Goal: Task Accomplishment & Management: Manage account settings

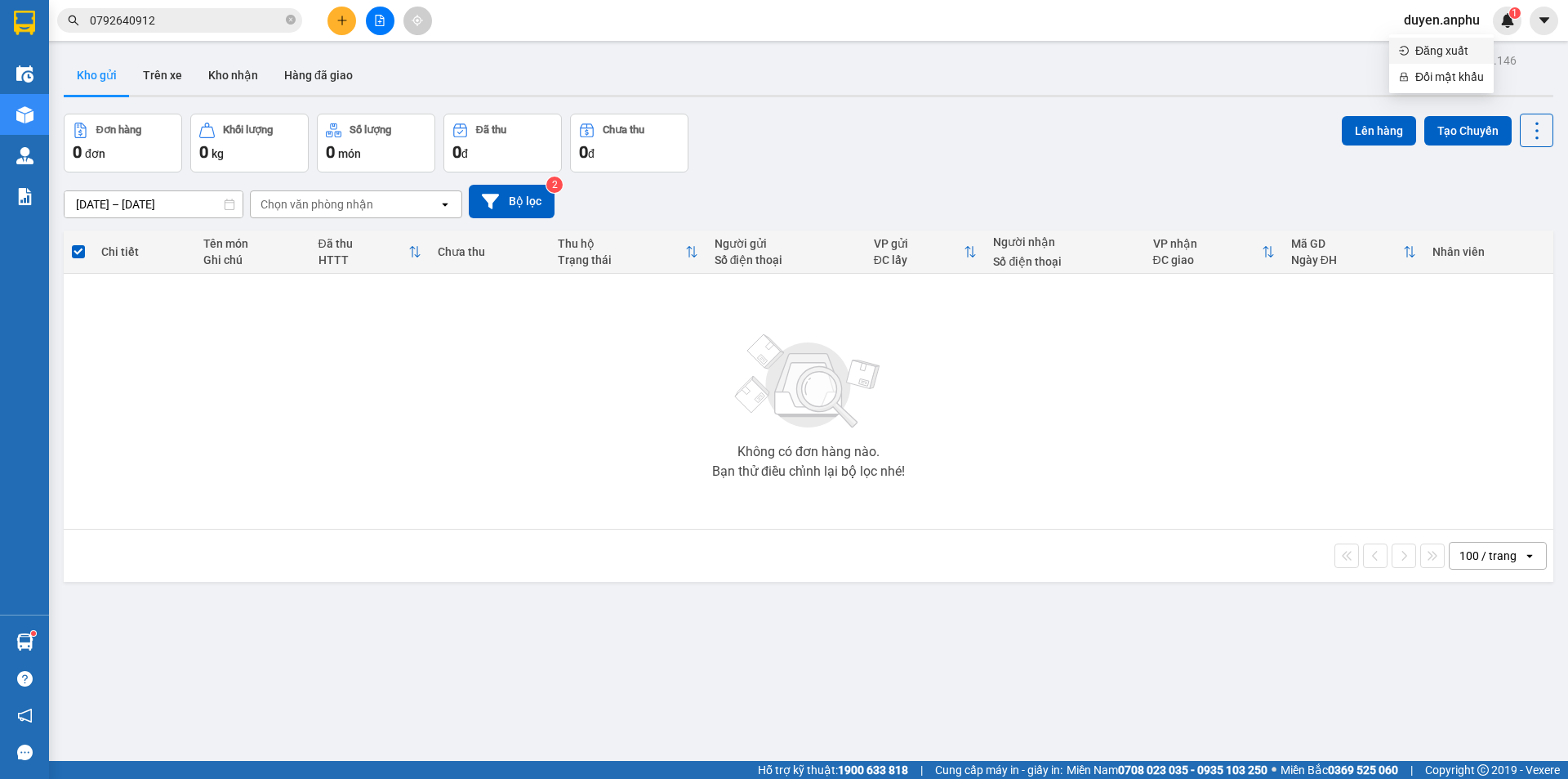
click at [1442, 51] on span "Đăng xuất" at bounding box center [1449, 50] width 68 height 18
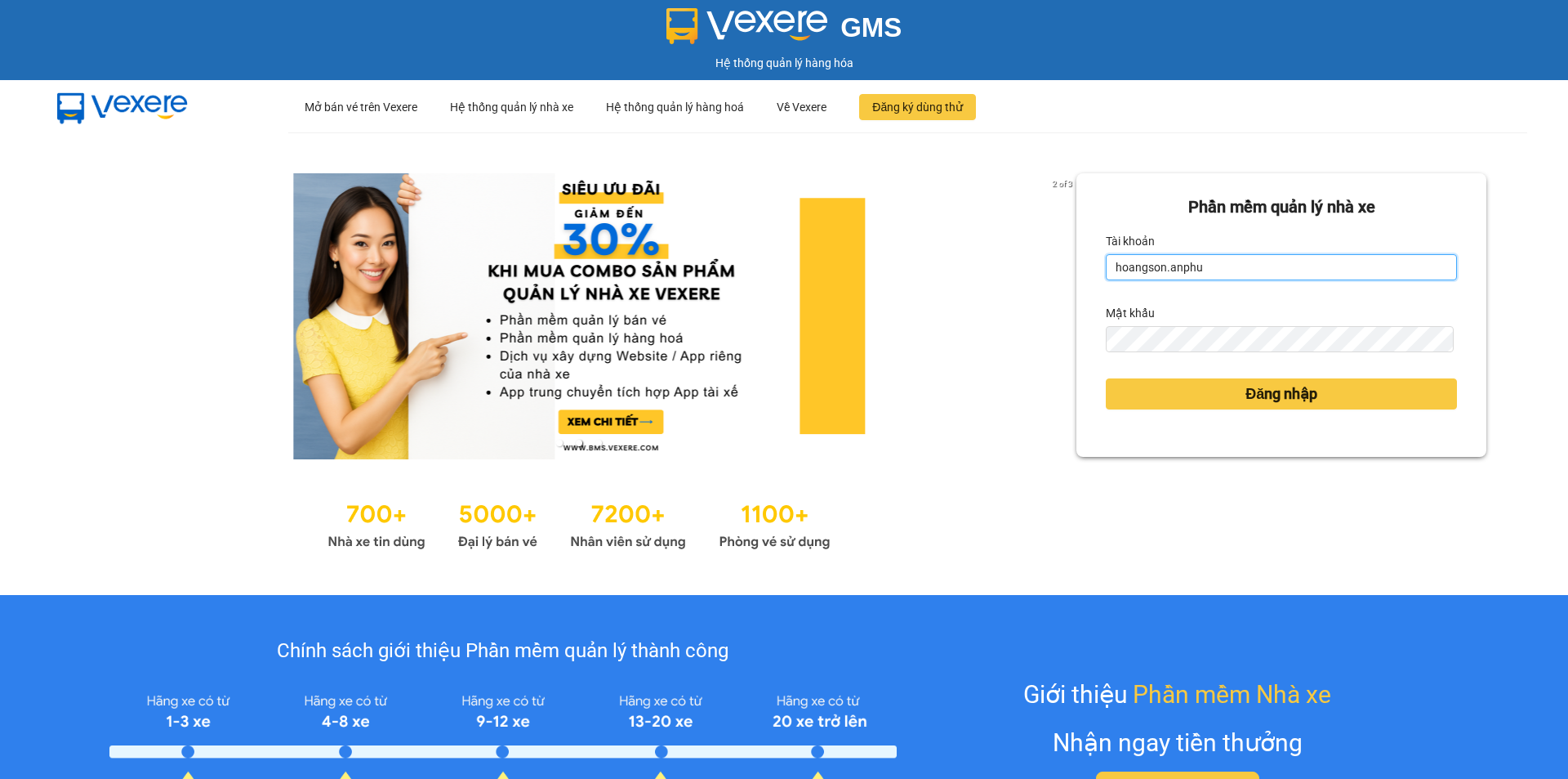
drag, startPoint x: 1239, startPoint y: 271, endPoint x: 1156, endPoint y: 357, distance: 119.5
click at [1239, 271] on input "hoangson.anphu" at bounding box center [1282, 267] width 351 height 26
type input "yen.anphu"
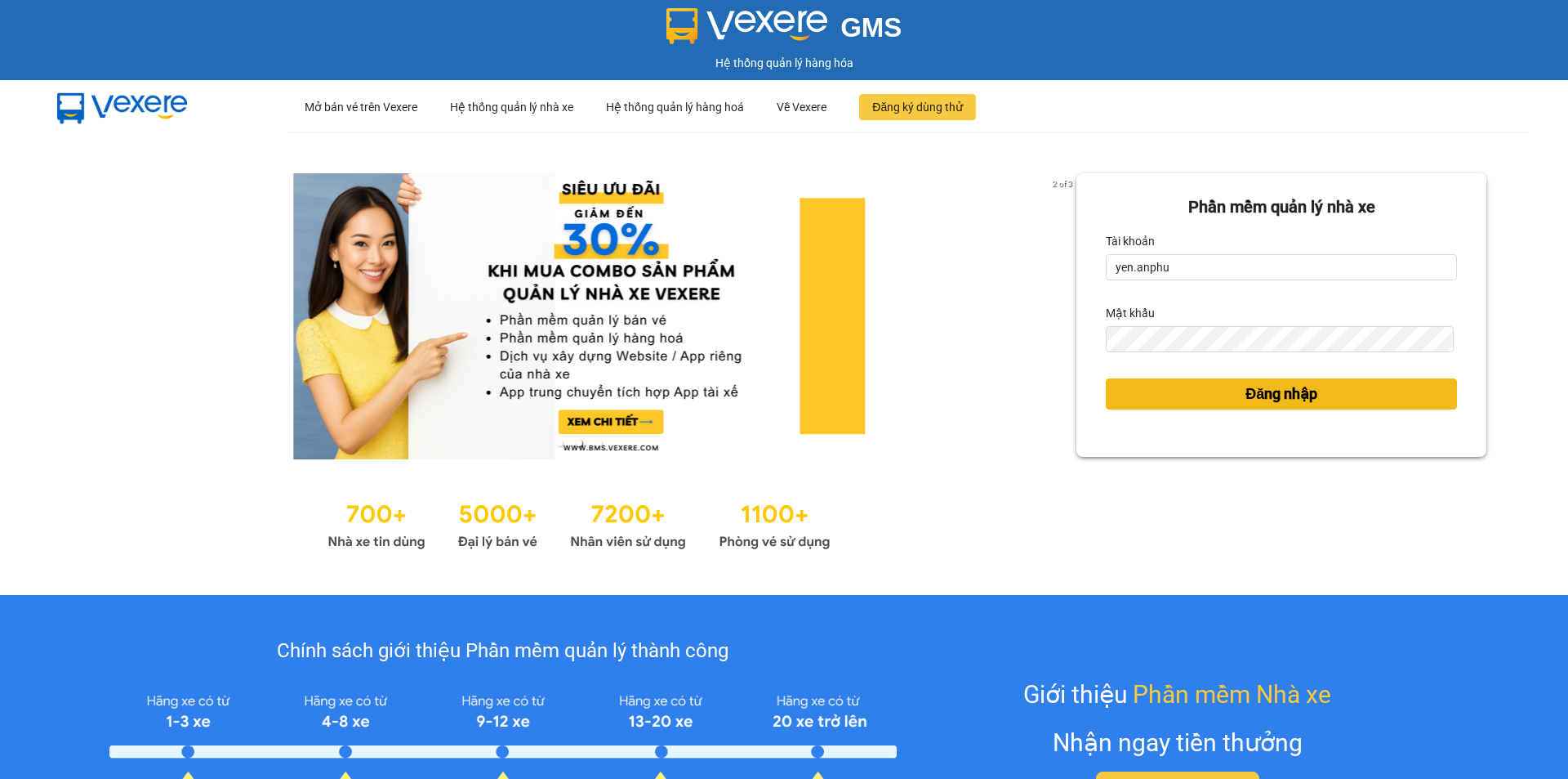
click at [1160, 405] on button "Đăng nhập" at bounding box center [1282, 393] width 351 height 31
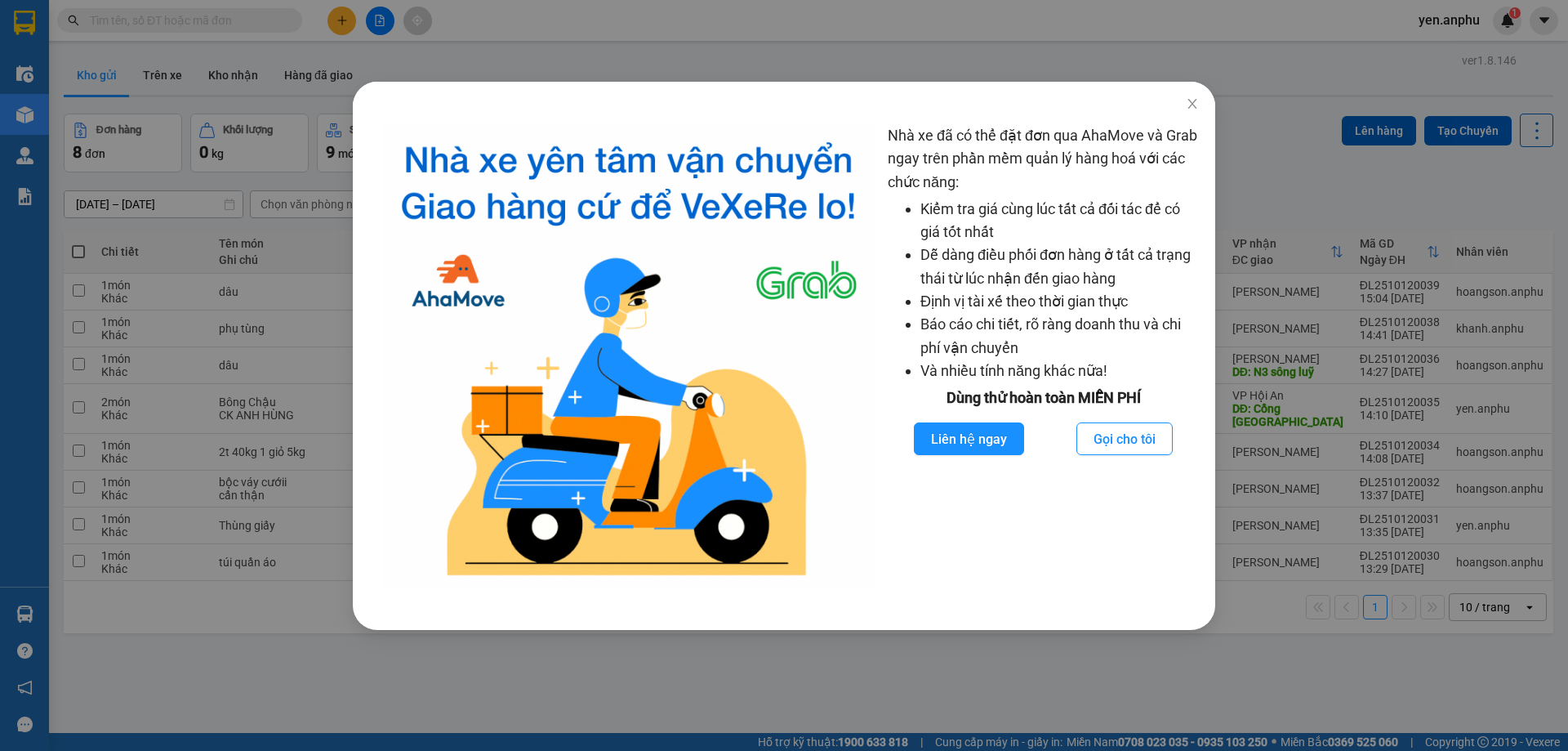
drag, startPoint x: 208, startPoint y: 24, endPoint x: 247, endPoint y: 36, distance: 40.8
click at [209, 23] on div "Nhà xe đã có thể đặt đơn qua AhaMove và Grab ngay trên phần mềm quản lý hàng ho…" at bounding box center [784, 375] width 1568 height 751
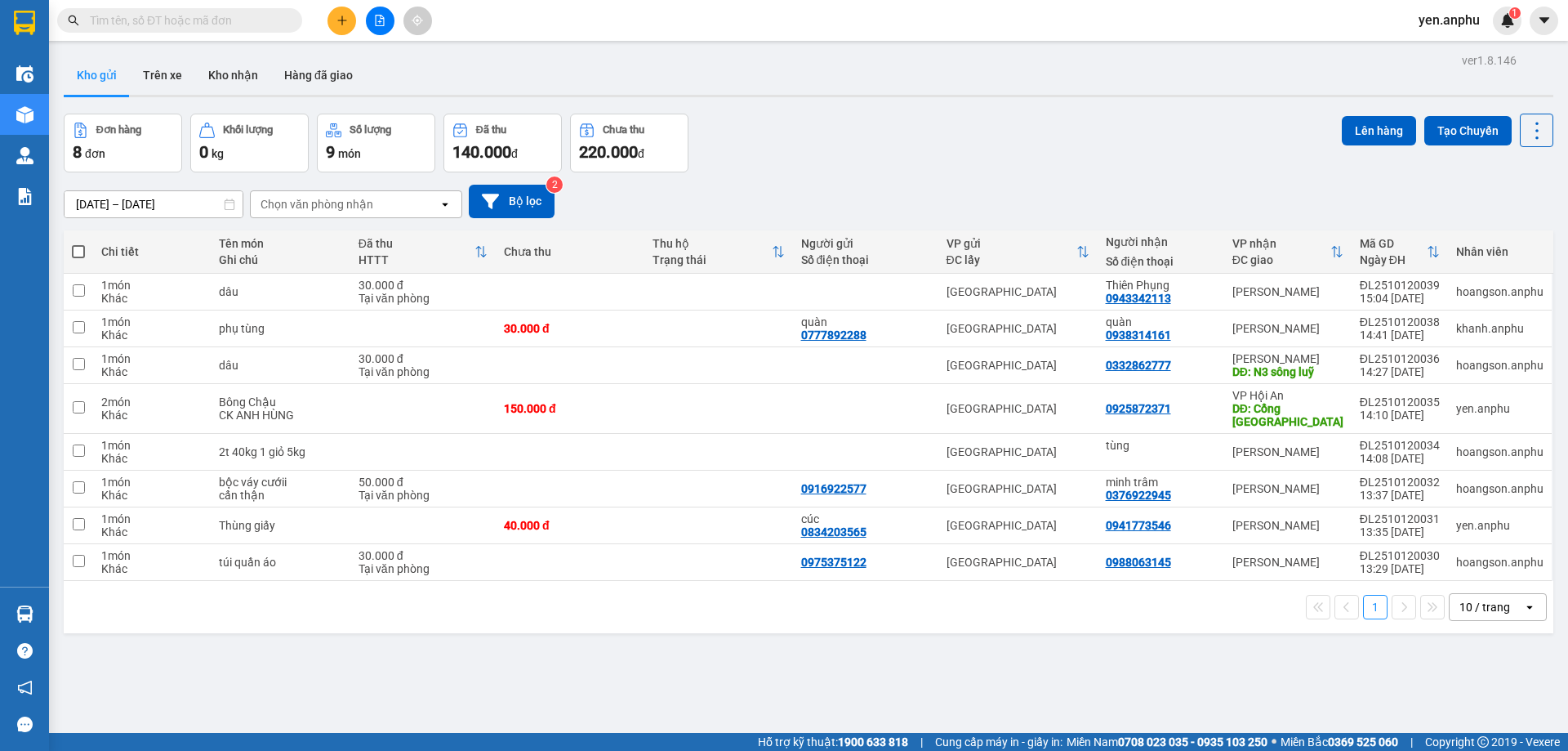
click at [347, 21] on icon "plus" at bounding box center [342, 20] width 11 height 11
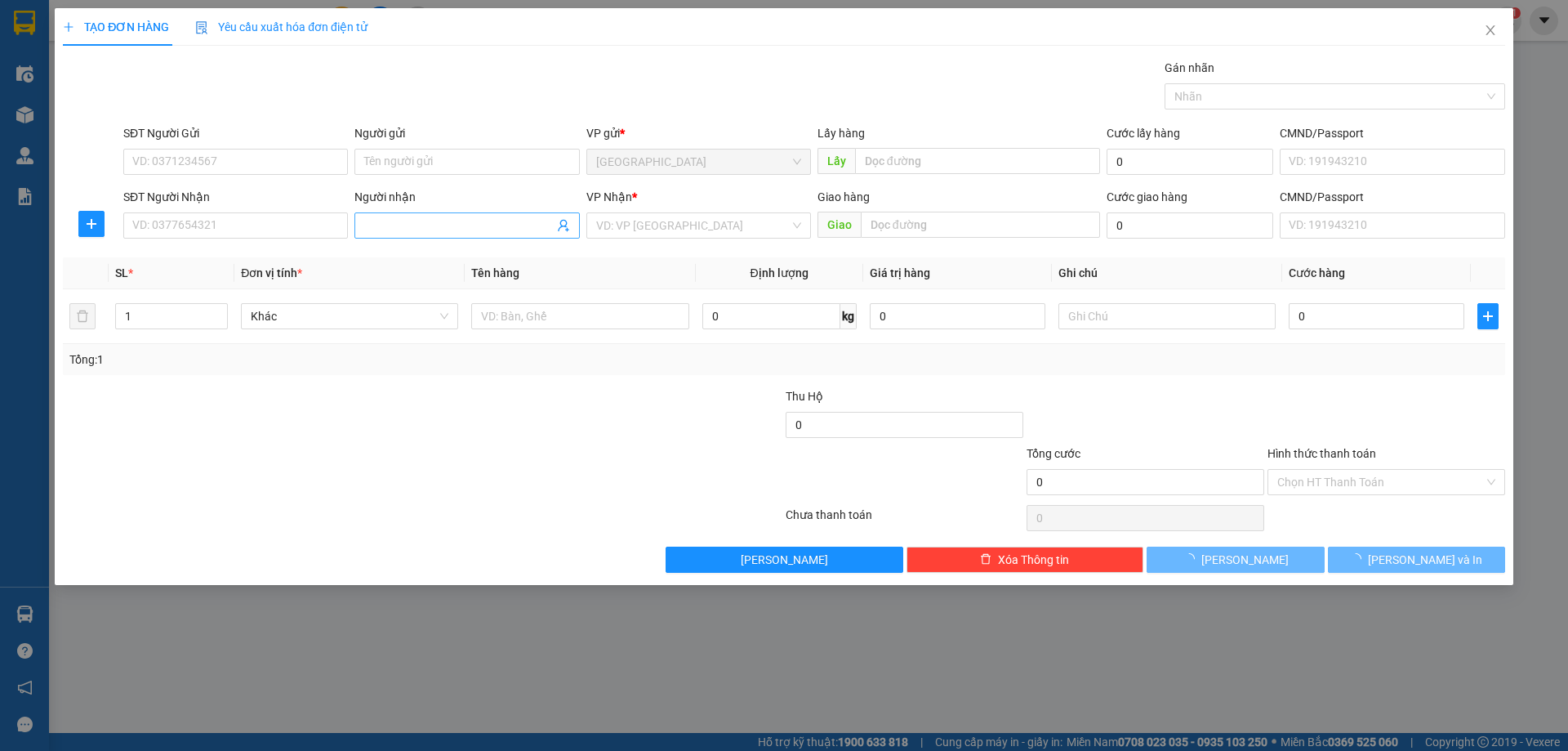
click at [426, 220] on input "Người nhận" at bounding box center [458, 226] width 189 height 18
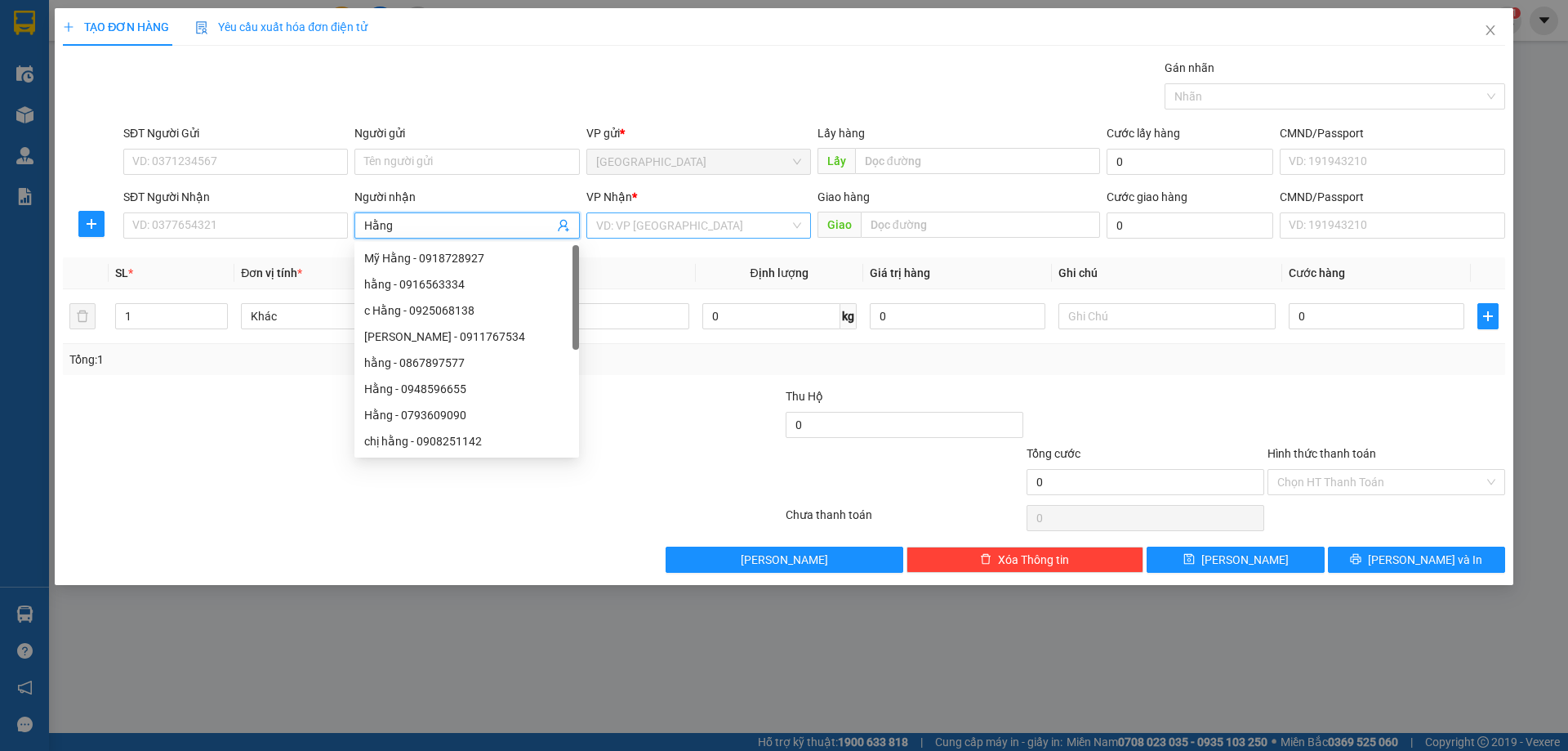
type input "Hằng"
drag, startPoint x: 651, startPoint y: 216, endPoint x: 650, endPoint y: 229, distance: 13.0
click at [651, 217] on input "search" at bounding box center [693, 226] width 193 height 25
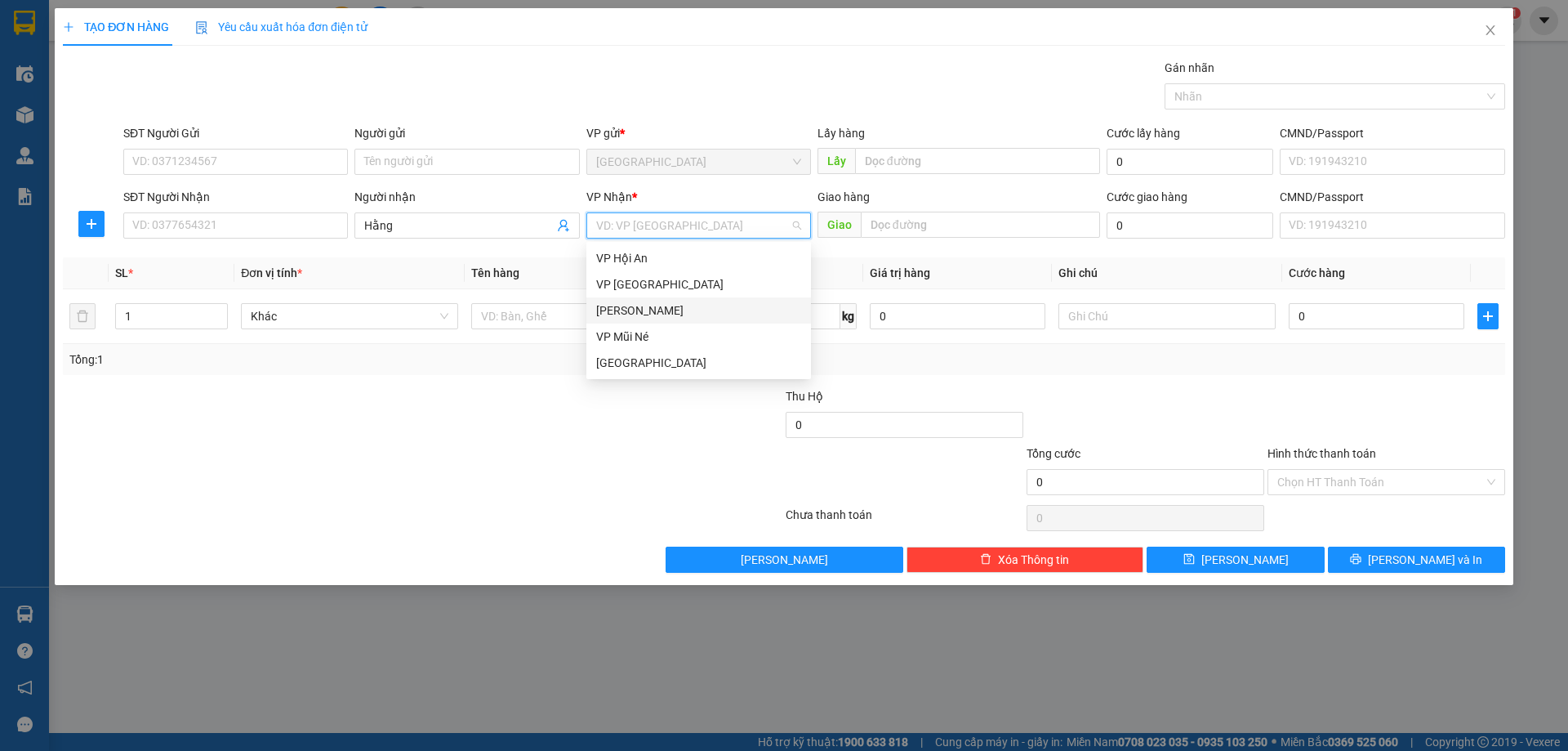
click at [626, 312] on div "[PERSON_NAME]" at bounding box center [698, 310] width 205 height 18
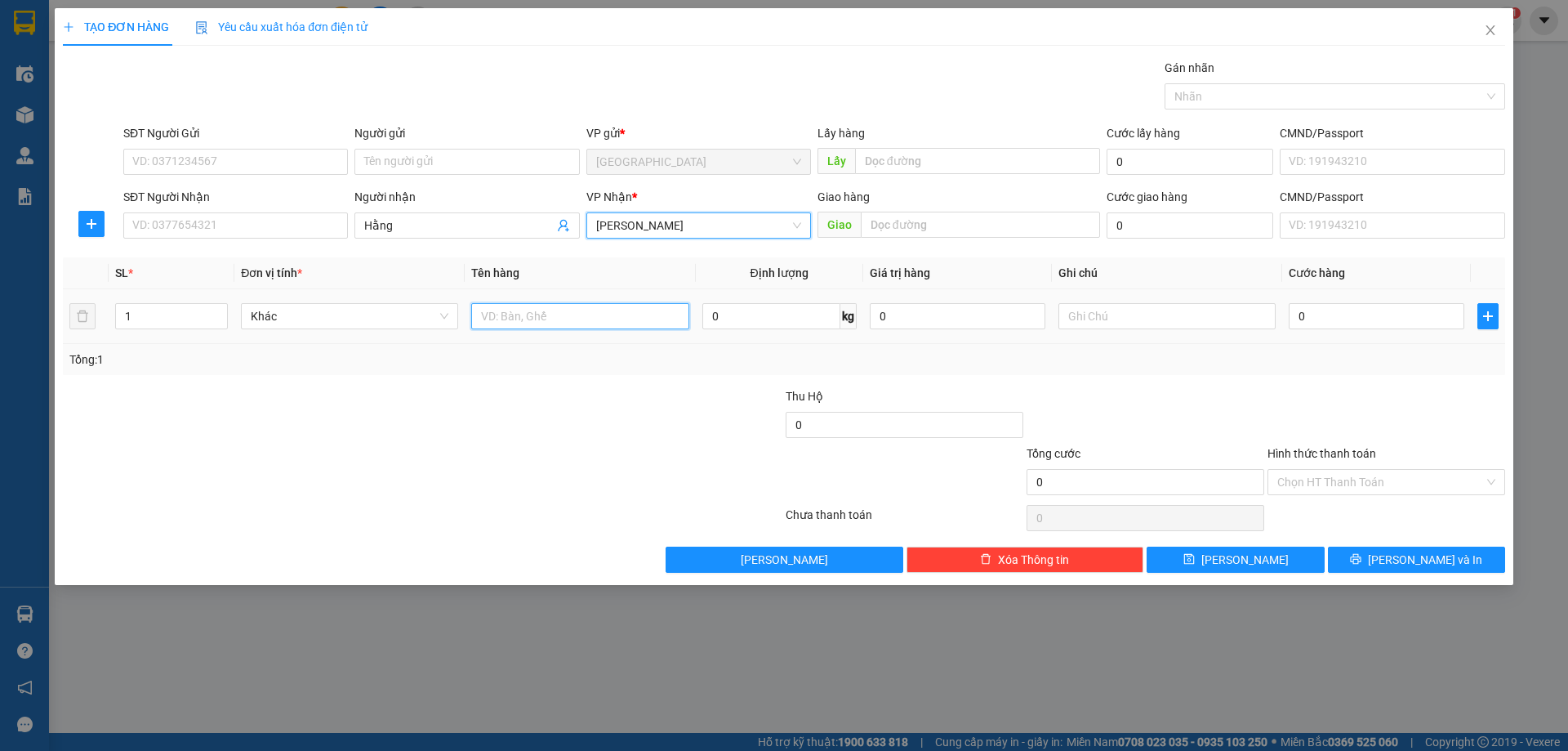
click at [579, 310] on input "text" at bounding box center [579, 316] width 217 height 26
type input "d"
type input "dâu"
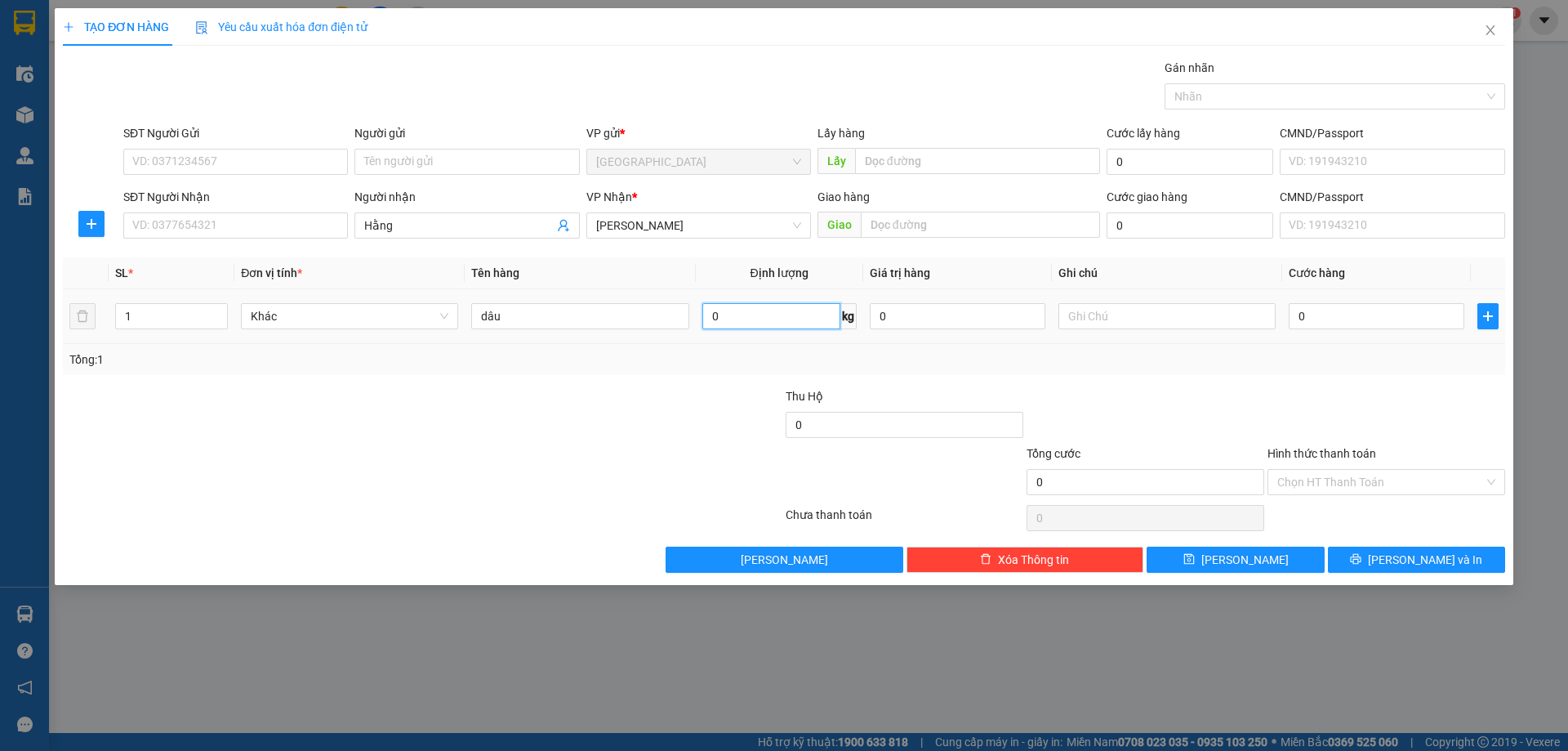
click at [740, 321] on input "0" at bounding box center [771, 316] width 138 height 26
type input "5"
click at [1308, 311] on input "0" at bounding box center [1377, 316] width 176 height 26
type input "1"
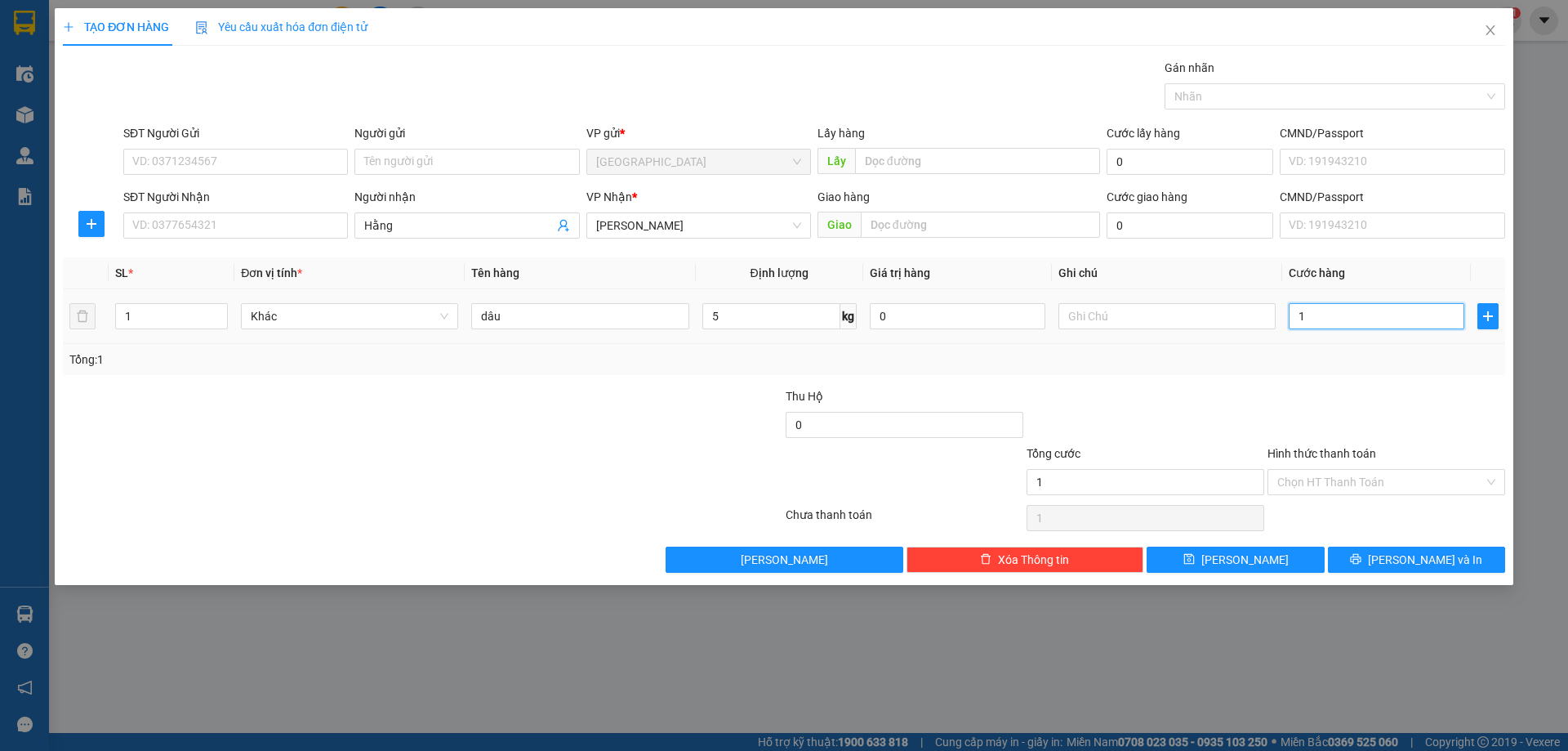
type input "1"
type input "15"
type input "15.000"
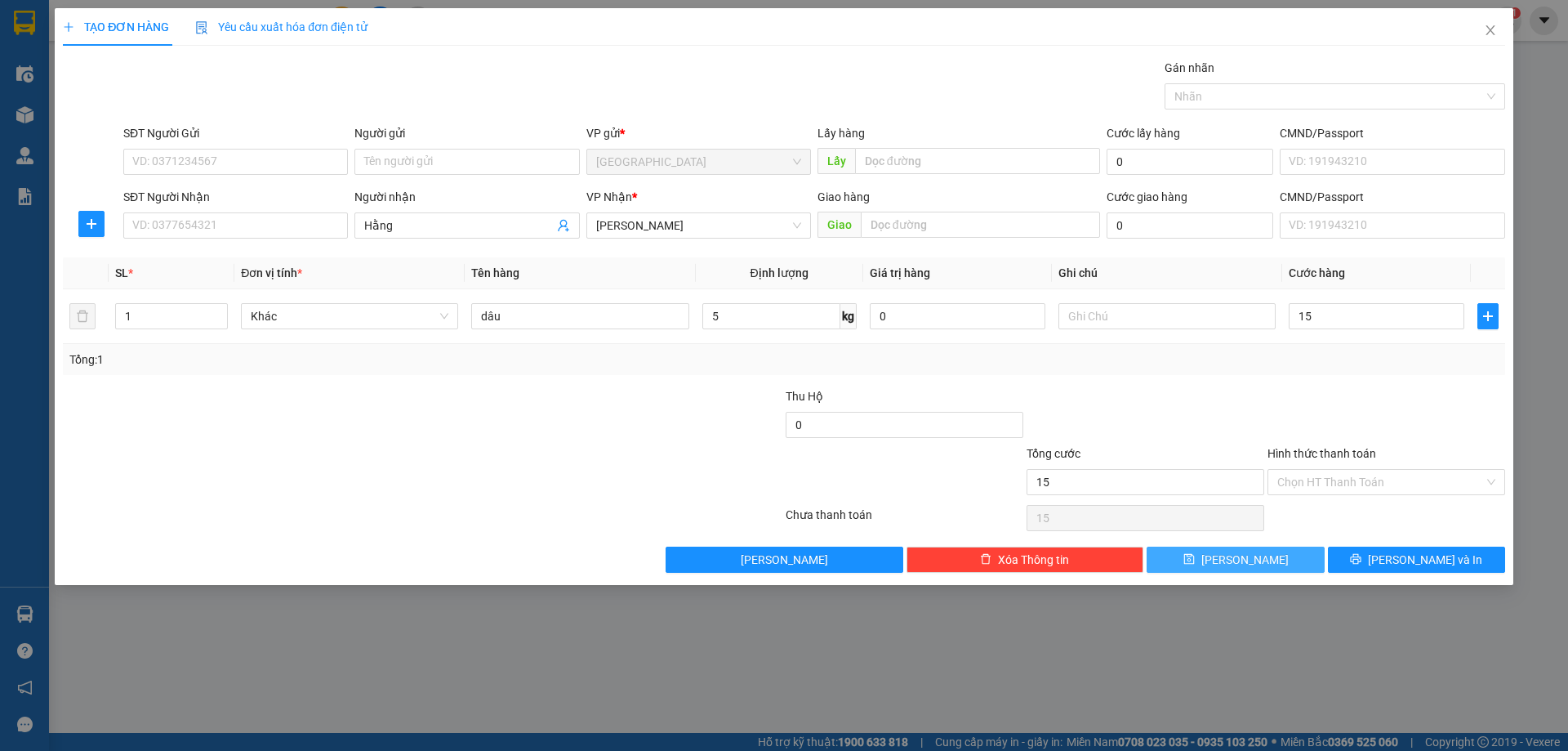
type input "15.000"
click at [1252, 561] on span "[PERSON_NAME]" at bounding box center [1245, 560] width 88 height 18
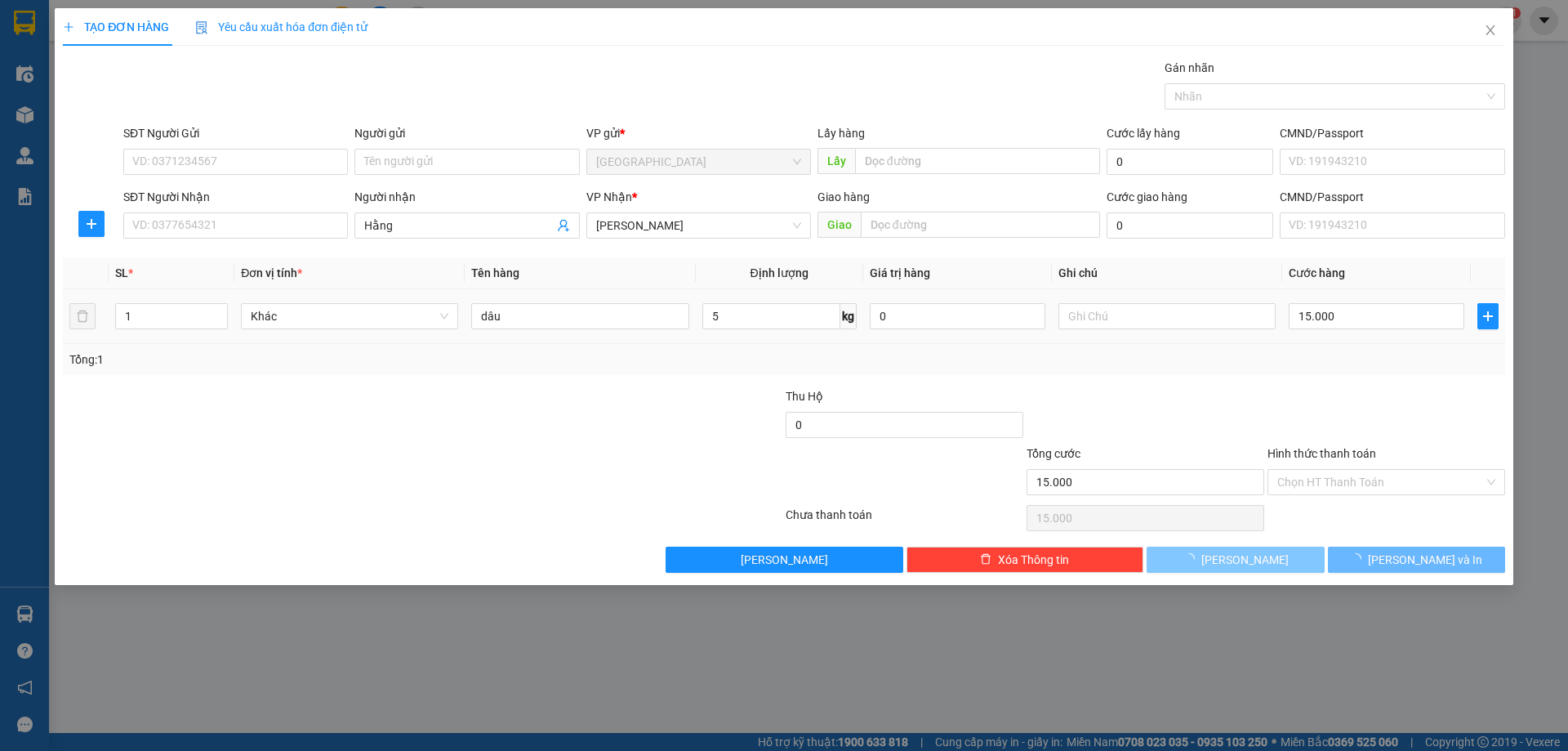
type input "0"
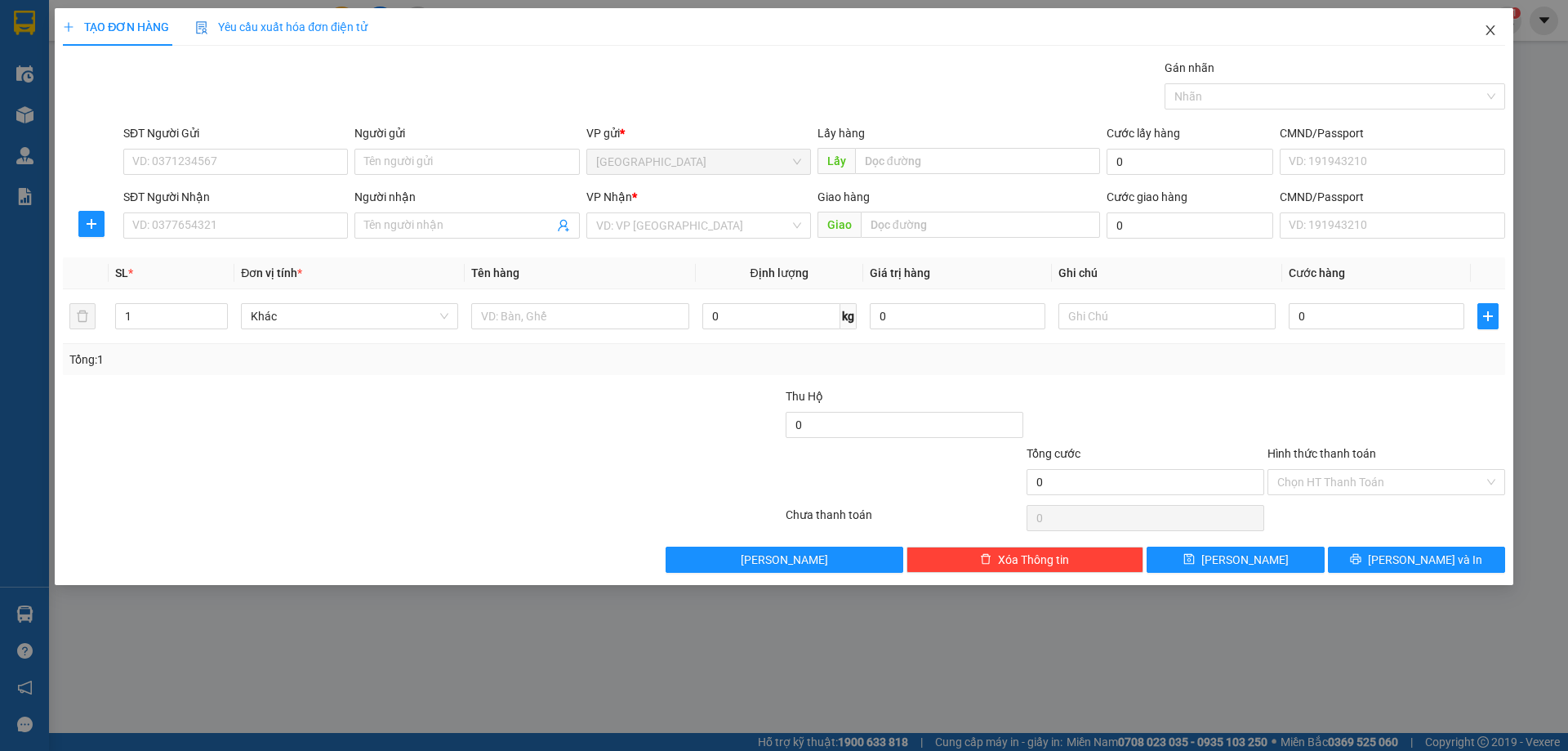
click at [1484, 33] on icon "close" at bounding box center [1490, 30] width 13 height 13
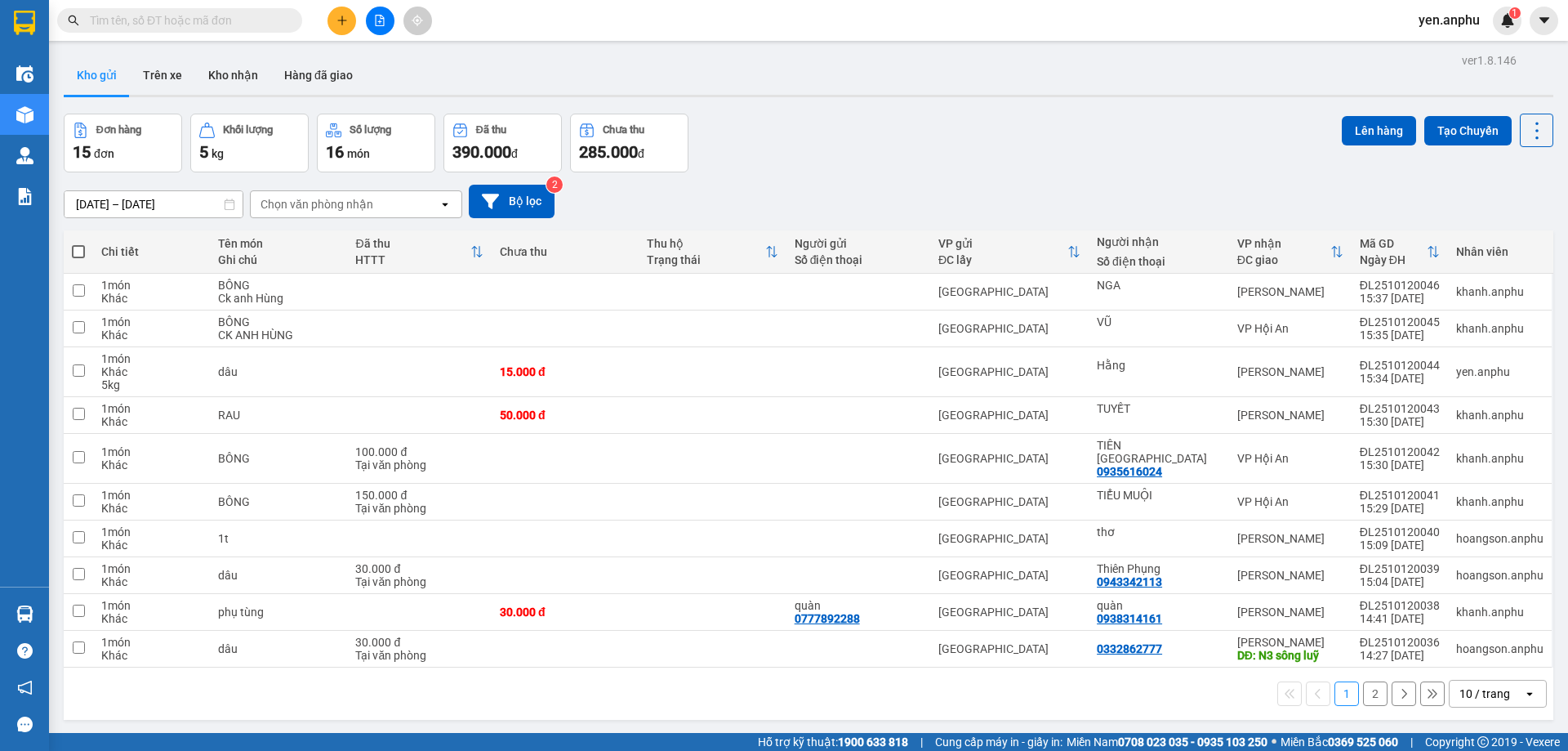
click at [350, 27] on button at bounding box center [342, 20] width 29 height 29
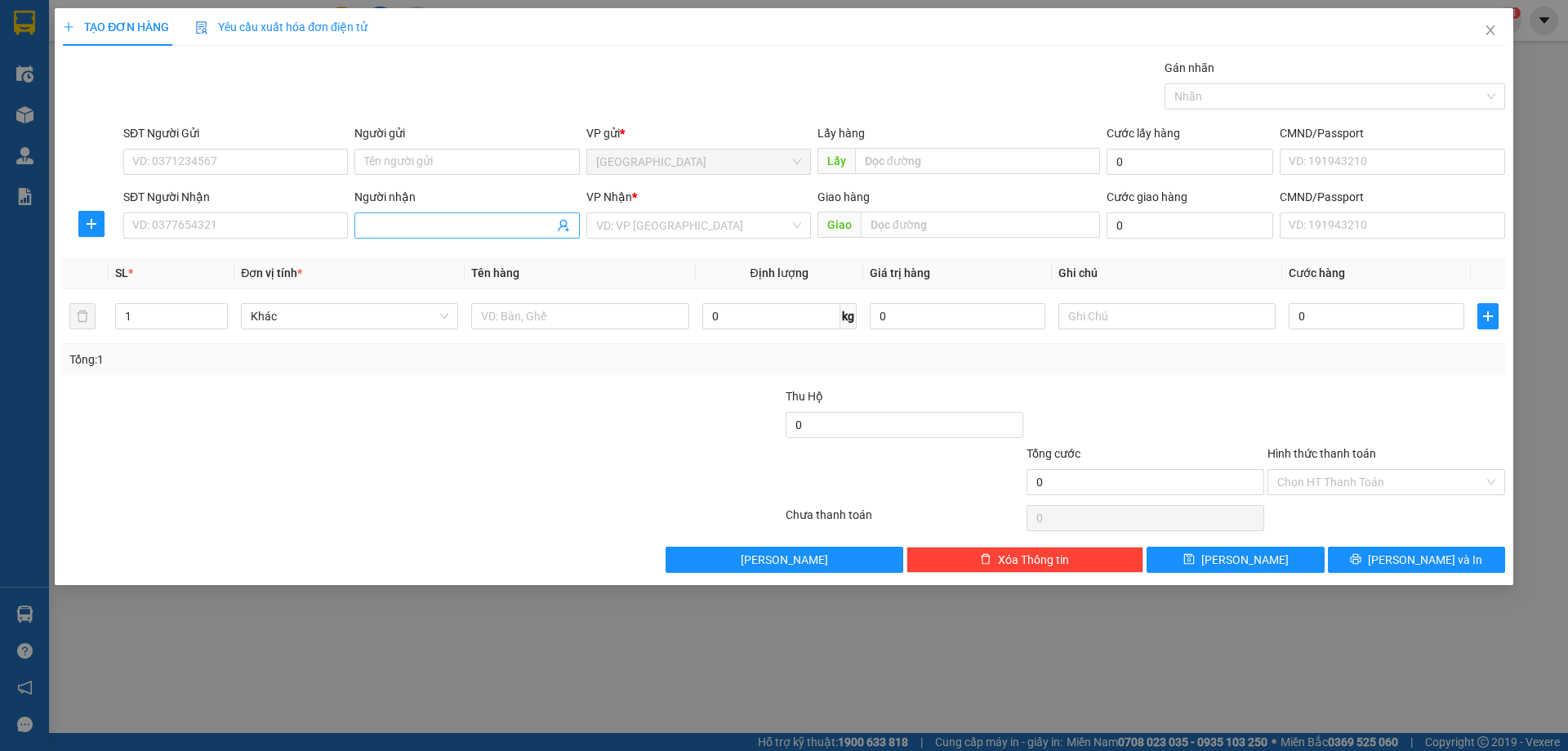
click at [486, 221] on input "Người nhận" at bounding box center [458, 226] width 189 height 18
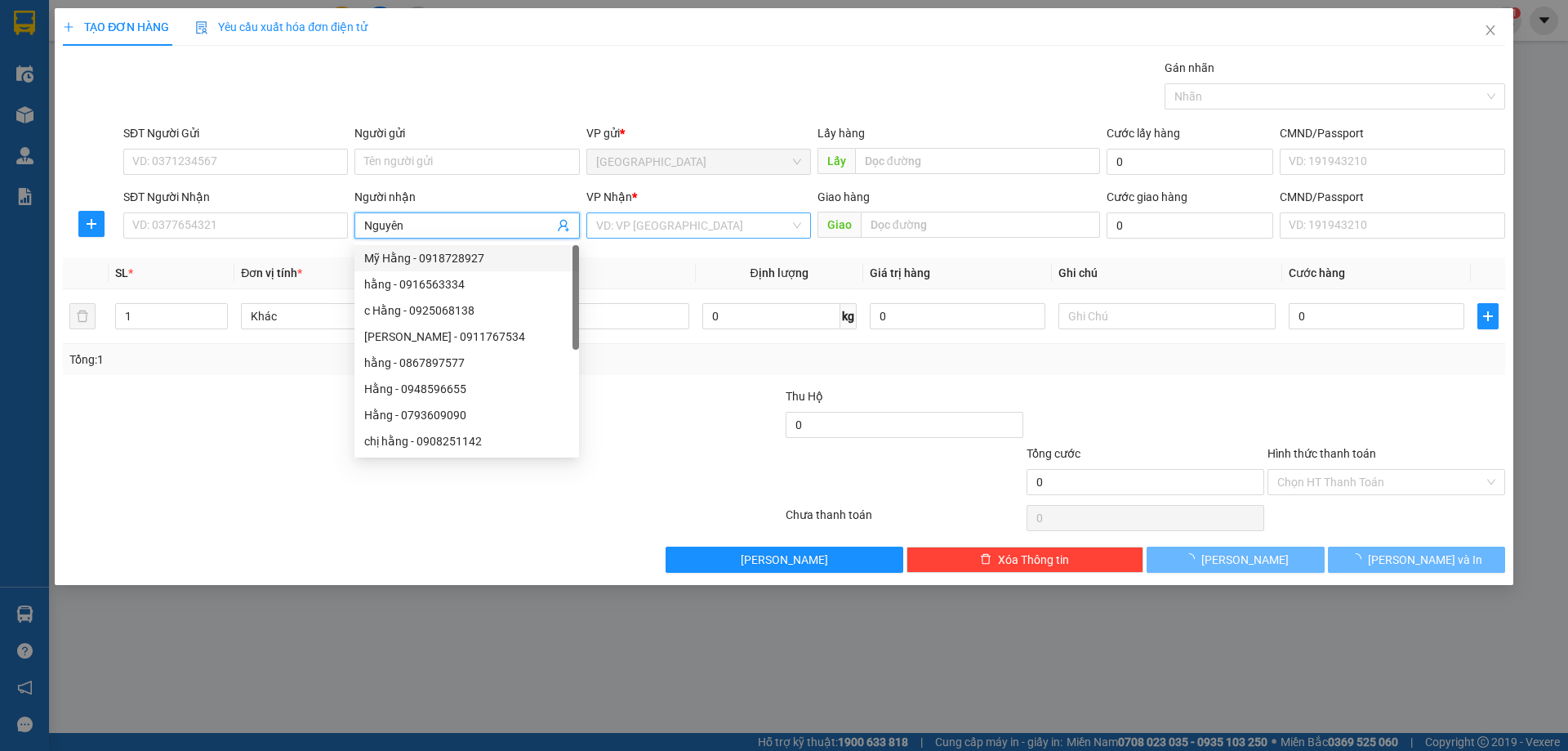
type input "Nguyên"
click at [638, 222] on input "search" at bounding box center [693, 226] width 193 height 25
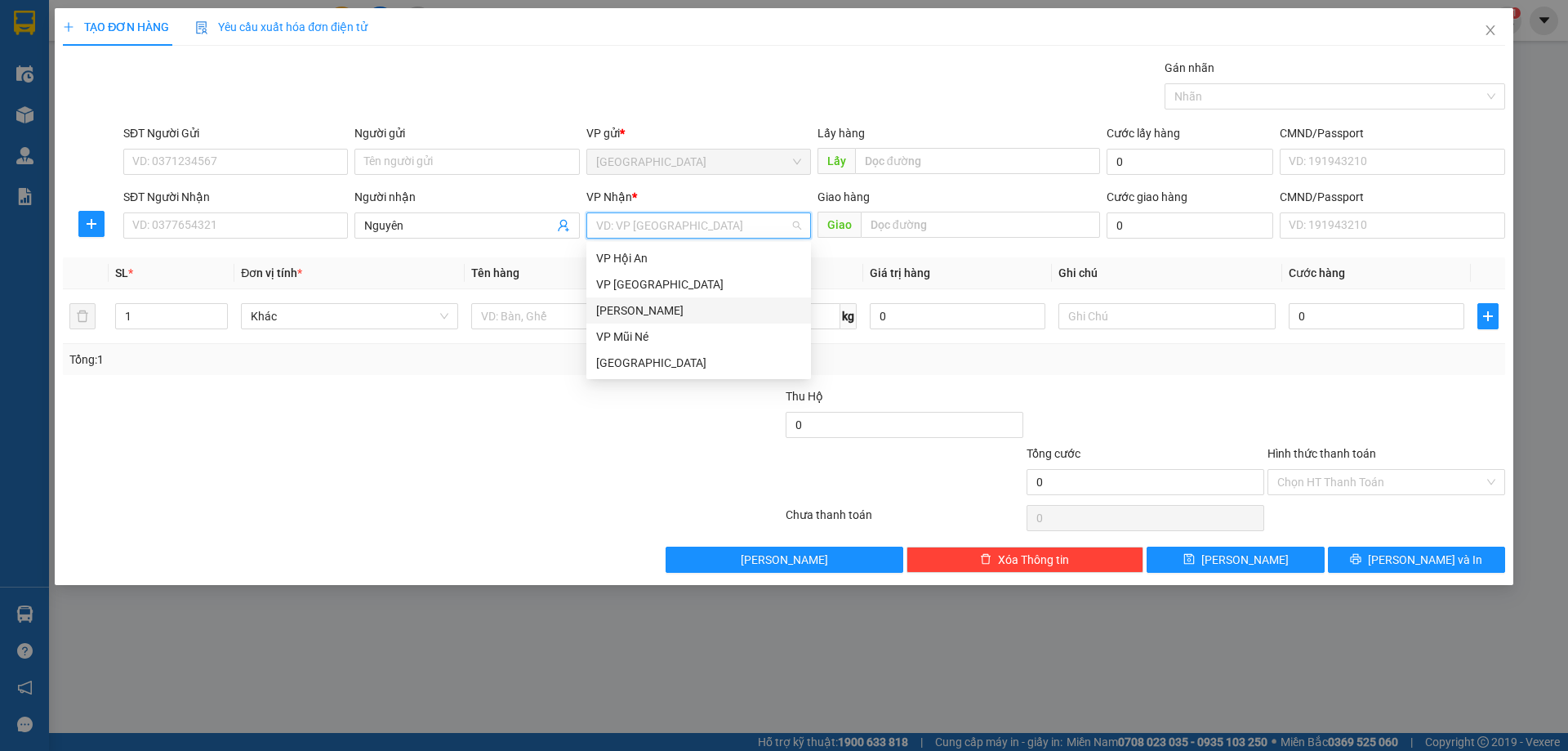
drag, startPoint x: 636, startPoint y: 316, endPoint x: 421, endPoint y: 340, distance: 216.3
click at [634, 316] on div "[PERSON_NAME]" at bounding box center [698, 310] width 205 height 18
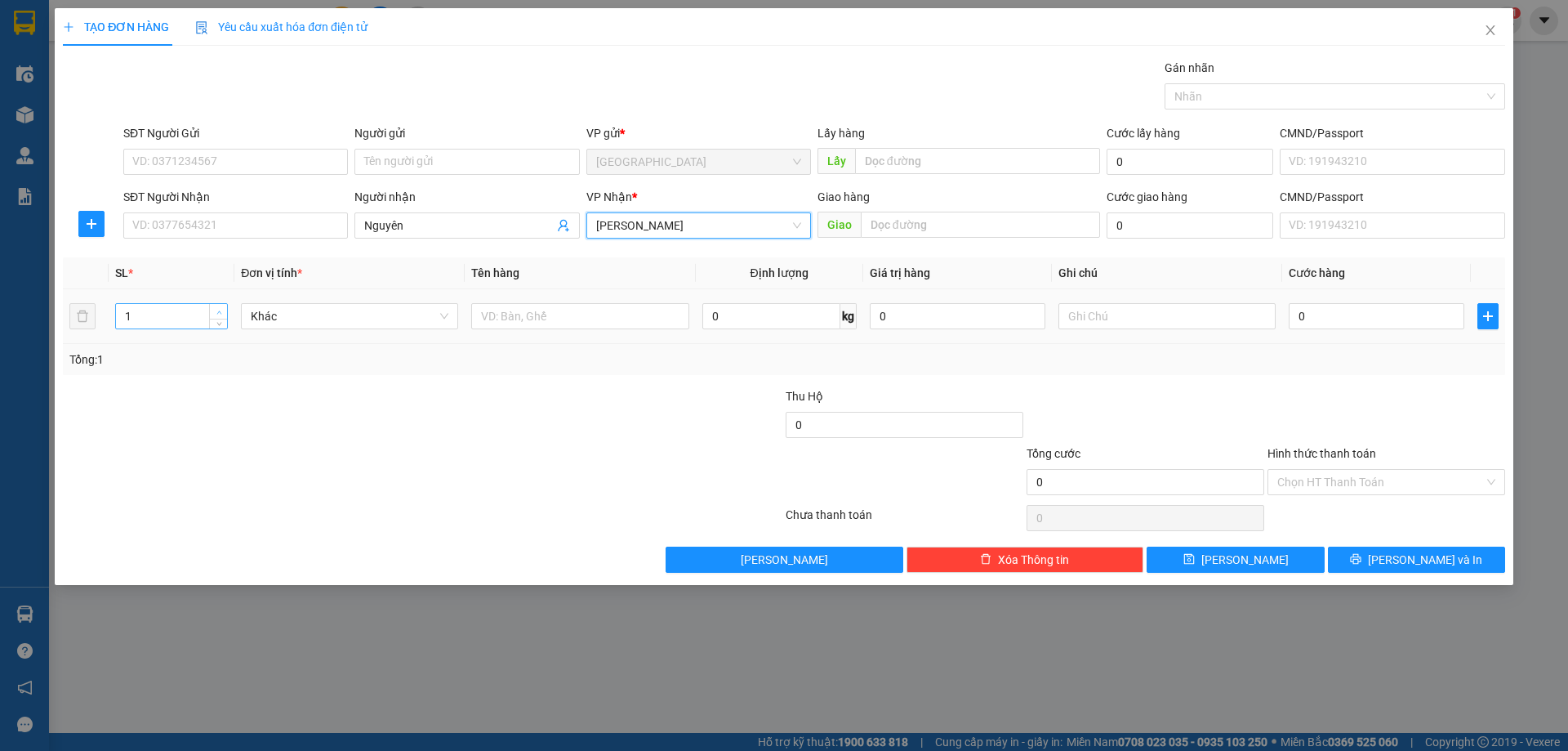
type input "2"
click at [221, 311] on icon "up" at bounding box center [219, 313] width 6 height 6
click at [572, 328] on input "text" at bounding box center [579, 316] width 217 height 26
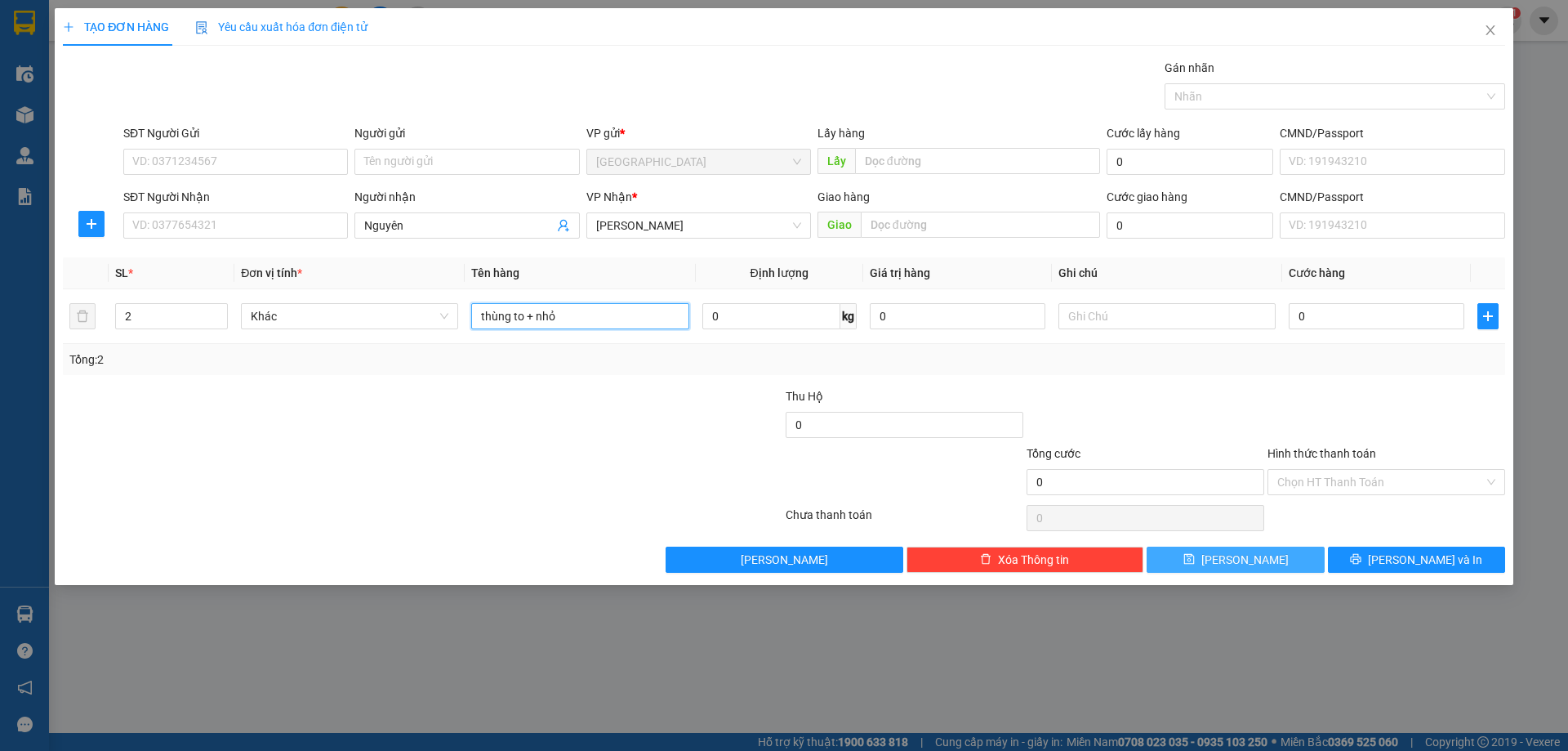
type input "thùng to + nhỏ"
click at [1245, 555] on span "[PERSON_NAME]" at bounding box center [1245, 560] width 88 height 18
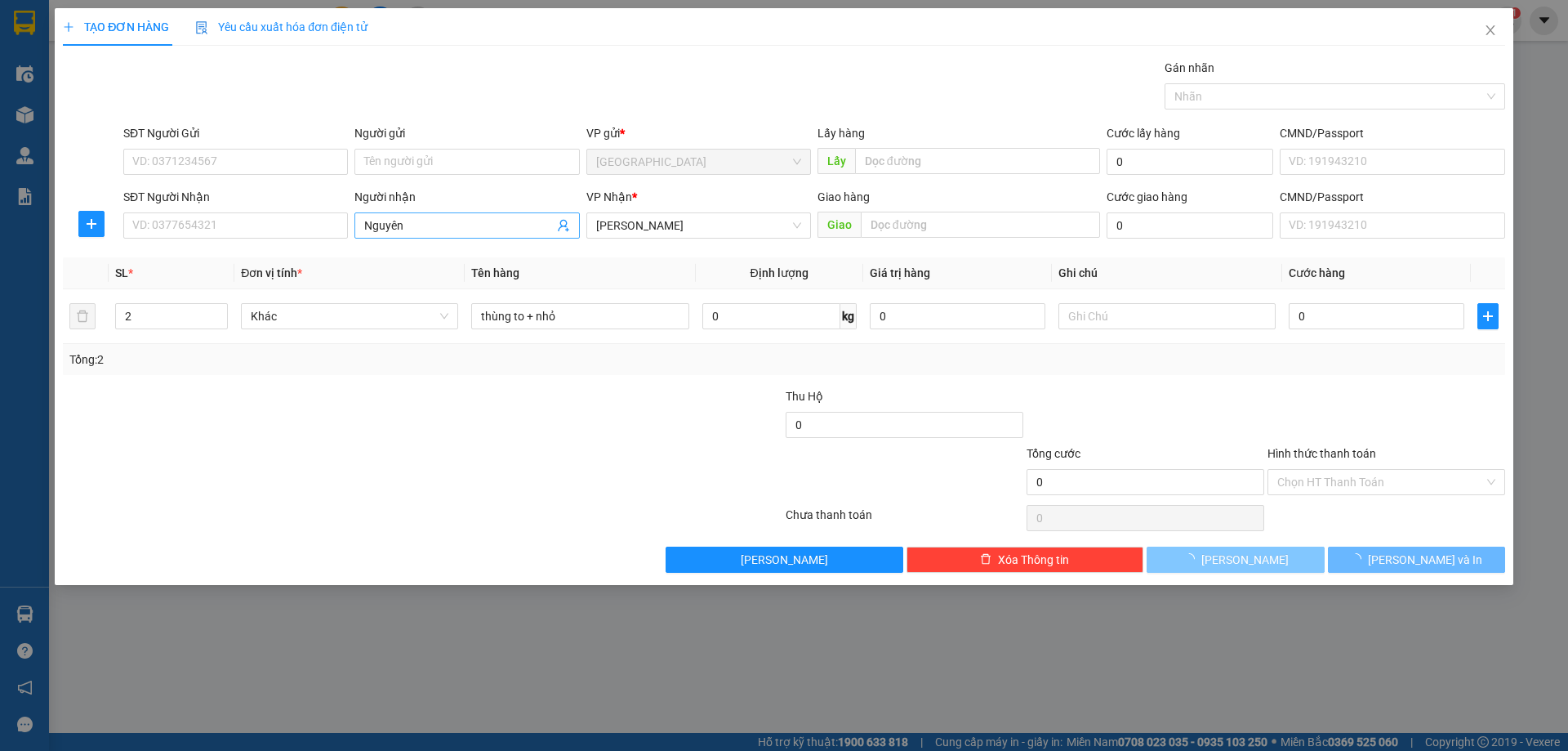
type input "1"
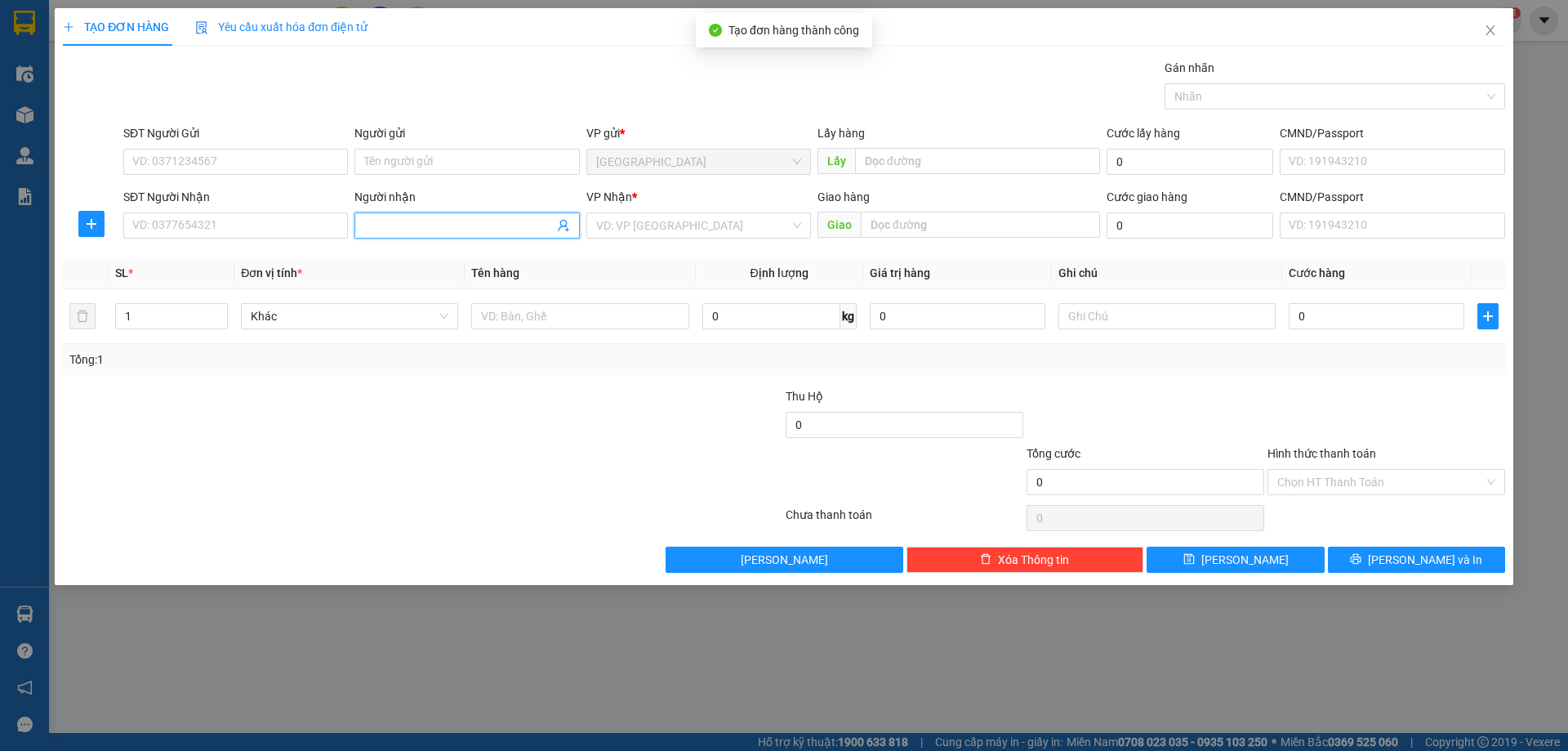
click at [477, 220] on input "Người nhận" at bounding box center [458, 226] width 189 height 18
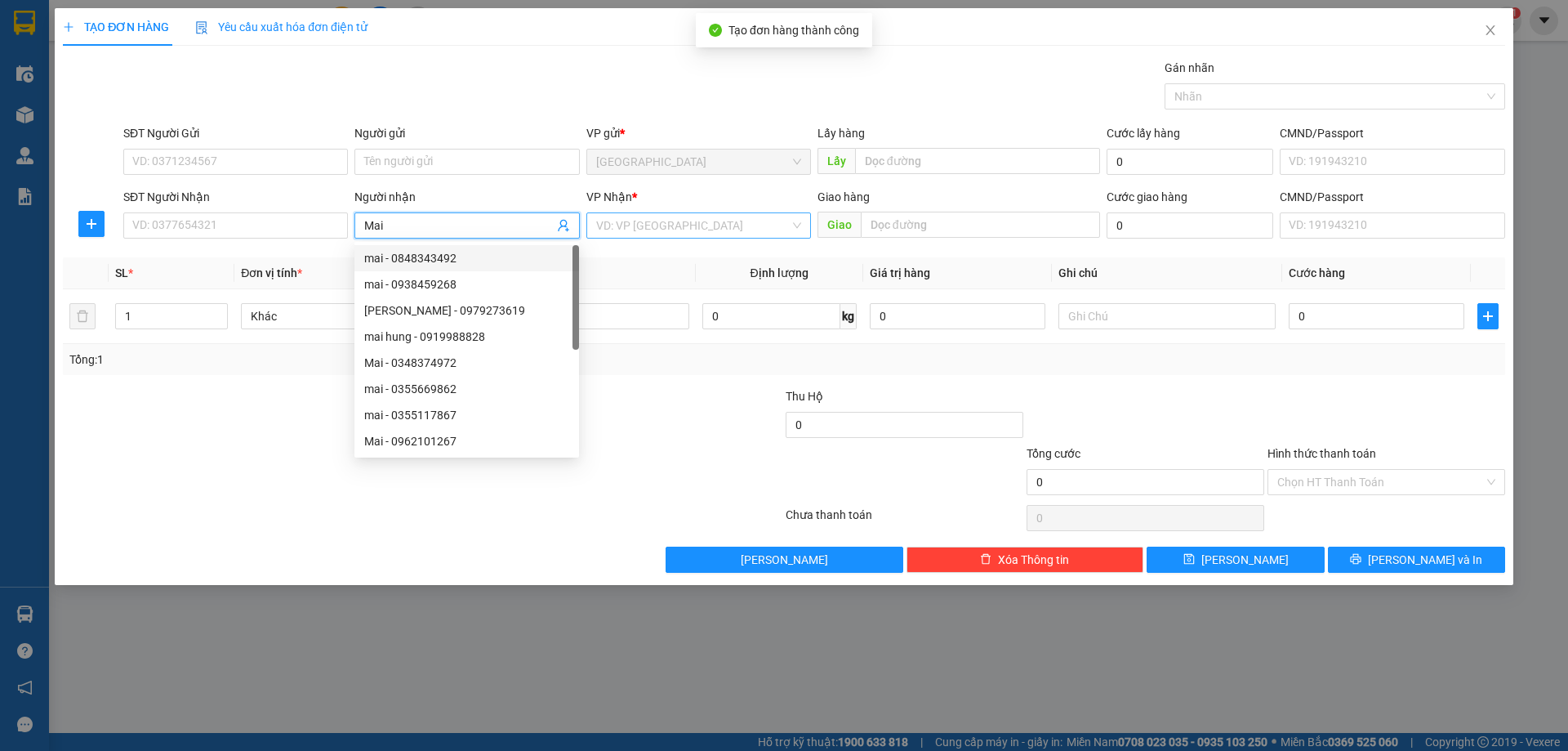
type input "Mai"
drag, startPoint x: 615, startPoint y: 226, endPoint x: 635, endPoint y: 300, distance: 76.7
click at [615, 228] on input "search" at bounding box center [693, 226] width 193 height 25
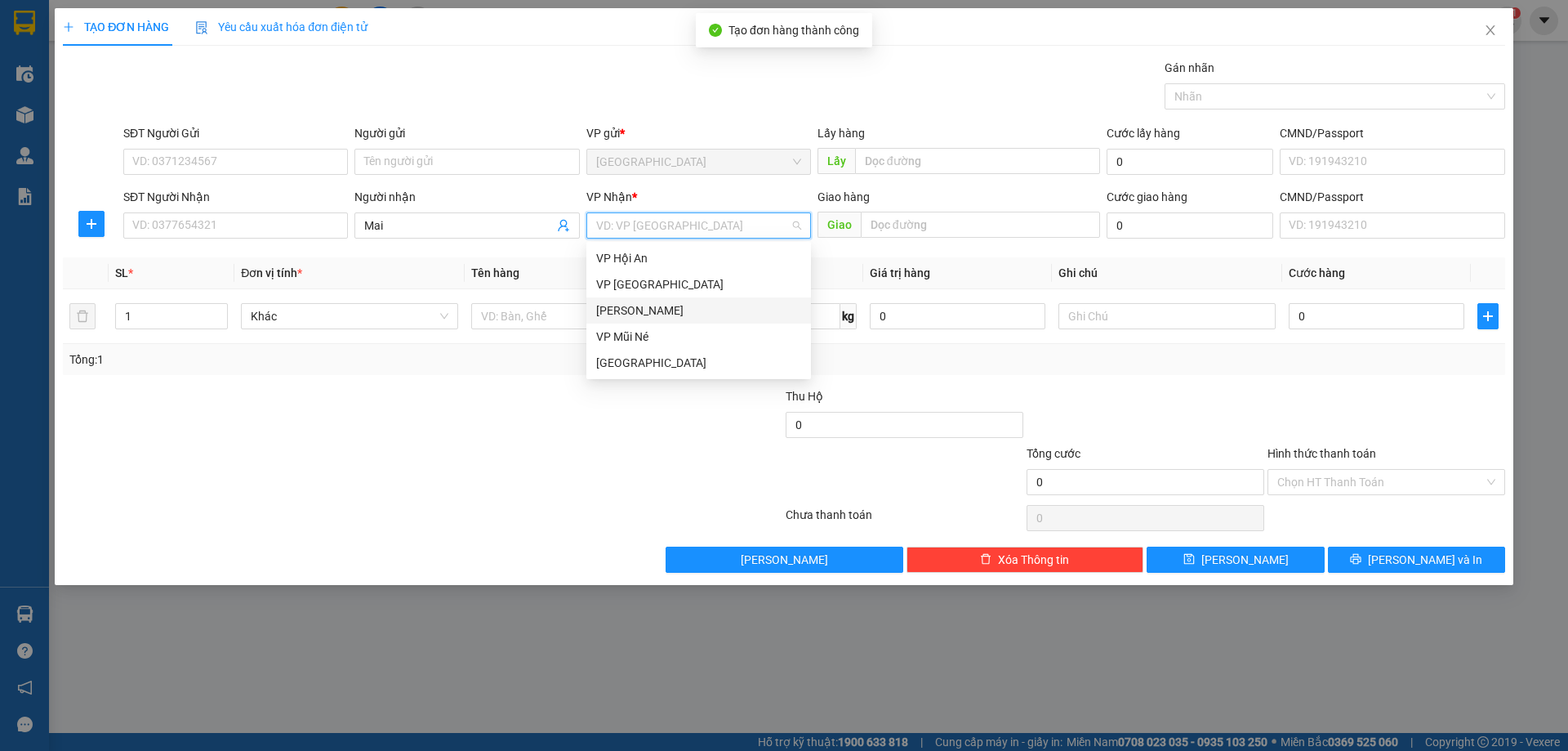
click at [623, 307] on div "[PERSON_NAME]" at bounding box center [698, 310] width 205 height 18
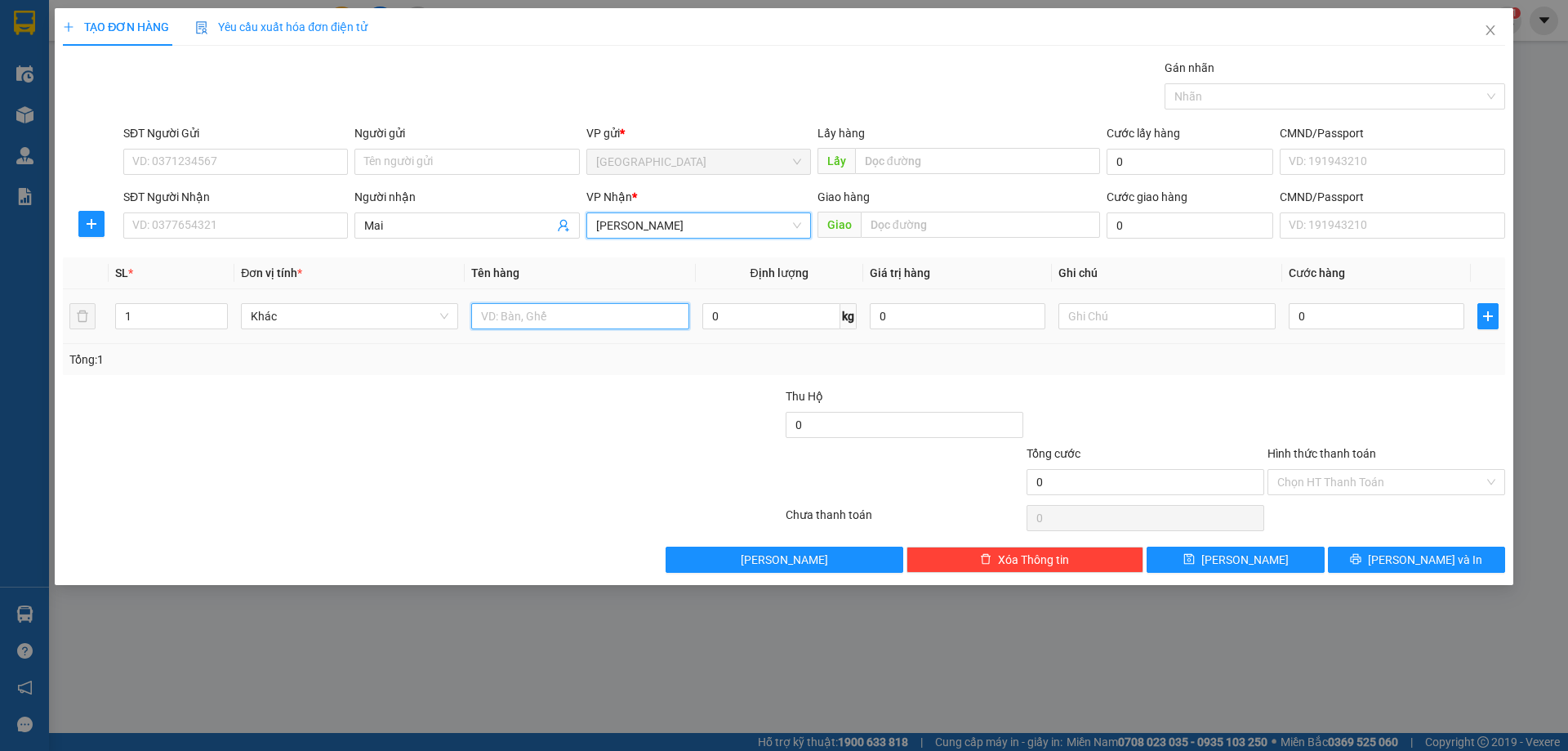
click at [512, 318] on input "text" at bounding box center [579, 316] width 217 height 26
type input "thùng"
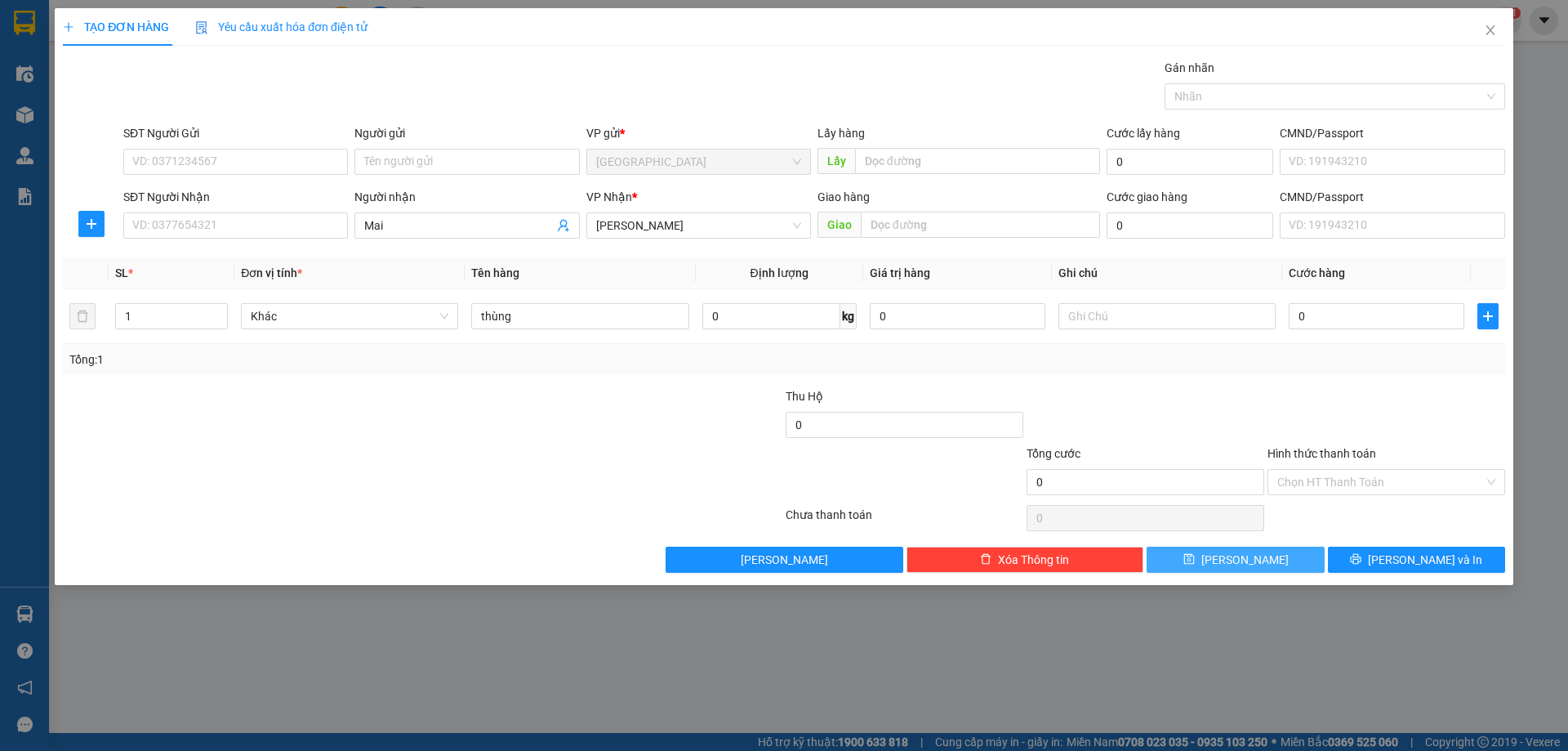
click at [1195, 553] on icon "save" at bounding box center [1189, 559] width 11 height 11
click at [407, 237] on span at bounding box center [467, 226] width 225 height 26
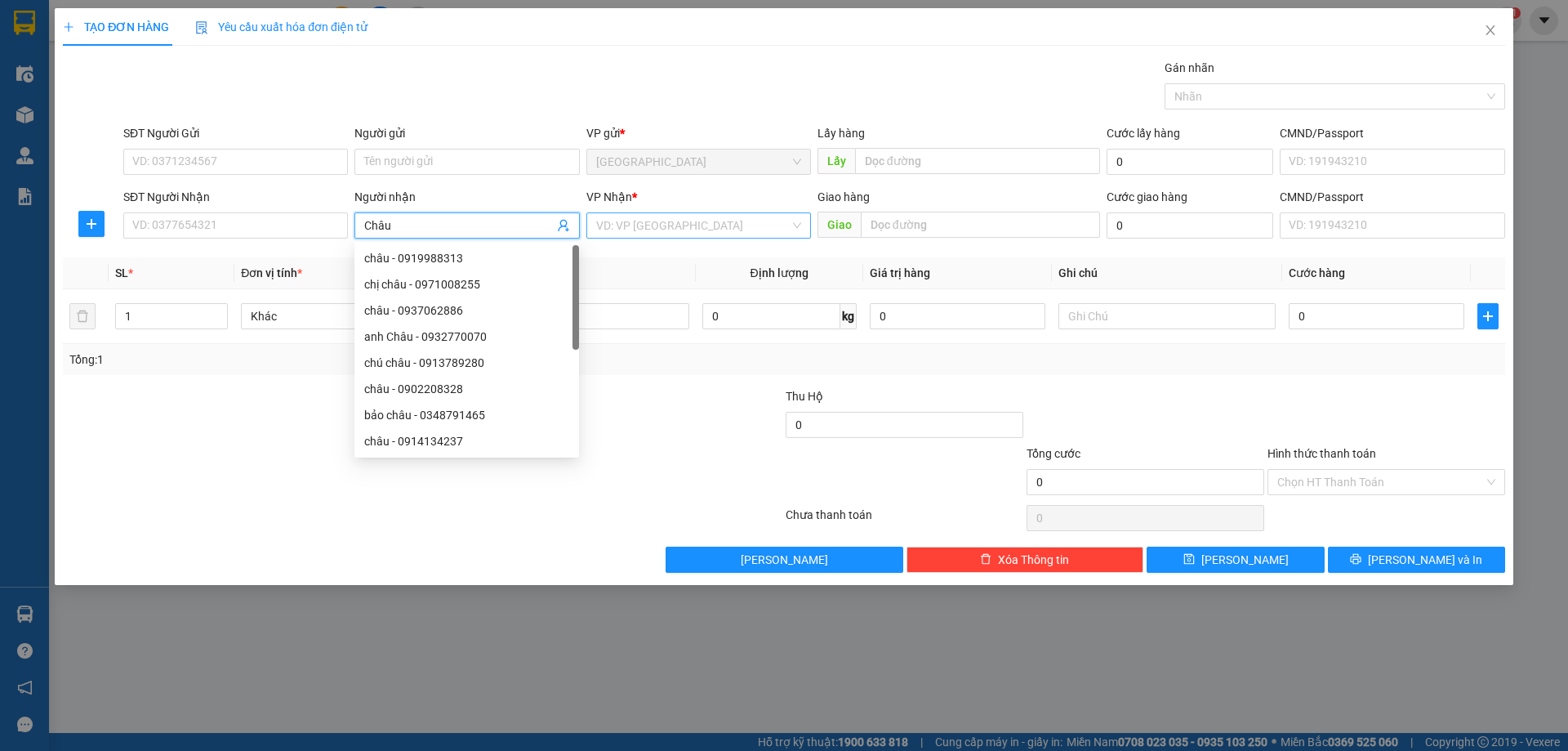
type input "Châu"
click at [648, 230] on input "search" at bounding box center [693, 226] width 193 height 25
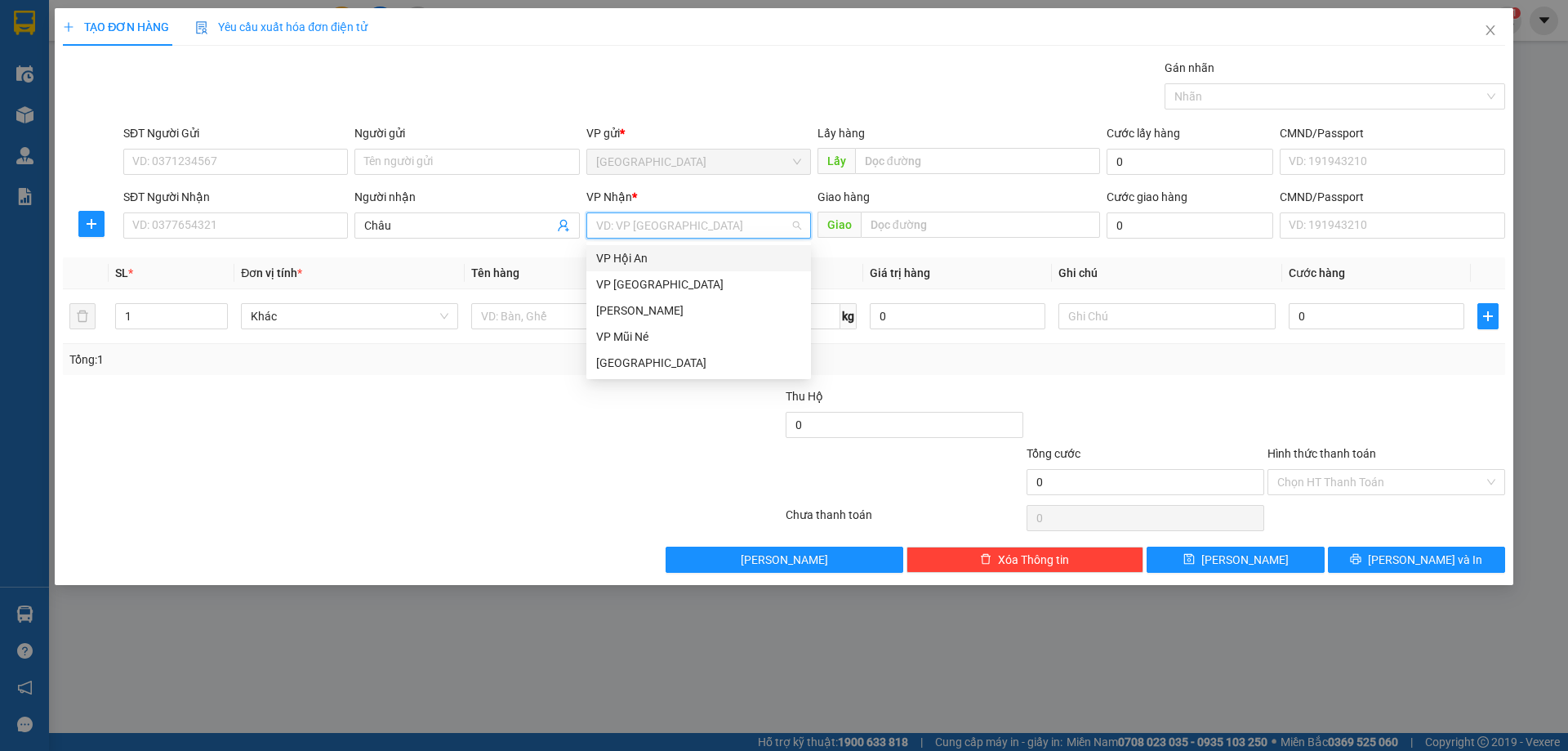
click at [627, 264] on div "VP Hội An" at bounding box center [698, 258] width 205 height 18
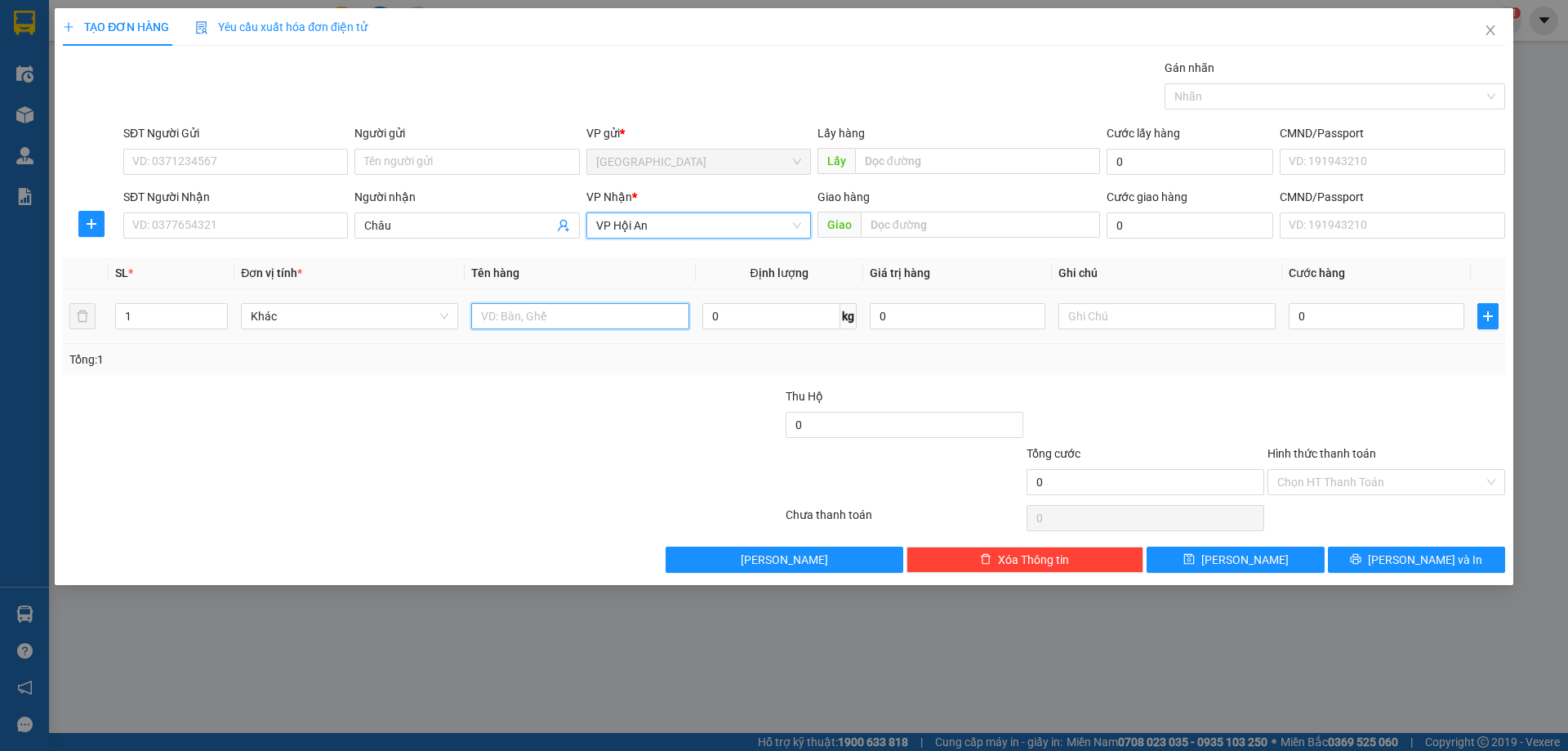
click at [547, 321] on input "text" at bounding box center [579, 316] width 217 height 26
type input "thùng"
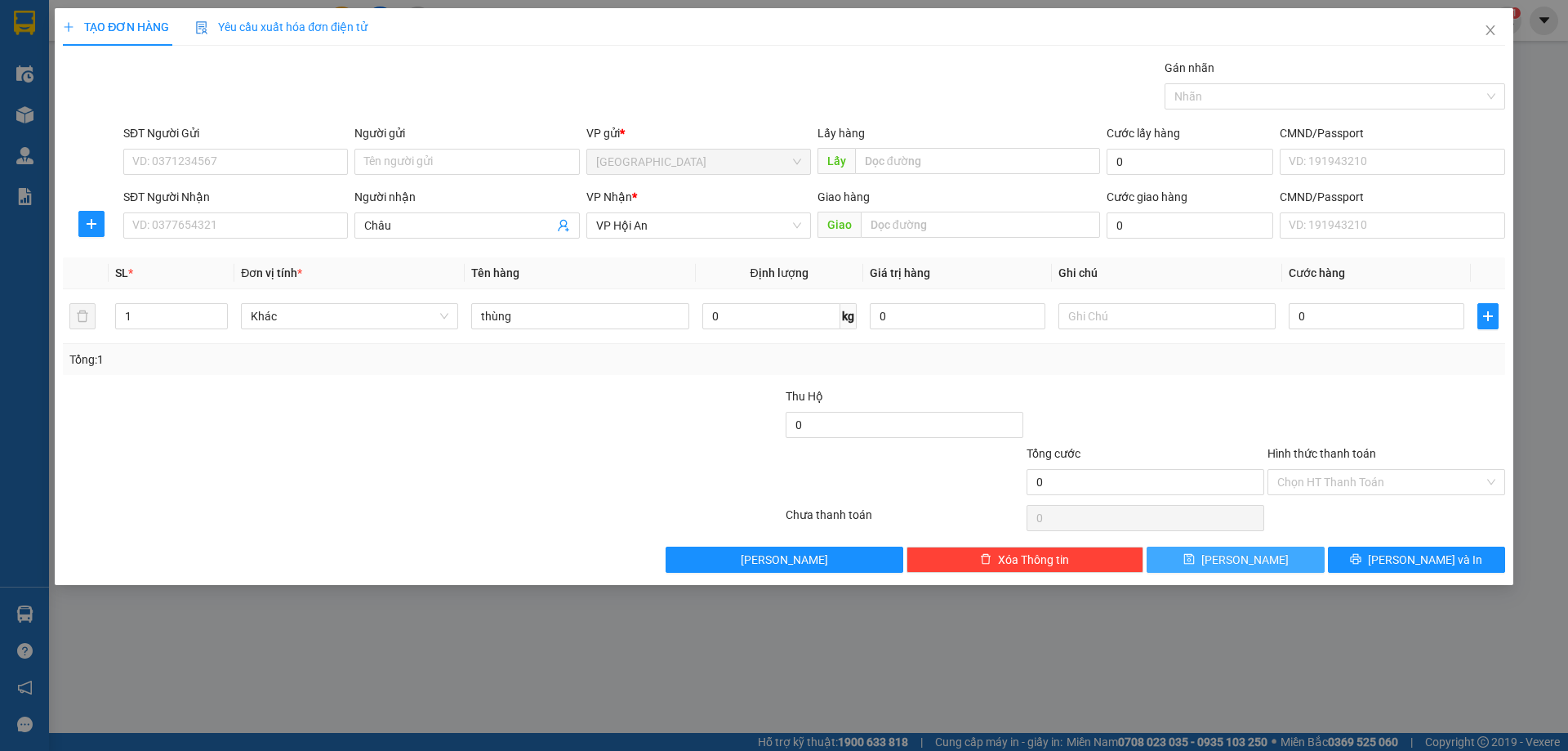
click at [1212, 560] on button "[PERSON_NAME]" at bounding box center [1235, 560] width 177 height 26
click at [1494, 27] on icon "close" at bounding box center [1490, 30] width 13 height 13
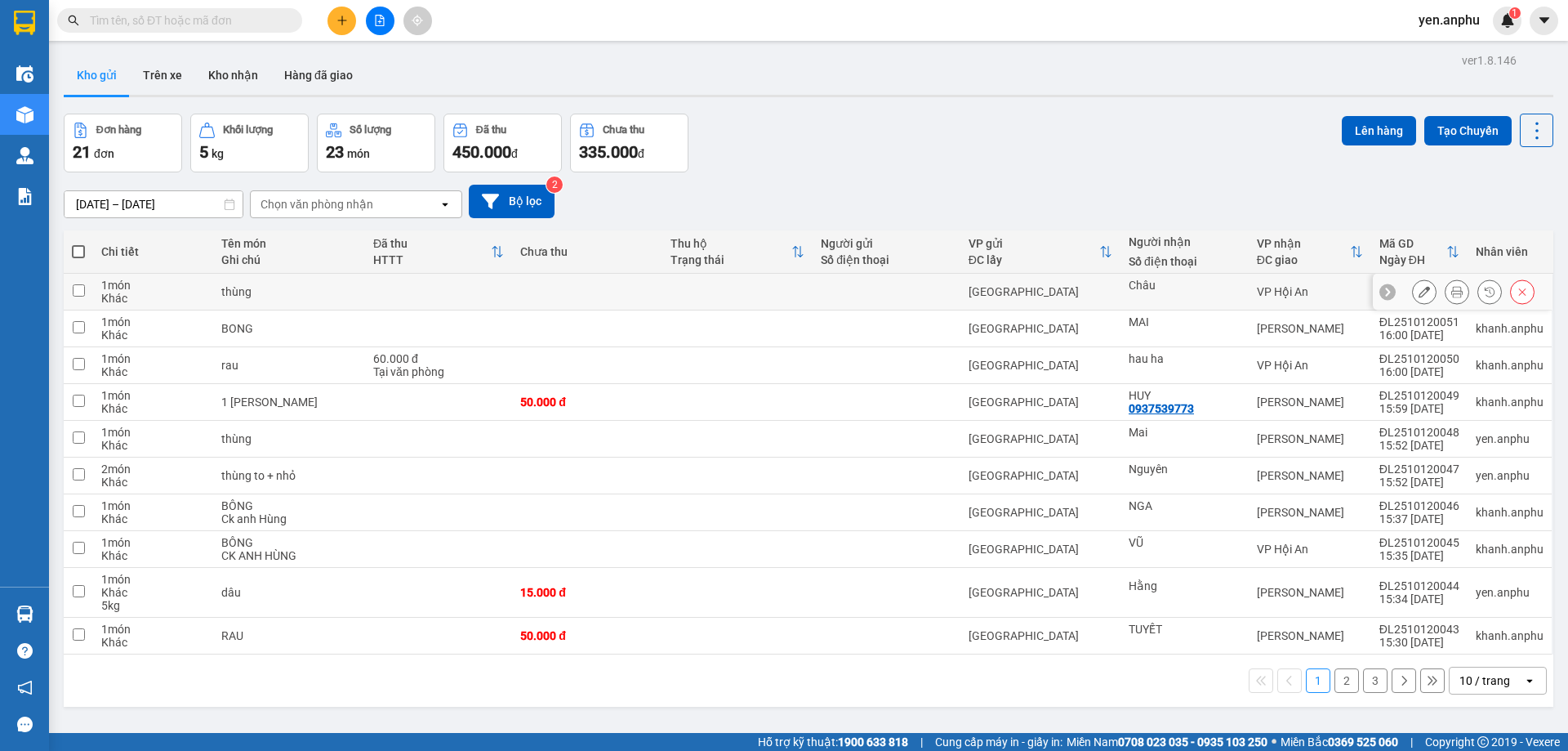
click at [1419, 288] on icon at bounding box center [1424, 292] width 11 height 11
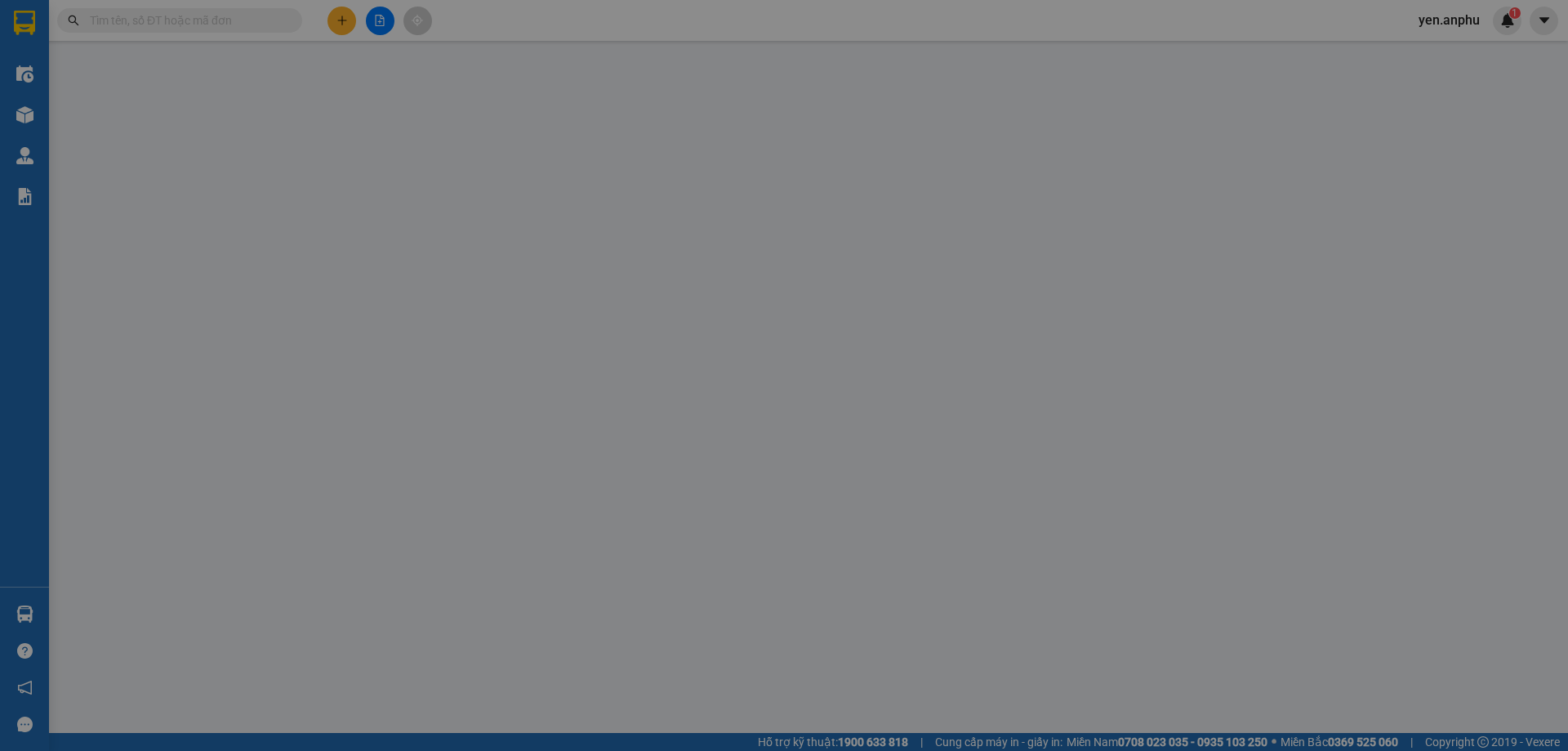
type input "Châu"
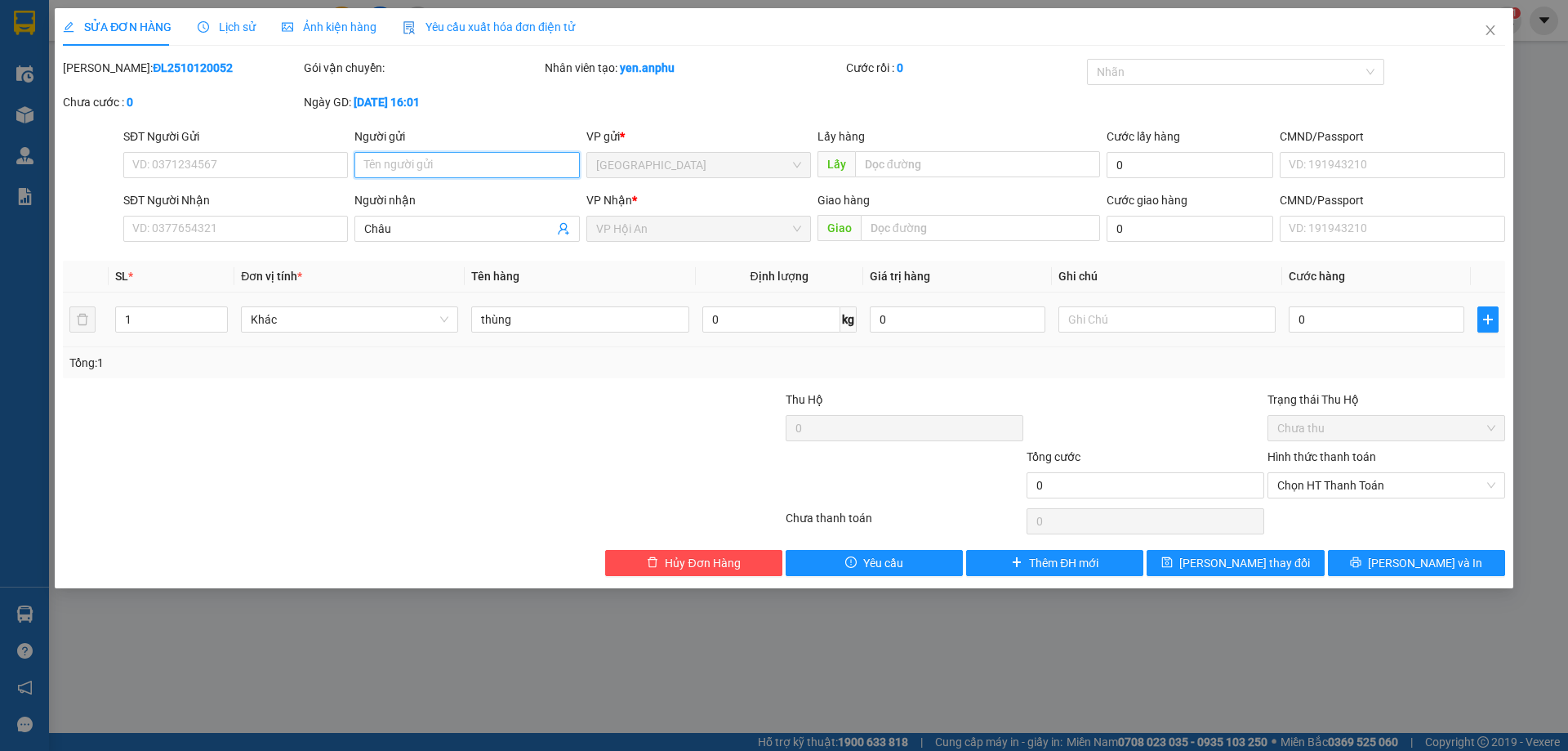
click at [424, 155] on input "Người gửi" at bounding box center [467, 165] width 225 height 26
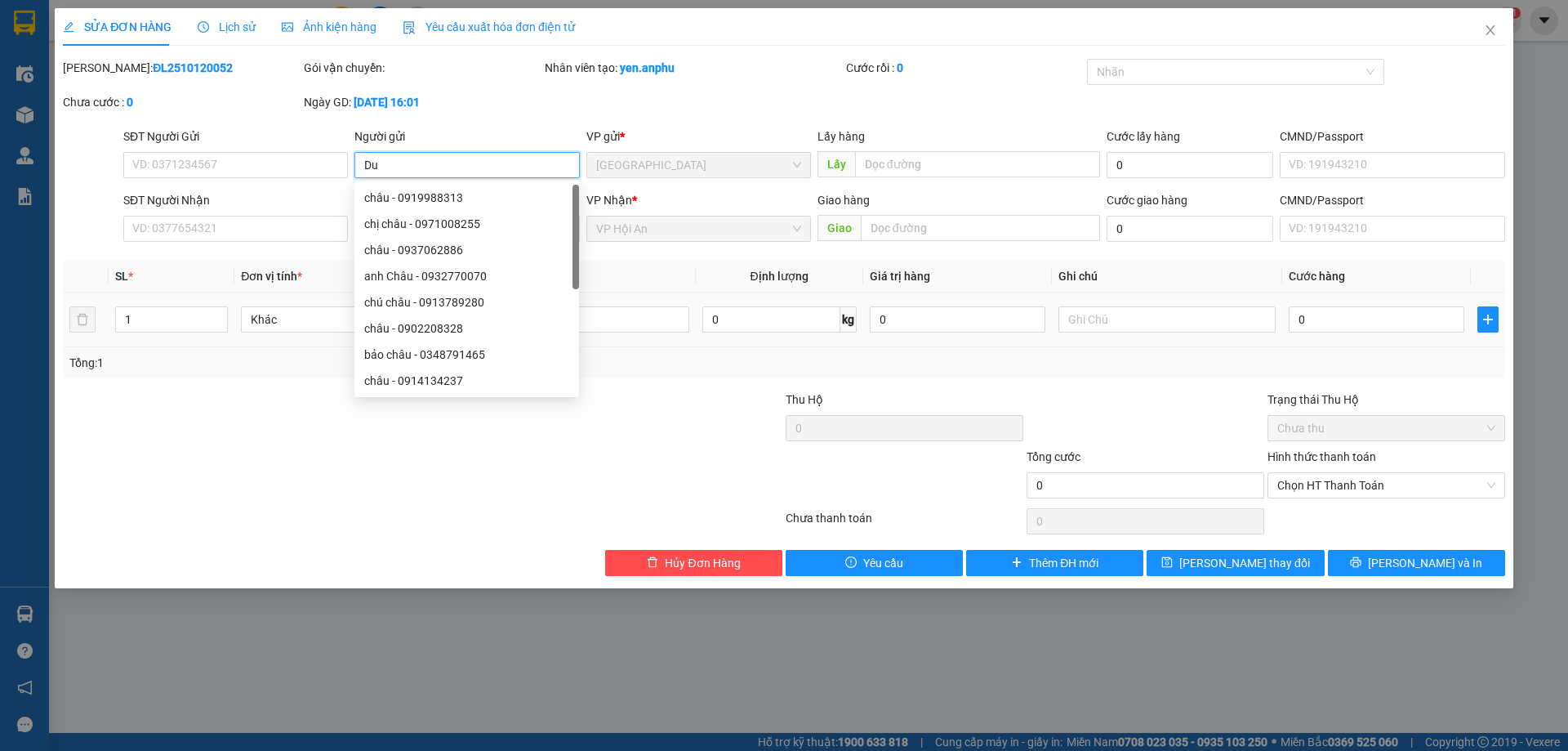
type input "D"
type input "C"
type input "Duy"
click at [1353, 316] on input "0" at bounding box center [1377, 320] width 176 height 26
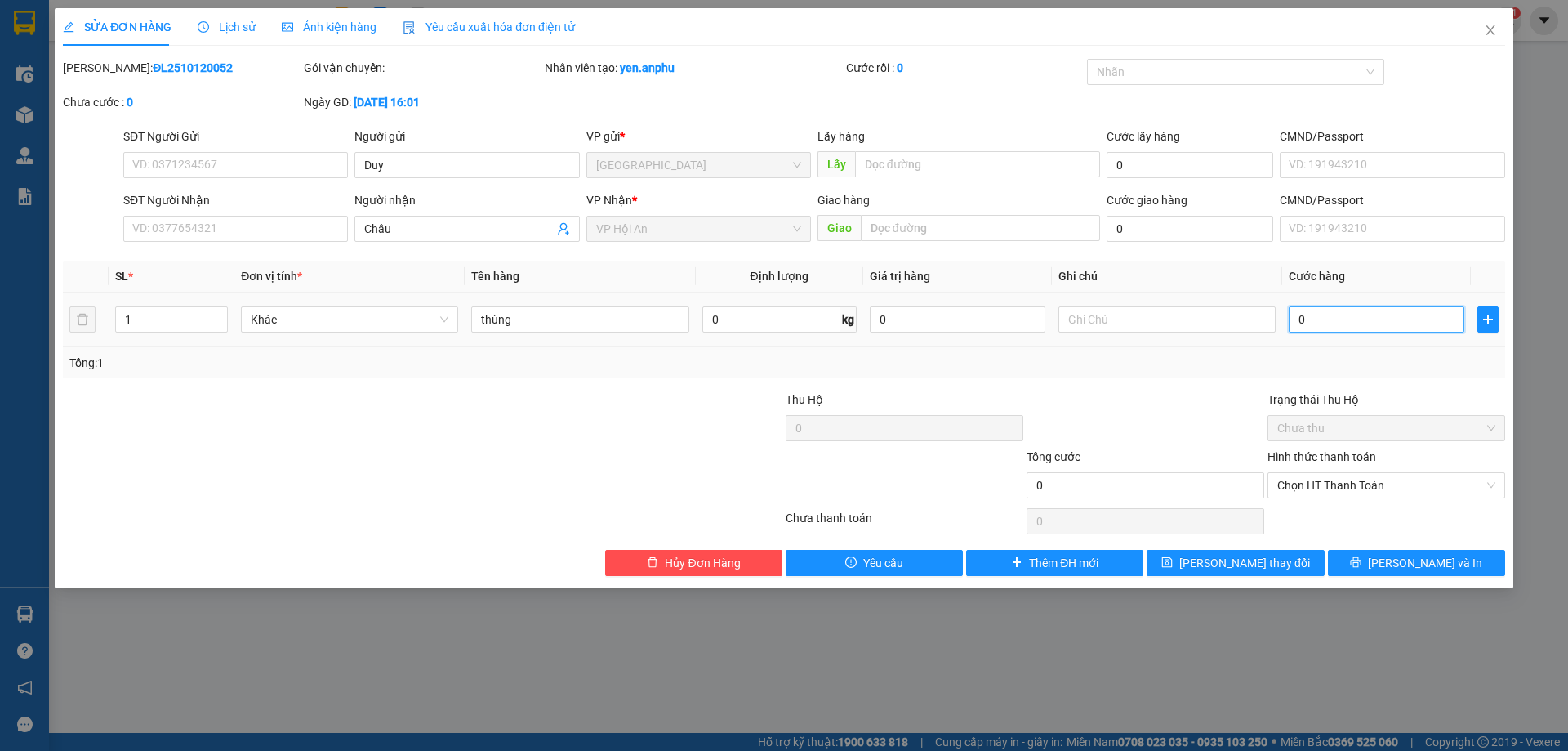
type input "1"
type input "15"
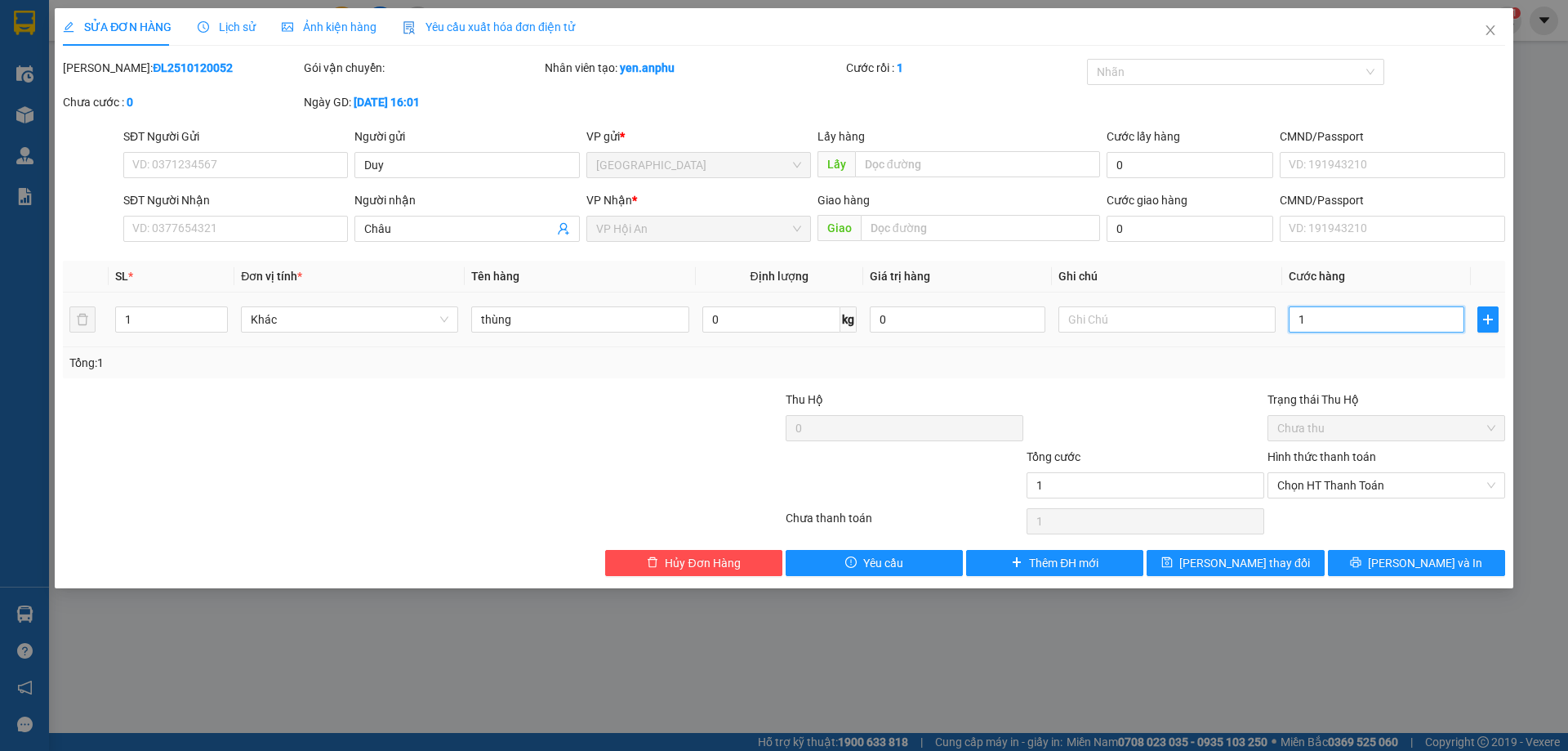
type input "15"
type input "150"
click at [1334, 482] on span "Chọn HT Thanh Toán" at bounding box center [1386, 486] width 218 height 25
type input "150"
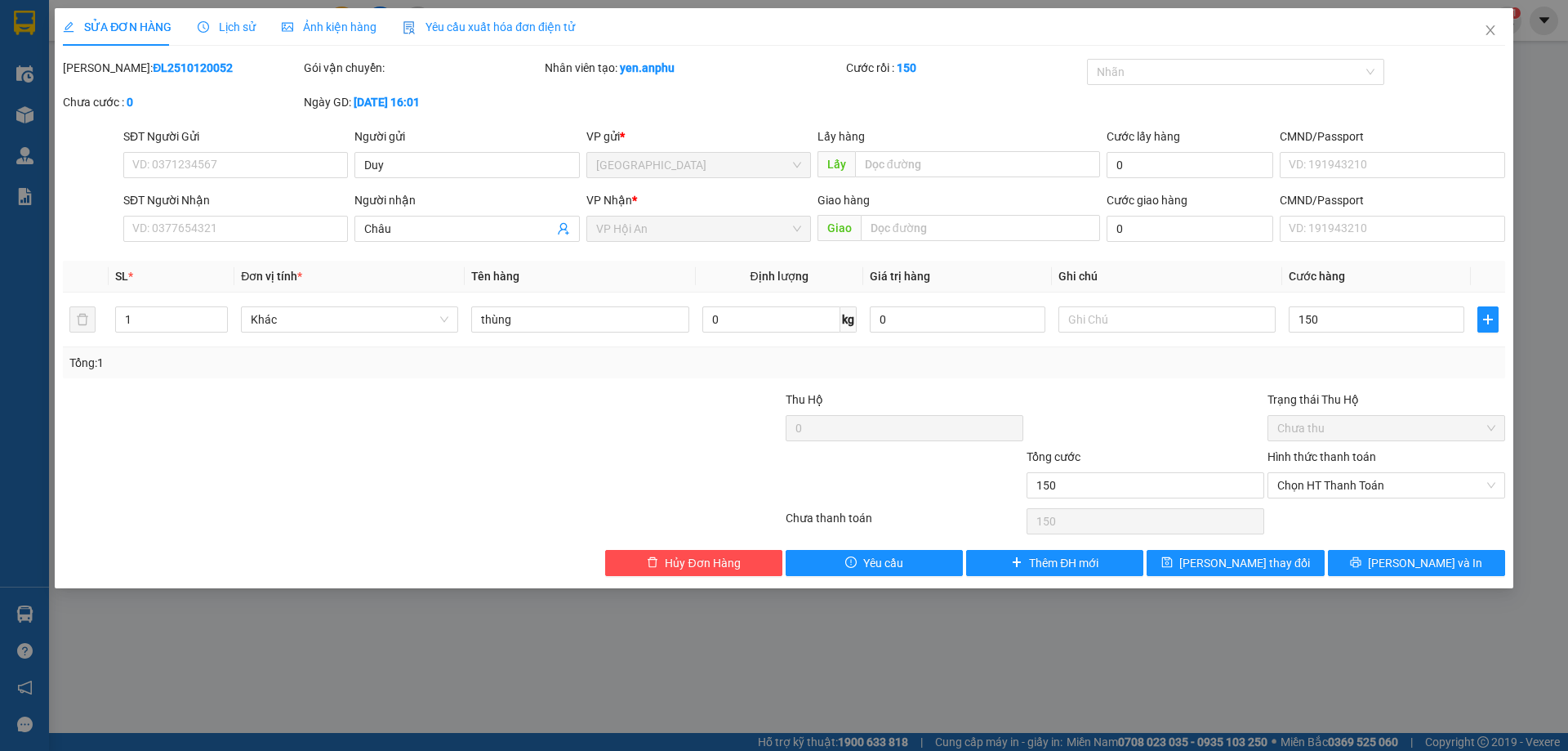
type input "150.000"
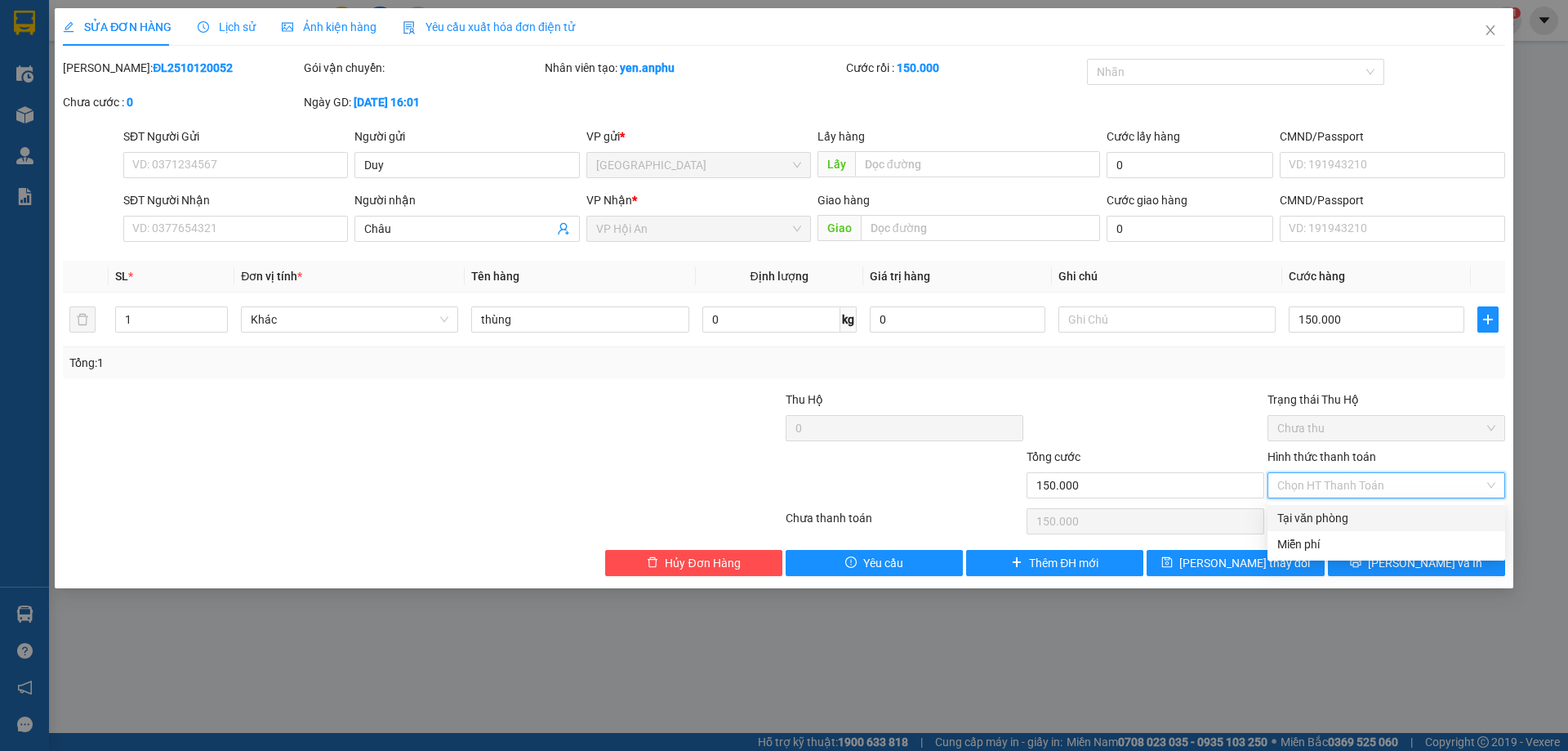
click at [1340, 517] on div "Tại văn phòng" at bounding box center [1386, 518] width 218 height 18
type input "0"
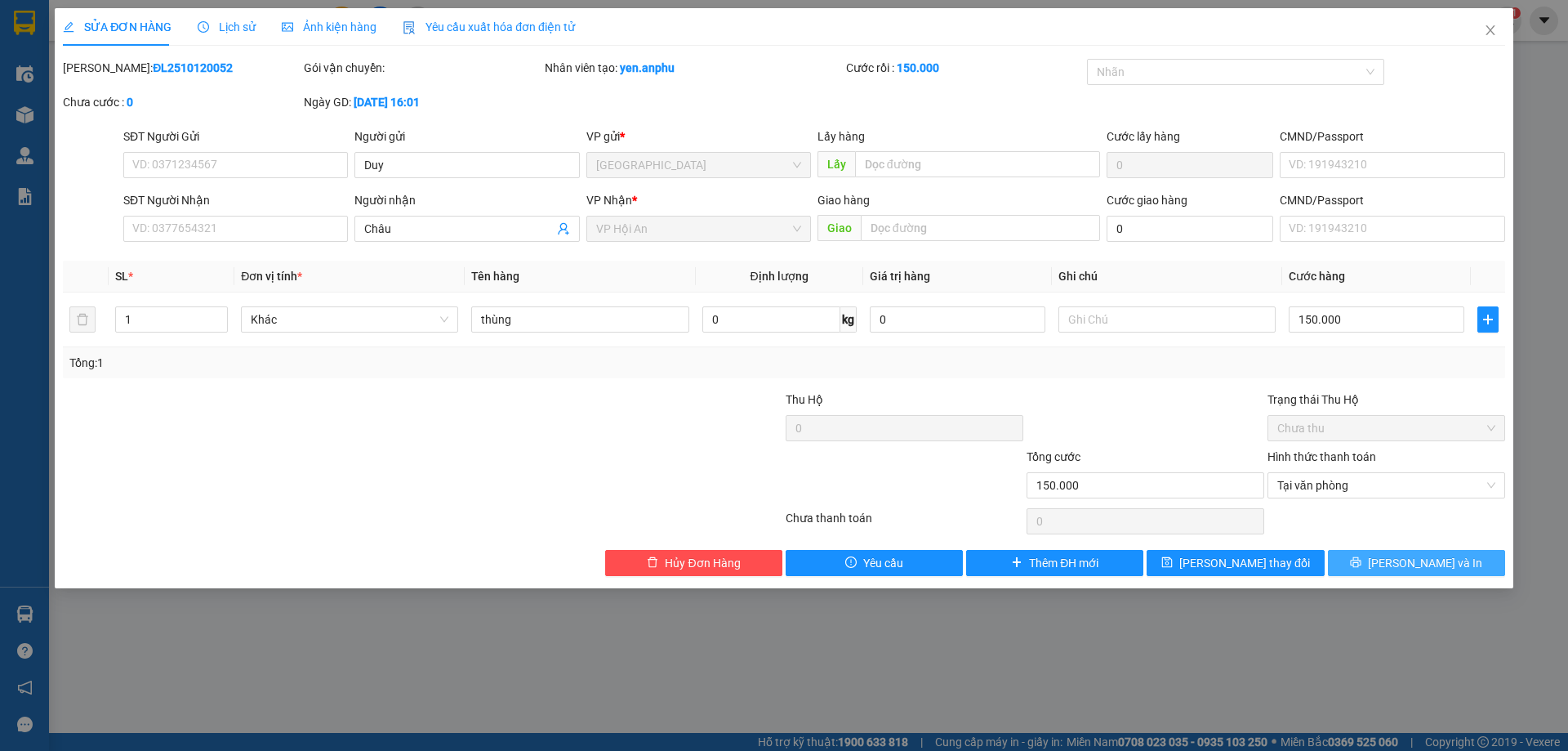
click at [1413, 555] on span "[PERSON_NAME] và In" at bounding box center [1425, 563] width 114 height 18
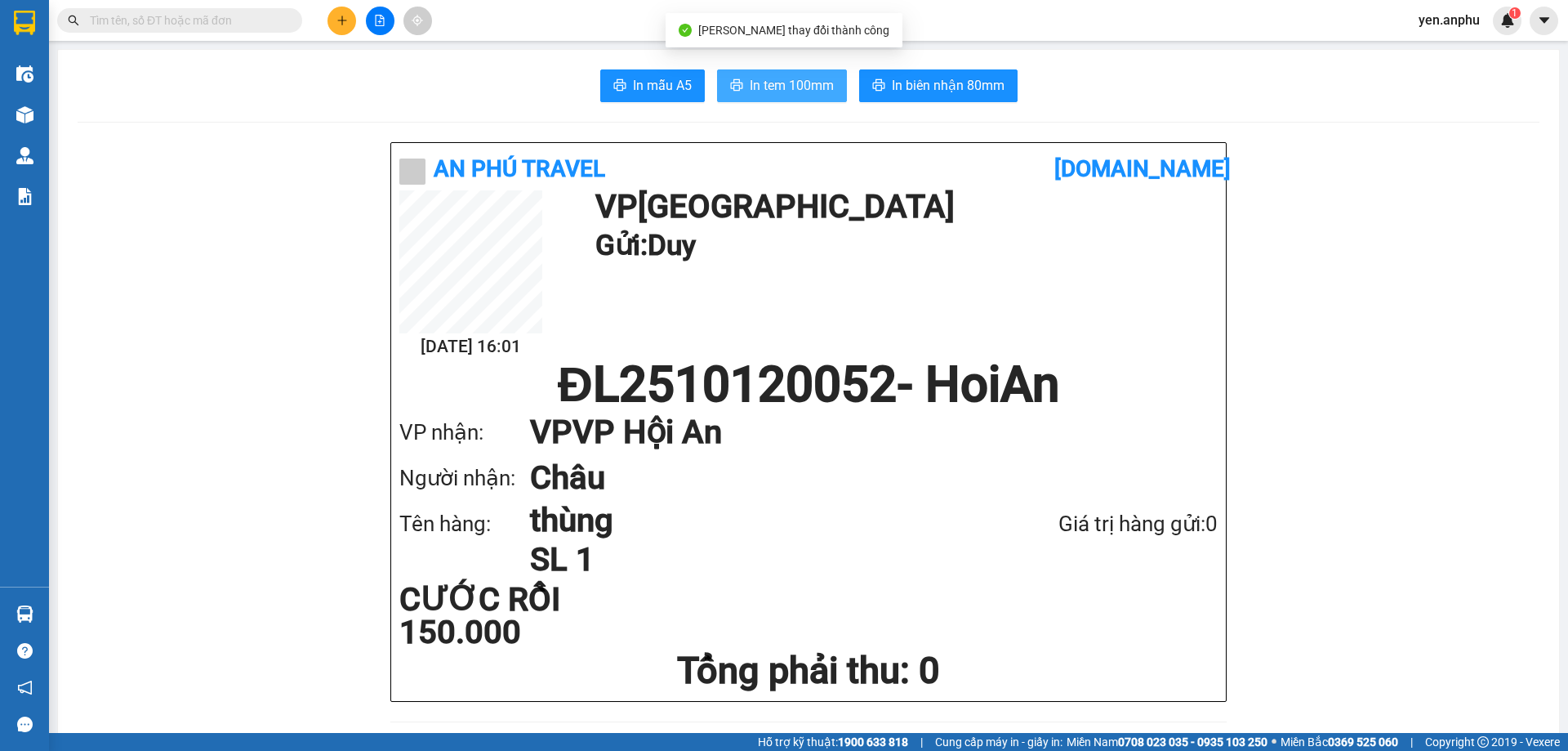
click at [803, 81] on span "In tem 100mm" at bounding box center [792, 85] width 84 height 20
click at [355, 25] on button at bounding box center [342, 20] width 29 height 29
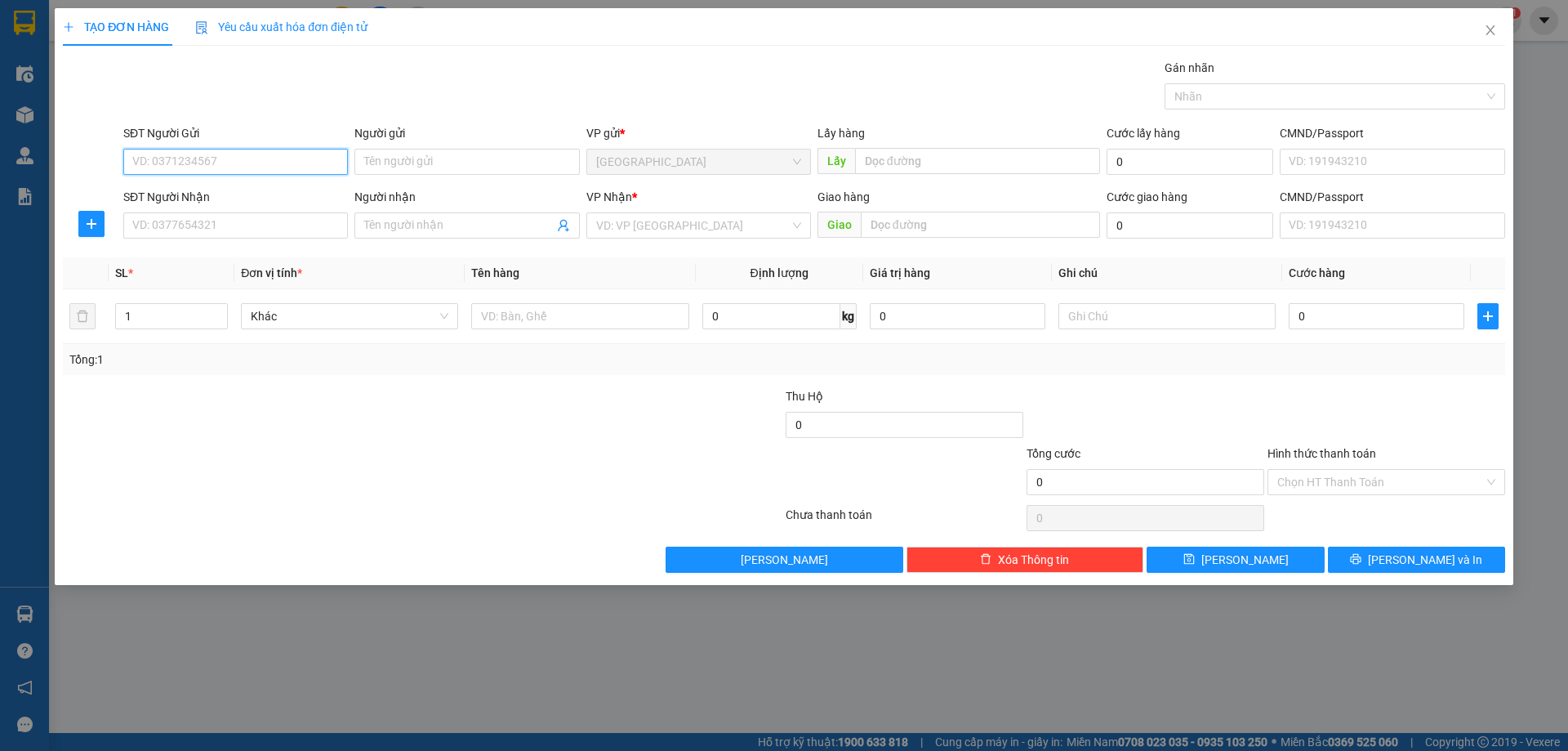
click at [222, 170] on input "SĐT Người Gửi" at bounding box center [235, 162] width 225 height 26
click at [228, 189] on div "0965967436" at bounding box center [235, 194] width 205 height 18
type input "0965967436"
type input "trường c2 [GEOGRAPHIC_DATA]"
type input "0965967436"
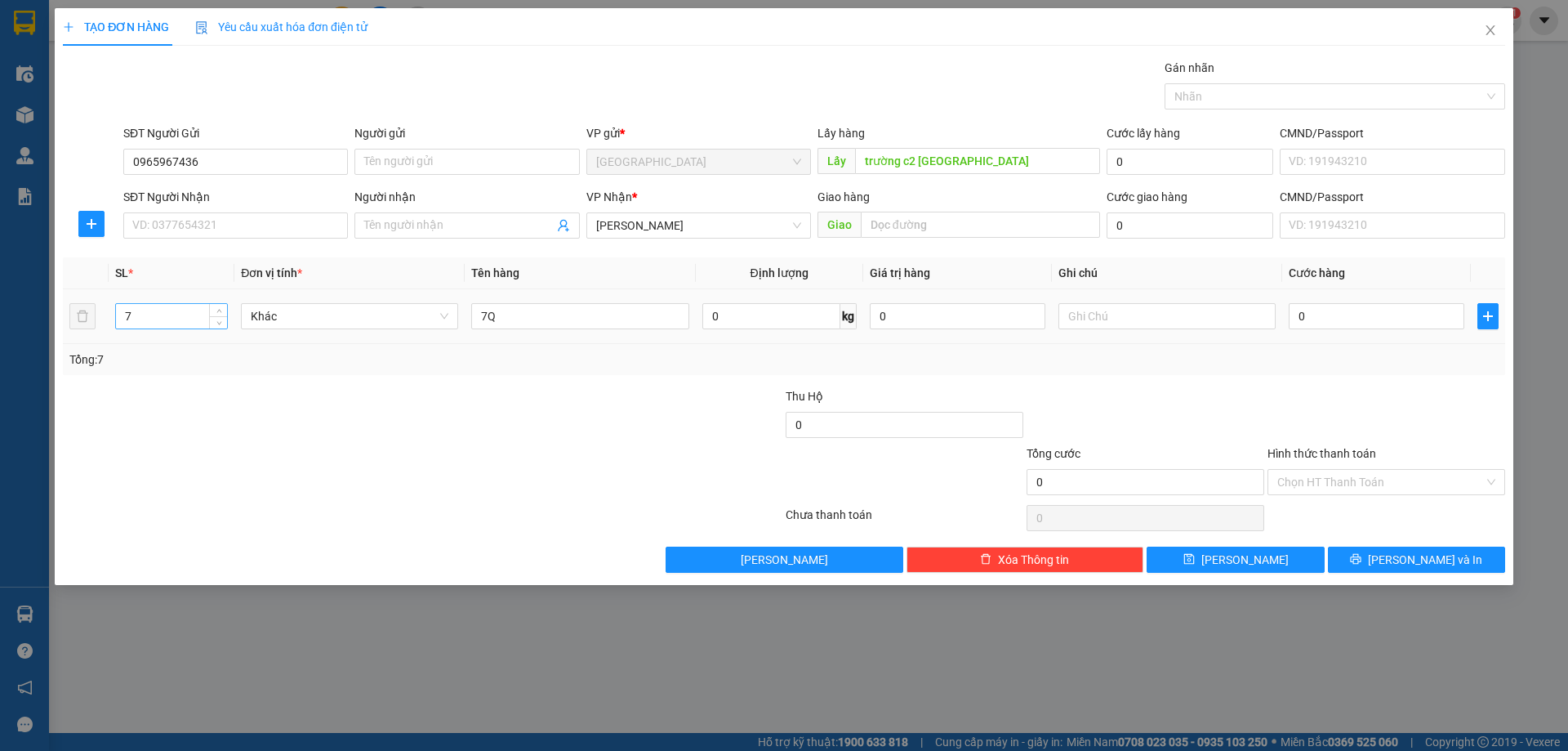
click at [158, 314] on input "7" at bounding box center [171, 316] width 111 height 25
type input "3"
click at [490, 315] on input "7Q" at bounding box center [579, 316] width 217 height 26
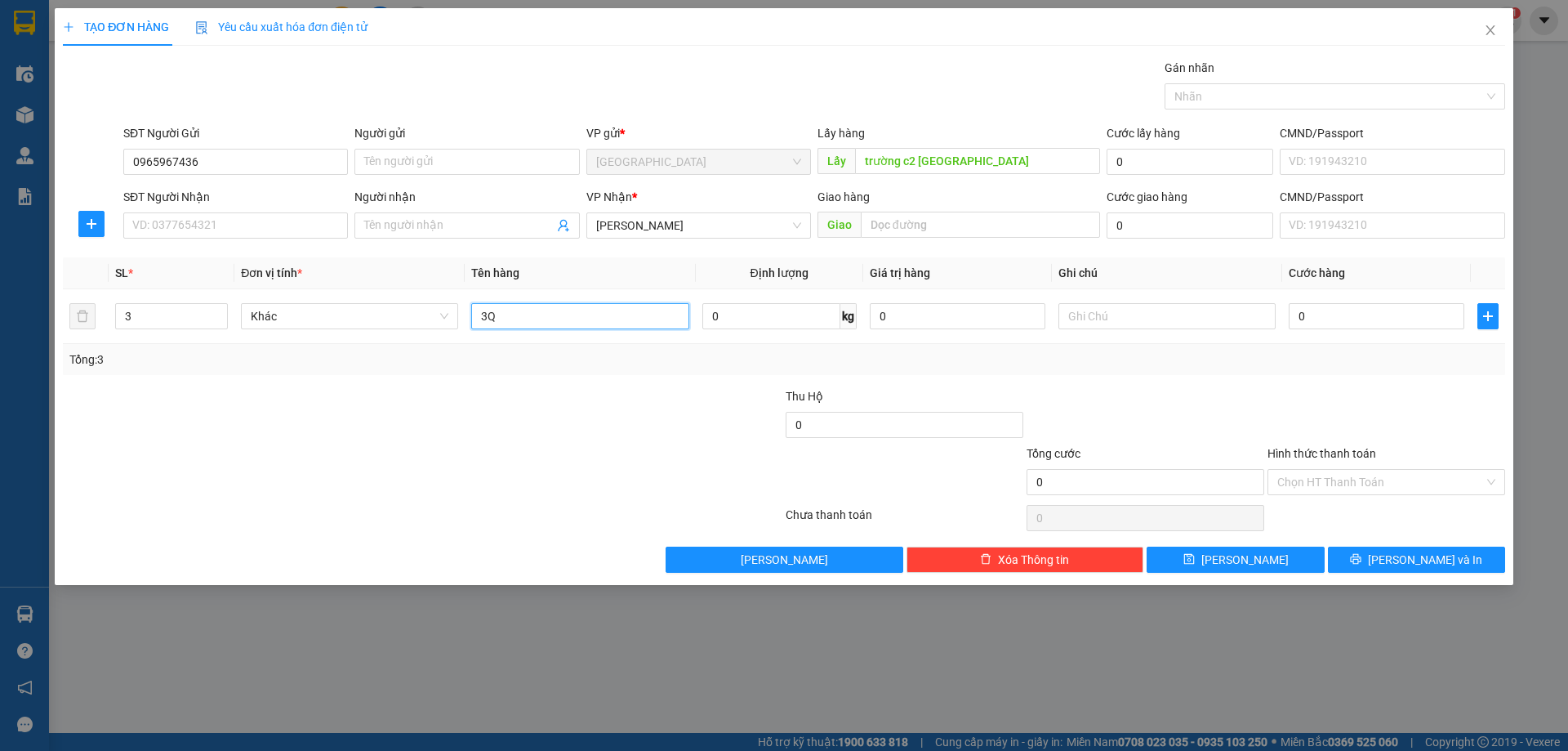
type input "3Q"
click at [1209, 576] on div "TẠO ĐƠN HÀNG Yêu cầu xuất hóa đơn điện tử Transit Pickup Surcharge Ids Transit …" at bounding box center [783, 296] width 1458 height 577
click at [1209, 569] on button "[PERSON_NAME]" at bounding box center [1235, 560] width 177 height 26
click at [1490, 29] on icon "close" at bounding box center [1490, 30] width 13 height 13
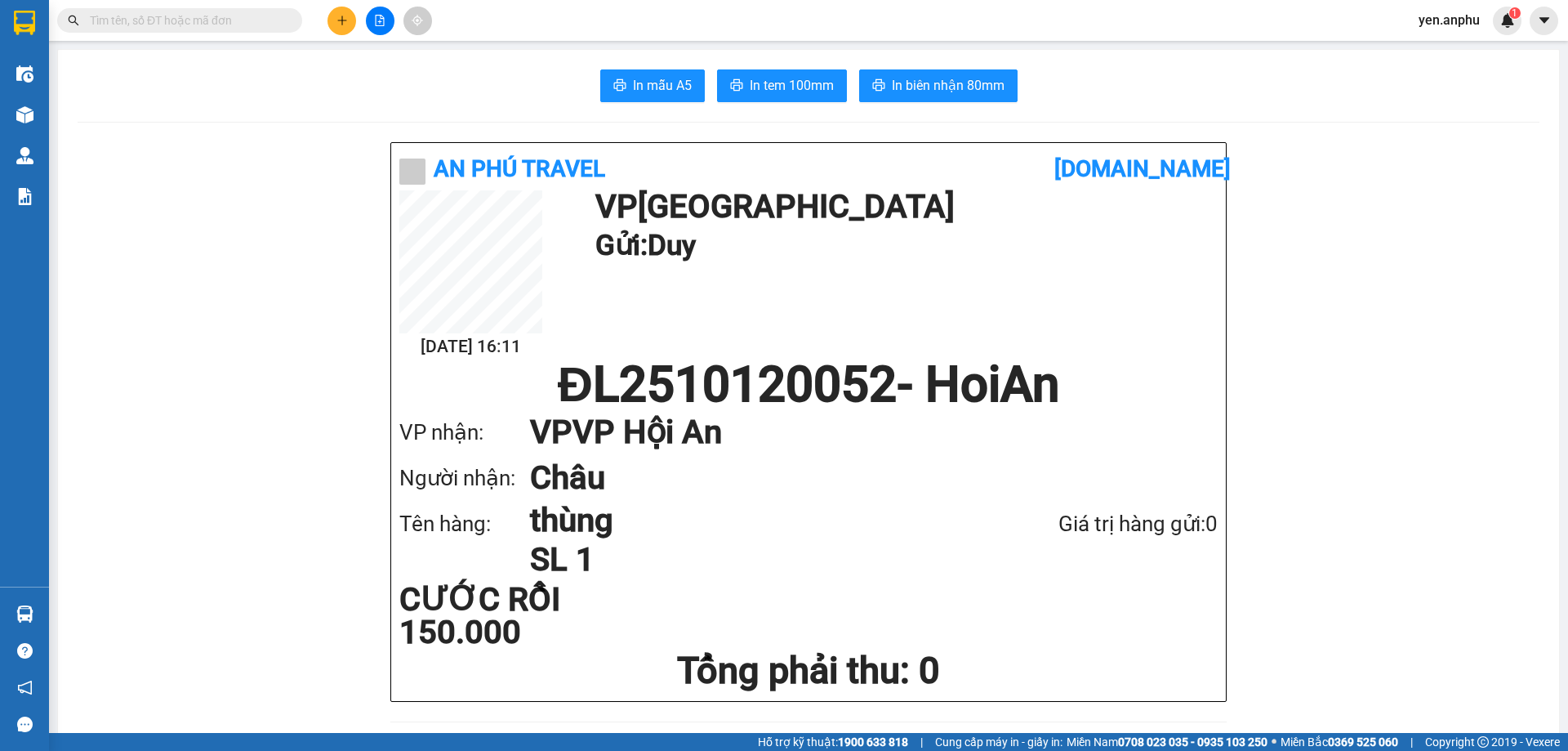
click at [169, 32] on div "Kết quả tìm kiếm ( 0 ) Bộ lọc No Data" at bounding box center [159, 20] width 319 height 29
click at [169, 21] on input "text" at bounding box center [186, 20] width 193 height 18
type input "4"
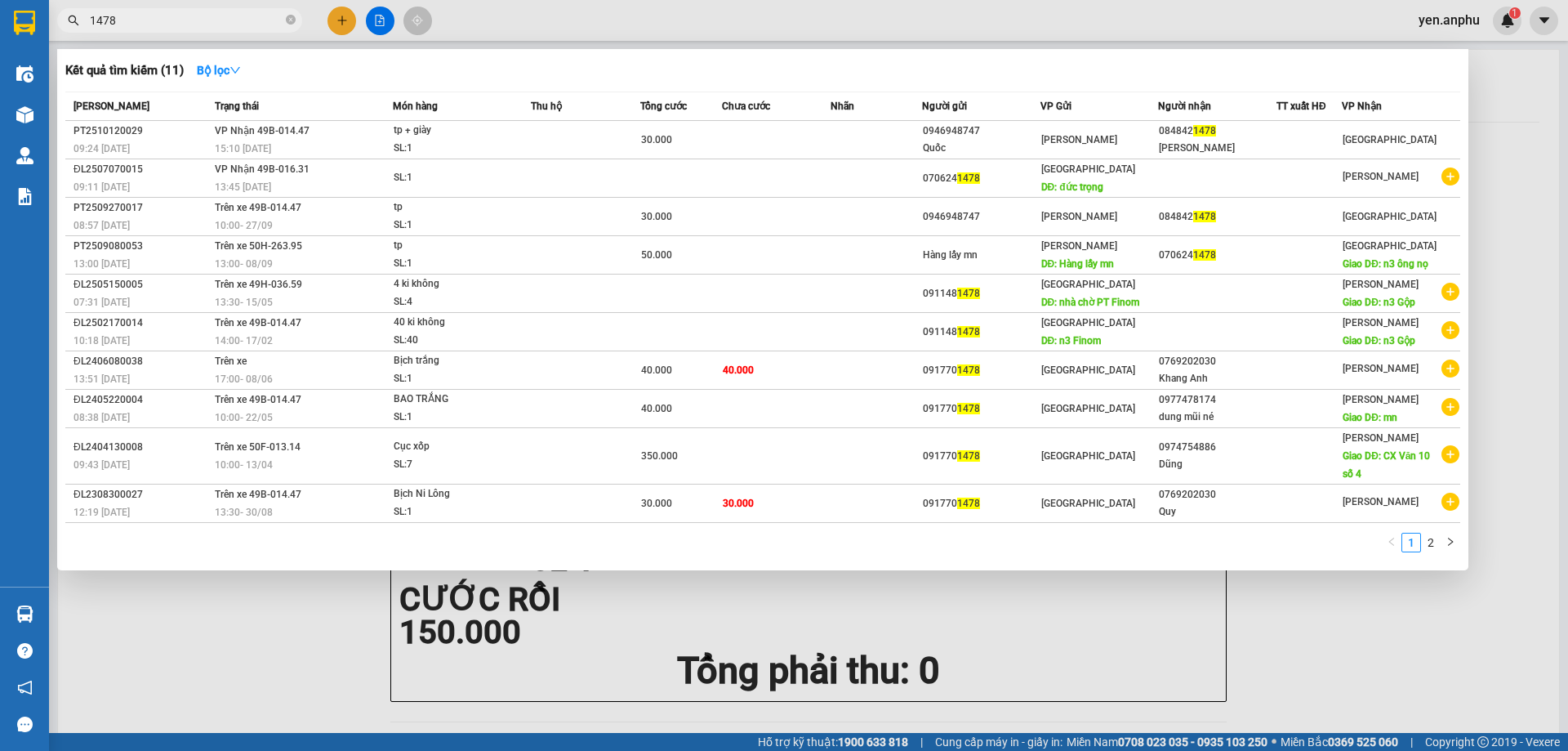
type input "1478"
click at [544, 18] on div at bounding box center [784, 375] width 1568 height 751
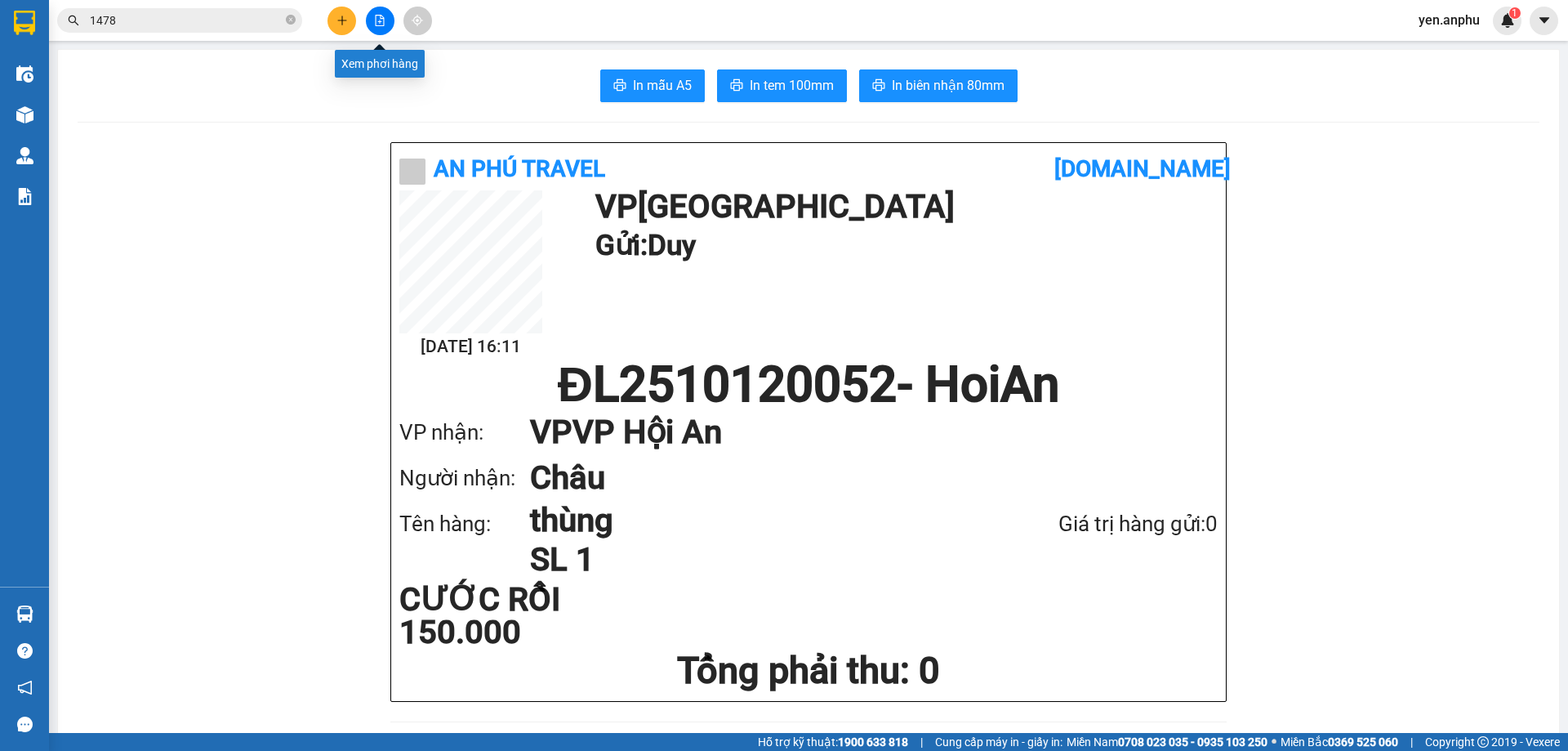
click at [379, 29] on button at bounding box center [380, 20] width 29 height 29
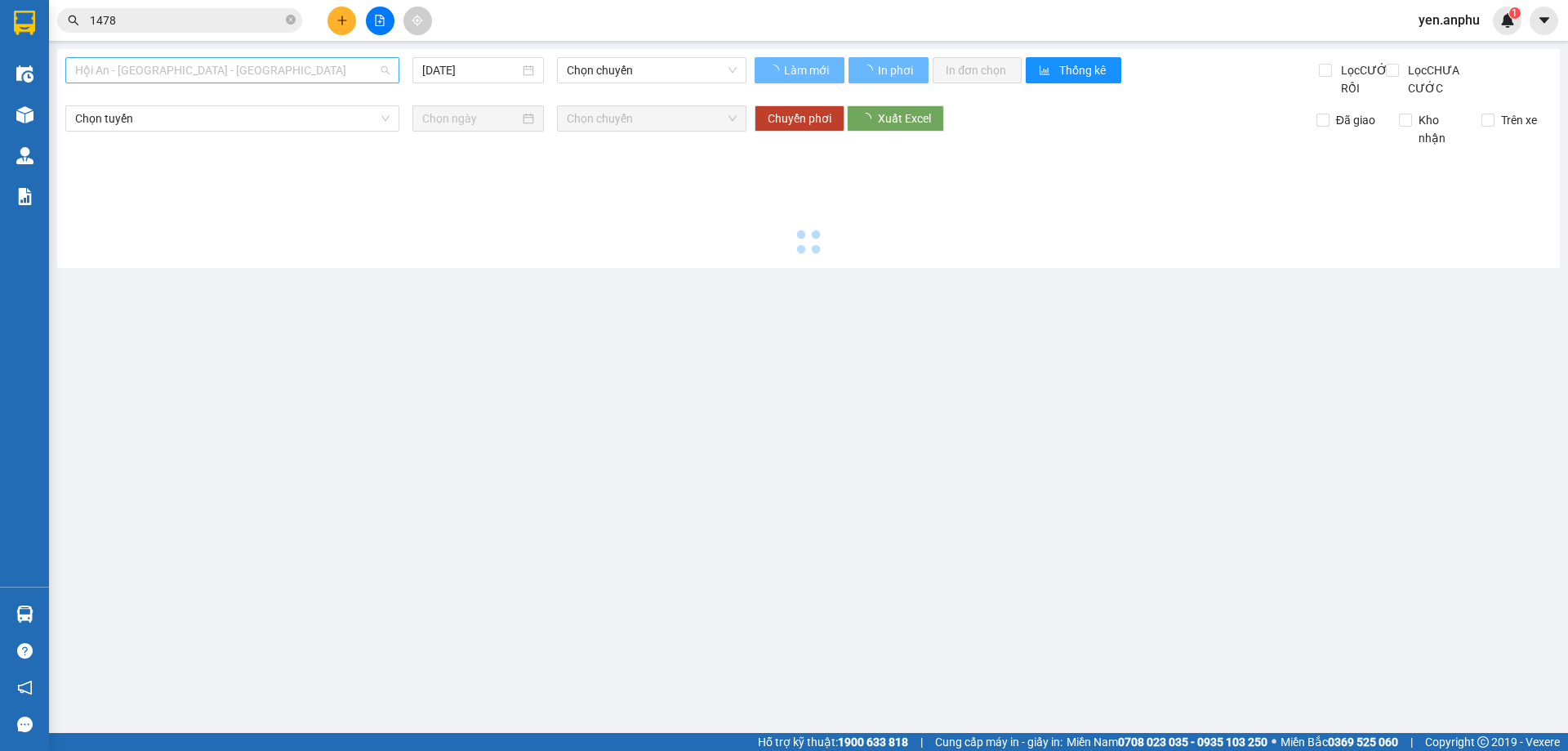
click at [115, 73] on span "Hội An - [GEOGRAPHIC_DATA] - [GEOGRAPHIC_DATA]" at bounding box center [233, 70] width 314 height 25
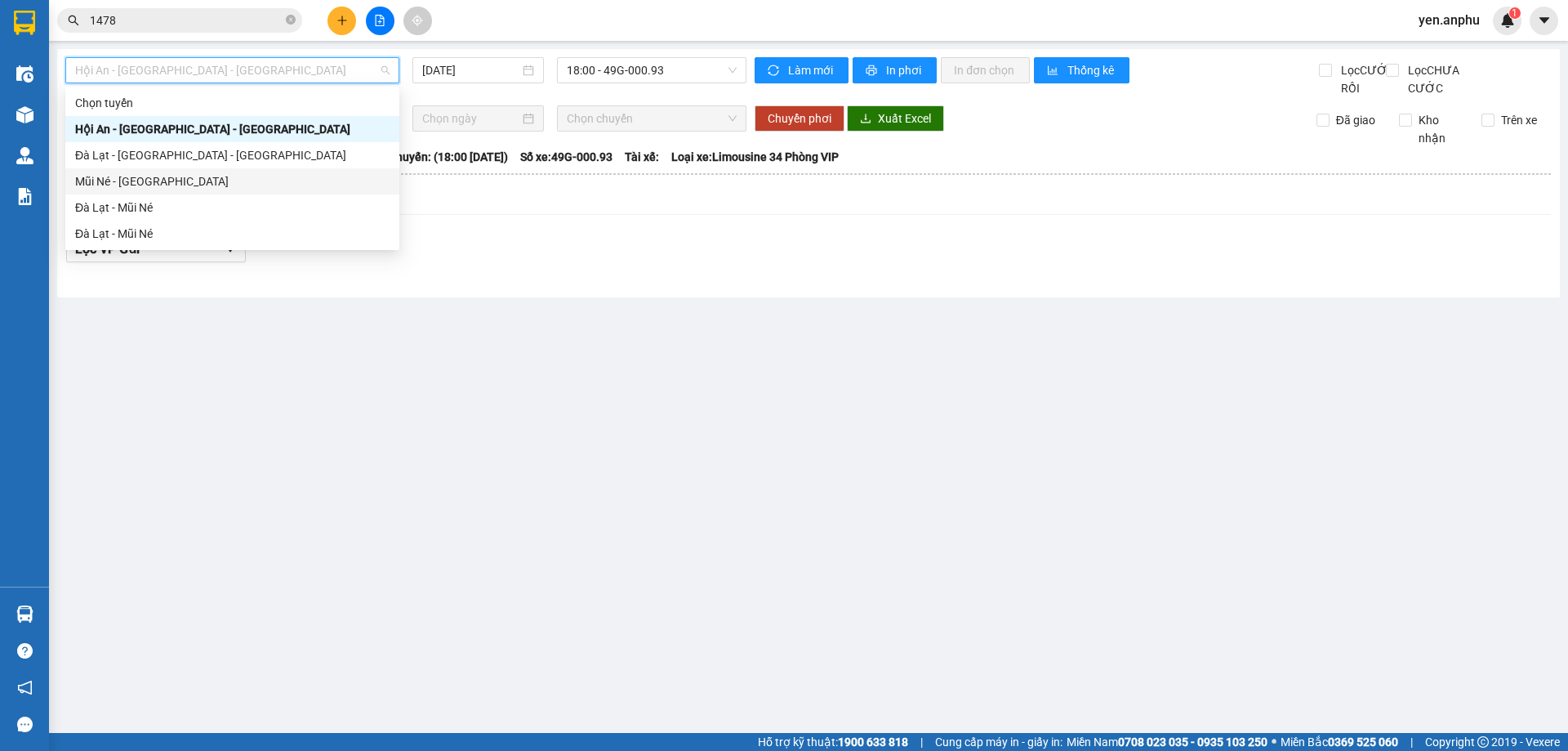
click at [118, 184] on div "Mũi Né - [GEOGRAPHIC_DATA]" at bounding box center [233, 181] width 314 height 18
type input "[DATE]"
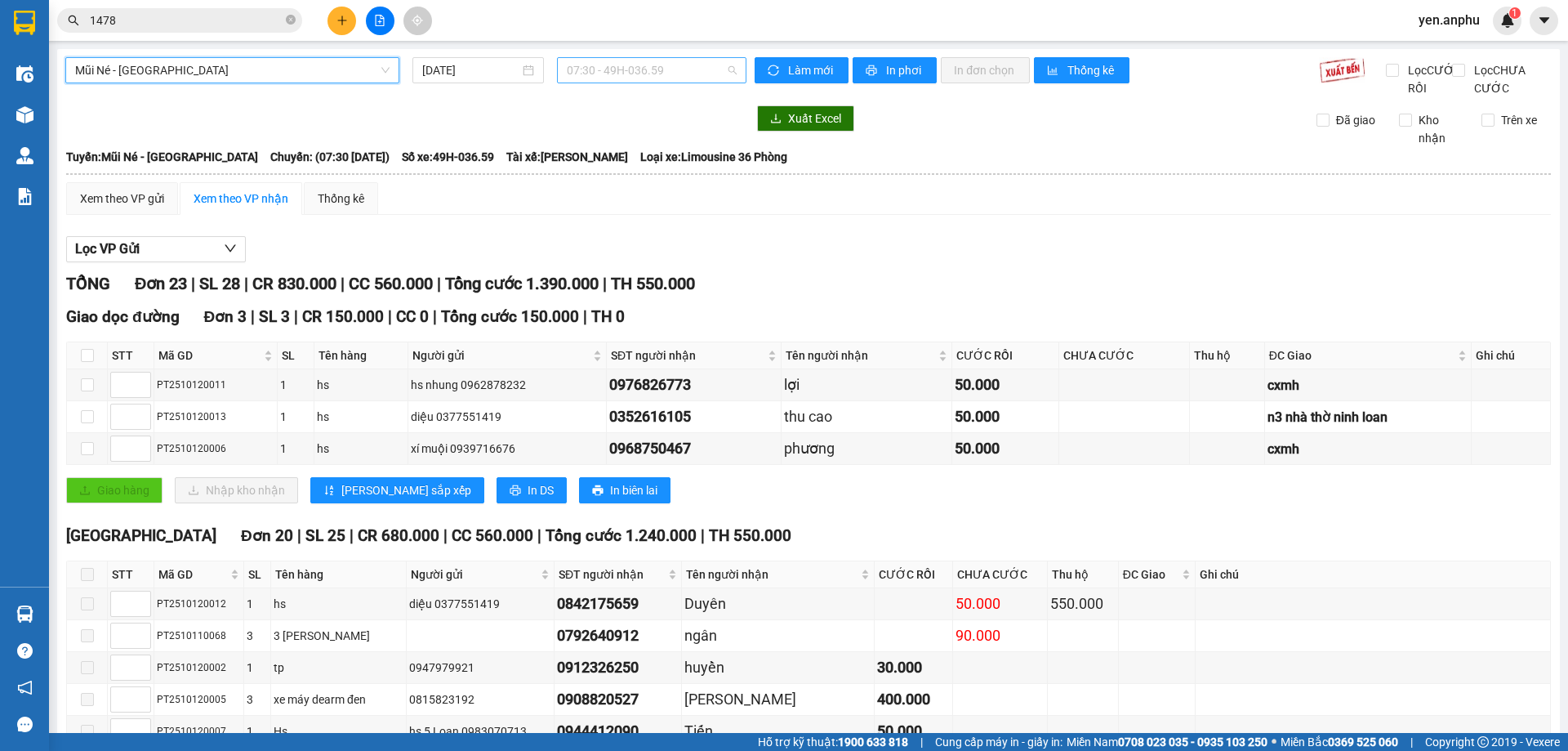
click at [578, 75] on span "07:30 - 49H-036.59" at bounding box center [651, 70] width 169 height 25
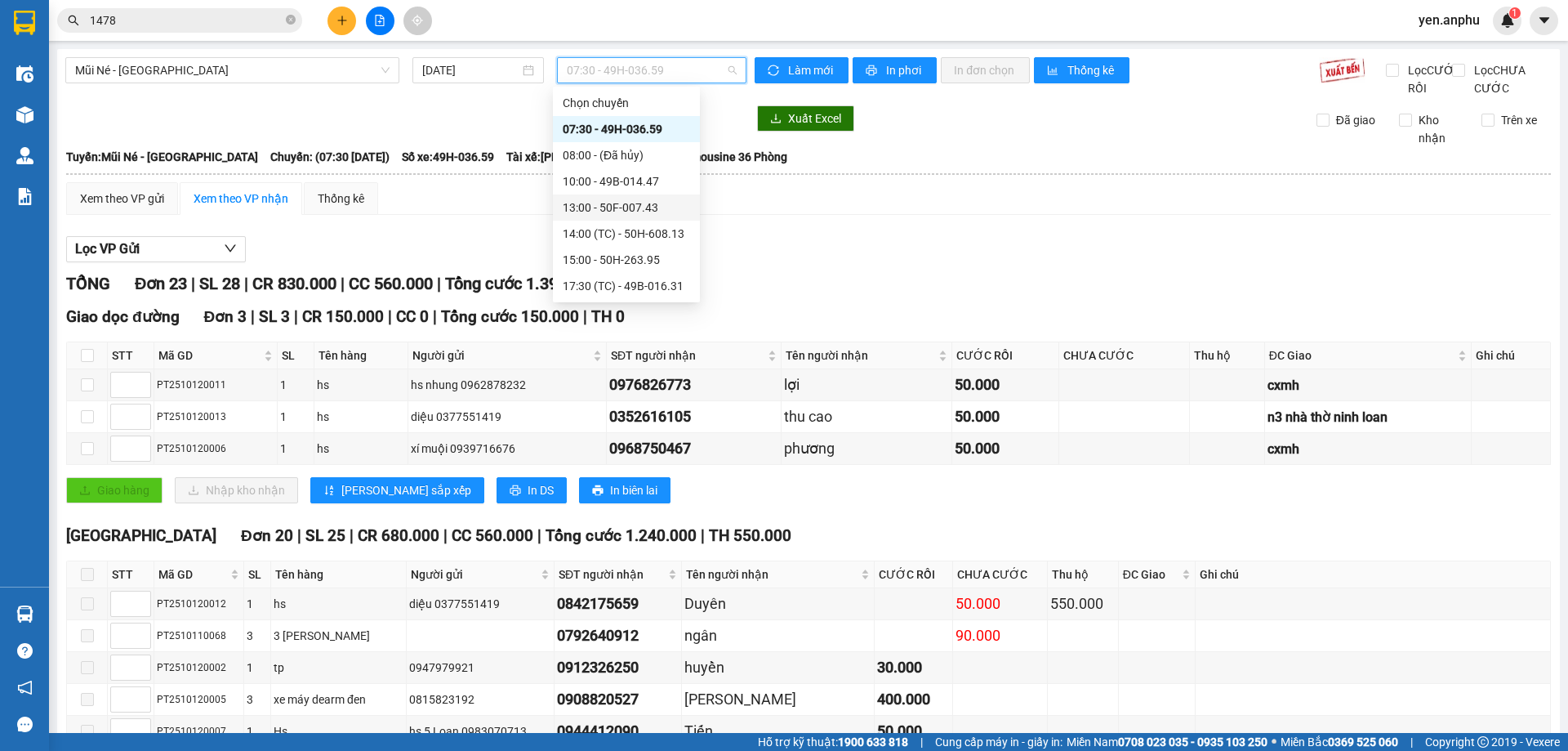
click at [612, 188] on div "10:00 - 49B-014.47" at bounding box center [626, 181] width 127 height 18
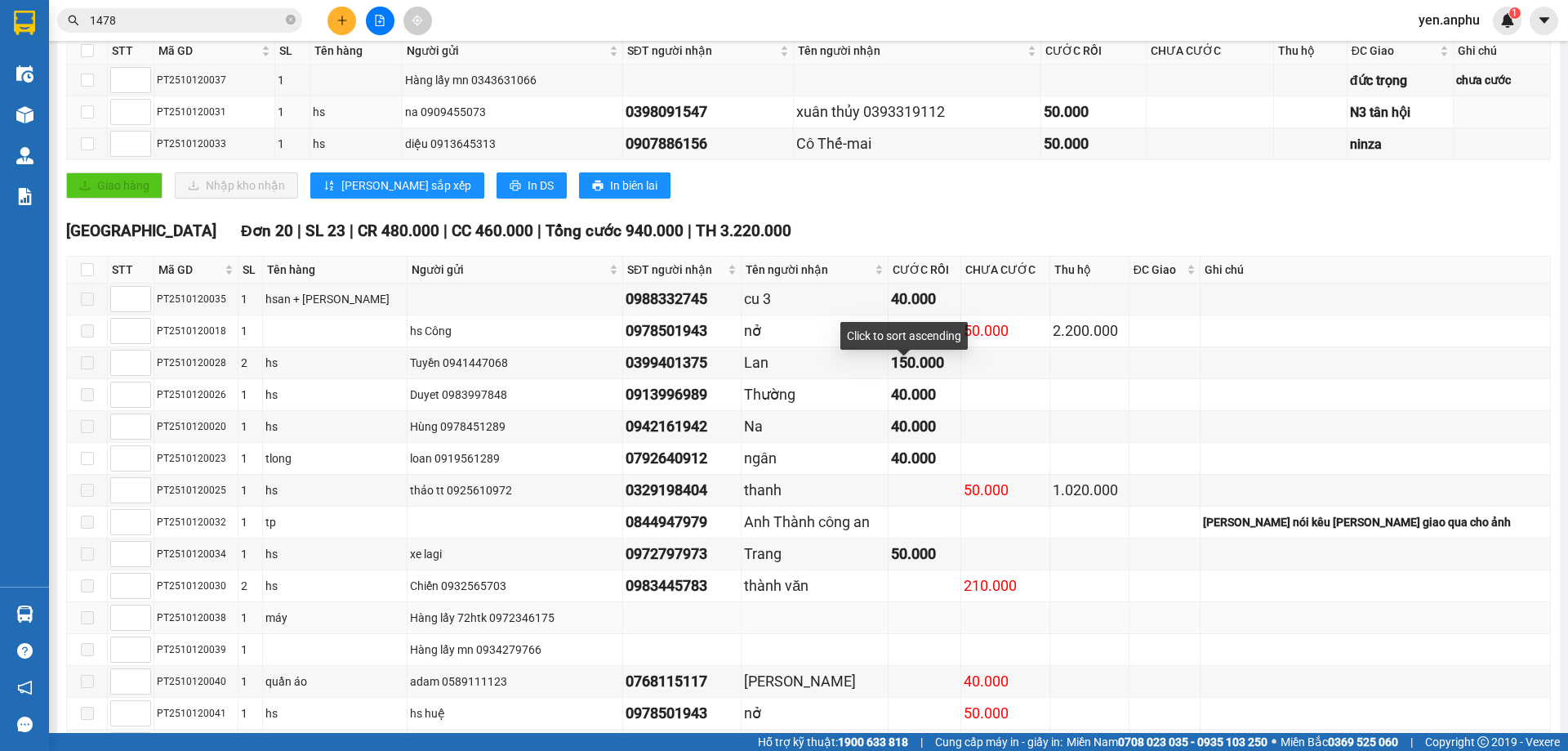
scroll to position [572, 0]
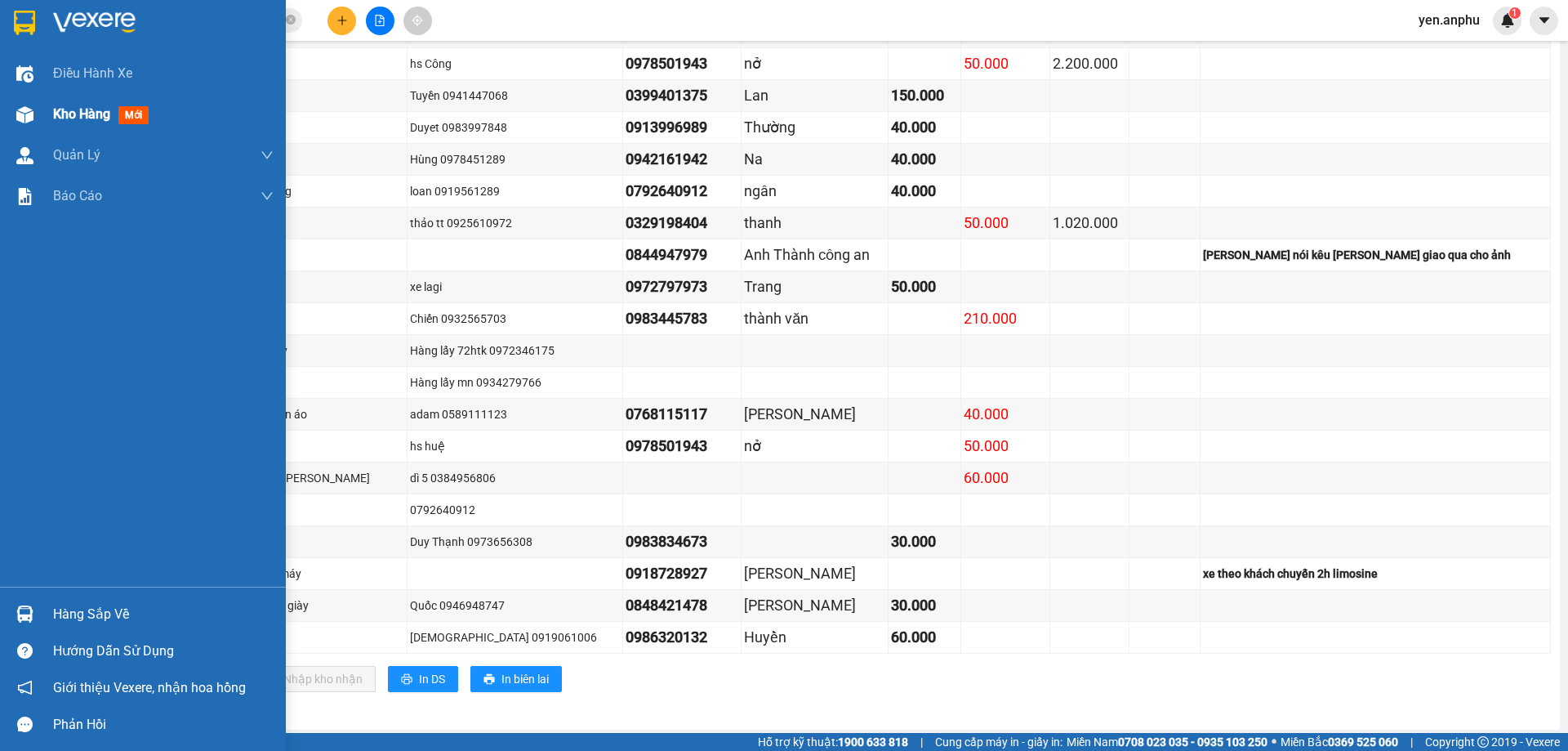
click at [40, 128] on div "Kho hàng mới" at bounding box center [143, 114] width 286 height 41
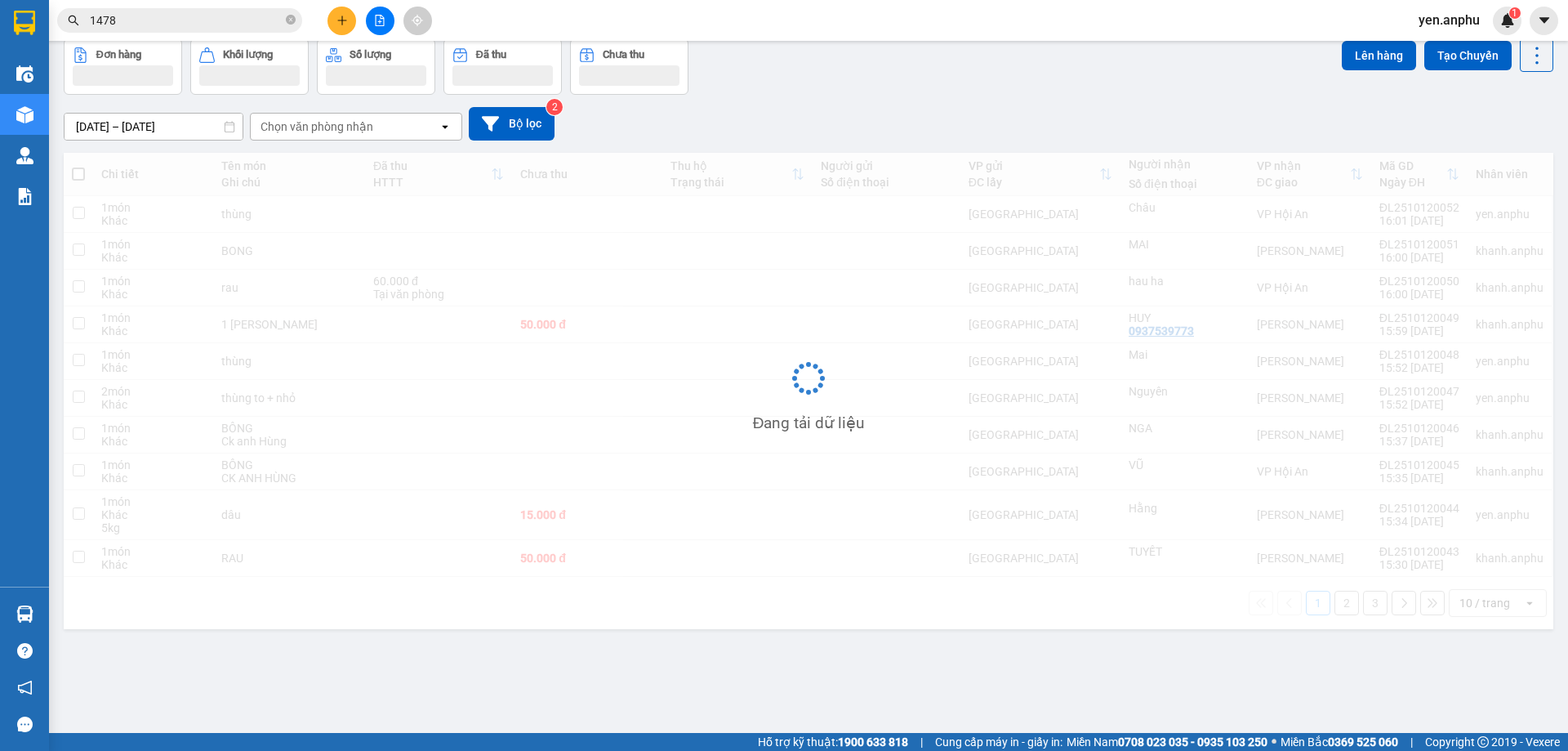
scroll to position [76, 0]
click at [308, 123] on div "Chọn văn phòng nhận" at bounding box center [317, 126] width 112 height 17
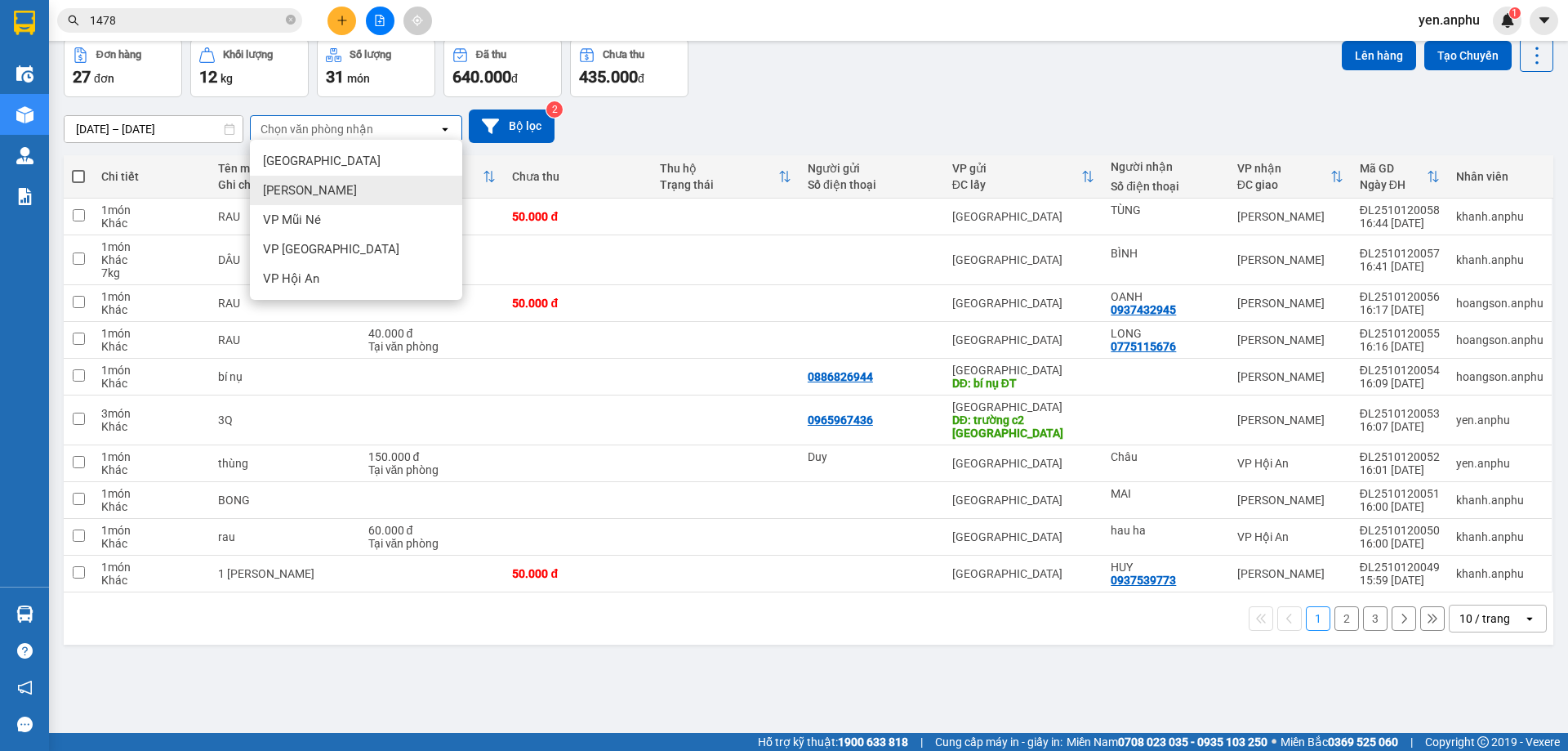
click at [345, 191] on div "[PERSON_NAME]" at bounding box center [356, 190] width 212 height 29
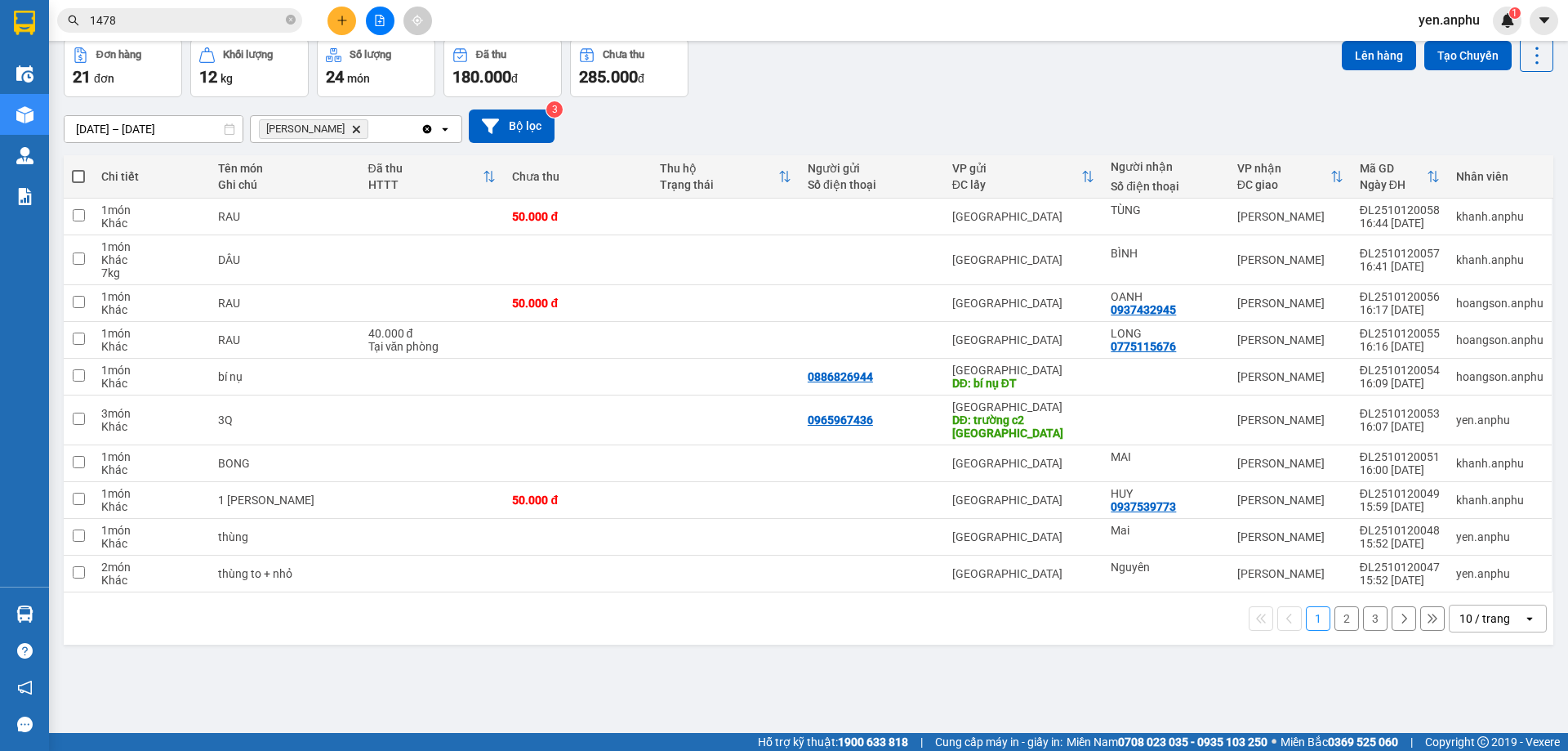
click at [1456, 617] on div "1 2 3 10 / trang open" at bounding box center [809, 618] width 1490 height 53
click at [1457, 614] on div "10 / trang" at bounding box center [1486, 618] width 74 height 26
click at [1452, 561] on span "100 / trang" at bounding box center [1478, 569] width 59 height 17
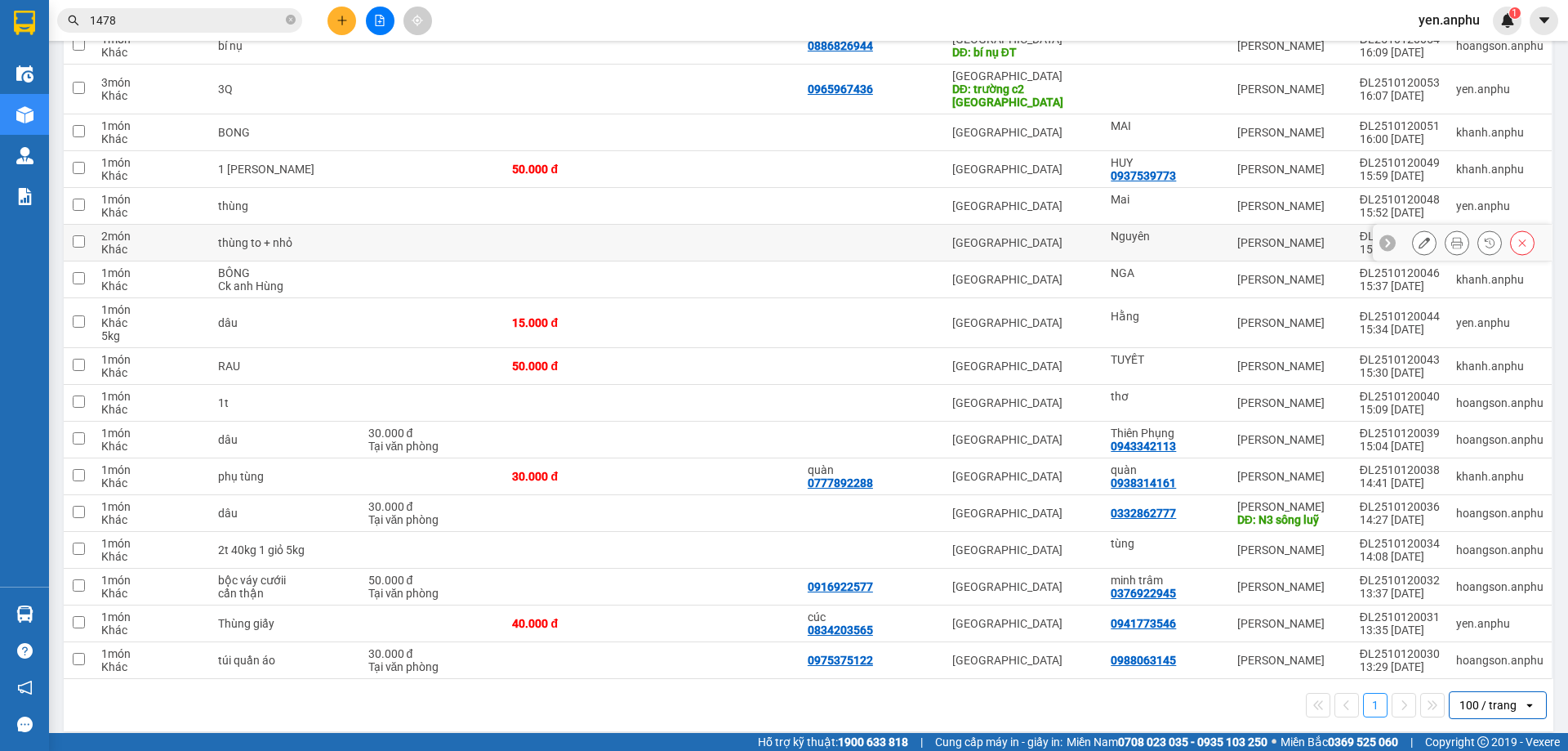
scroll to position [0, 0]
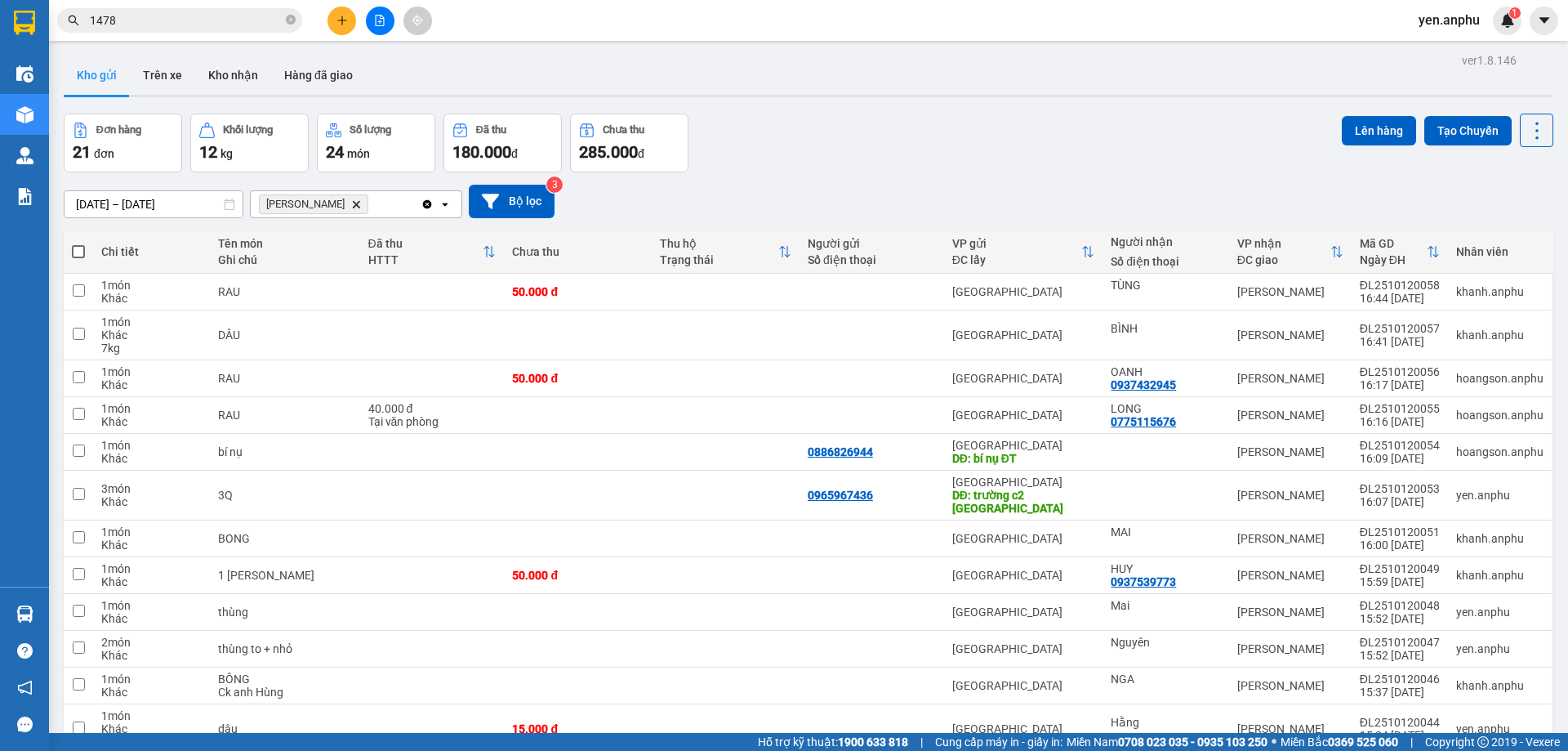
click at [82, 248] on span at bounding box center [78, 251] width 13 height 13
click at [78, 243] on input "checkbox" at bounding box center [78, 243] width 0 height 0
checkbox input "true"
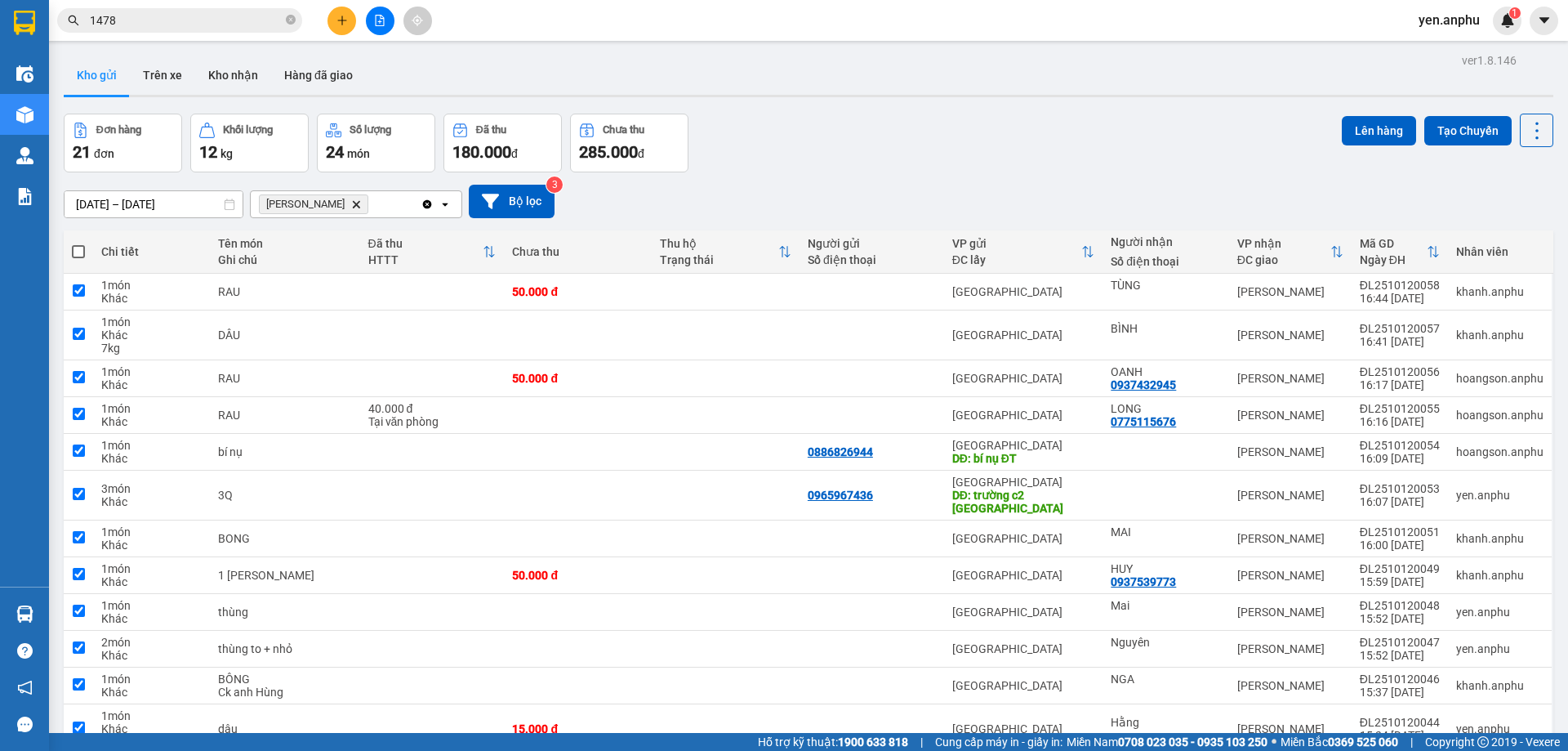
checkbox input "true"
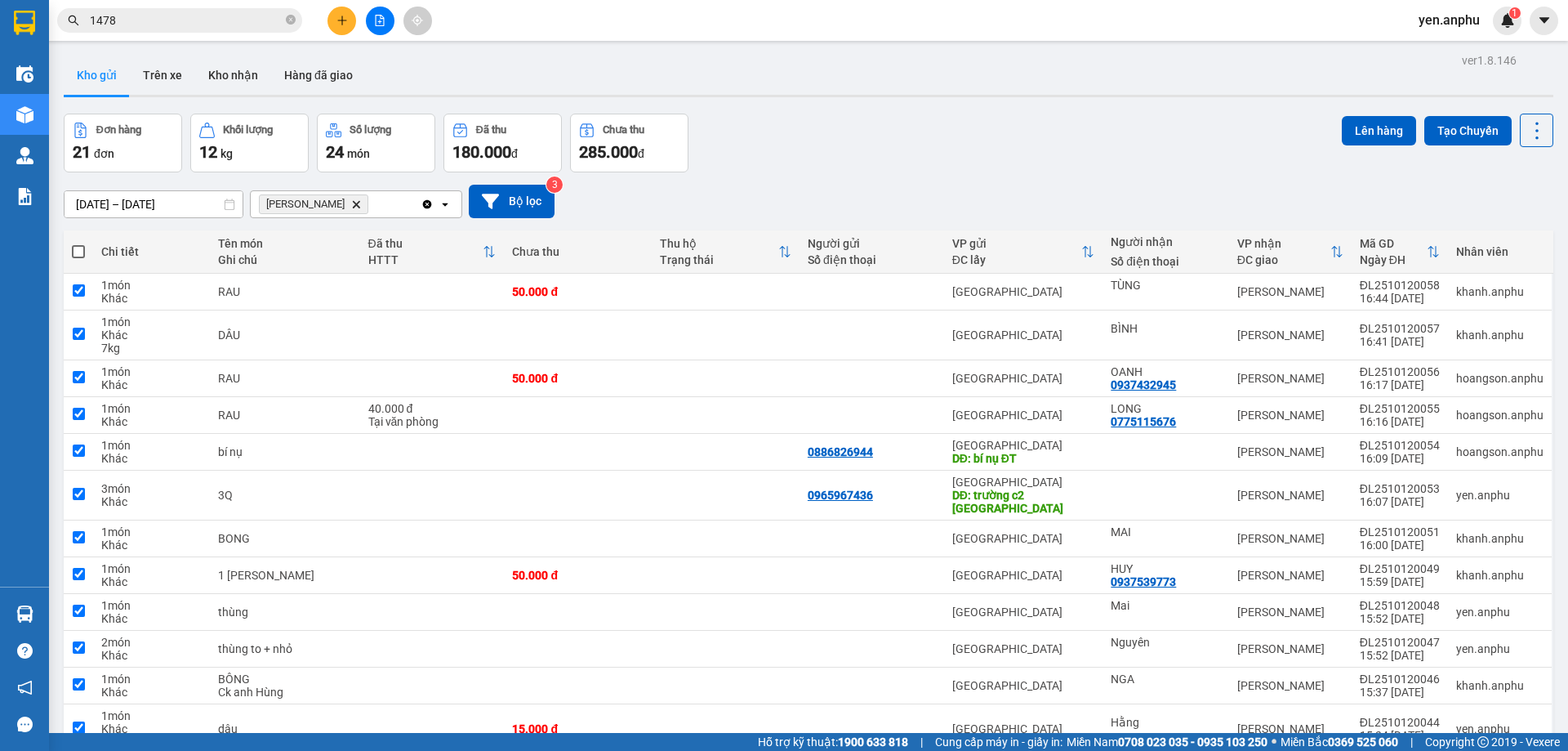
checkbox input "true"
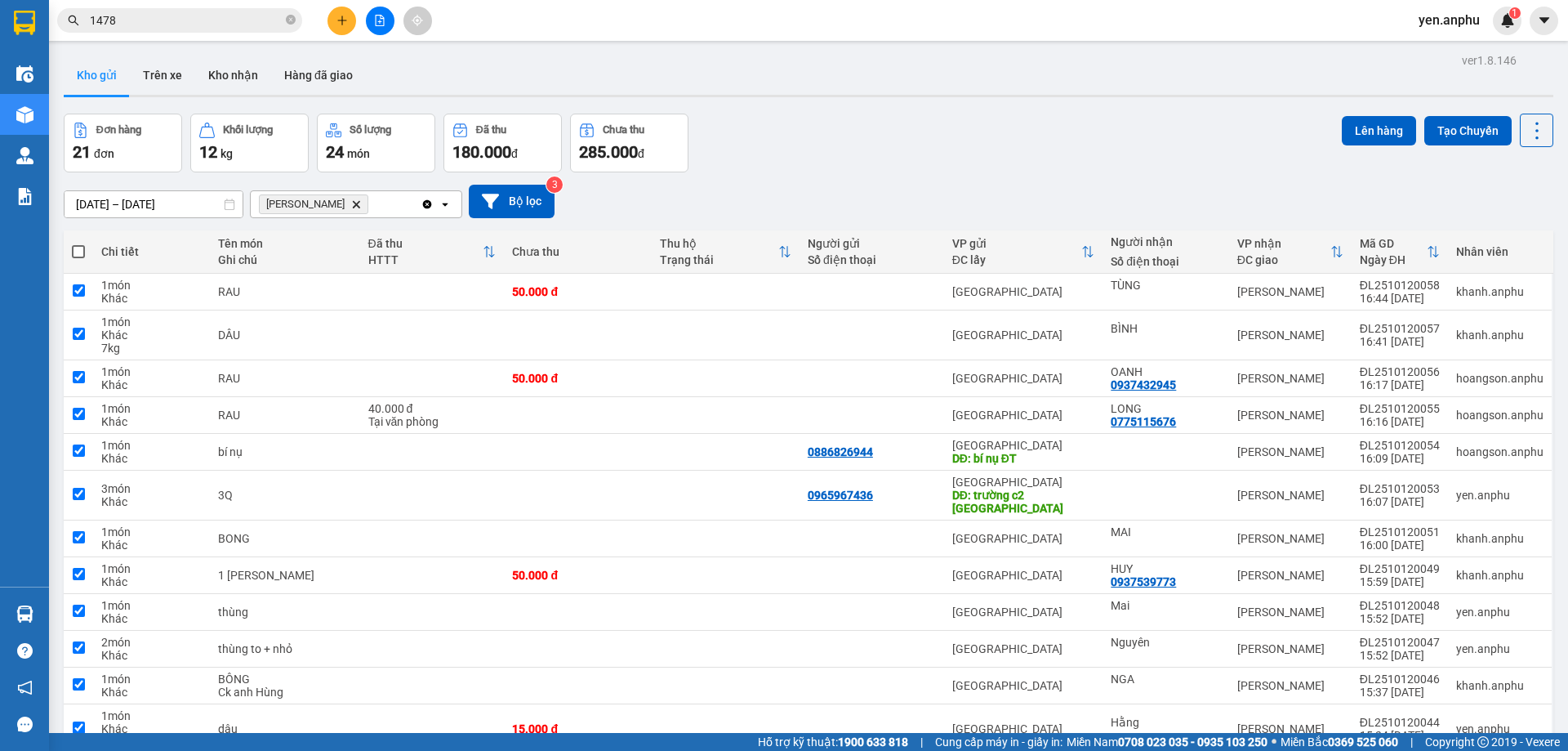
checkbox input "true"
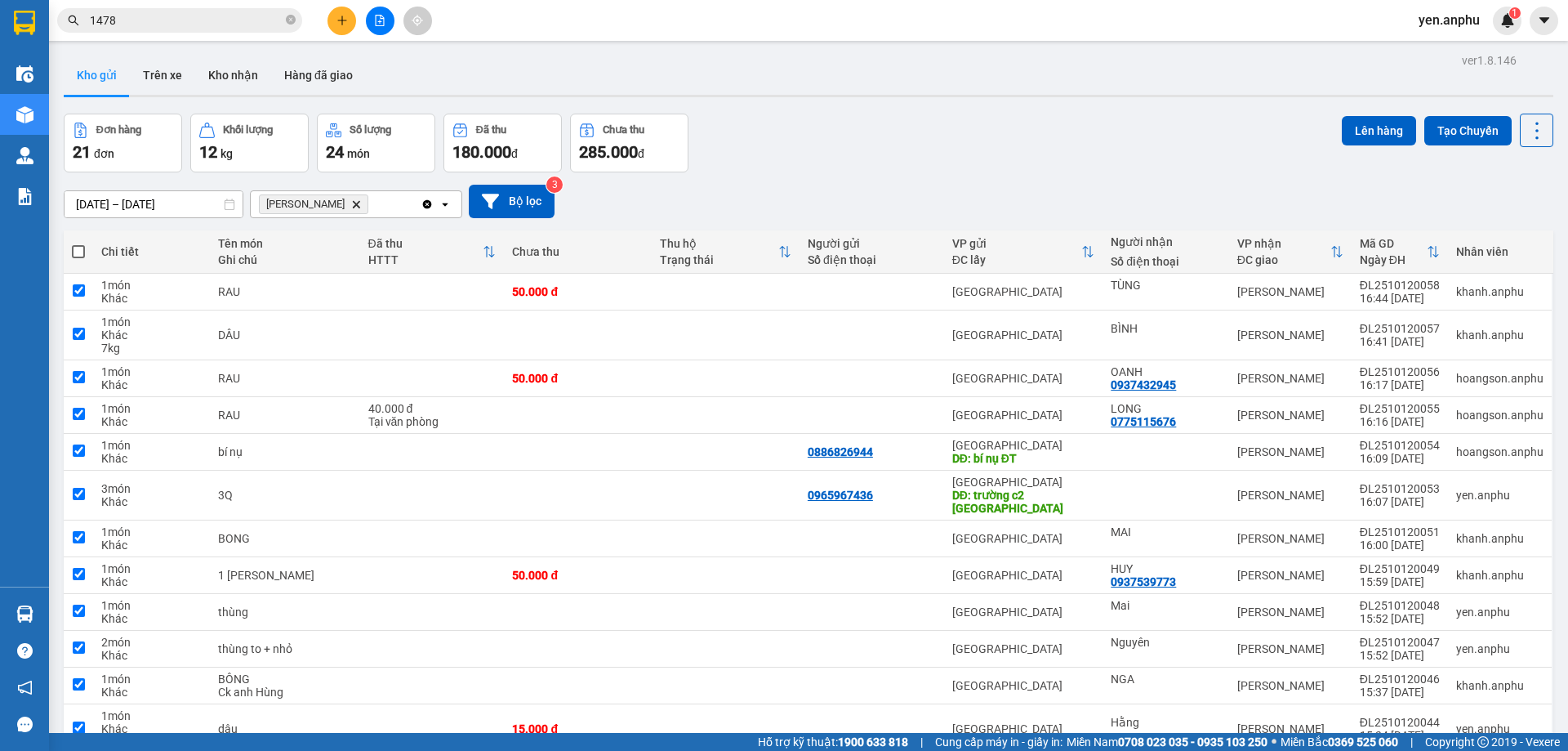
checkbox input "true"
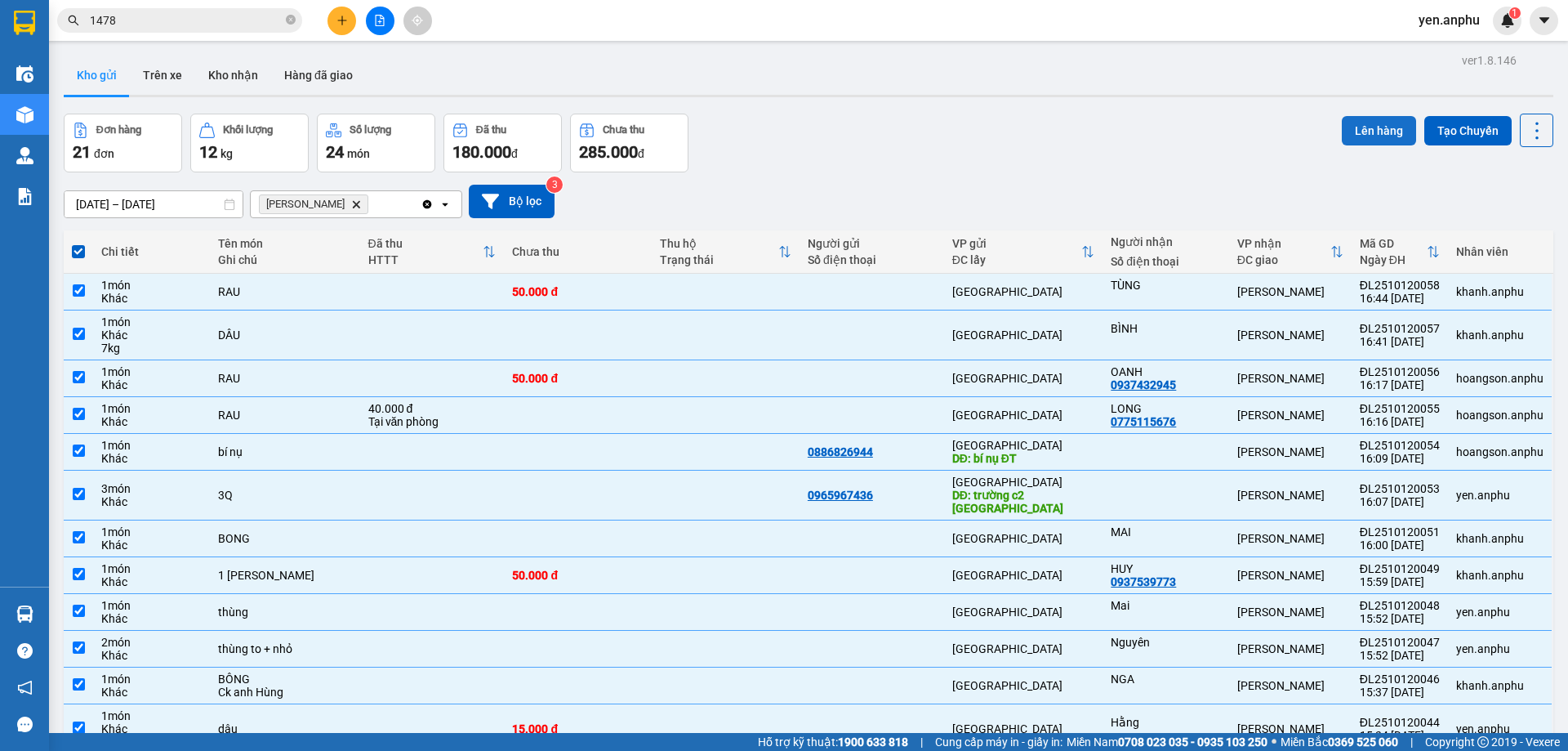
click at [1350, 121] on button "Lên hàng" at bounding box center [1378, 130] width 75 height 29
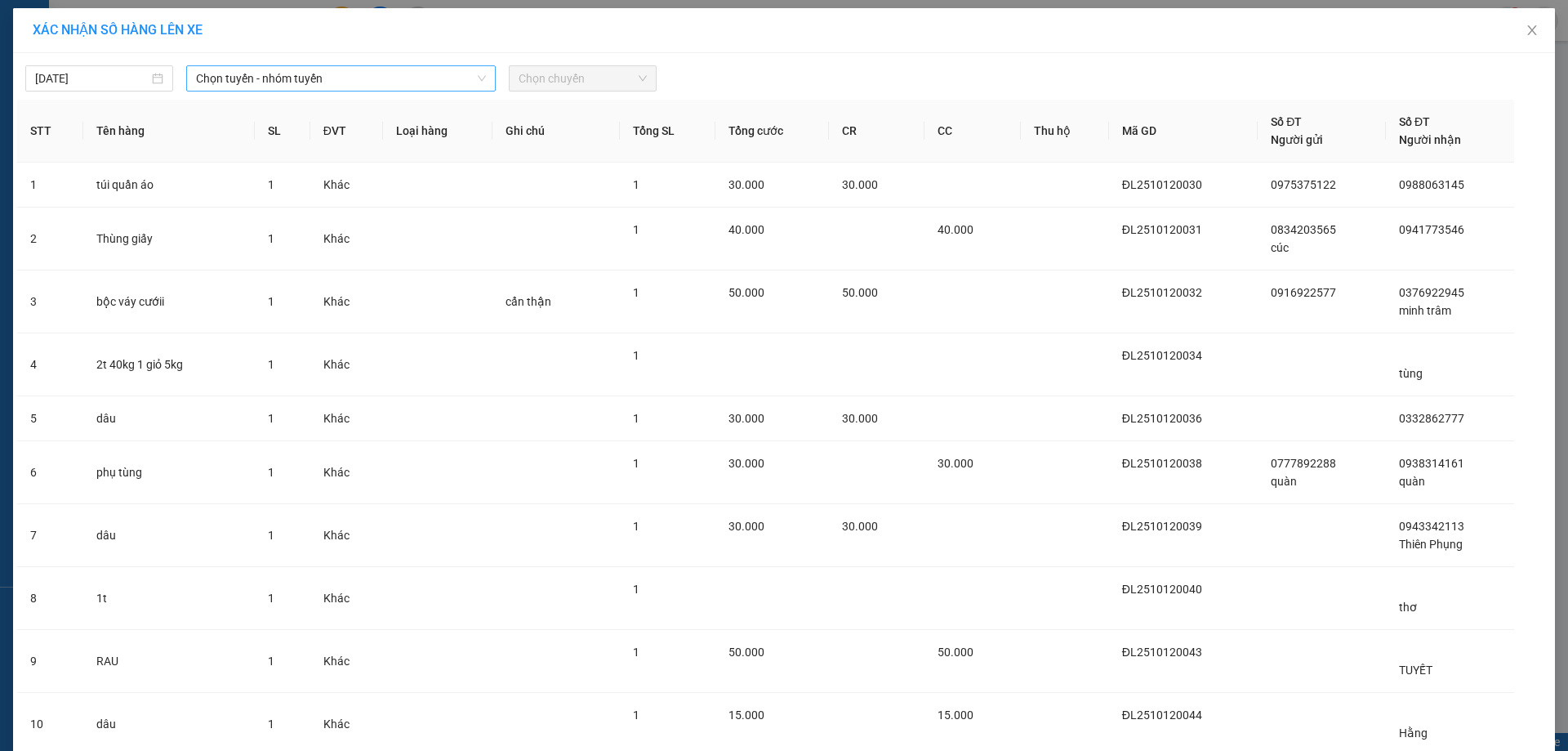
click at [248, 84] on span "Chọn tuyến - nhóm tuyến" at bounding box center [341, 78] width 290 height 25
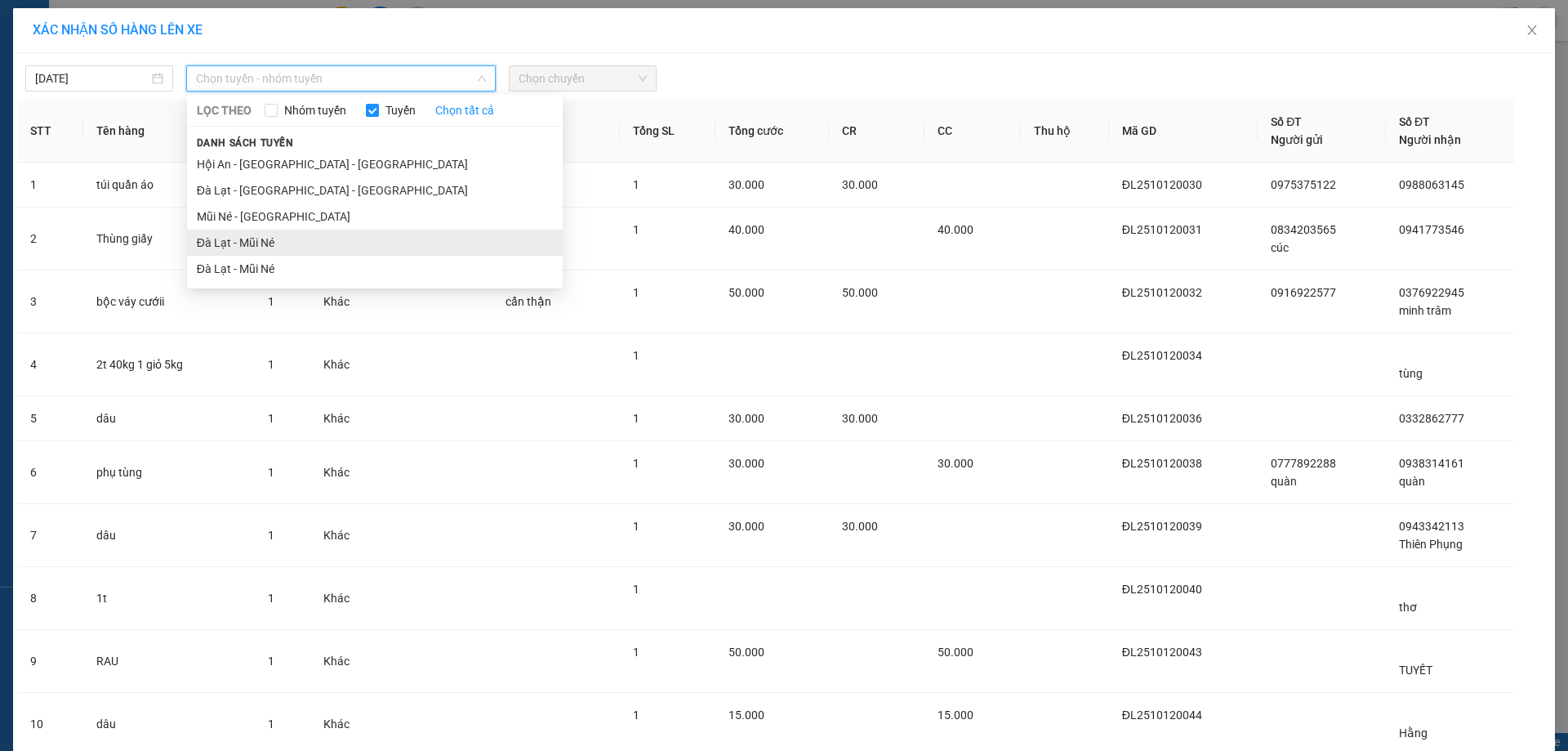
click at [251, 231] on li "Đà Lạt - Mũi Né" at bounding box center [375, 242] width 376 height 26
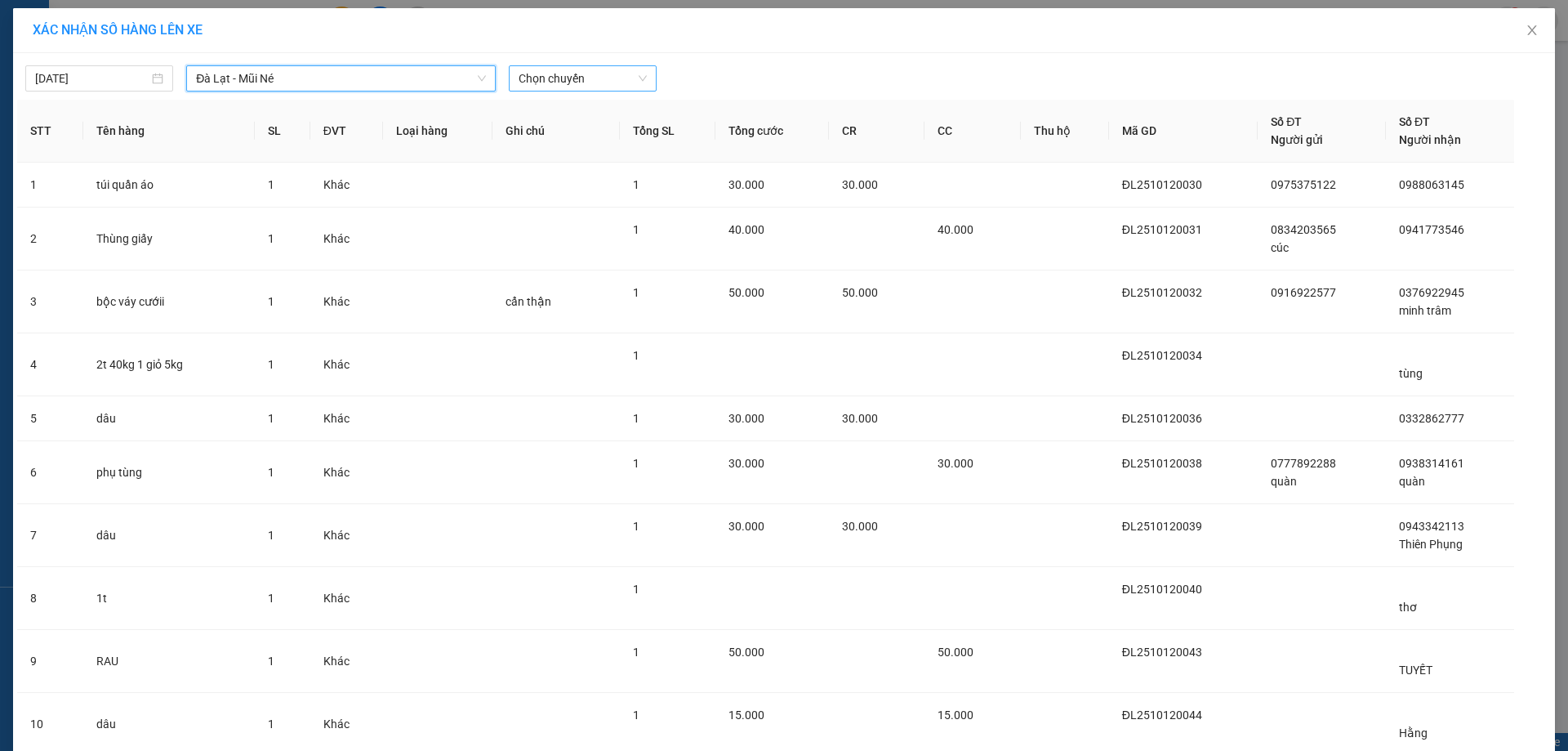
click at [592, 69] on span "Chọn chuyến" at bounding box center [583, 78] width 128 height 25
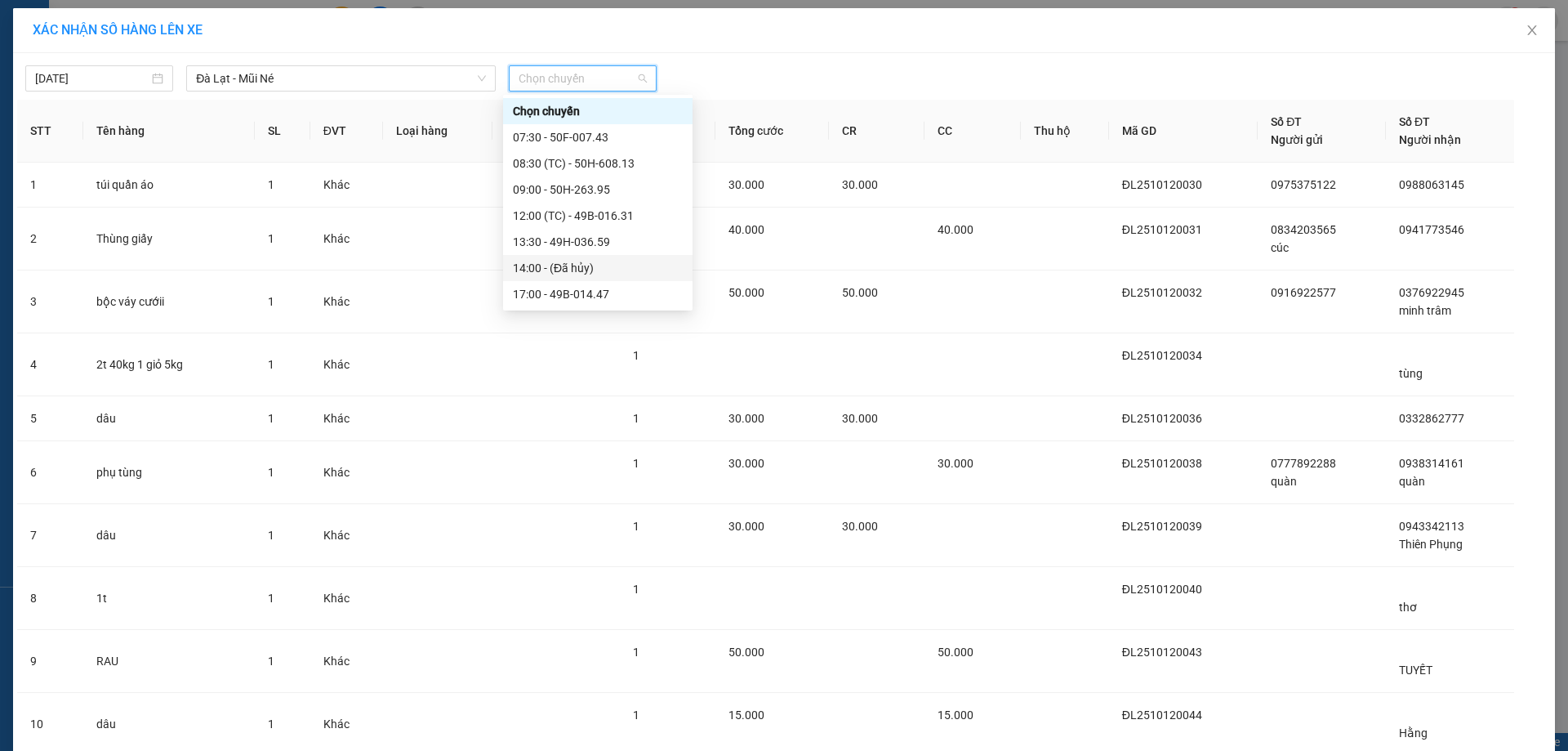
scroll to position [78, 0]
click at [598, 211] on div "17:00 - 49B-014.47" at bounding box center [597, 215] width 169 height 18
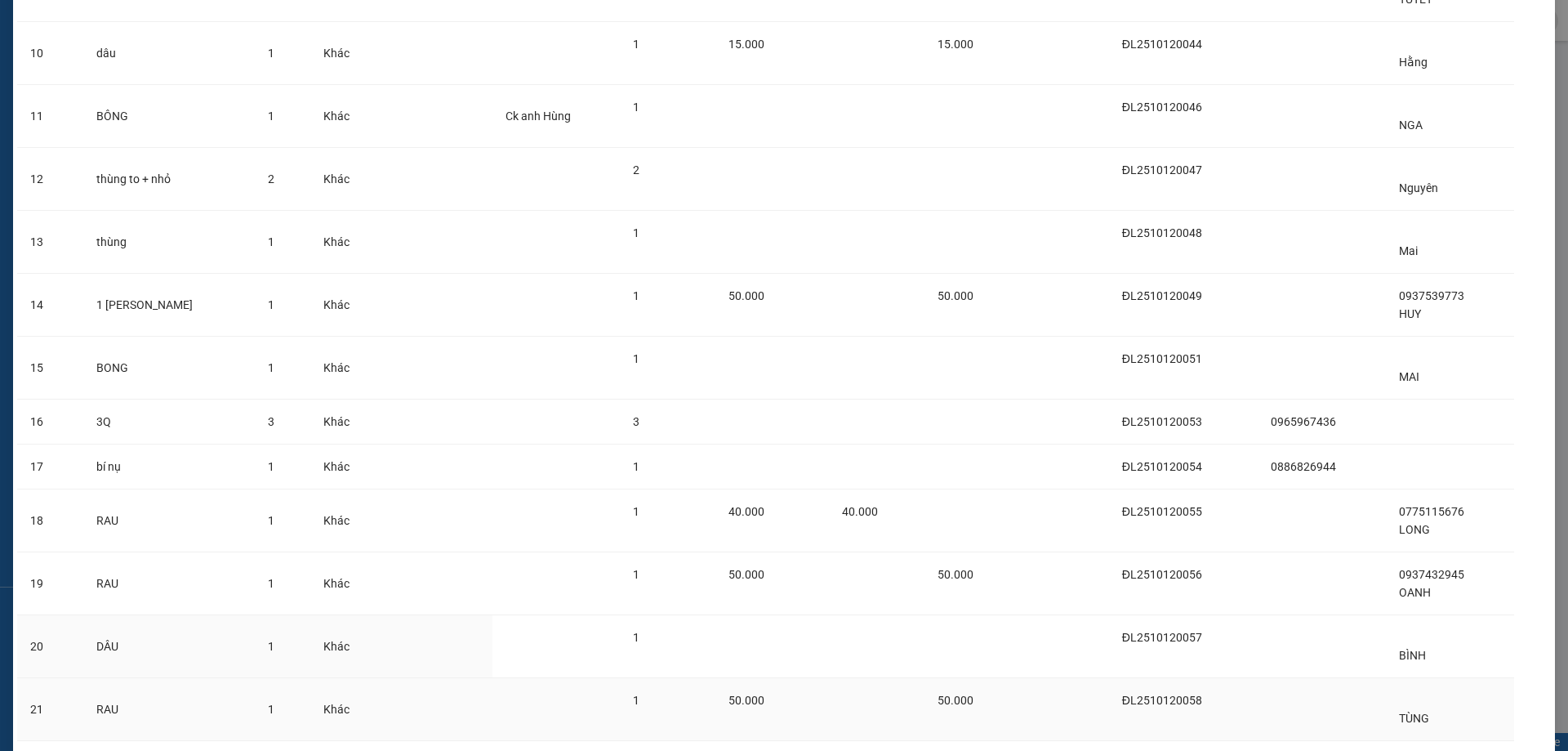
scroll to position [791, 0]
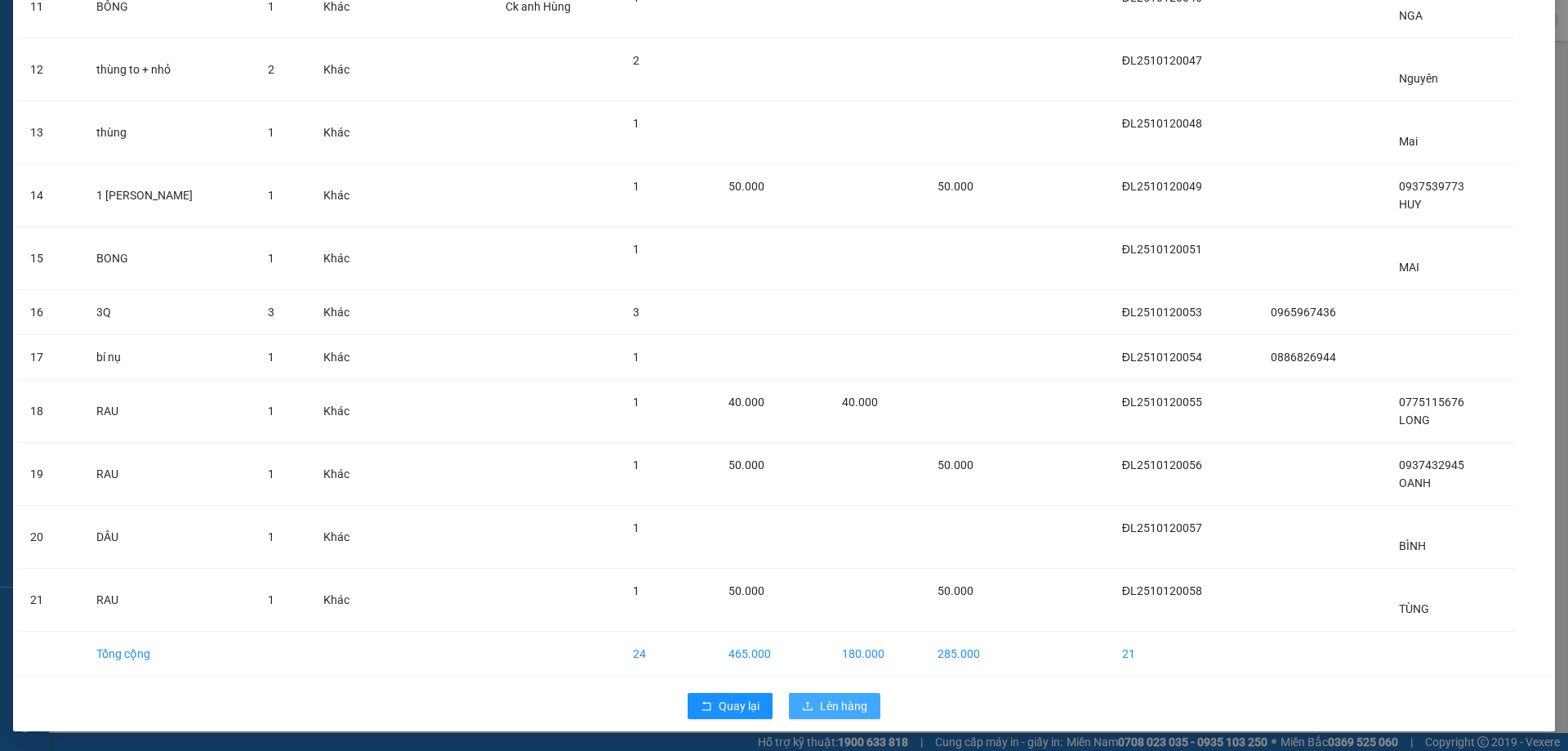
click at [840, 697] on button "Lên hàng" at bounding box center [835, 706] width 91 height 26
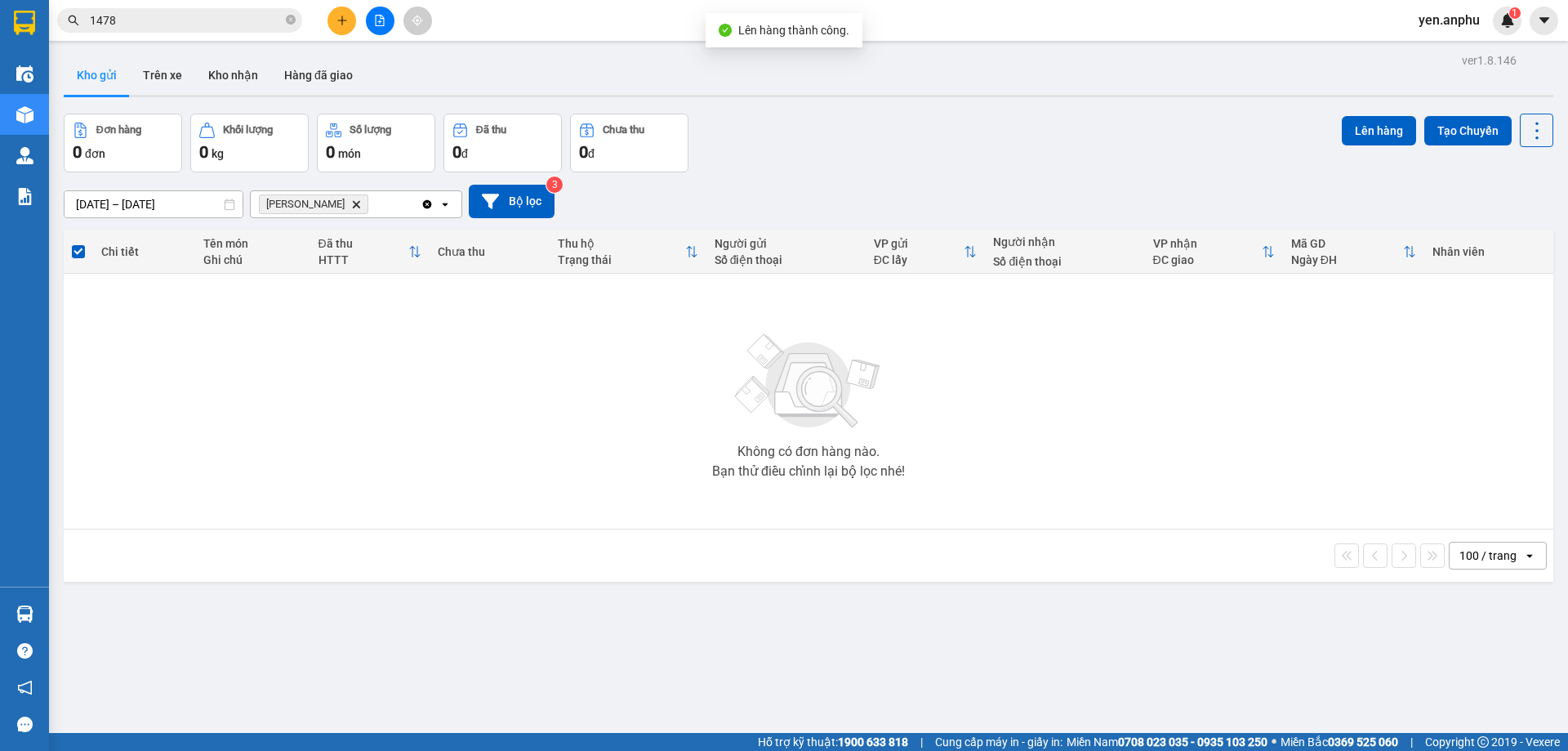
click at [386, 19] on button at bounding box center [380, 20] width 29 height 29
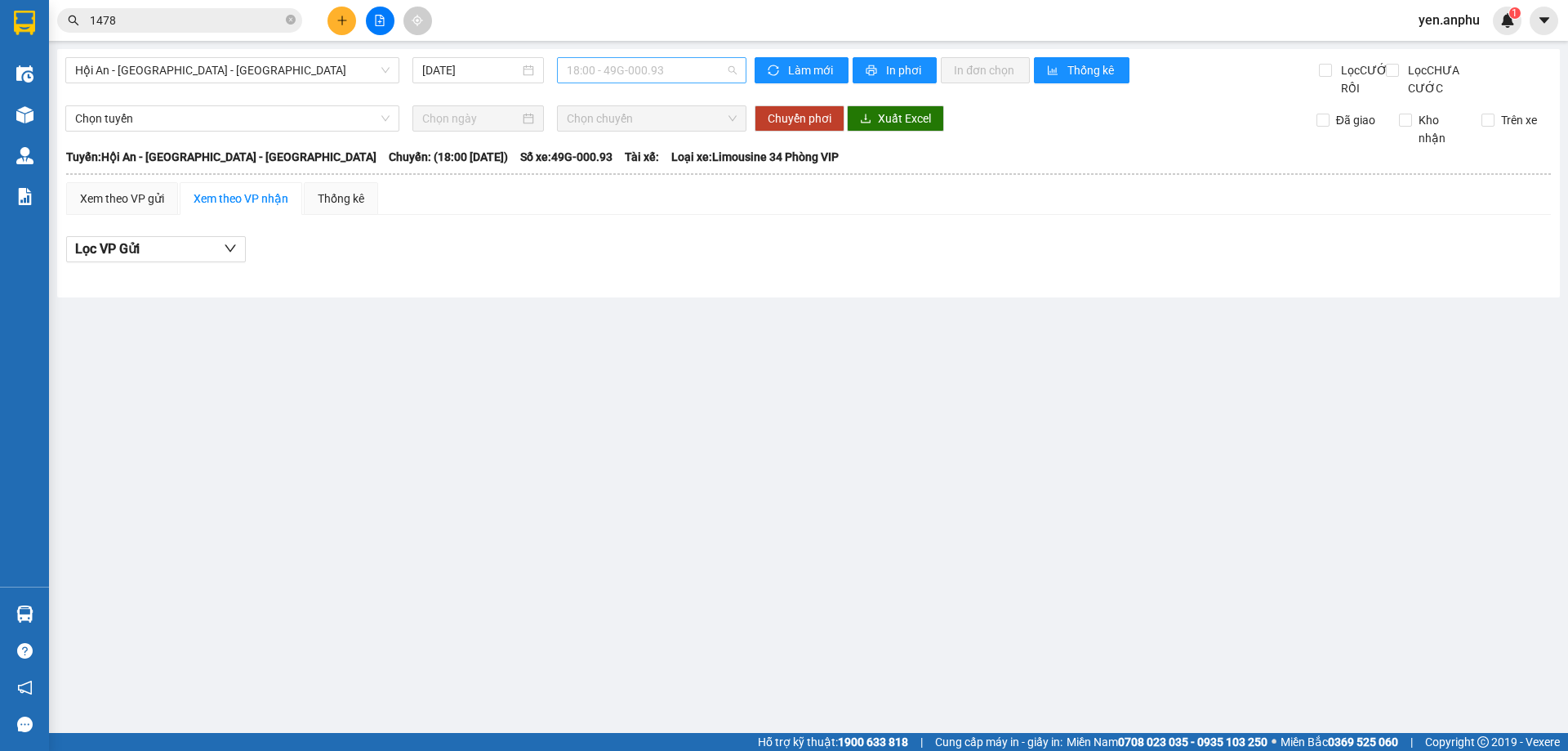
click at [658, 72] on span "18:00 - 49G-000.93" at bounding box center [651, 70] width 169 height 25
click at [193, 69] on span "Hội An - [GEOGRAPHIC_DATA] - [GEOGRAPHIC_DATA]" at bounding box center [233, 70] width 314 height 25
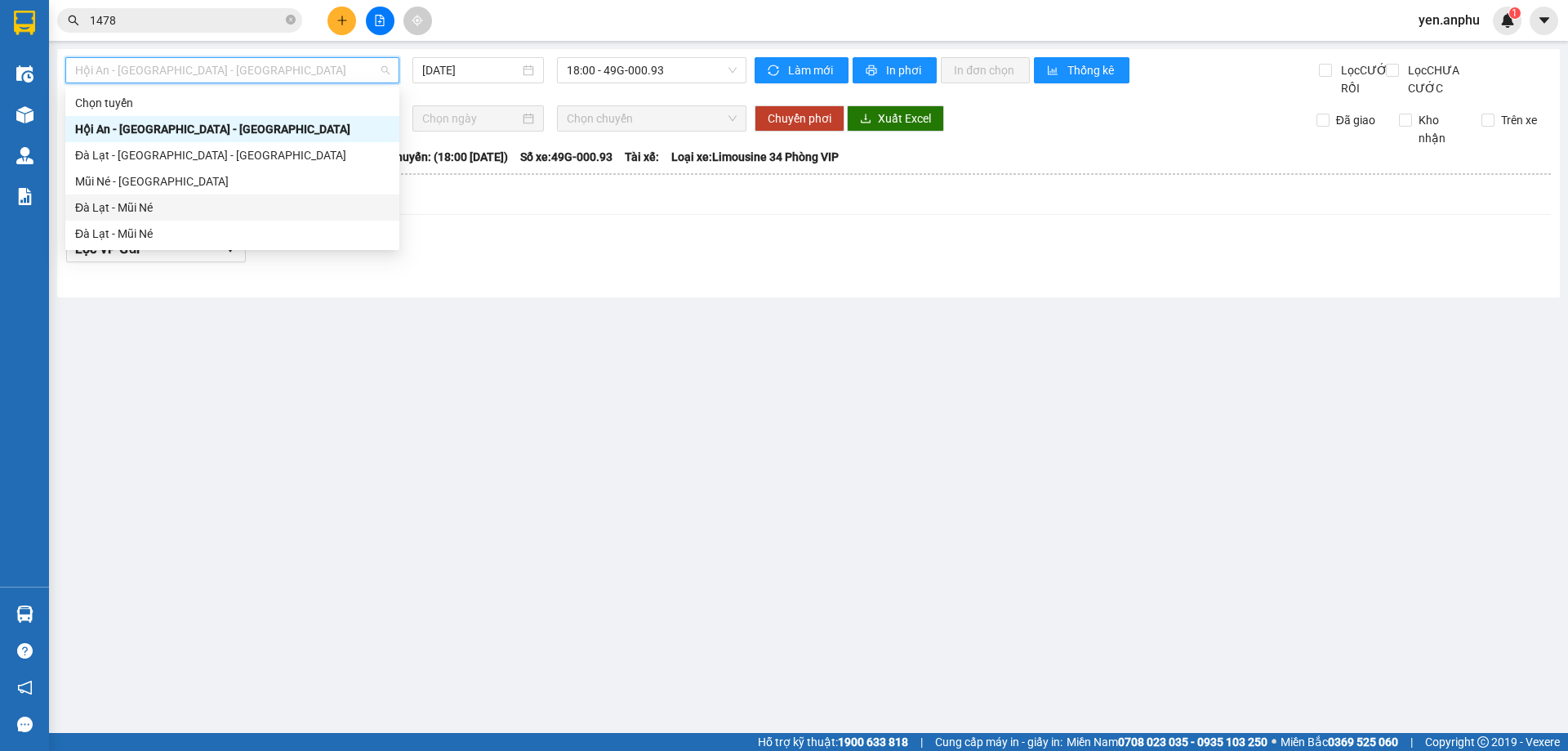
click at [126, 199] on div "Đà Lạt - Mũi Né" at bounding box center [233, 207] width 314 height 18
type input "[DATE]"
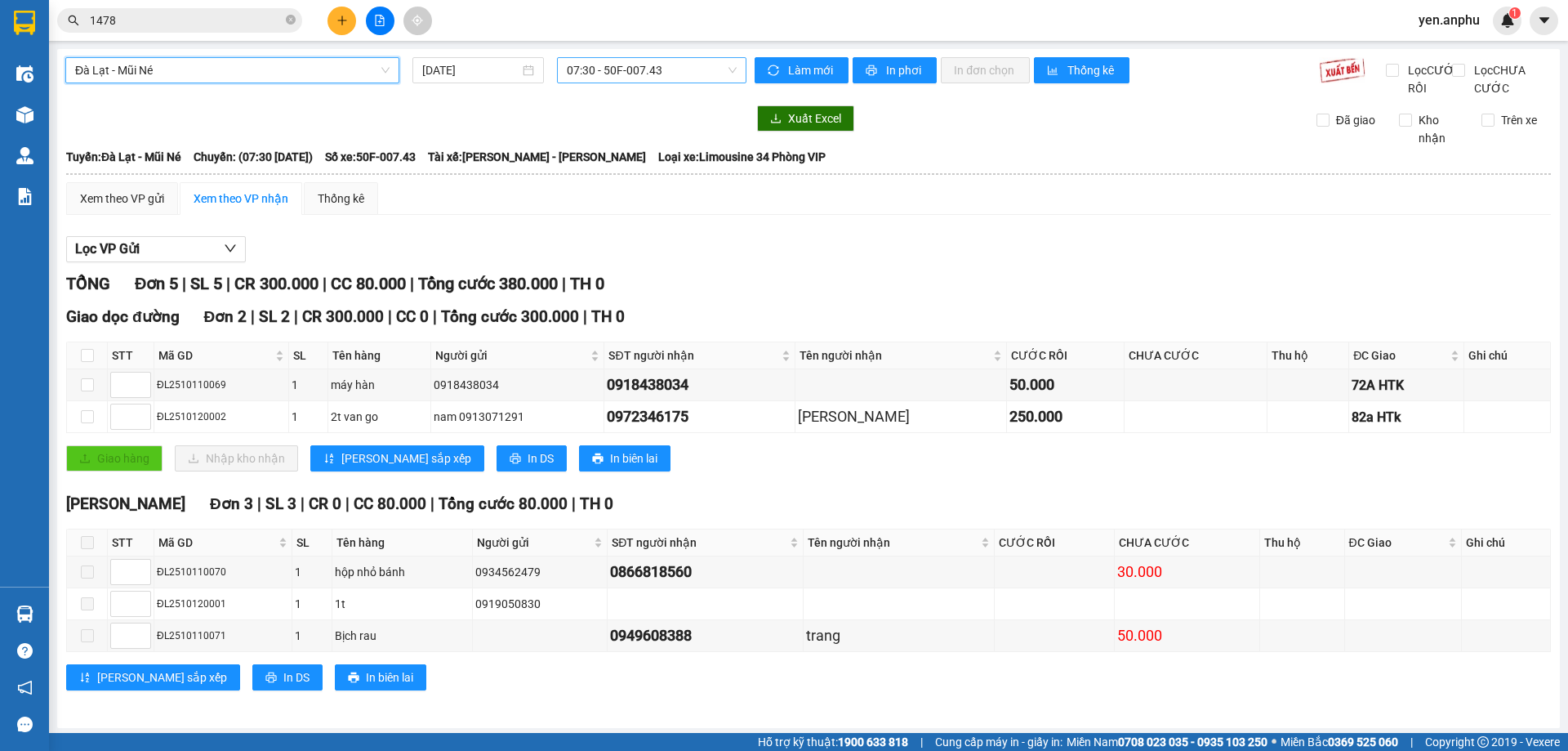
click at [642, 76] on span "07:30 - 50F-007.43" at bounding box center [651, 70] width 169 height 25
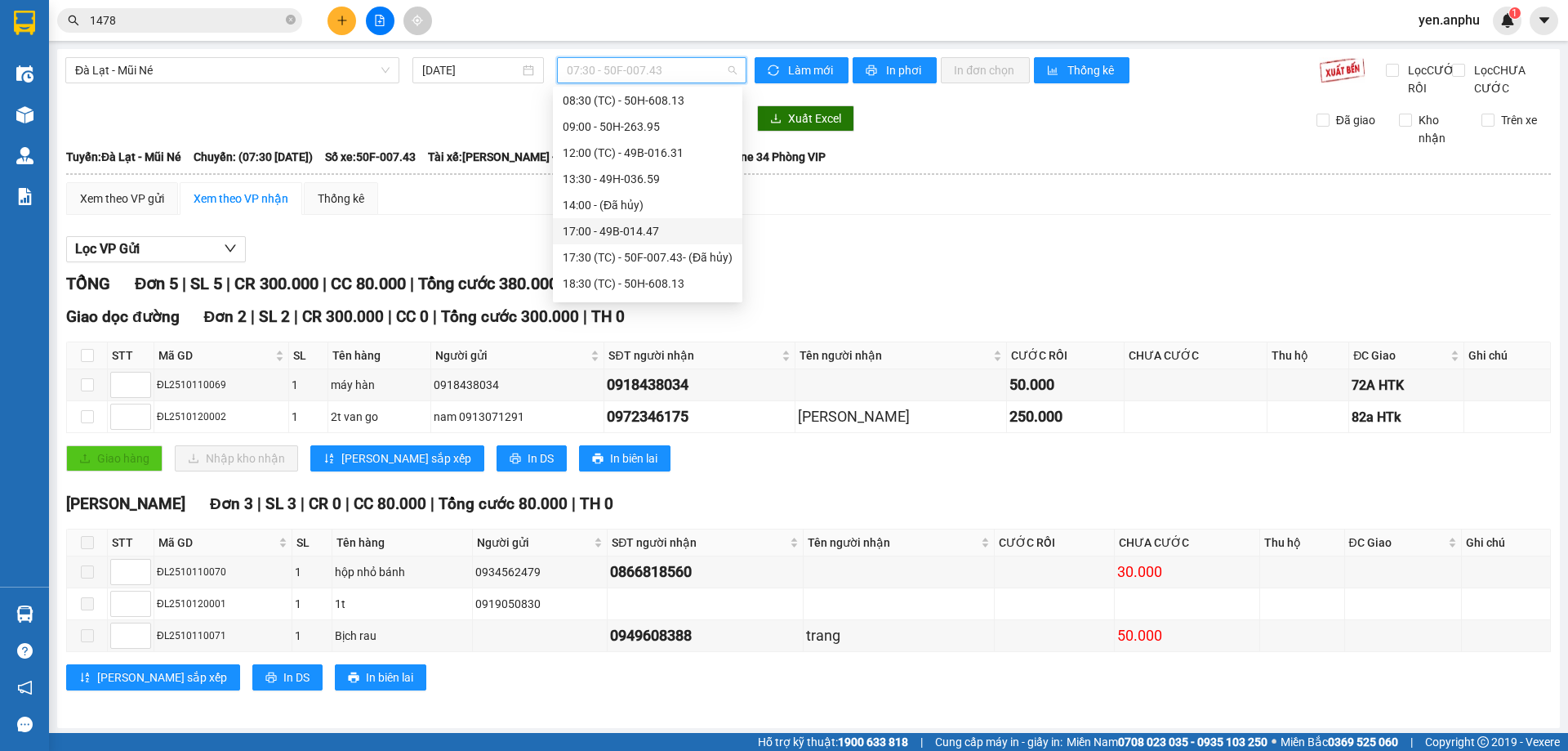
scroll to position [78, 0]
click at [623, 206] on div "17:00 - 49B-014.47" at bounding box center [647, 207] width 169 height 18
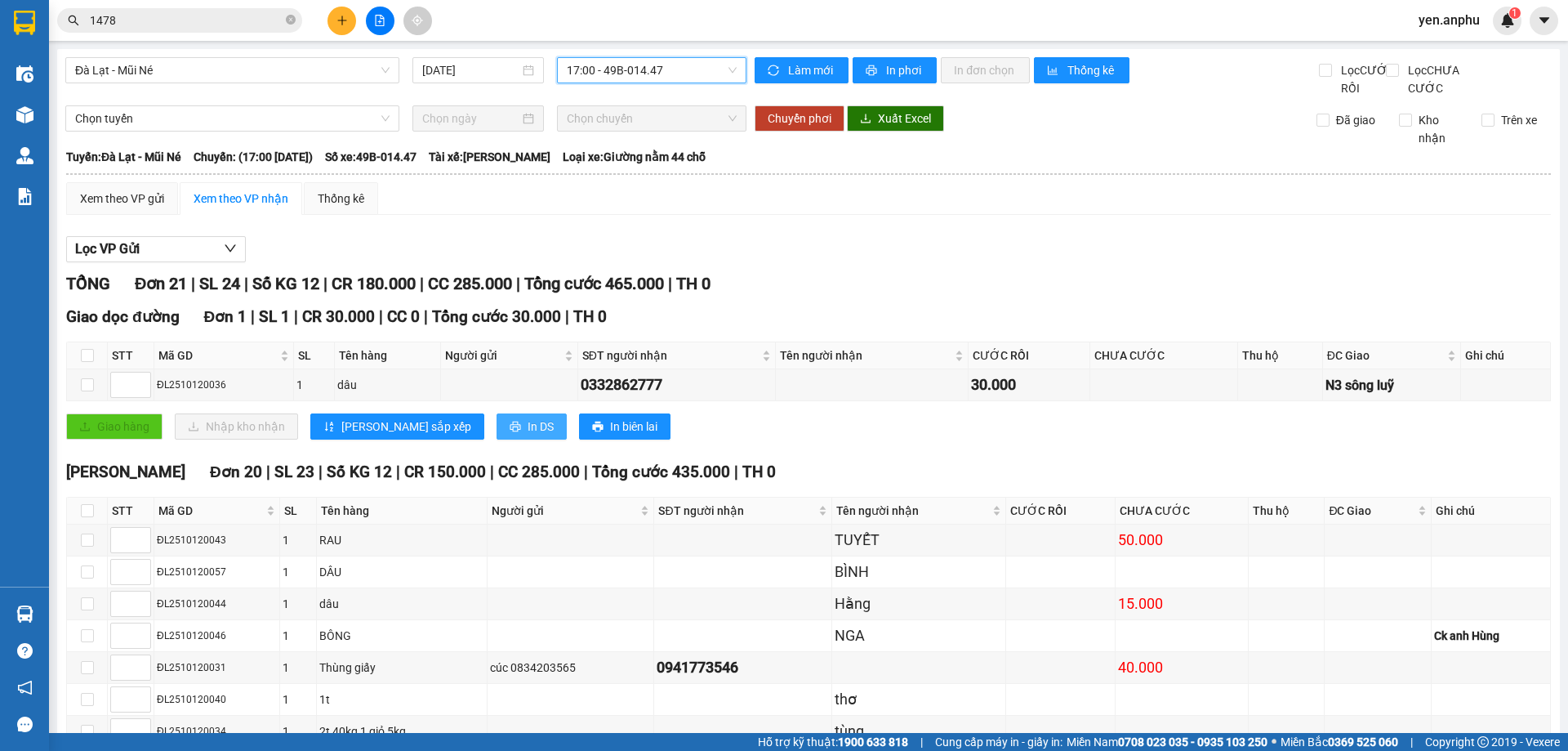
click at [509, 432] on icon "printer" at bounding box center [514, 427] width 11 height 11
click at [119, 207] on div "Xem theo VP gửi" at bounding box center [122, 199] width 84 height 18
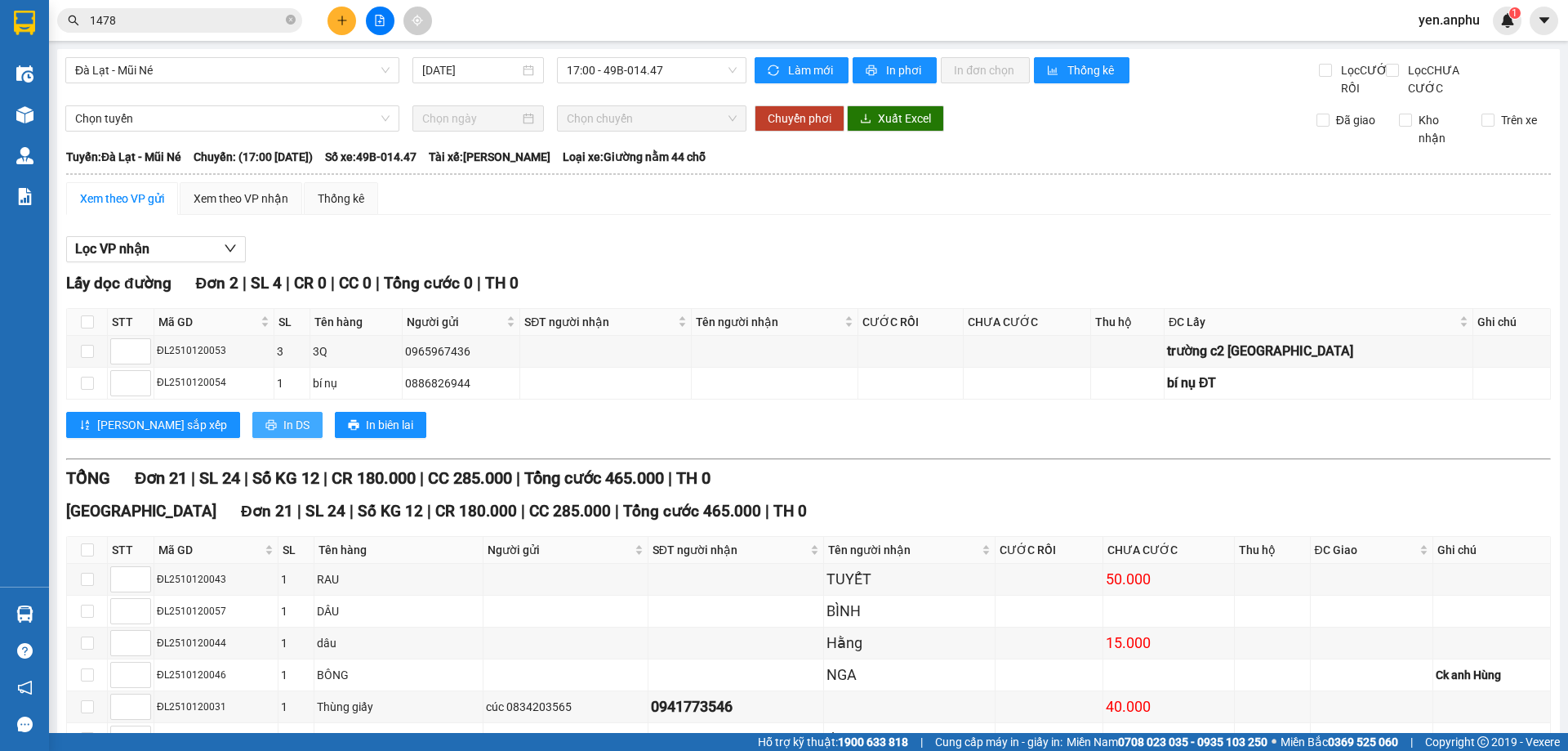
click at [265, 432] on span "printer" at bounding box center [270, 425] width 11 height 13
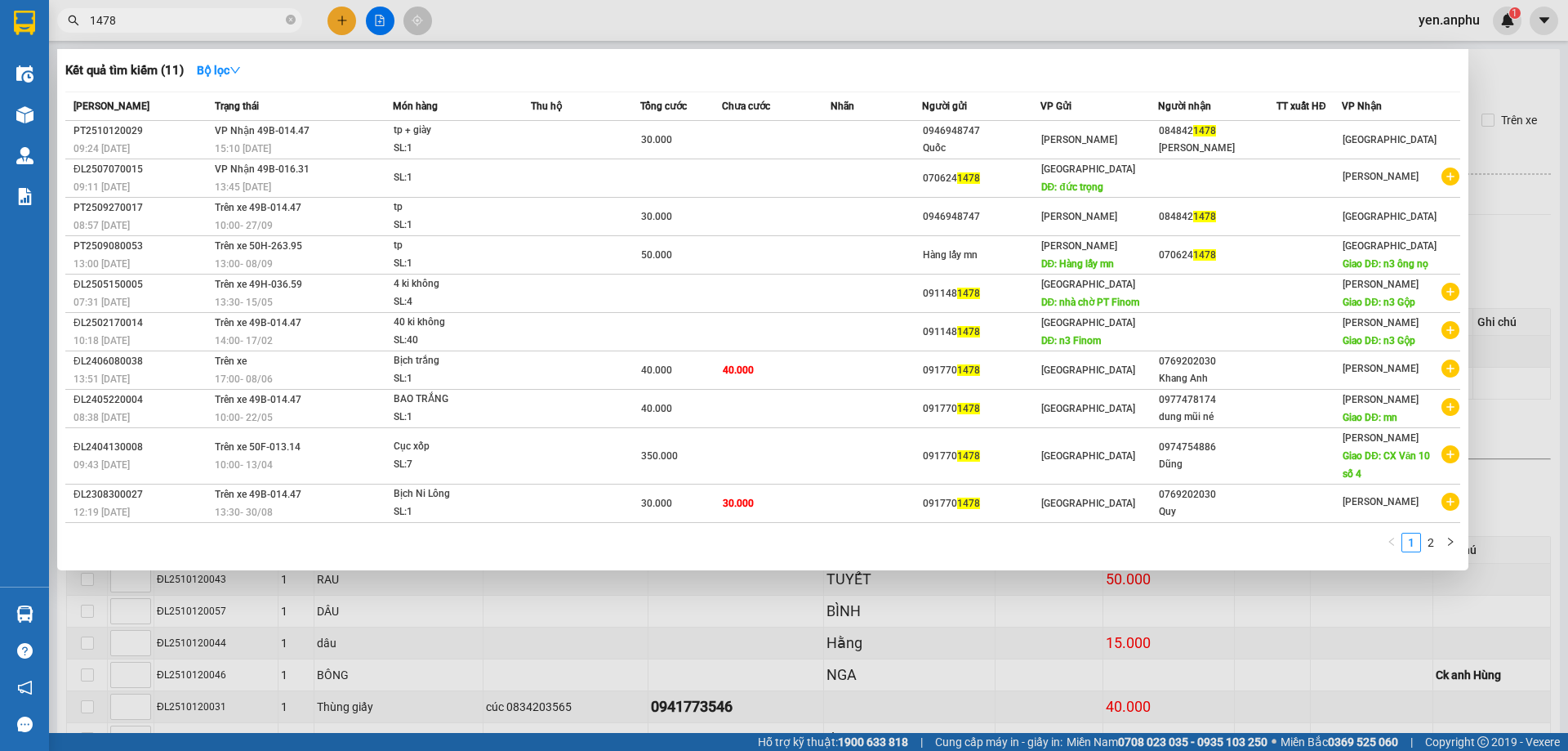
click at [197, 21] on input "1478" at bounding box center [186, 20] width 193 height 18
click at [197, 22] on input "1478" at bounding box center [186, 20] width 193 height 18
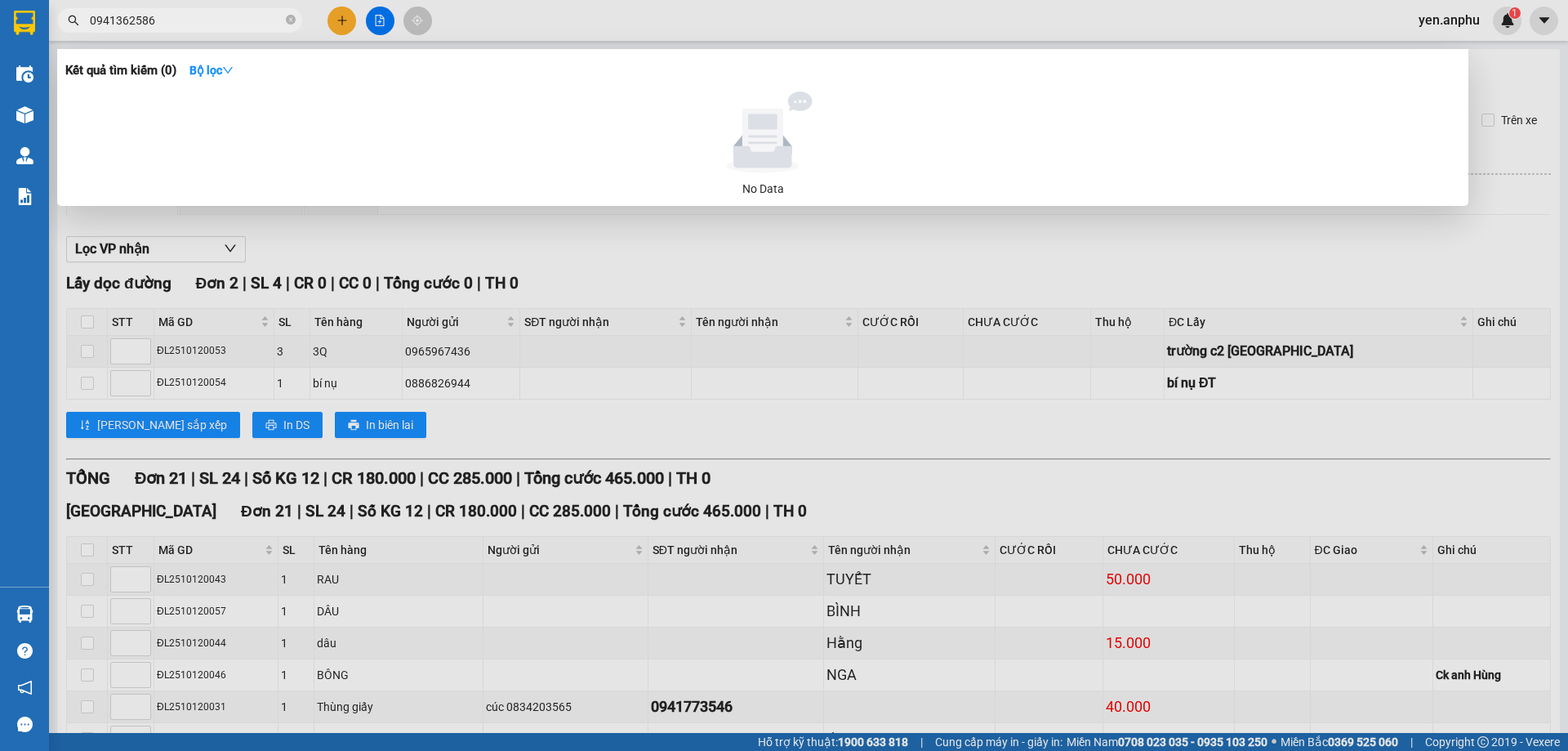
click at [198, 18] on input "0941362586" at bounding box center [186, 20] width 193 height 18
type input "0941362586"
drag, startPoint x: 473, startPoint y: 286, endPoint x: 522, endPoint y: 307, distance: 53.3
click at [474, 286] on div at bounding box center [784, 375] width 1568 height 751
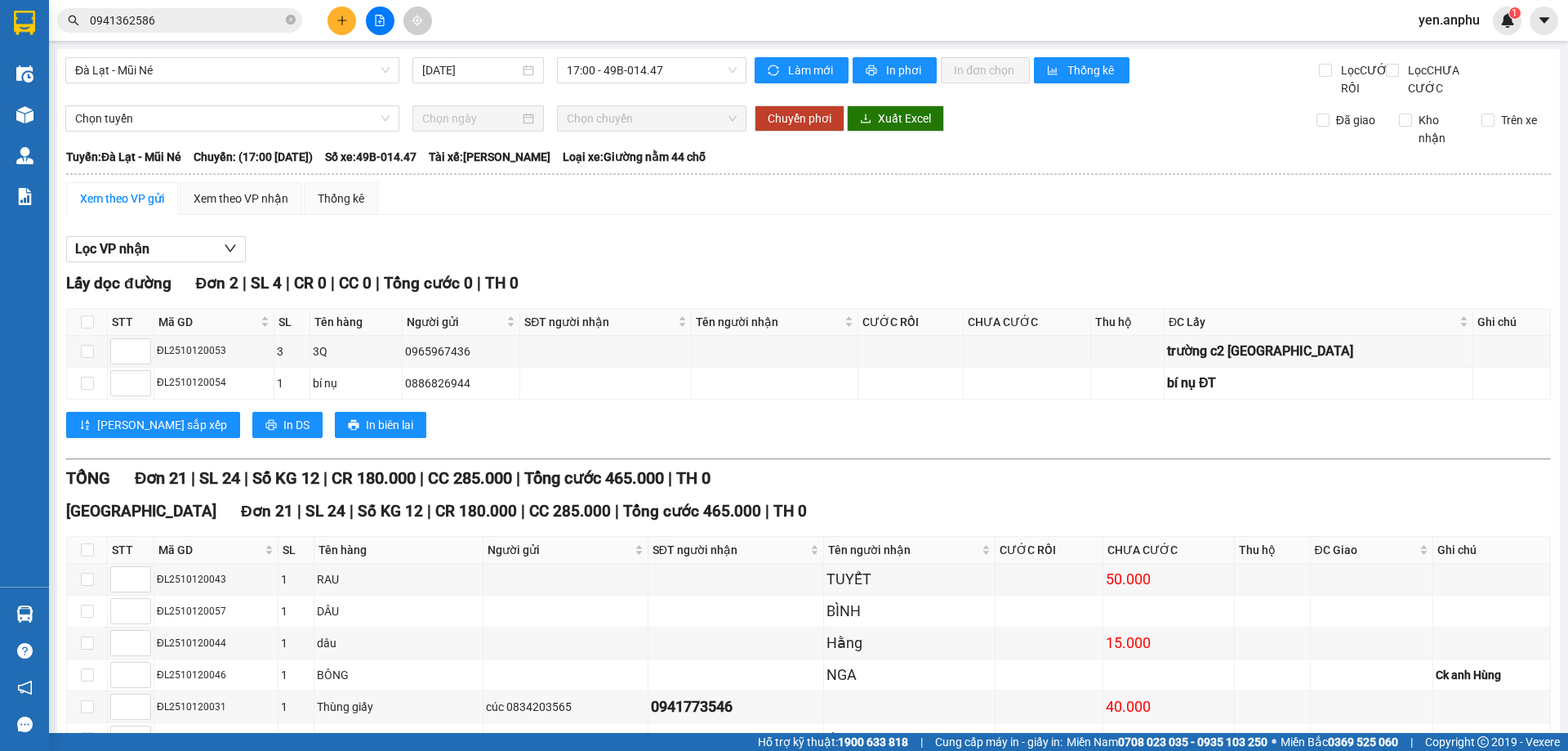
click at [349, 25] on button at bounding box center [342, 20] width 29 height 29
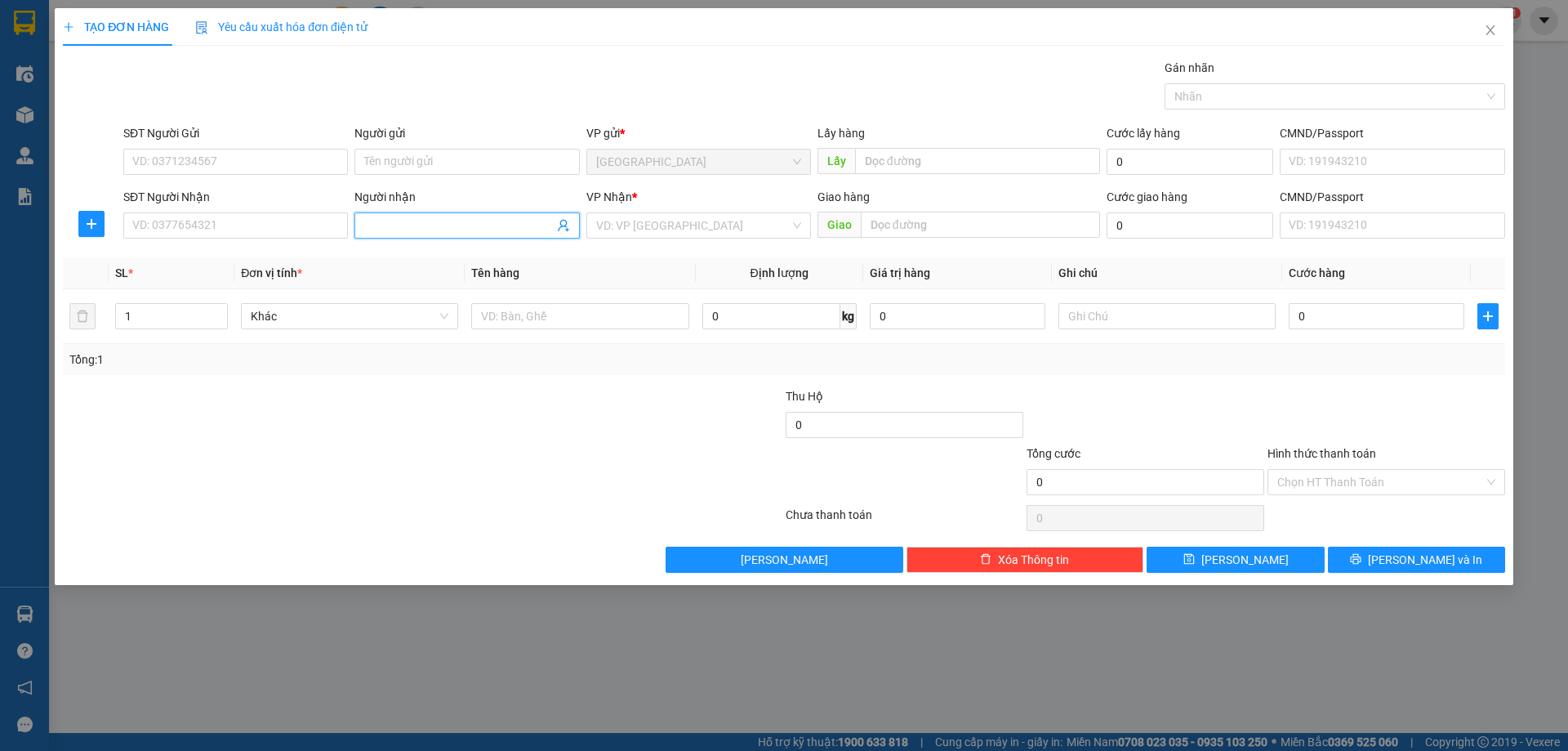
click at [480, 220] on input "Người nhận" at bounding box center [458, 226] width 189 height 18
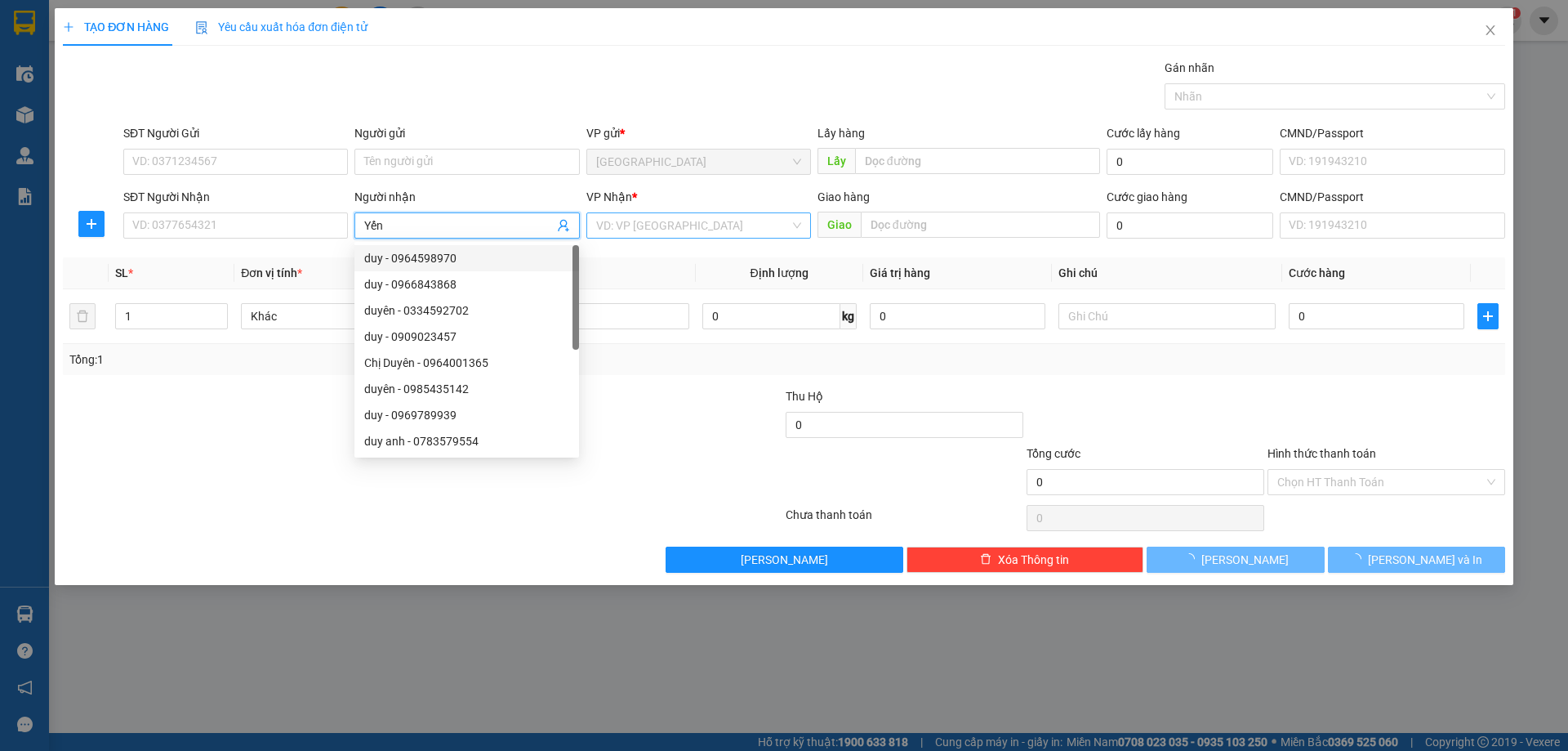
type input "Yến"
click at [659, 222] on input "search" at bounding box center [693, 226] width 193 height 25
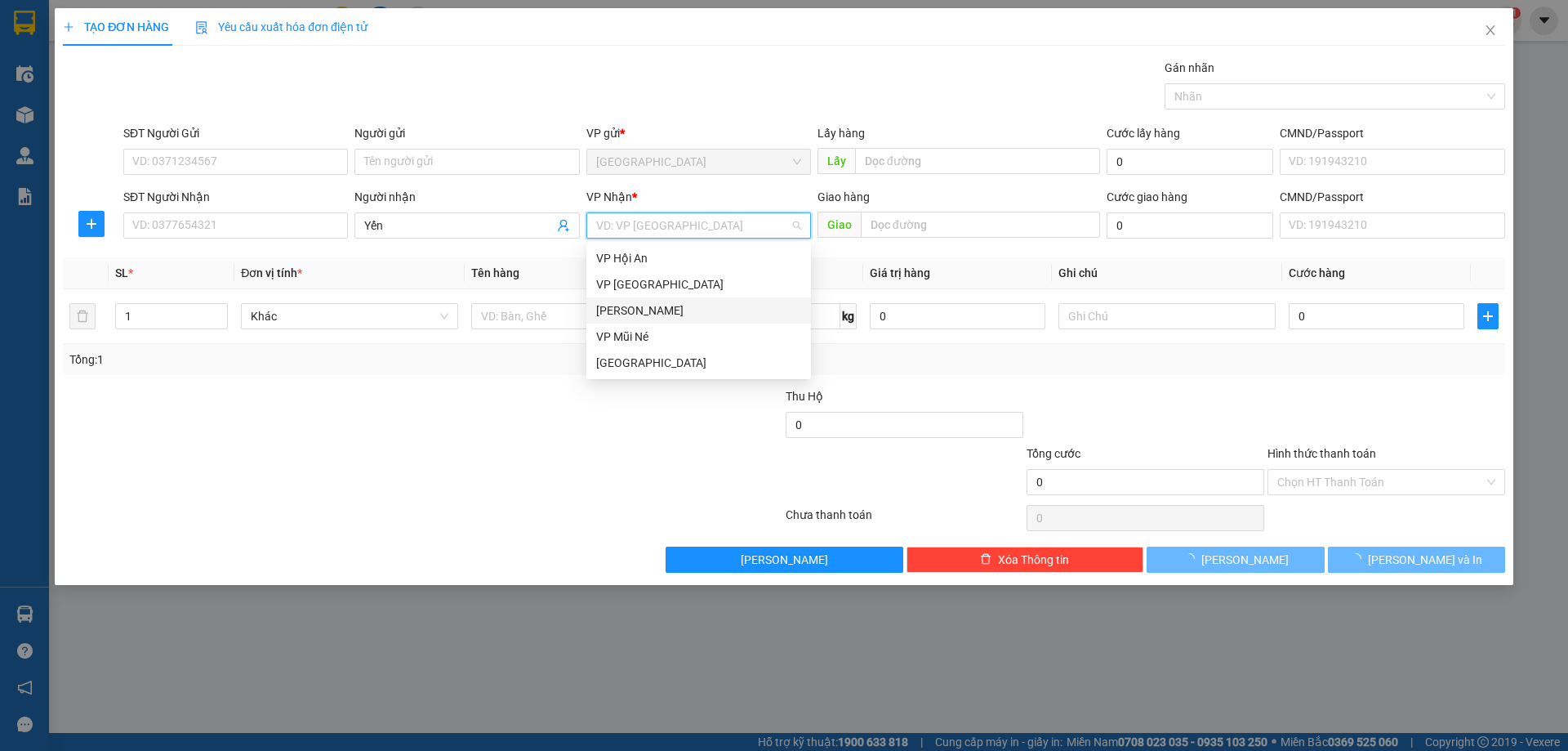
click at [620, 314] on div "[PERSON_NAME]" at bounding box center [698, 310] width 205 height 18
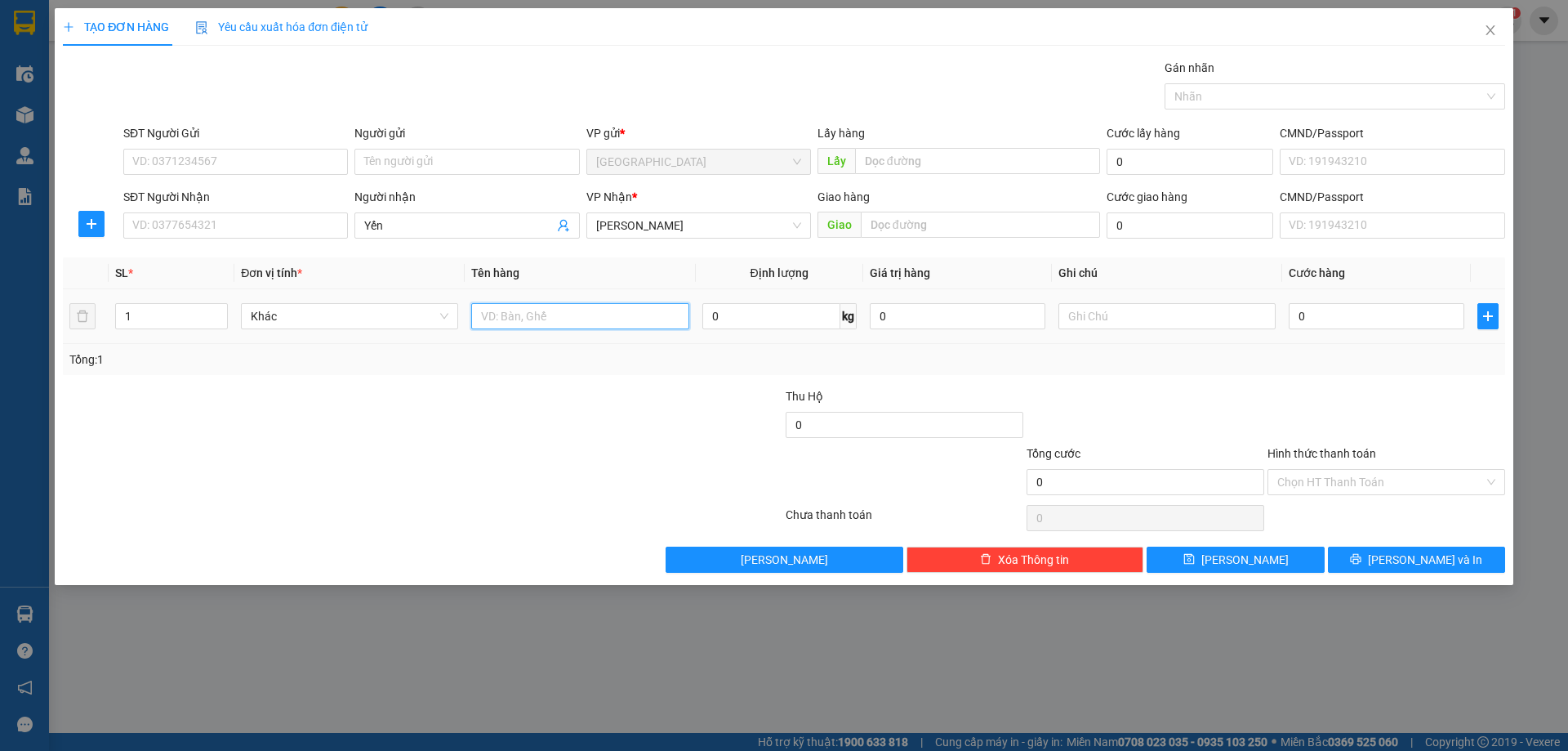
click at [588, 312] on input "text" at bounding box center [579, 316] width 217 height 26
type input "thùng"
click at [1207, 560] on button "[PERSON_NAME]" at bounding box center [1235, 560] width 177 height 26
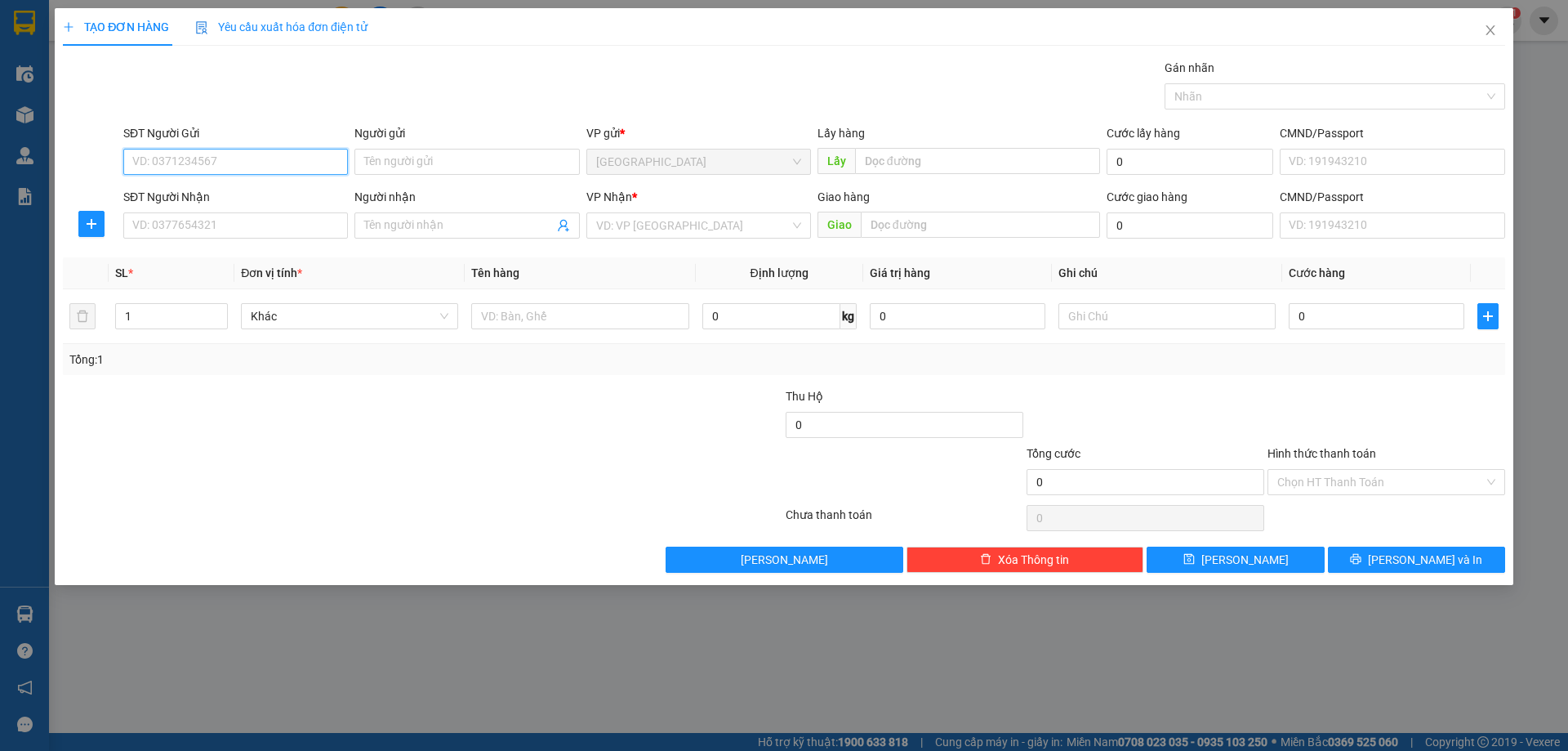
click at [198, 168] on input "SĐT Người Gửi" at bounding box center [235, 162] width 225 height 26
type input "0919899728"
click at [212, 236] on input "SĐT Người Nhận" at bounding box center [235, 226] width 225 height 26
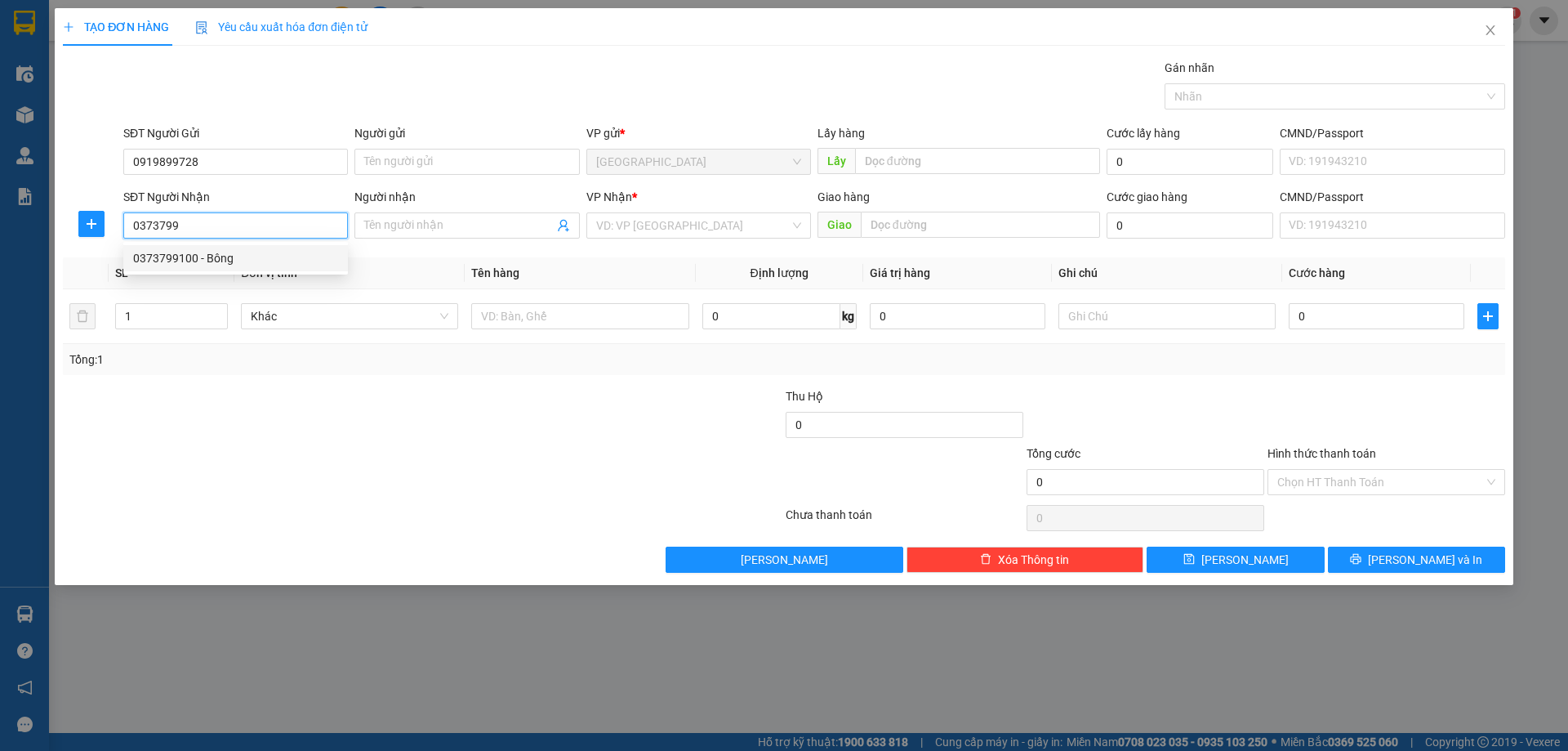
click at [226, 252] on div "0373799100 - Bông" at bounding box center [235, 258] width 205 height 18
type input "0373799100"
type input "Bông"
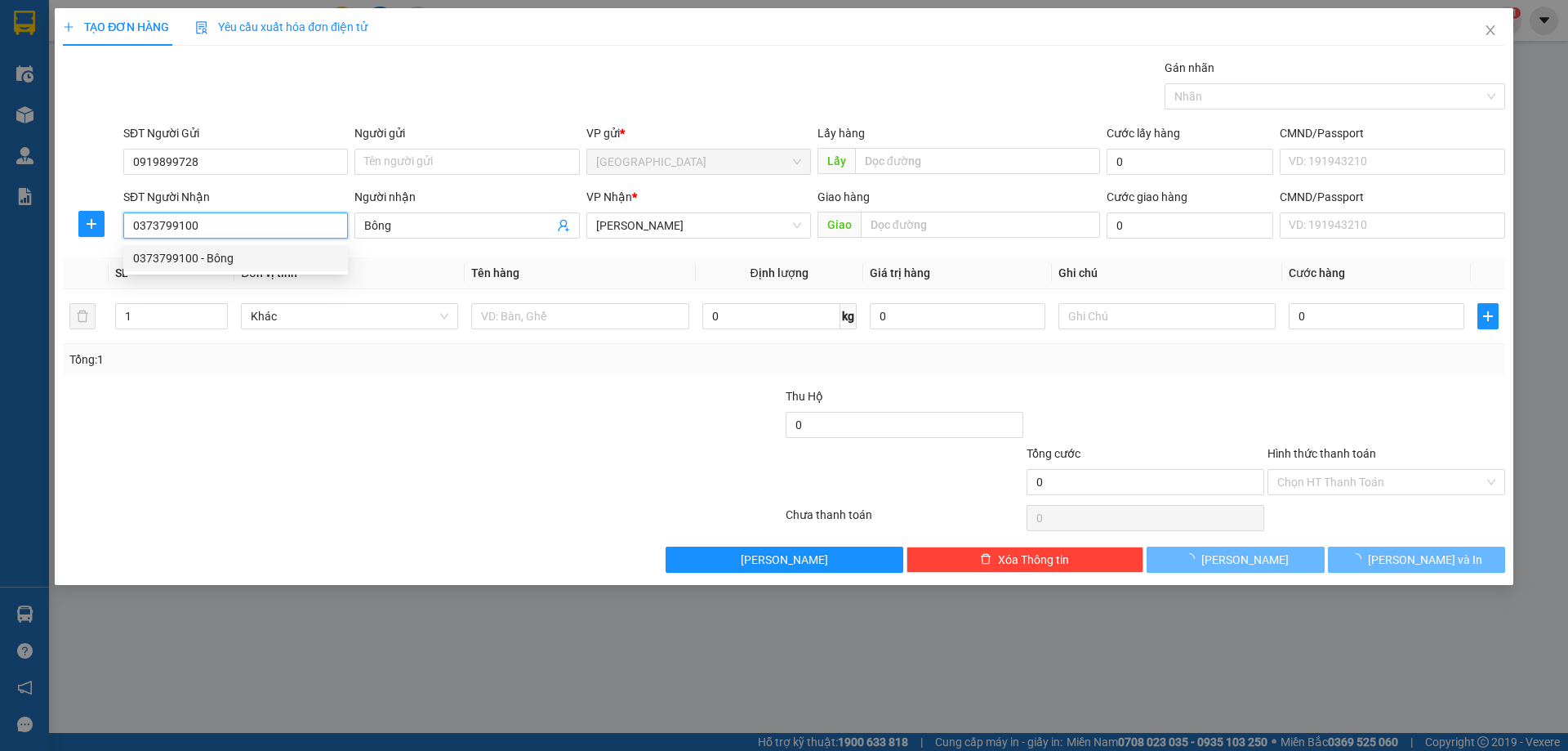
type input "50.000"
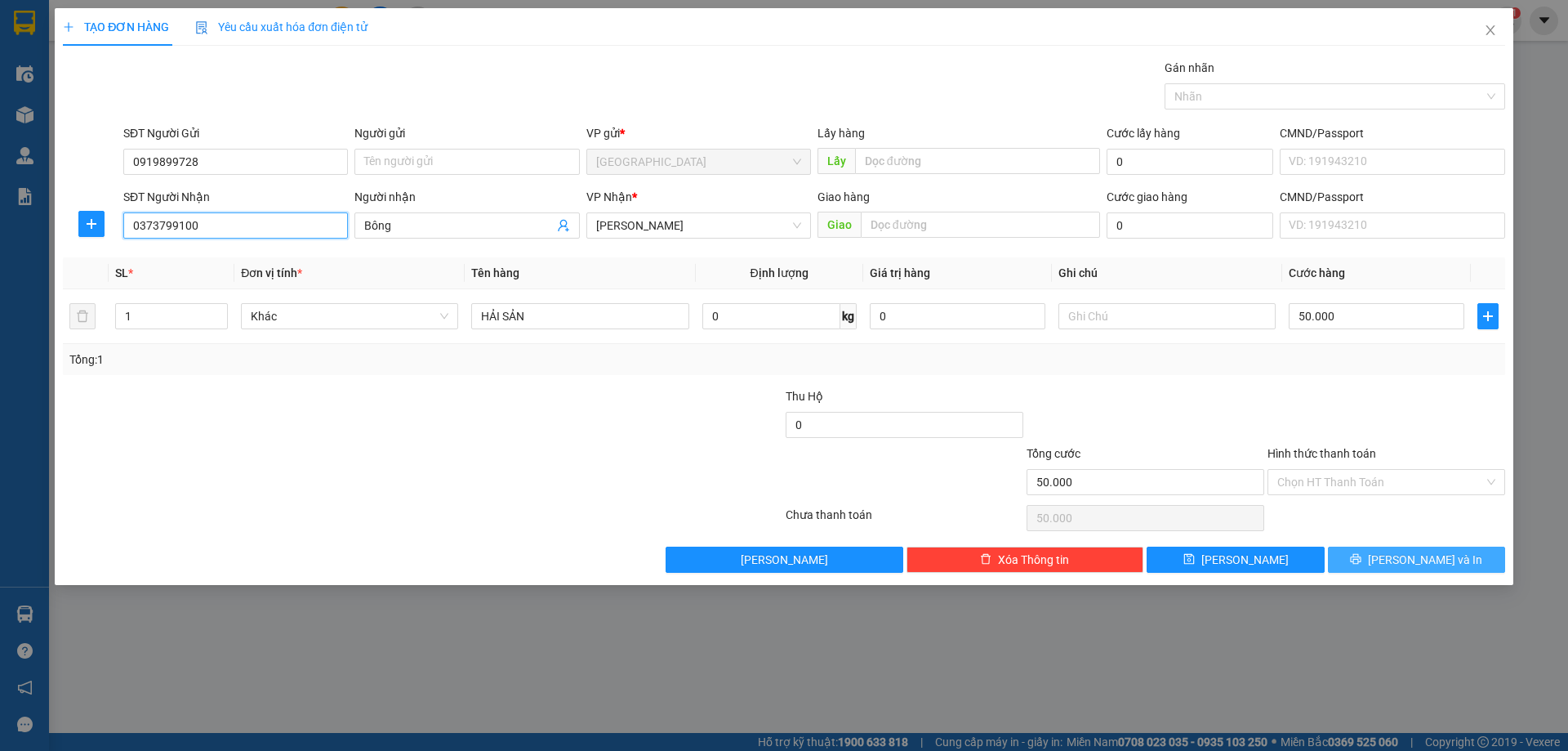
type input "0373799100"
click at [1421, 554] on span "[PERSON_NAME] và In" at bounding box center [1425, 560] width 114 height 18
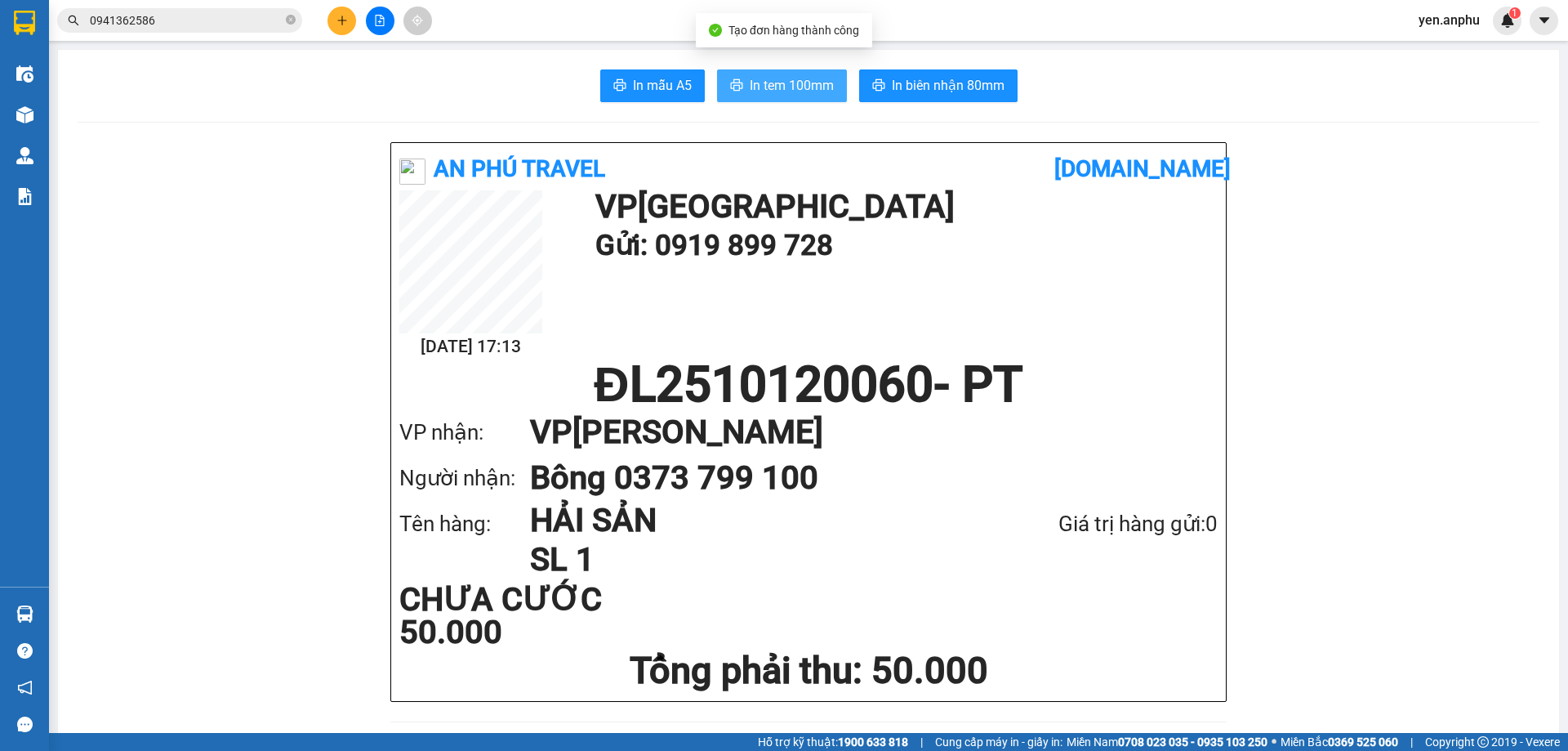
click at [737, 92] on button "In tem 100mm" at bounding box center [782, 85] width 130 height 32
click at [386, 25] on button at bounding box center [380, 20] width 29 height 29
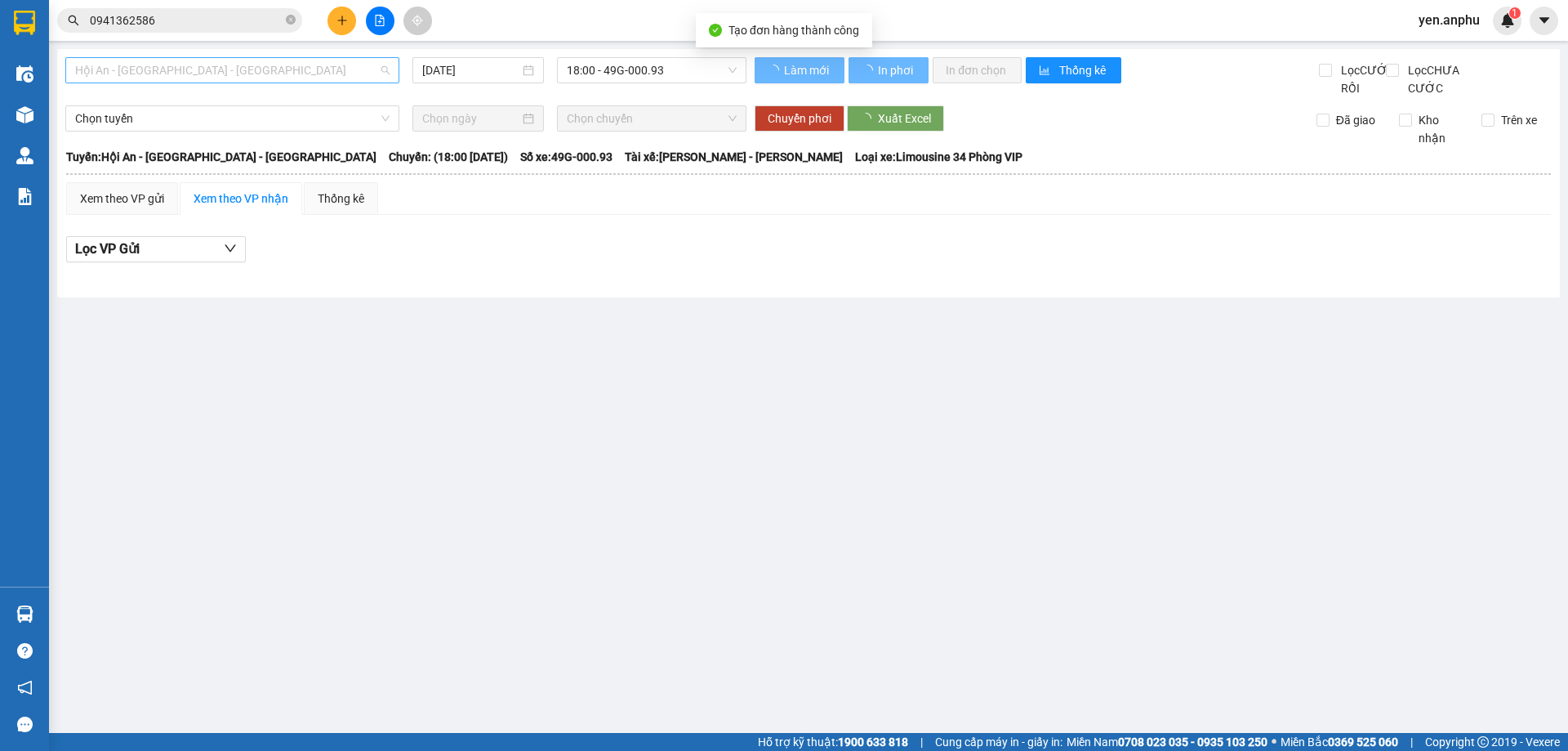
click at [168, 68] on span "Hội An - [GEOGRAPHIC_DATA] - [GEOGRAPHIC_DATA]" at bounding box center [233, 70] width 314 height 25
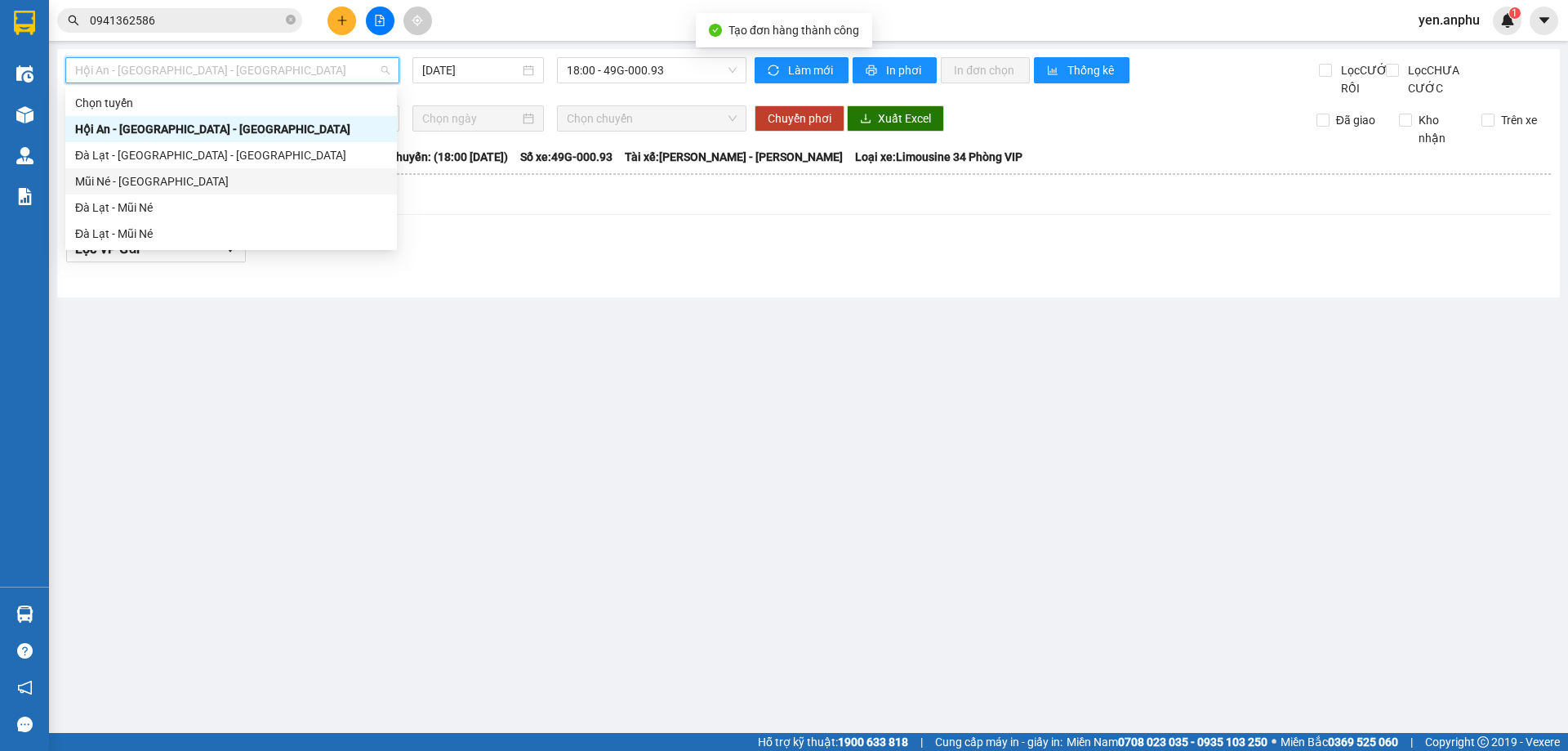
drag, startPoint x: 126, startPoint y: 179, endPoint x: 500, endPoint y: 111, distance: 380.1
click at [128, 177] on div "Mũi Né - [GEOGRAPHIC_DATA]" at bounding box center [231, 181] width 312 height 18
type input "[DATE]"
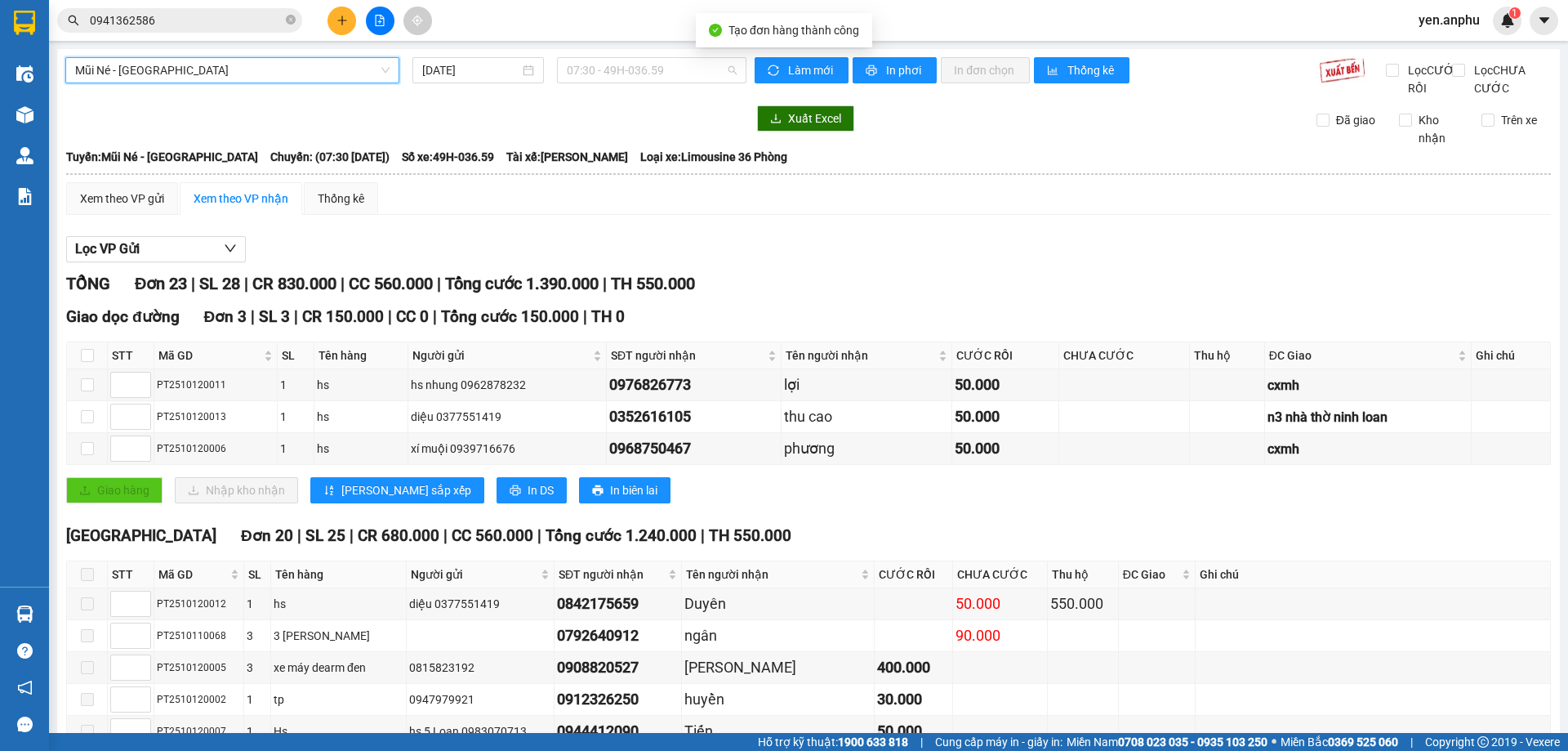
drag, startPoint x: 594, startPoint y: 69, endPoint x: 600, endPoint y: 105, distance: 36.5
click at [593, 69] on span "07:30 - 49H-036.59" at bounding box center [651, 70] width 169 height 25
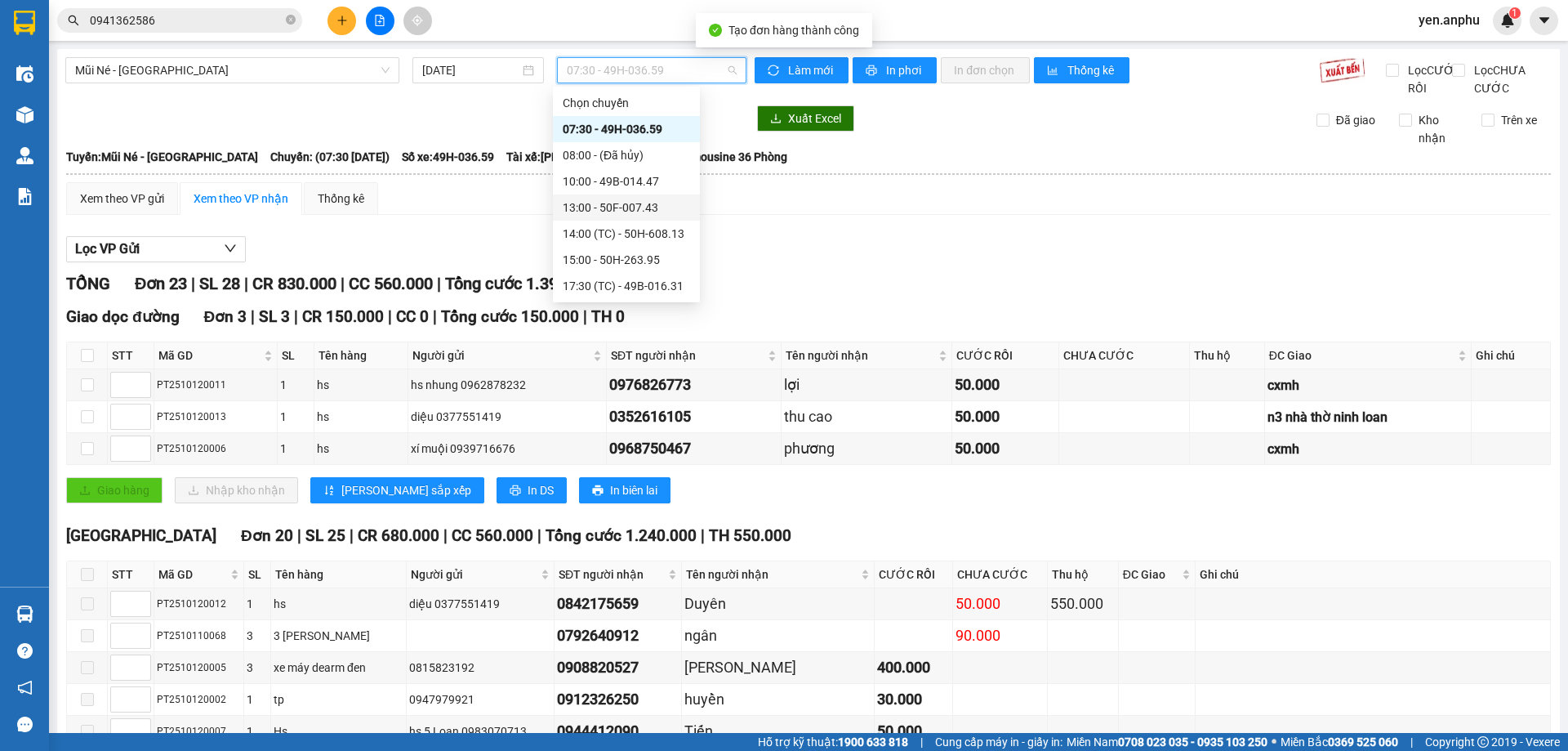
click at [598, 200] on div "13:00 - 50F-007.43" at bounding box center [626, 207] width 127 height 18
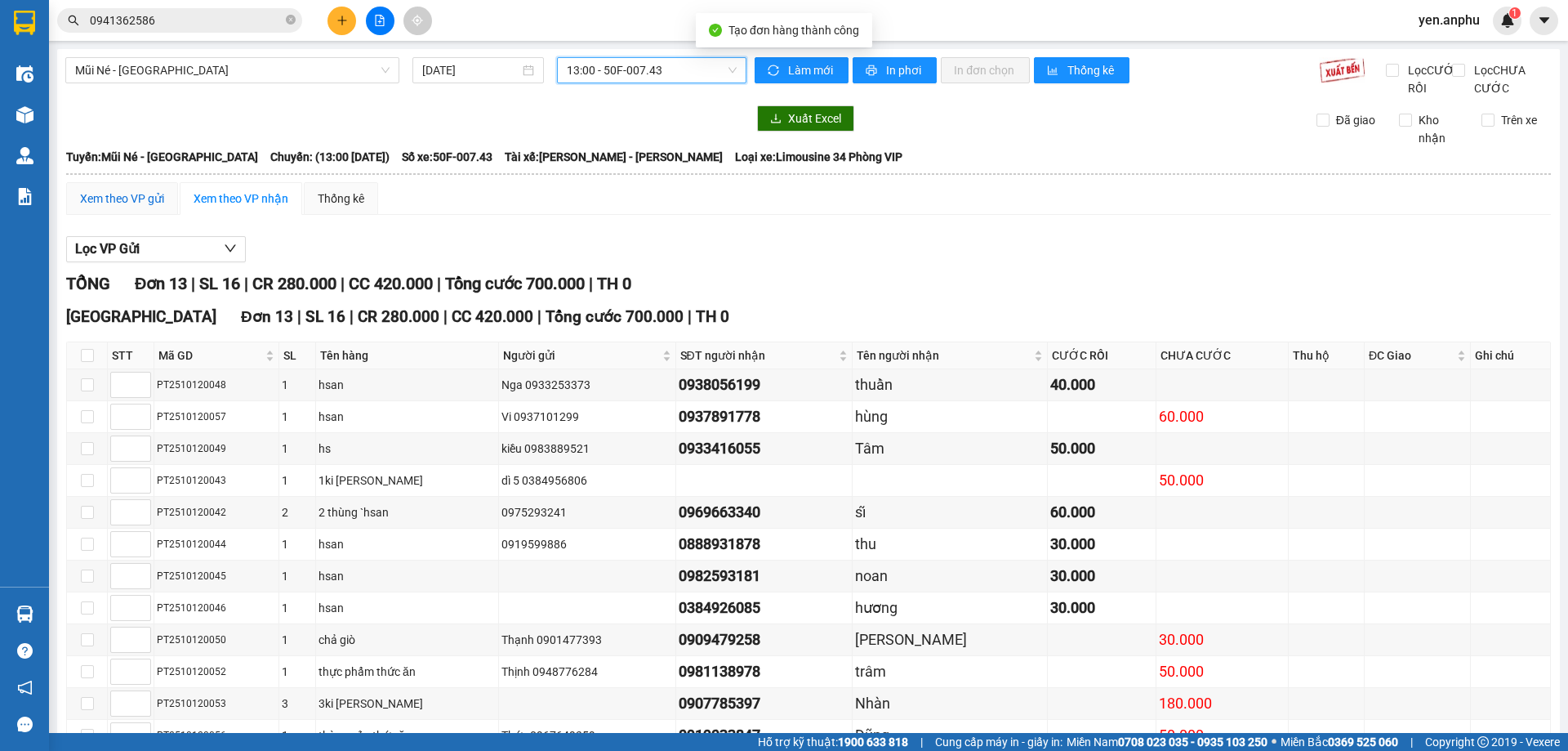
click at [146, 207] on div "Xem theo VP gửi" at bounding box center [122, 199] width 84 height 18
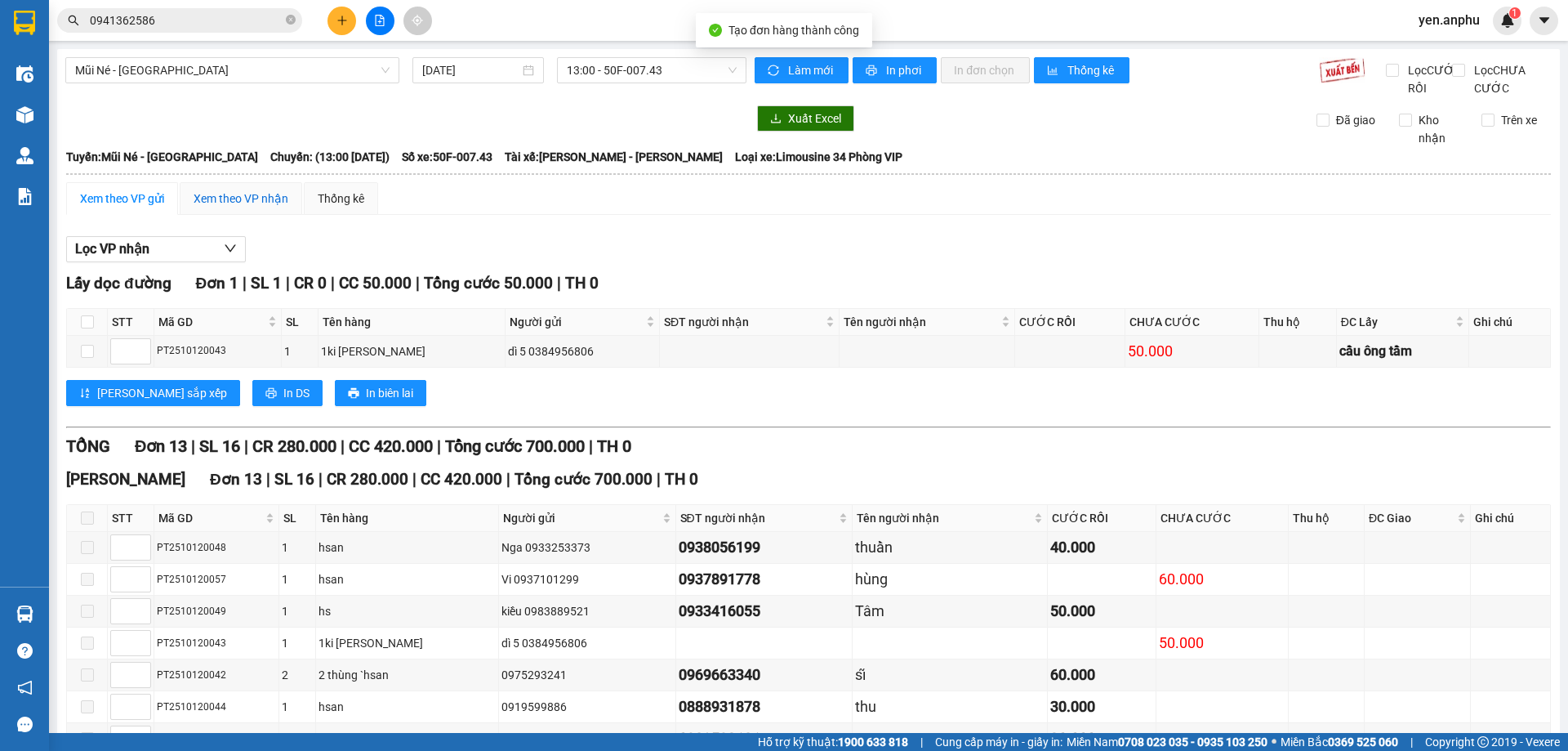
click at [277, 207] on div "Xem theo VP nhận" at bounding box center [241, 199] width 95 height 18
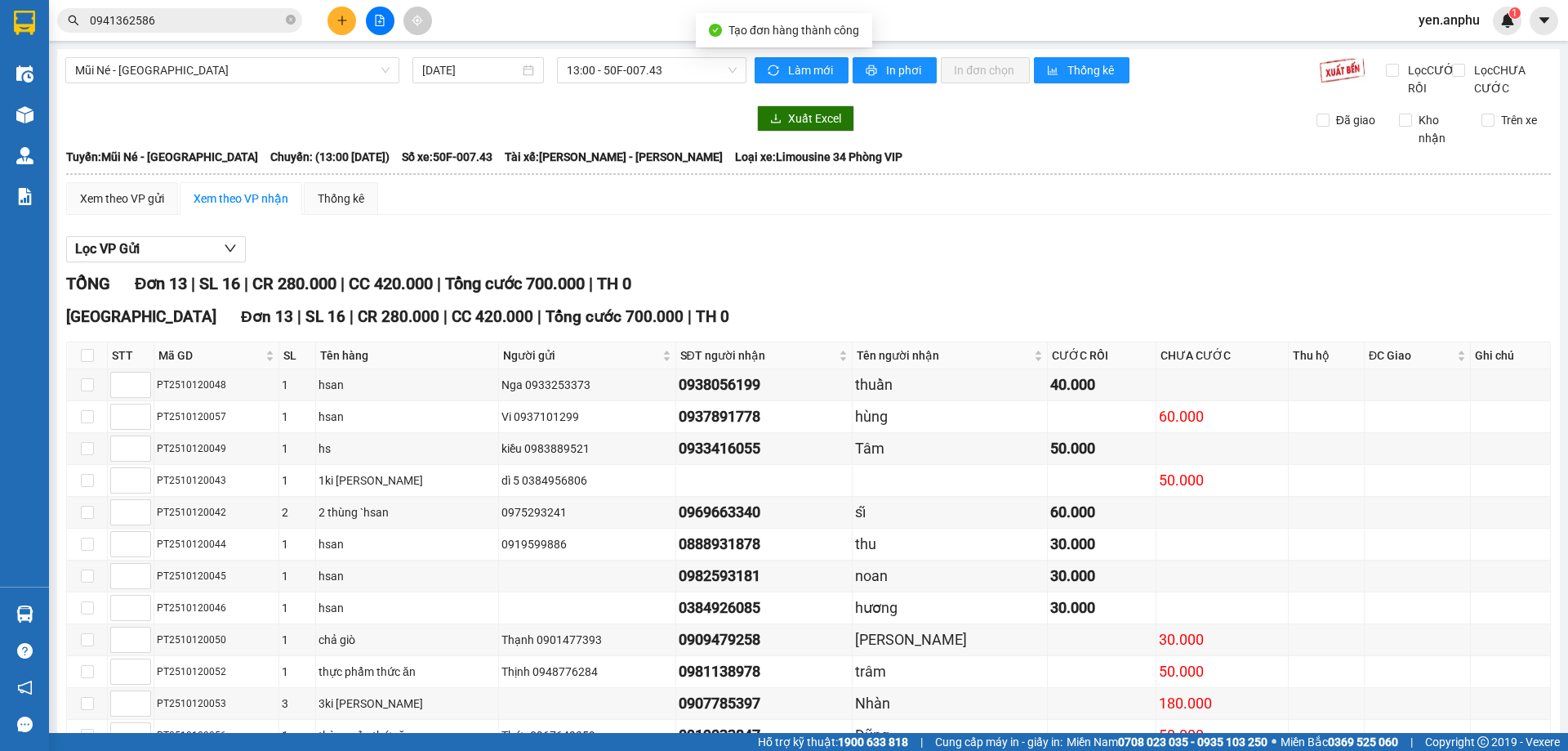
click at [562, 76] on div "13:00 - 50F-007.43" at bounding box center [651, 70] width 190 height 26
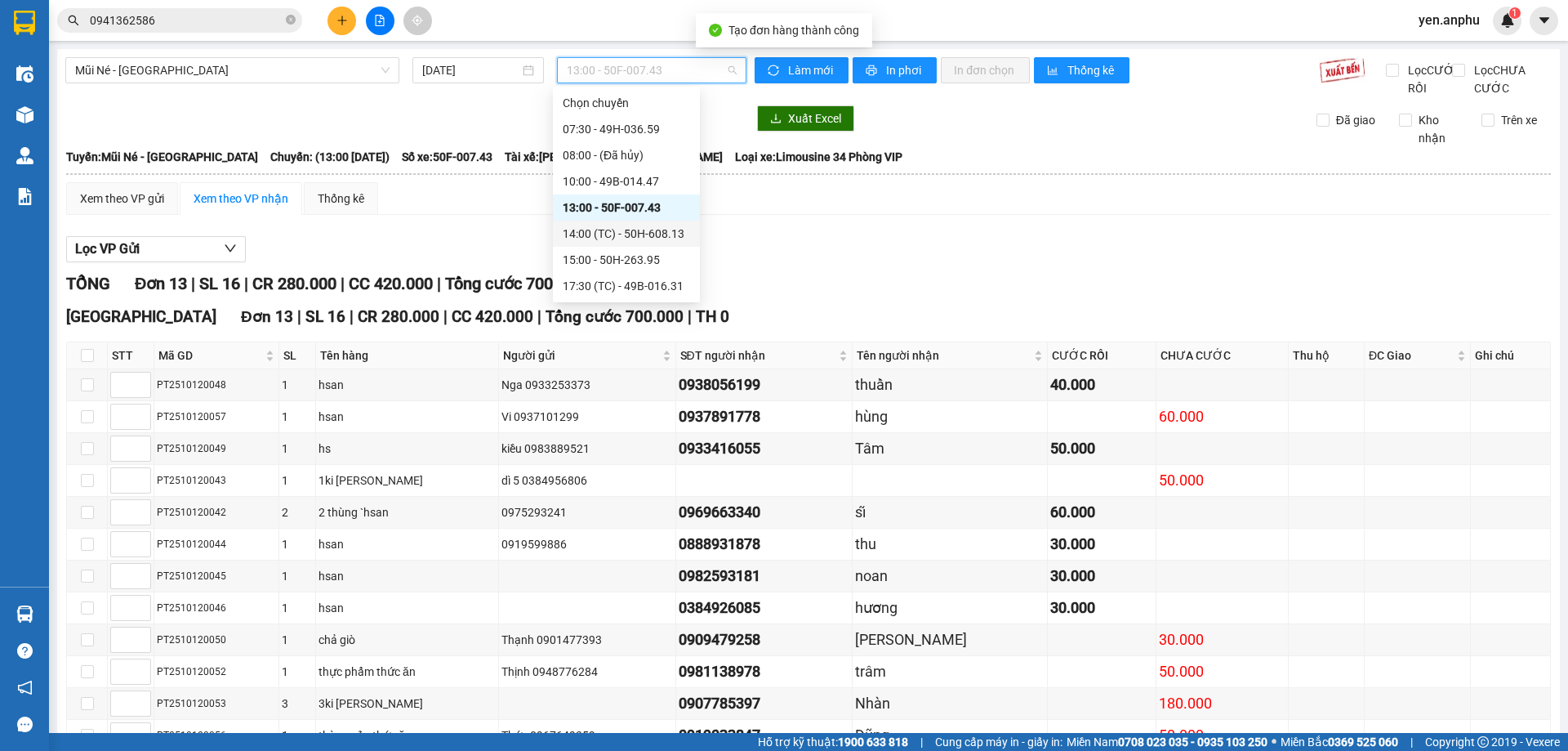
click at [586, 235] on div "14:00 (TC) - 50H-608.13" at bounding box center [626, 234] width 127 height 18
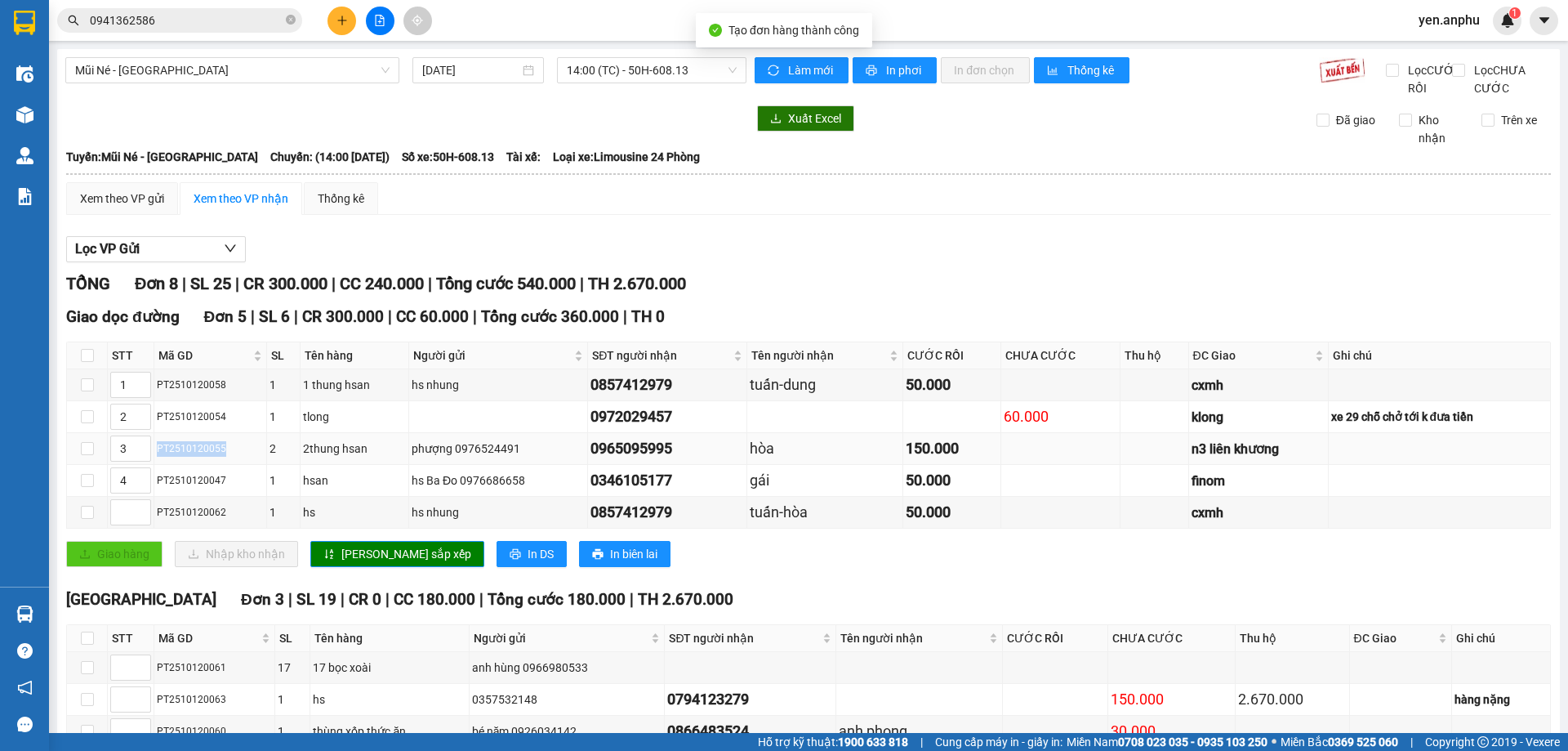
drag, startPoint x: 241, startPoint y: 470, endPoint x: 156, endPoint y: 465, distance: 85.1
click at [156, 465] on td "PT2510120055" at bounding box center [211, 449] width 112 height 32
copy div "PT2510120055"
click at [211, 27] on input "0941362586" at bounding box center [186, 20] width 193 height 18
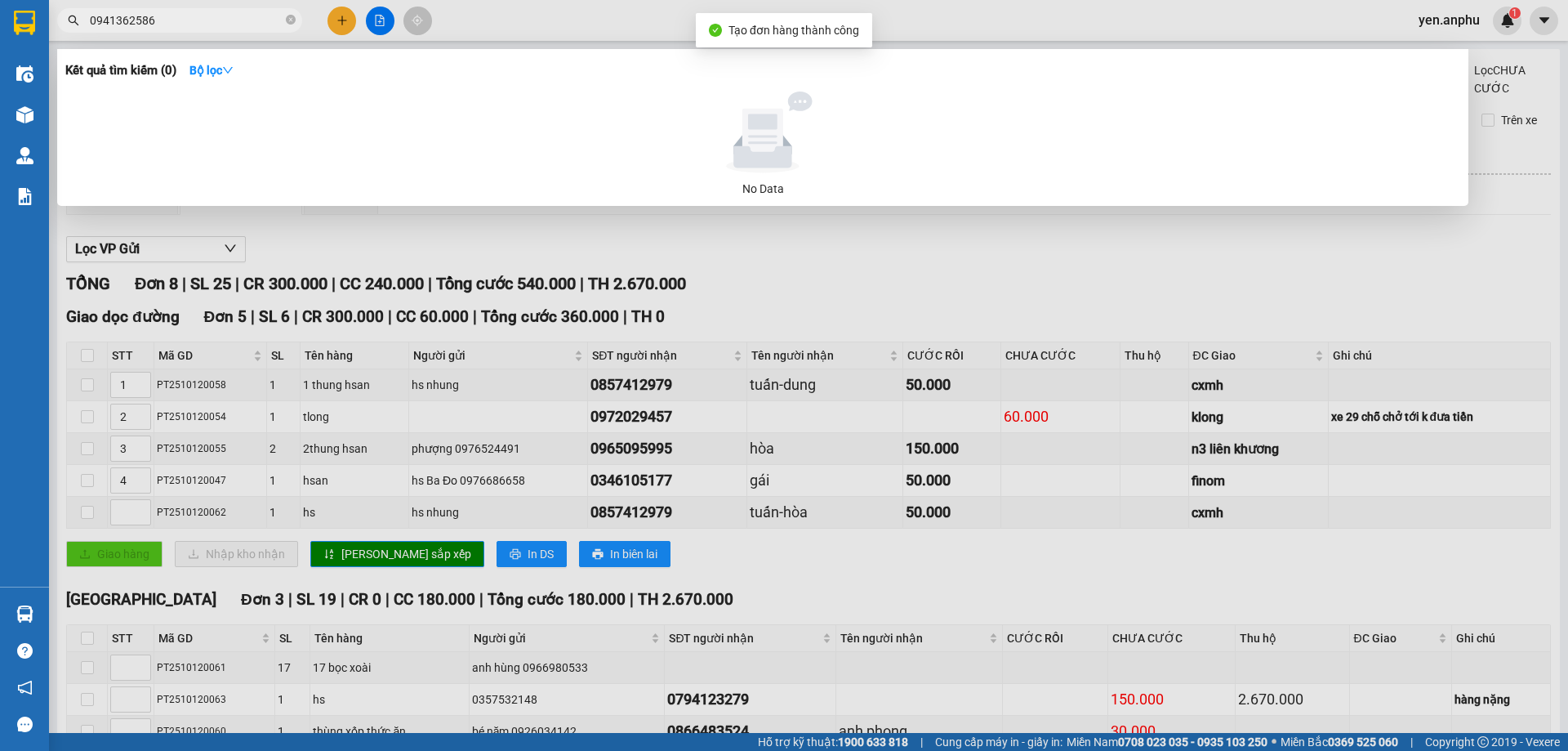
click at [211, 27] on input "0941362586" at bounding box center [186, 20] width 193 height 18
paste input "PT2510120055"
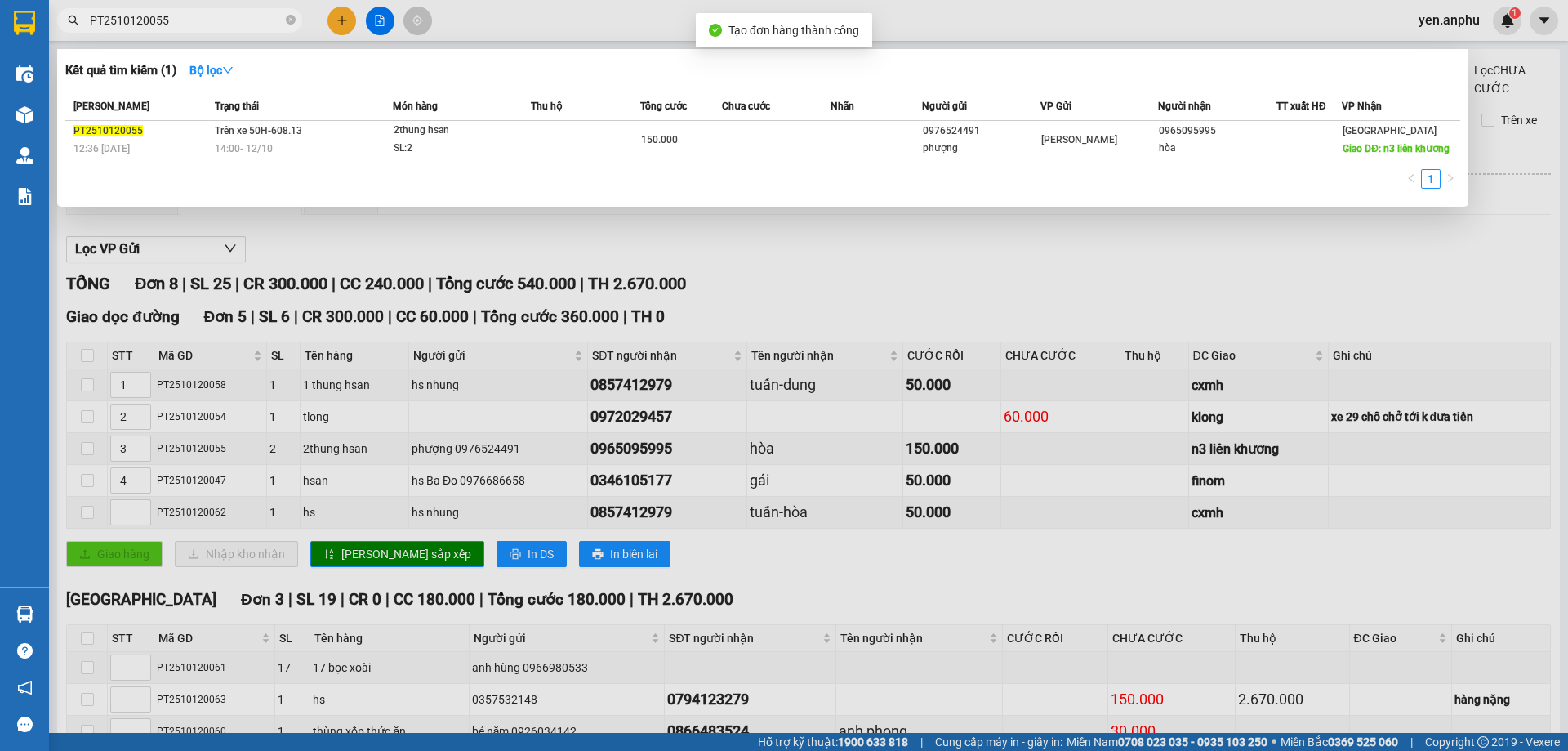
type input "PT2510120055"
click at [1025, 260] on div at bounding box center [784, 375] width 1568 height 751
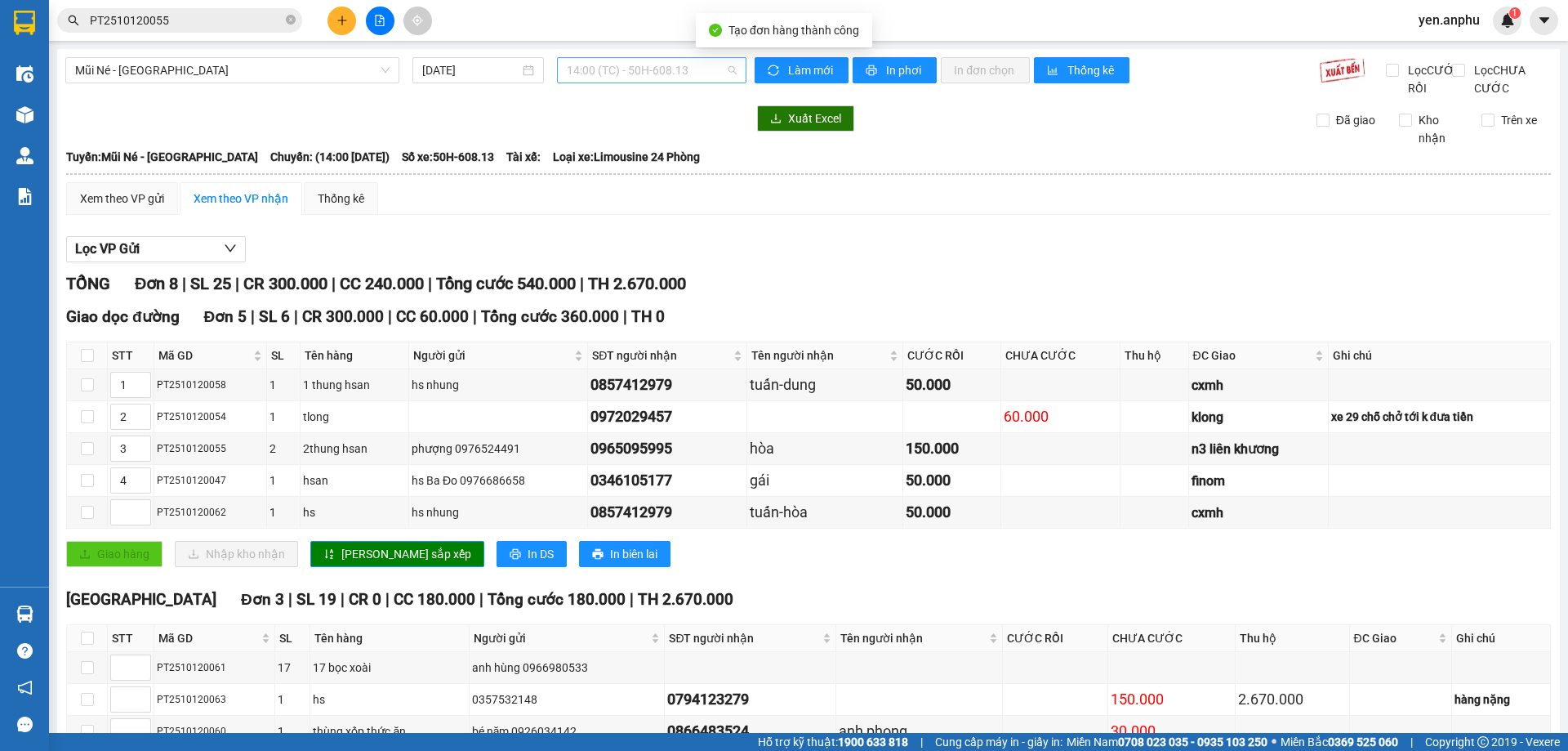
click at [669, 74] on span "14:00 (TC) - 50H-608.13" at bounding box center [651, 70] width 169 height 25
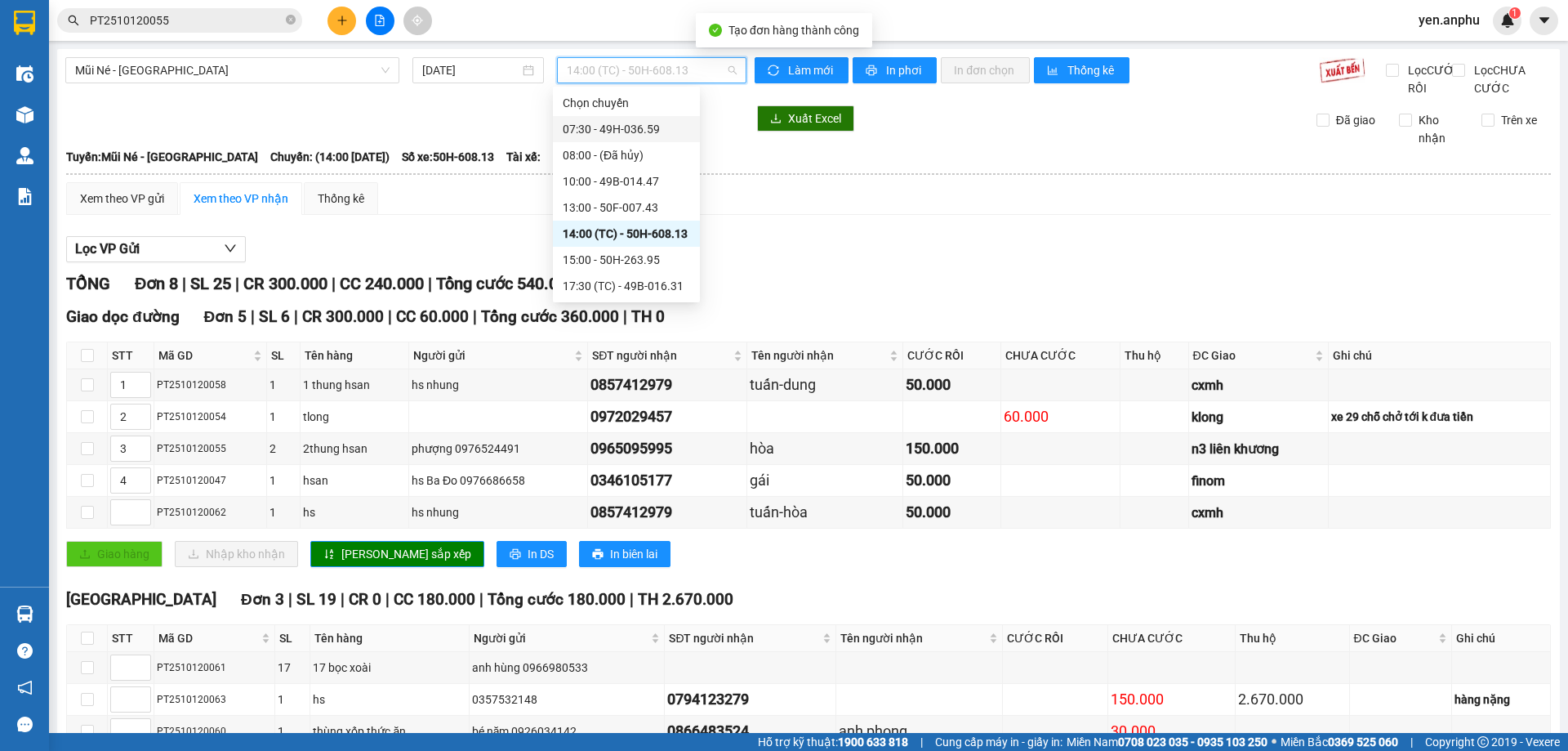
click at [931, 329] on div "Giao dọc đường Đơn 5 | SL 6 | CR 300.000 | CC 60.000 | Tổng cước 360.000 | TH 0" at bounding box center [808, 317] width 1485 height 25
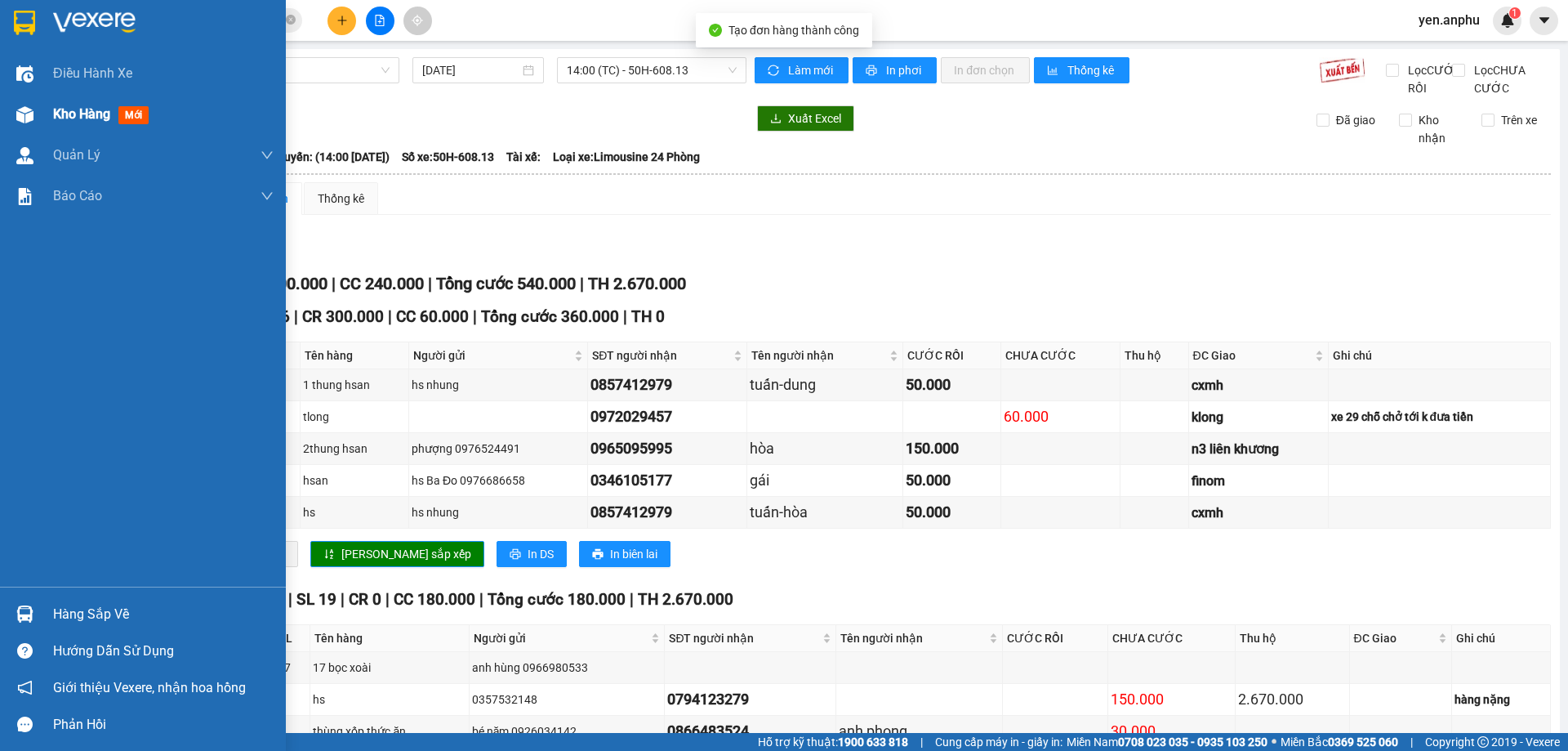
click at [30, 117] on img at bounding box center [25, 115] width 18 height 18
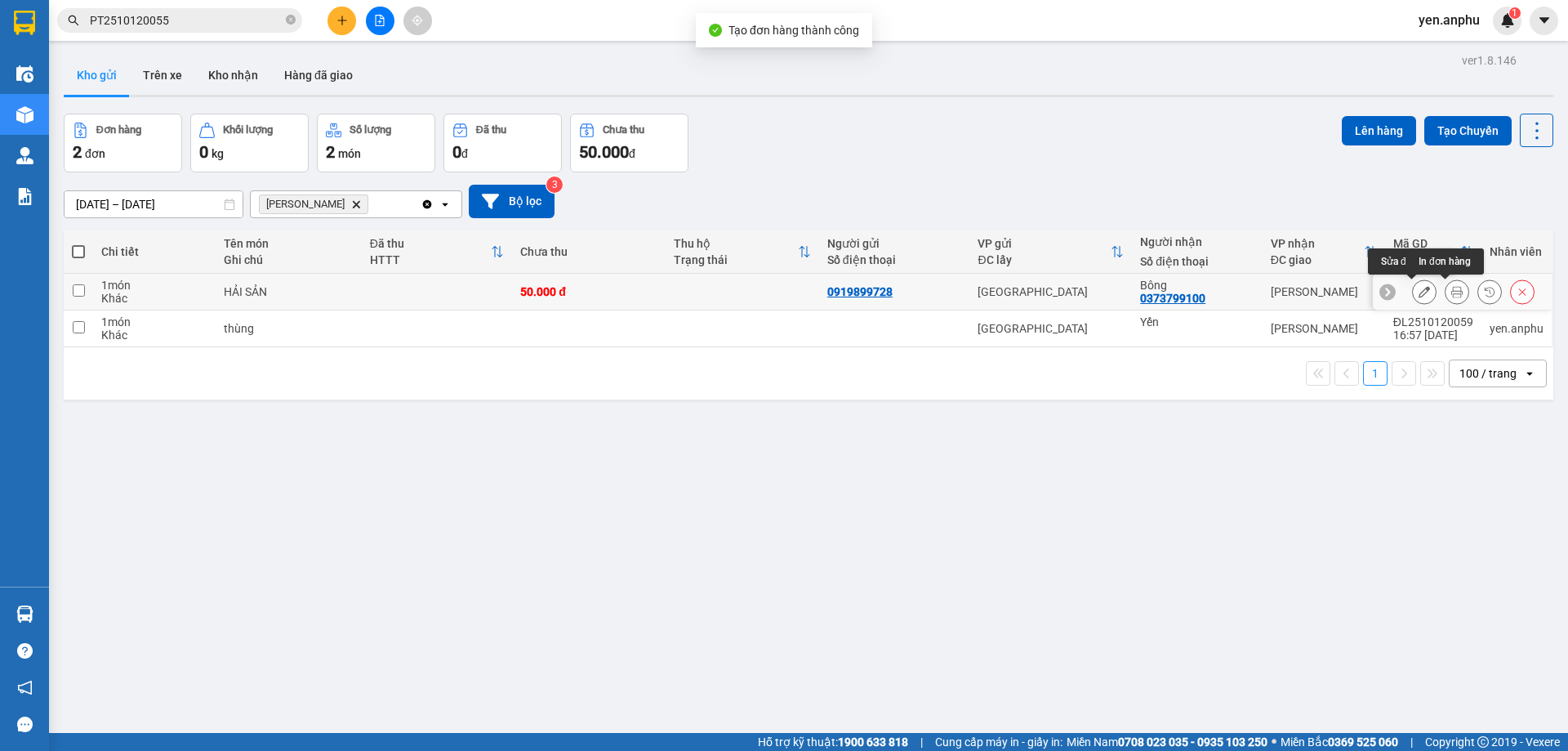
click at [1451, 295] on icon at bounding box center [1457, 292] width 11 height 11
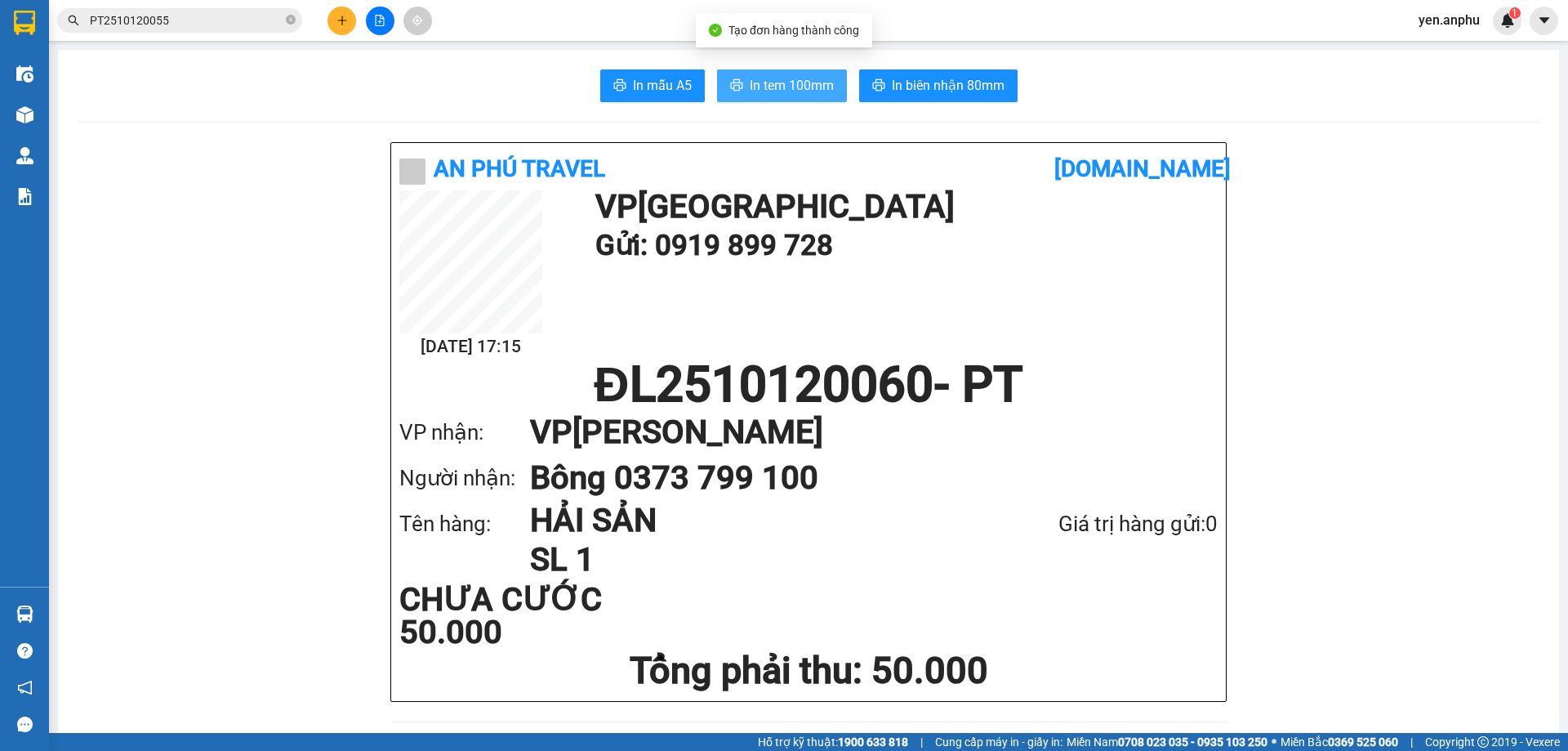
click at [809, 88] on span "In tem 100mm" at bounding box center [792, 85] width 84 height 20
click at [785, 76] on span "In tem 100mm" at bounding box center [792, 85] width 84 height 20
click at [782, 73] on button "In tem 100mm" at bounding box center [782, 85] width 130 height 32
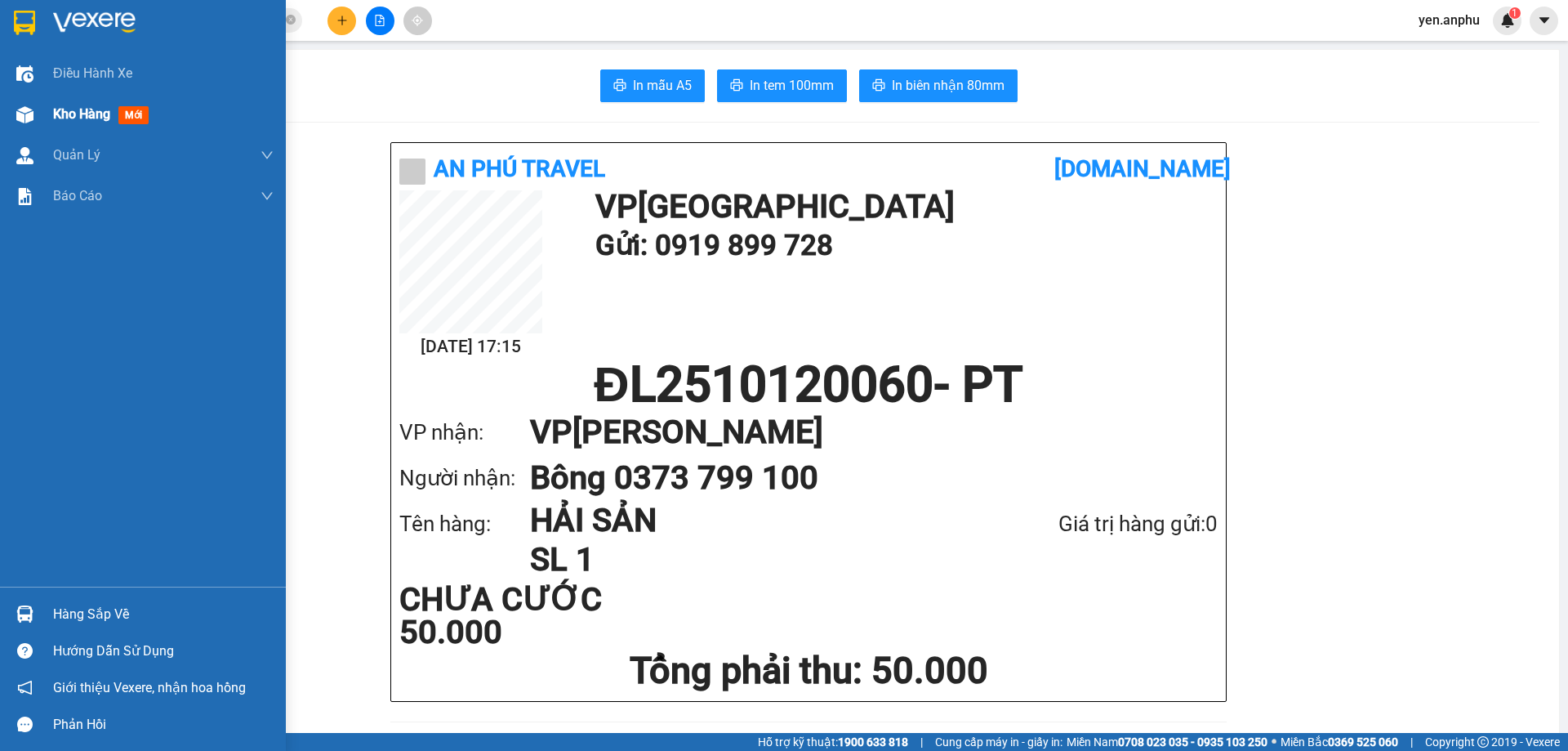
click at [25, 104] on div at bounding box center [25, 114] width 29 height 29
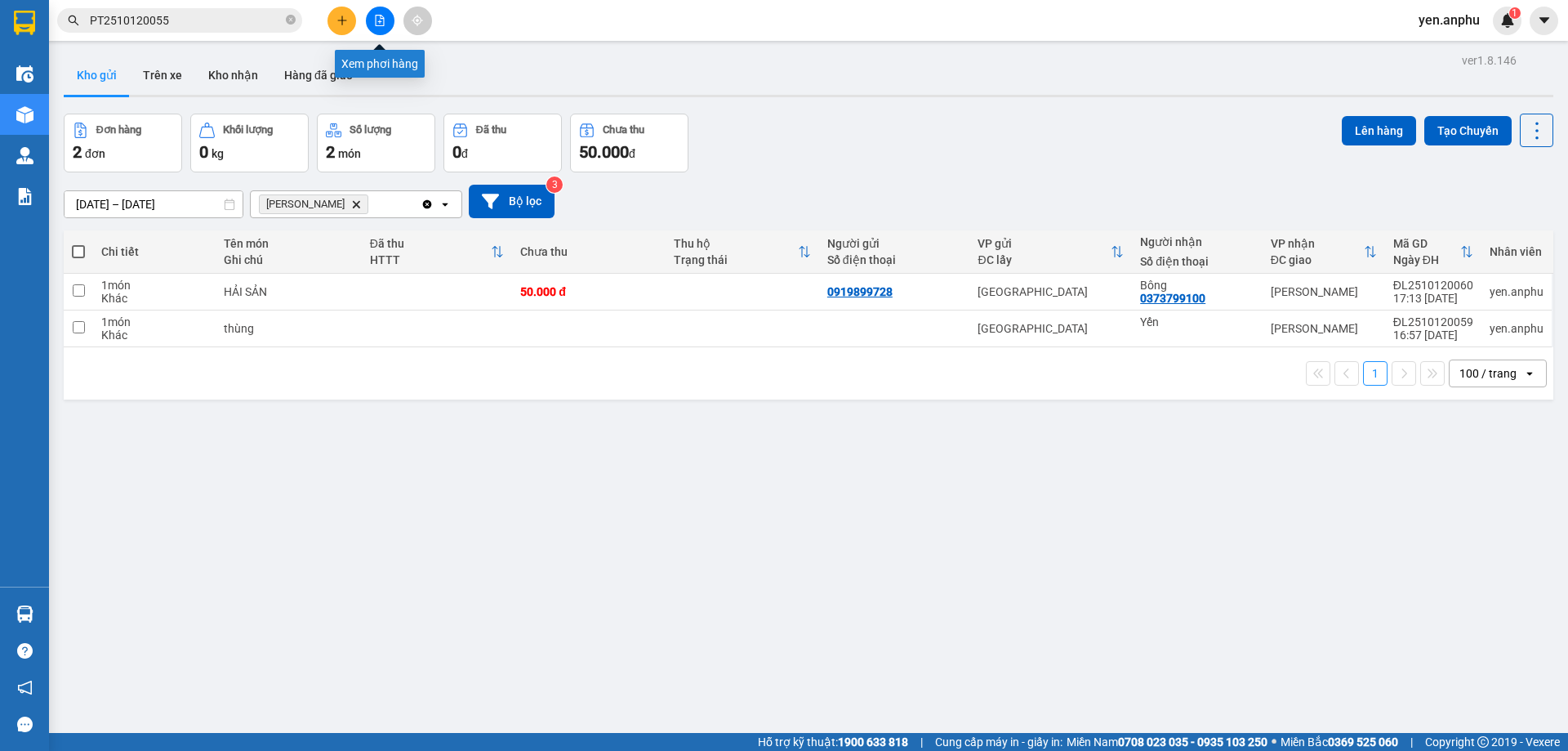
click at [372, 13] on button at bounding box center [380, 20] width 29 height 29
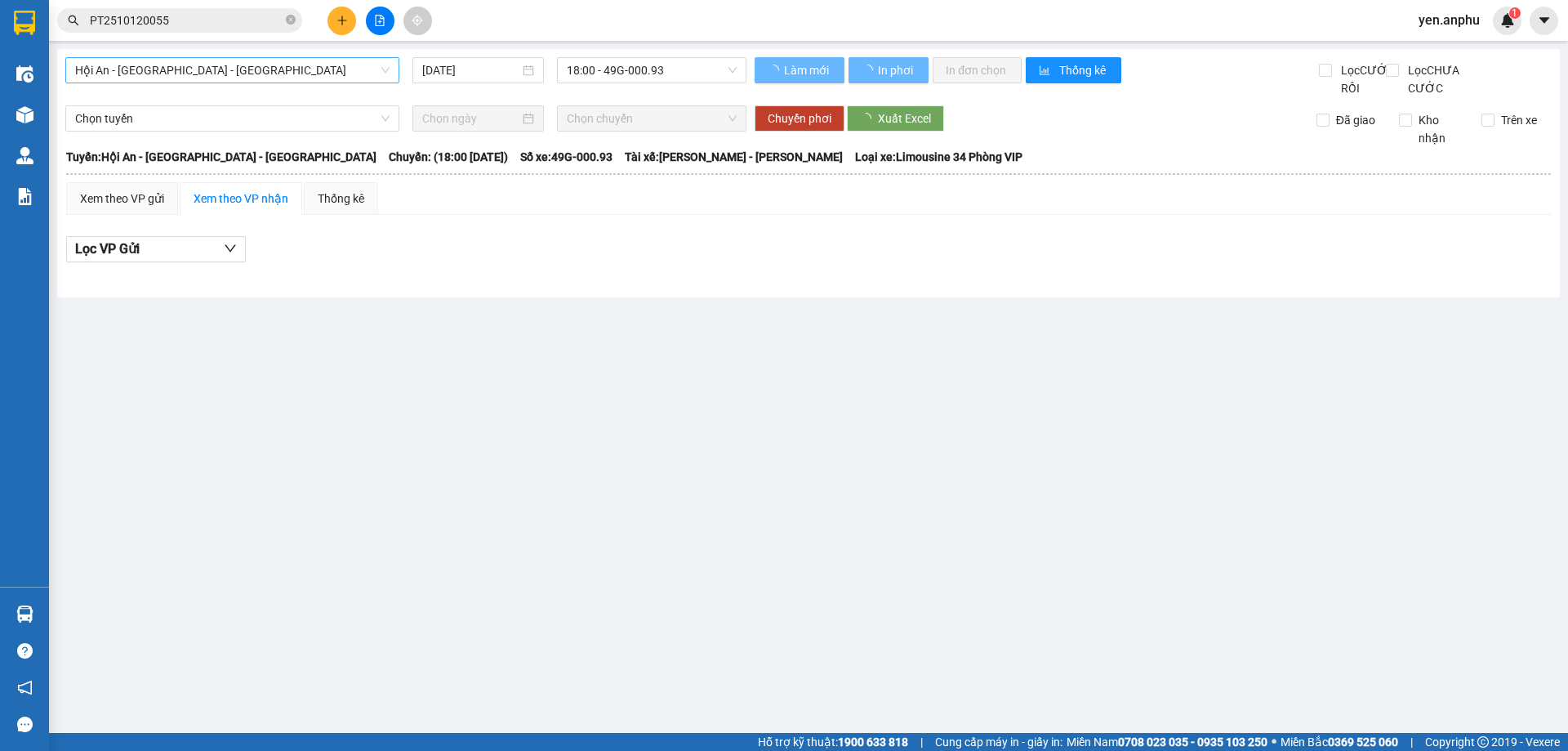
click at [219, 66] on span "Hội An - [GEOGRAPHIC_DATA] - [GEOGRAPHIC_DATA]" at bounding box center [233, 70] width 314 height 25
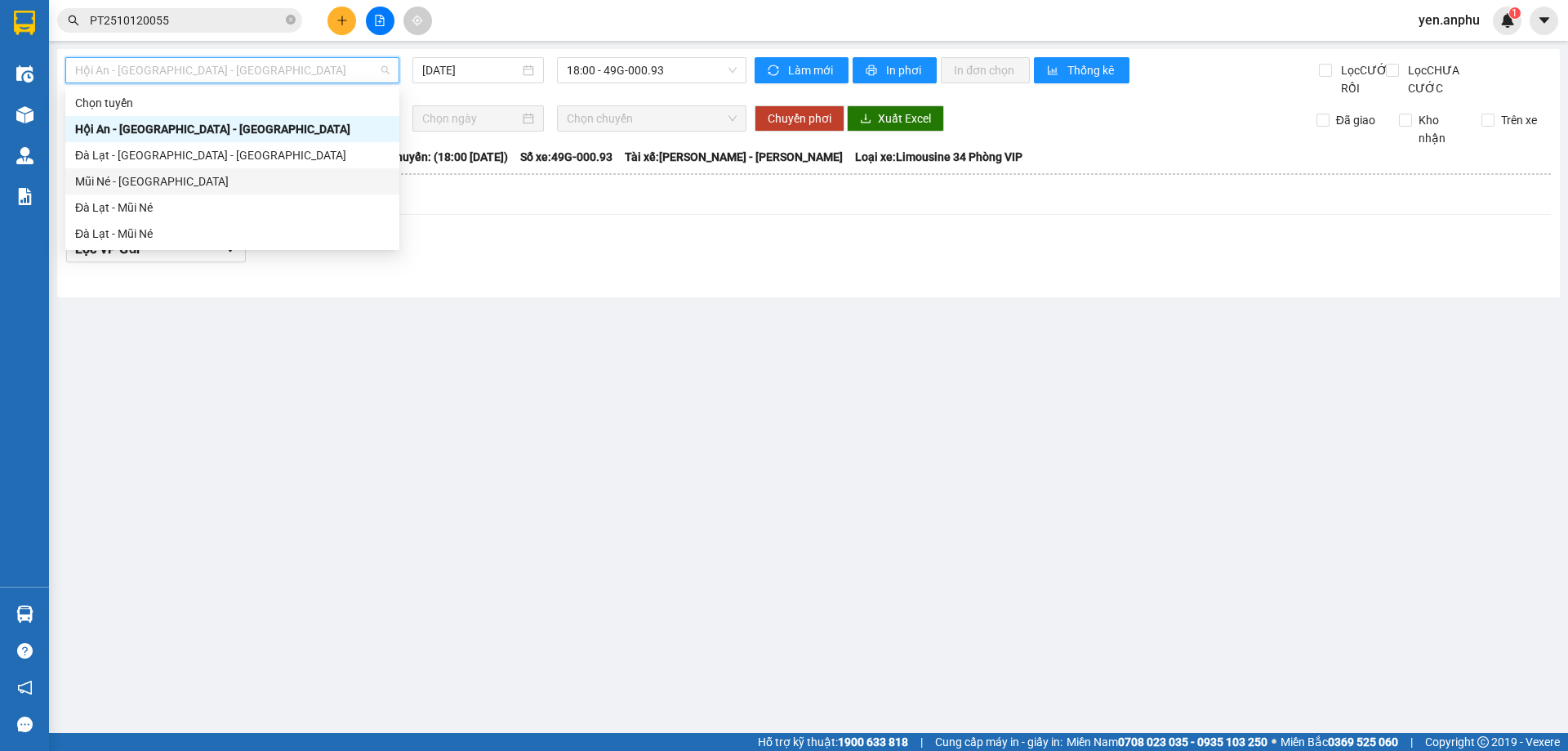
click at [124, 185] on div "Mũi Né - [GEOGRAPHIC_DATA]" at bounding box center [233, 181] width 314 height 18
type input "[DATE]"
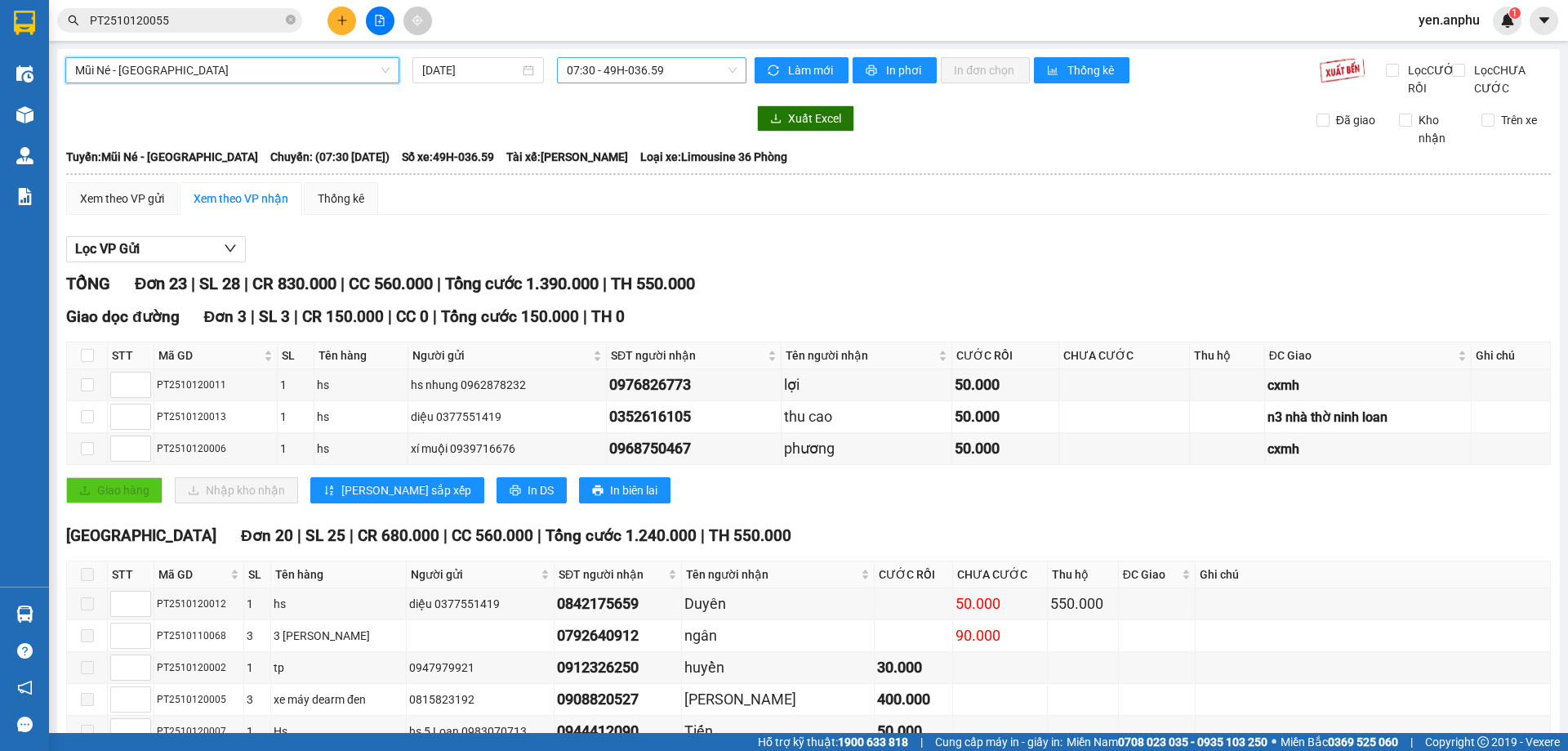
click at [658, 80] on span "07:30 - 49H-036.59" at bounding box center [651, 70] width 169 height 25
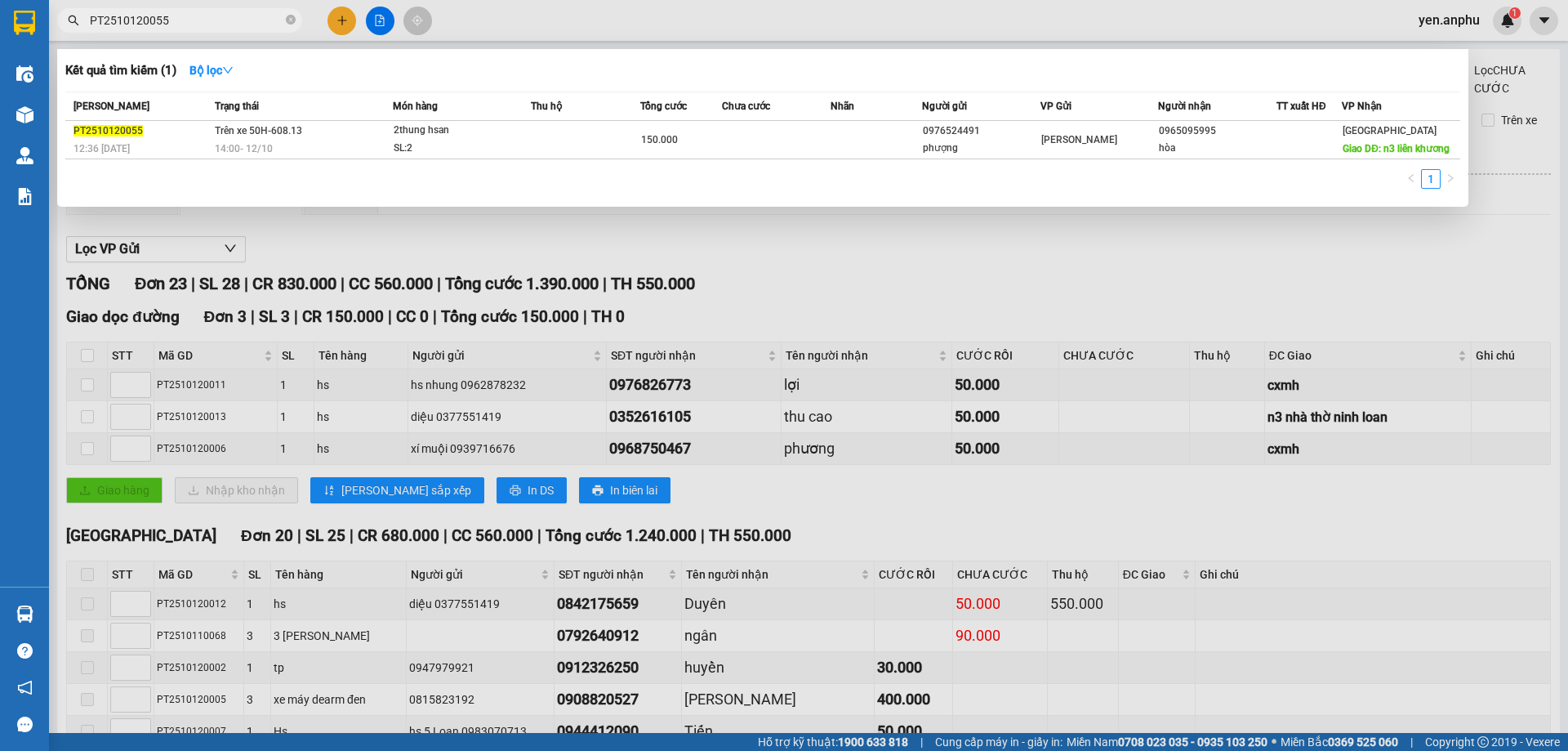
click at [162, 24] on input "PT2510120055" at bounding box center [186, 20] width 193 height 18
click at [315, 333] on div at bounding box center [784, 375] width 1568 height 751
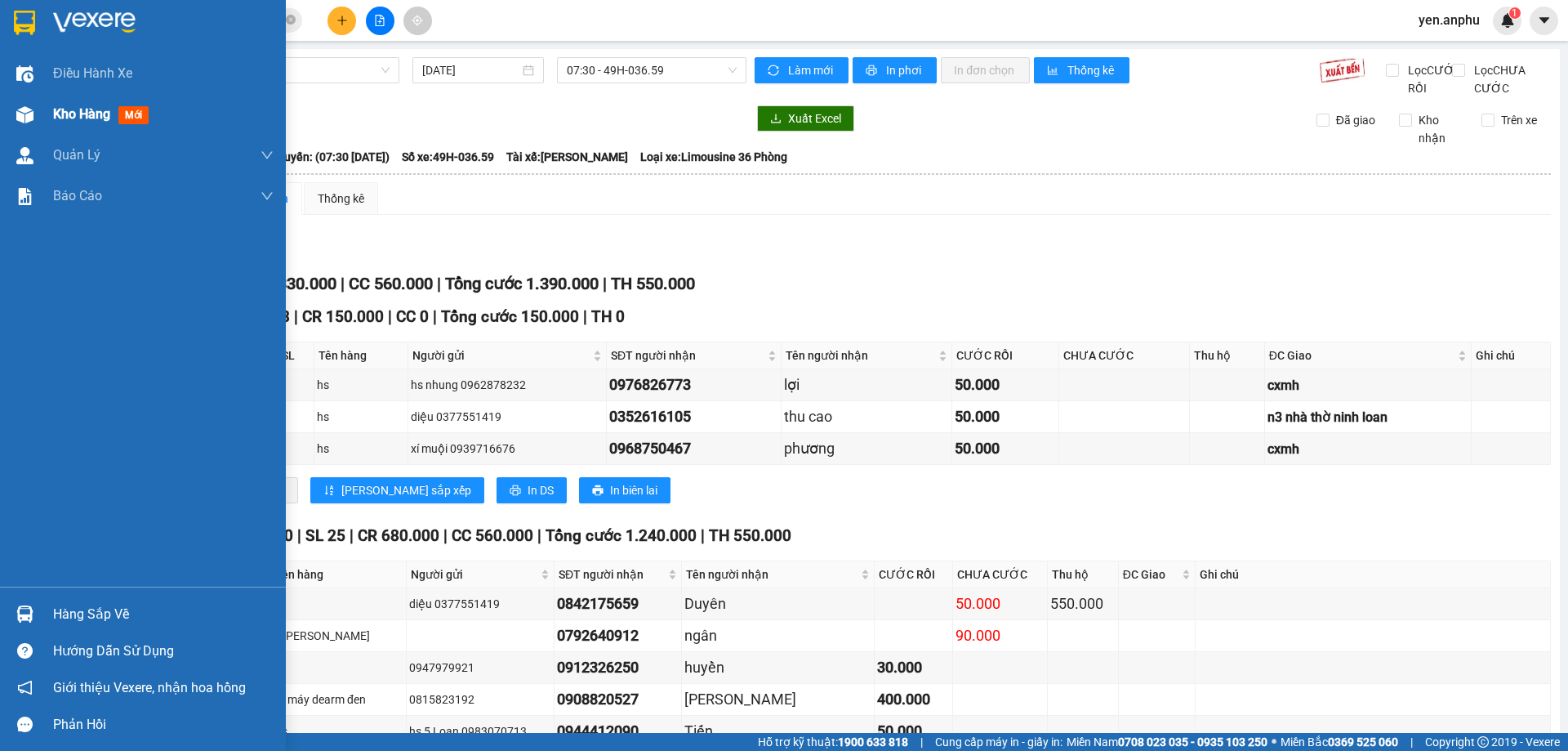
click at [11, 119] on div at bounding box center [25, 114] width 29 height 29
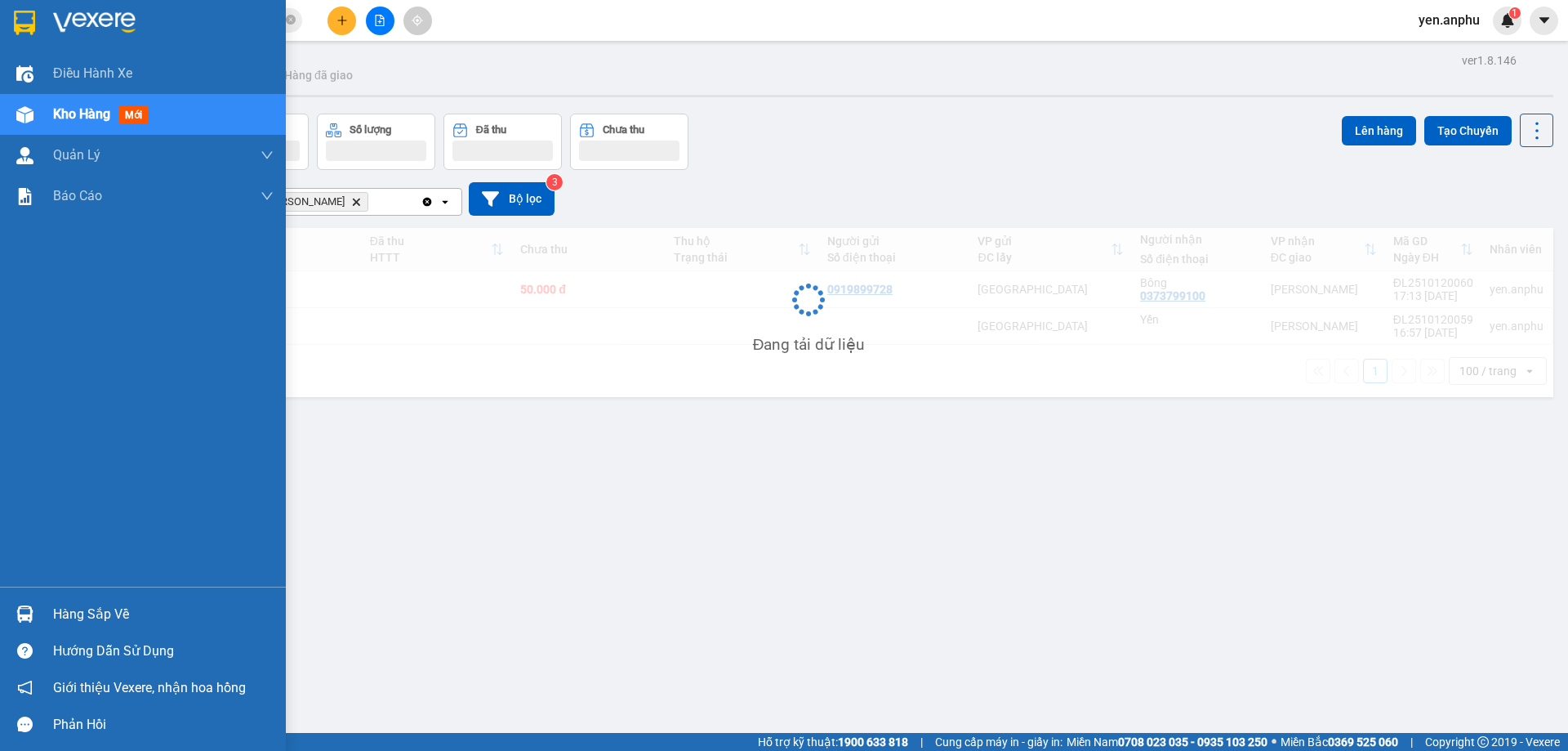
click at [11, 119] on div at bounding box center [25, 114] width 29 height 29
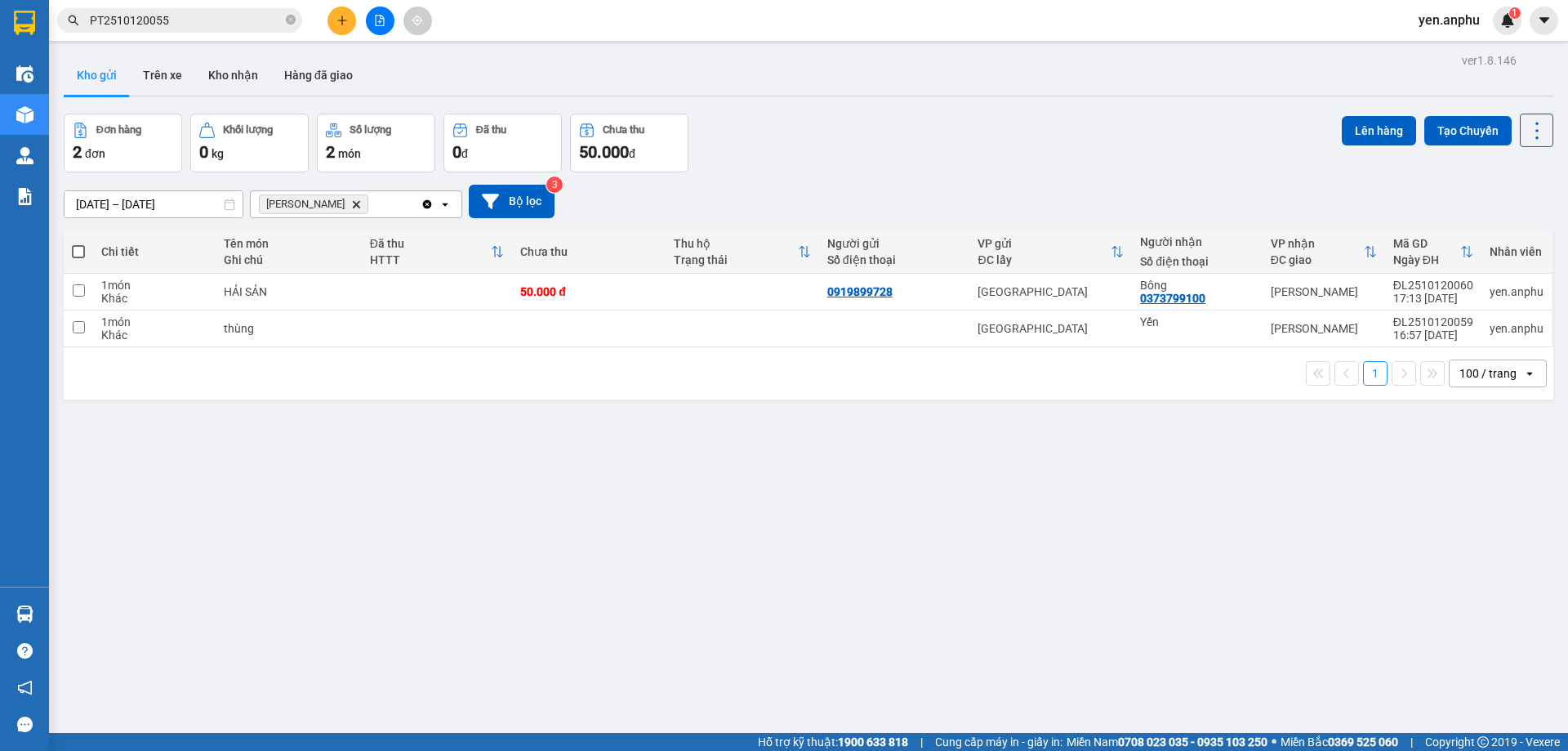
click at [351, 207] on icon "Delete" at bounding box center [356, 204] width 10 height 10
drag, startPoint x: 1143, startPoint y: 333, endPoint x: 1232, endPoint y: 215, distance: 147.8
click at [1144, 329] on div "Yến" at bounding box center [1198, 329] width 114 height 26
checkbox input "true"
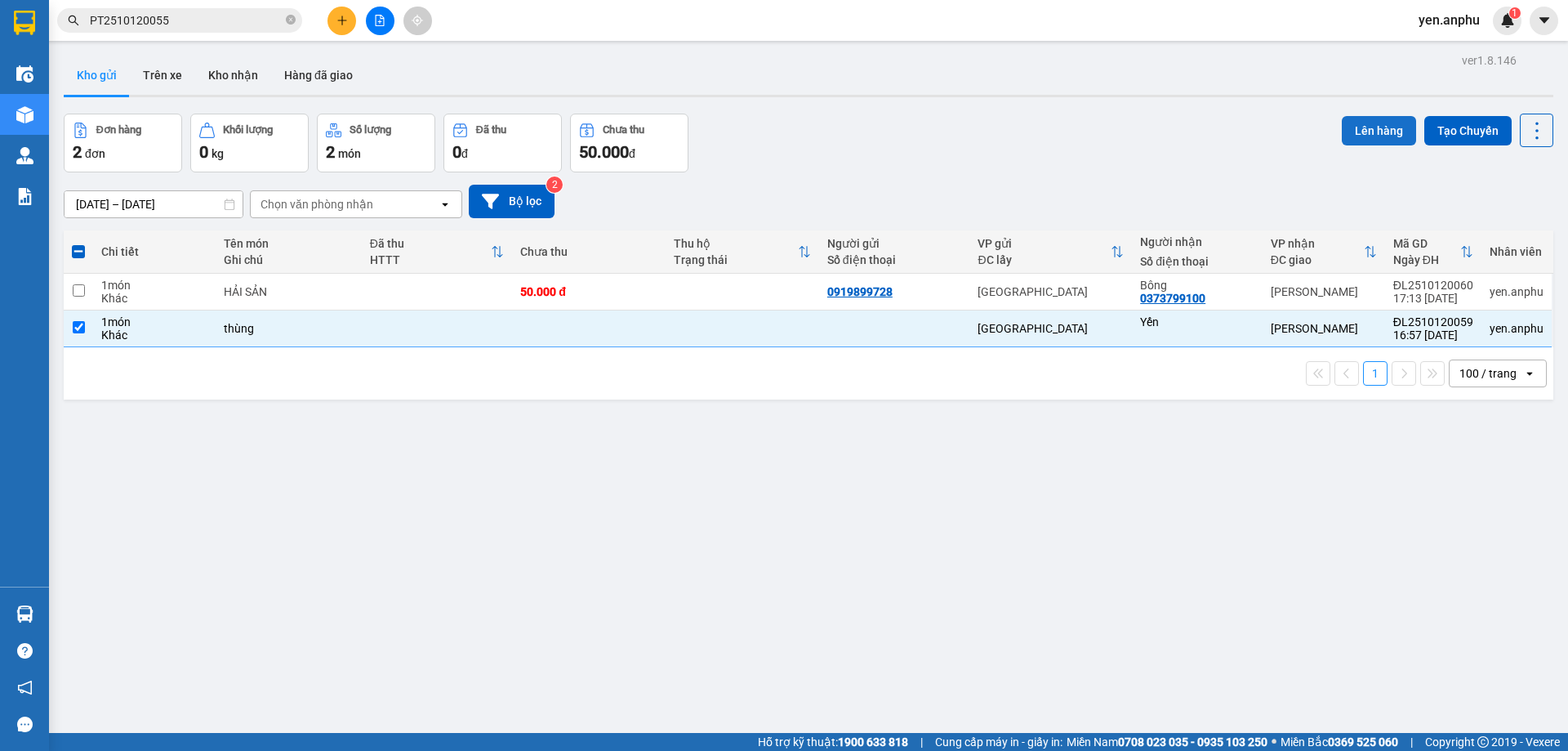
click at [1355, 119] on button "Lên hàng" at bounding box center [1378, 130] width 75 height 29
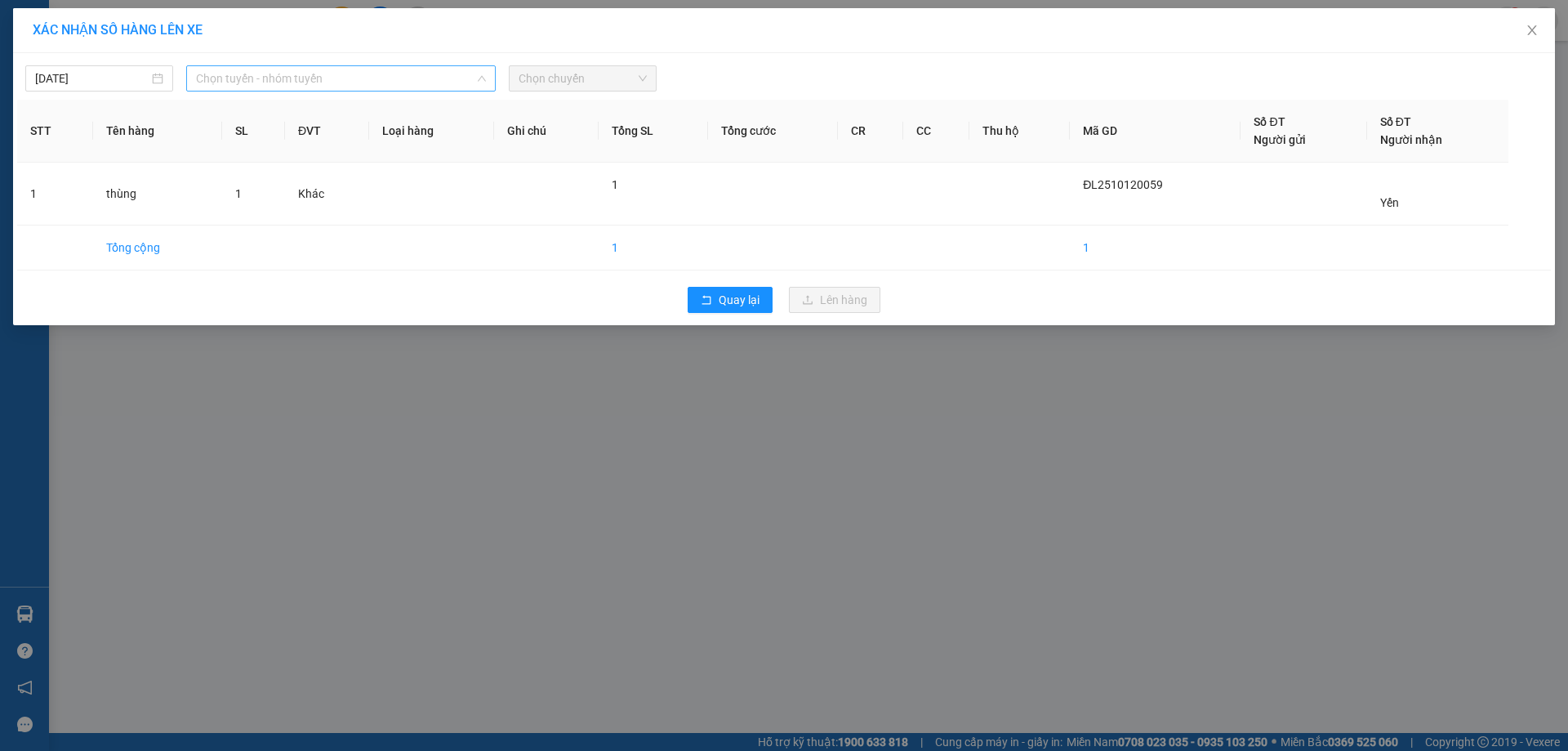
click at [404, 76] on span "Chọn tuyến - nhóm tuyến" at bounding box center [341, 78] width 290 height 25
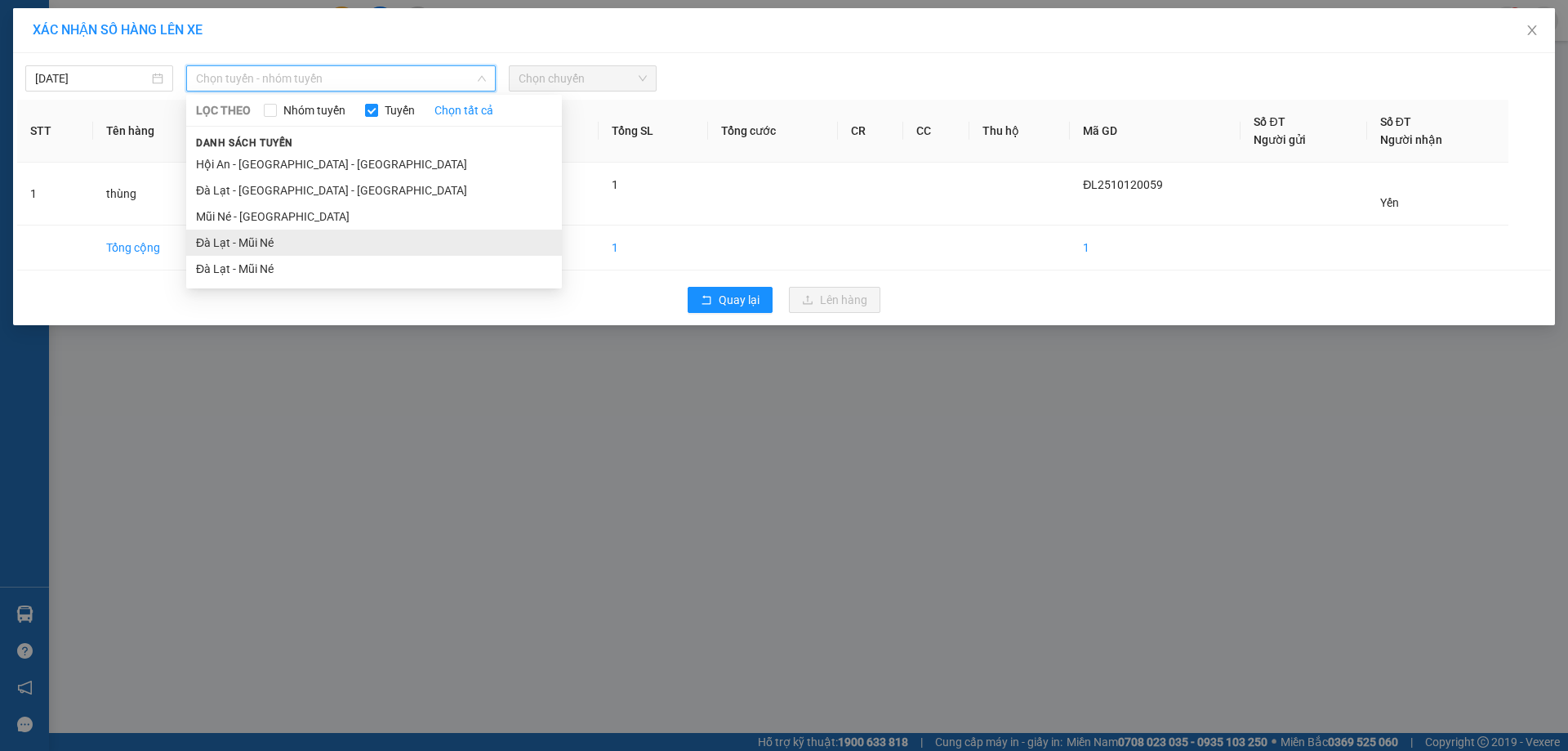
click at [252, 245] on li "Đà Lạt - Mũi Né" at bounding box center [374, 242] width 376 height 26
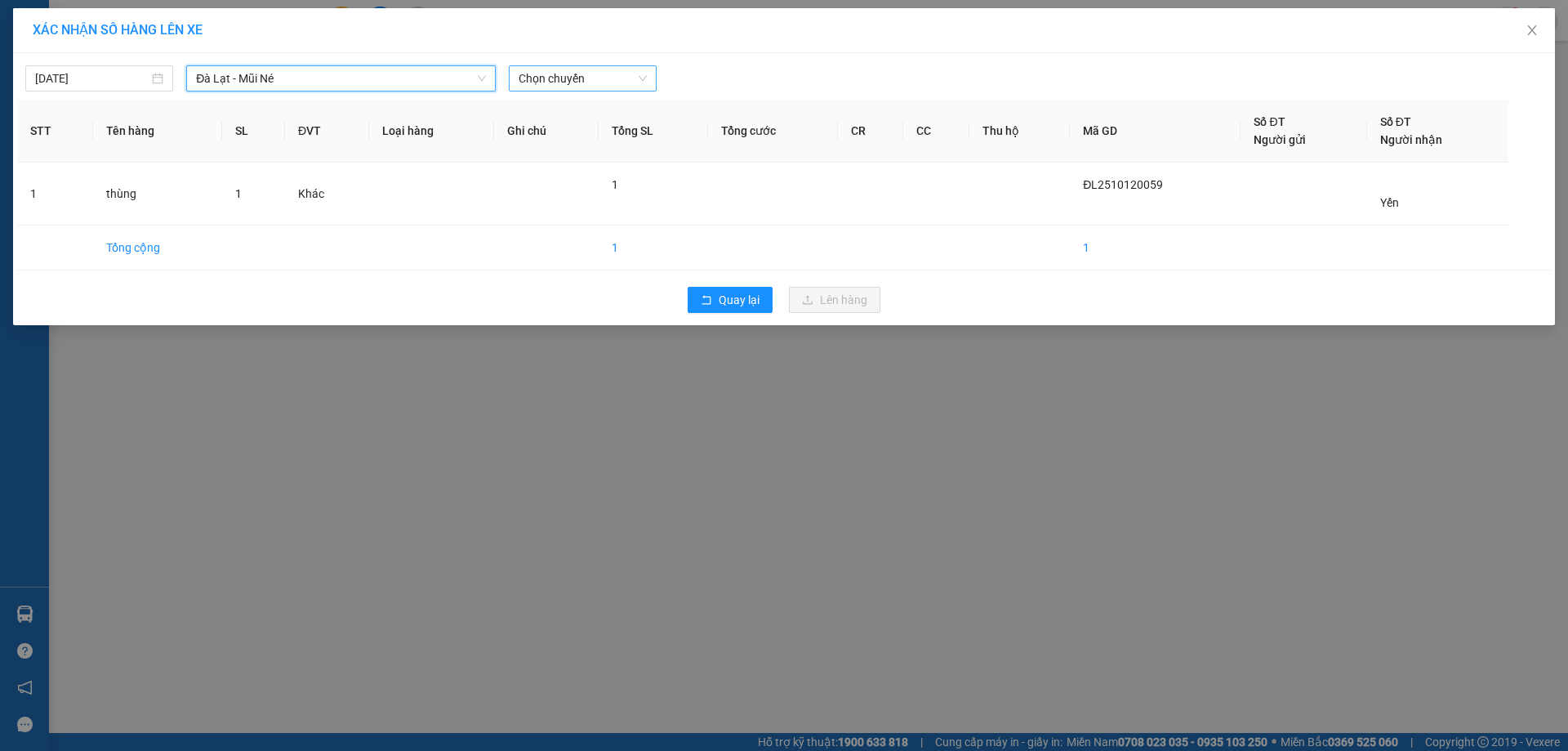
click at [557, 68] on span "Chọn chuyến" at bounding box center [583, 78] width 128 height 25
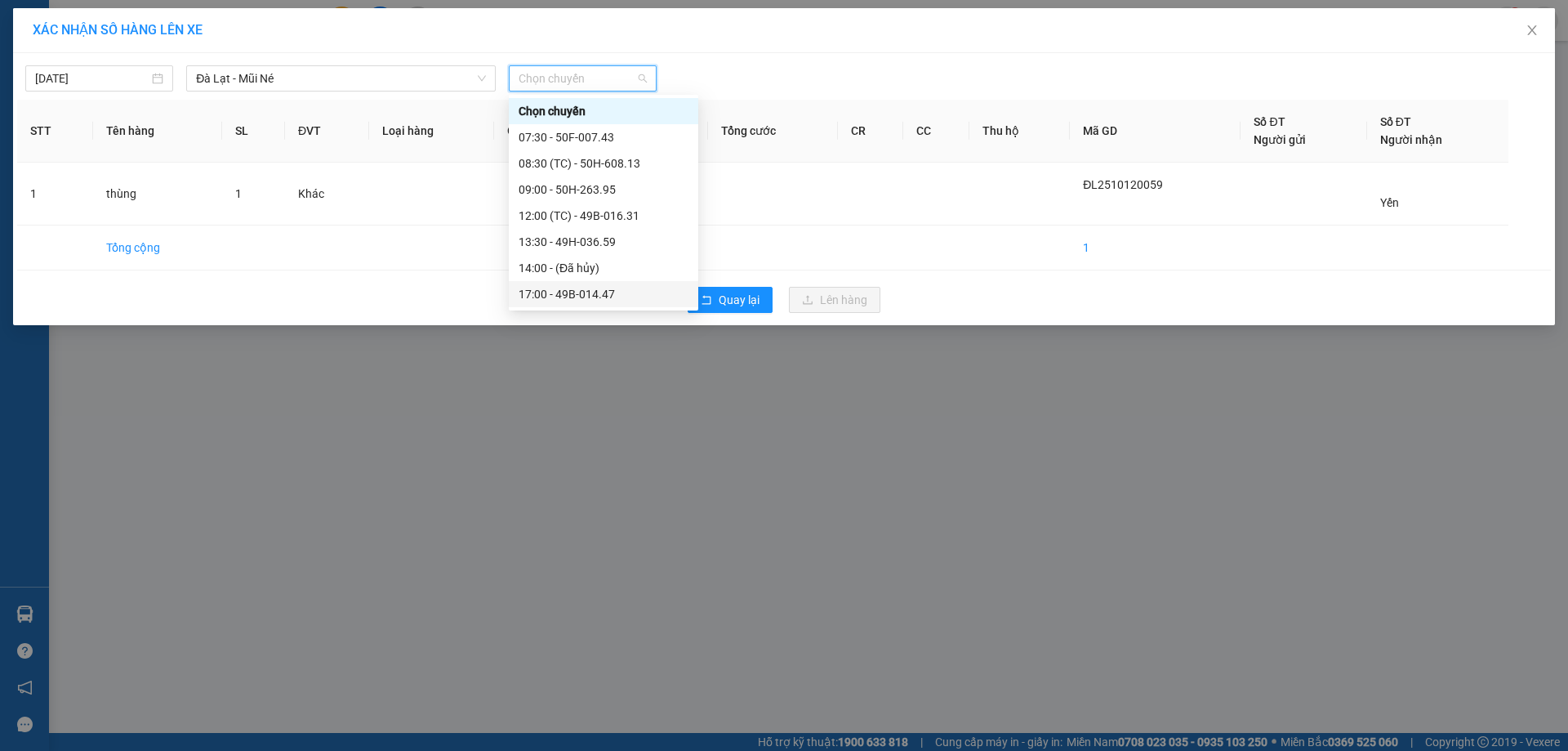
scroll to position [78, 0]
click at [590, 210] on div "17:00 - 49B-014.47" at bounding box center [603, 215] width 169 height 18
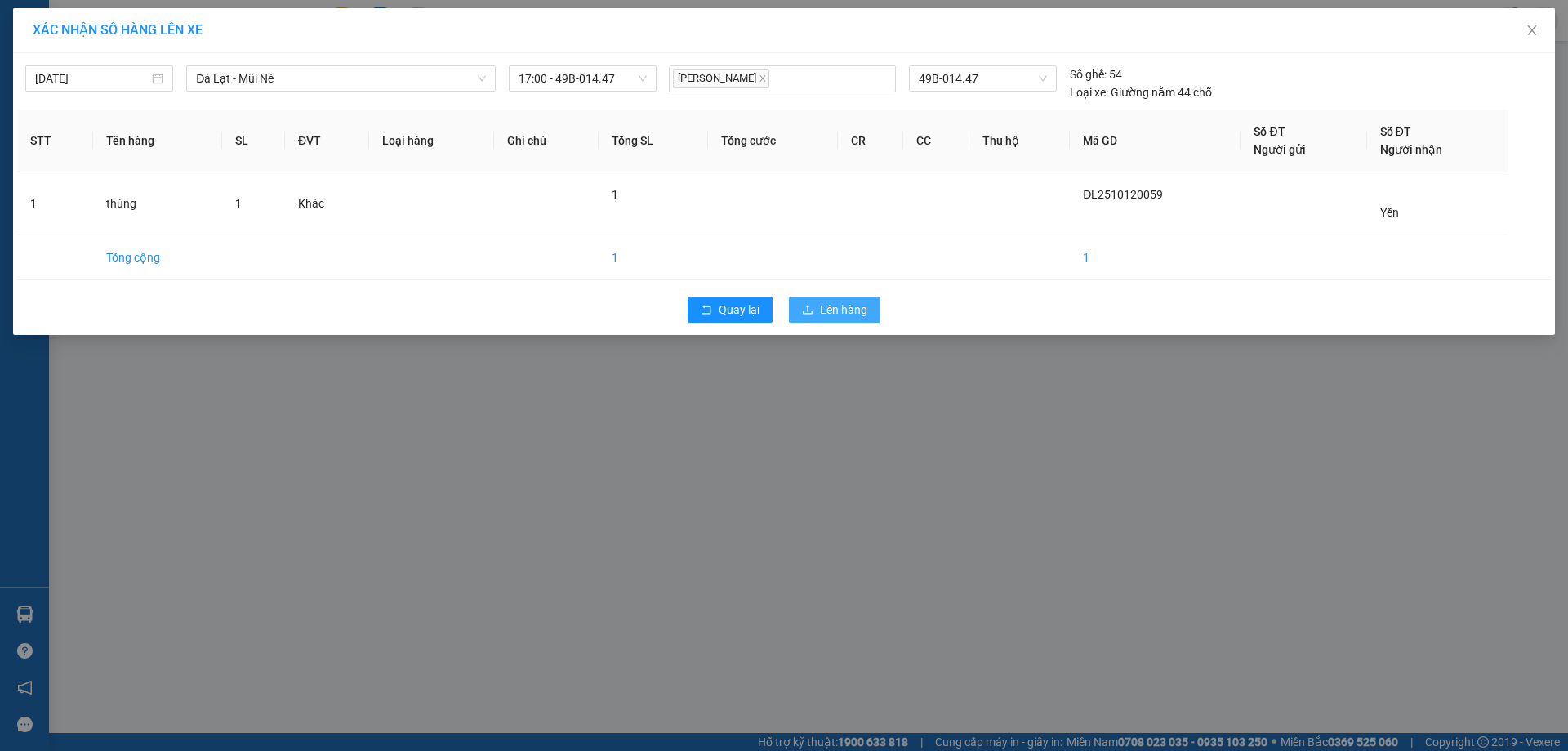
click at [810, 304] on icon "upload" at bounding box center [807, 309] width 11 height 11
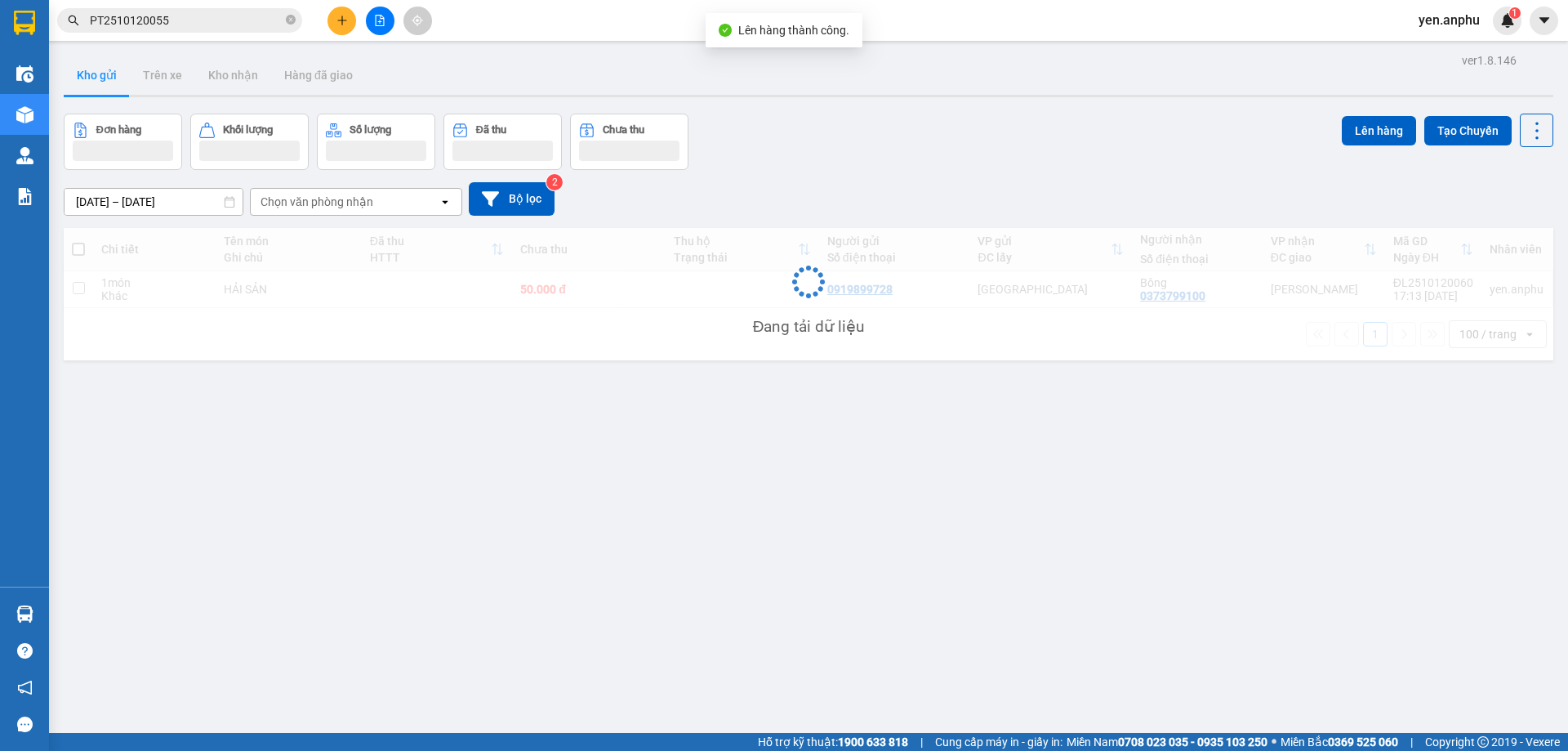
click at [384, 20] on icon "file-add" at bounding box center [380, 20] width 9 height 11
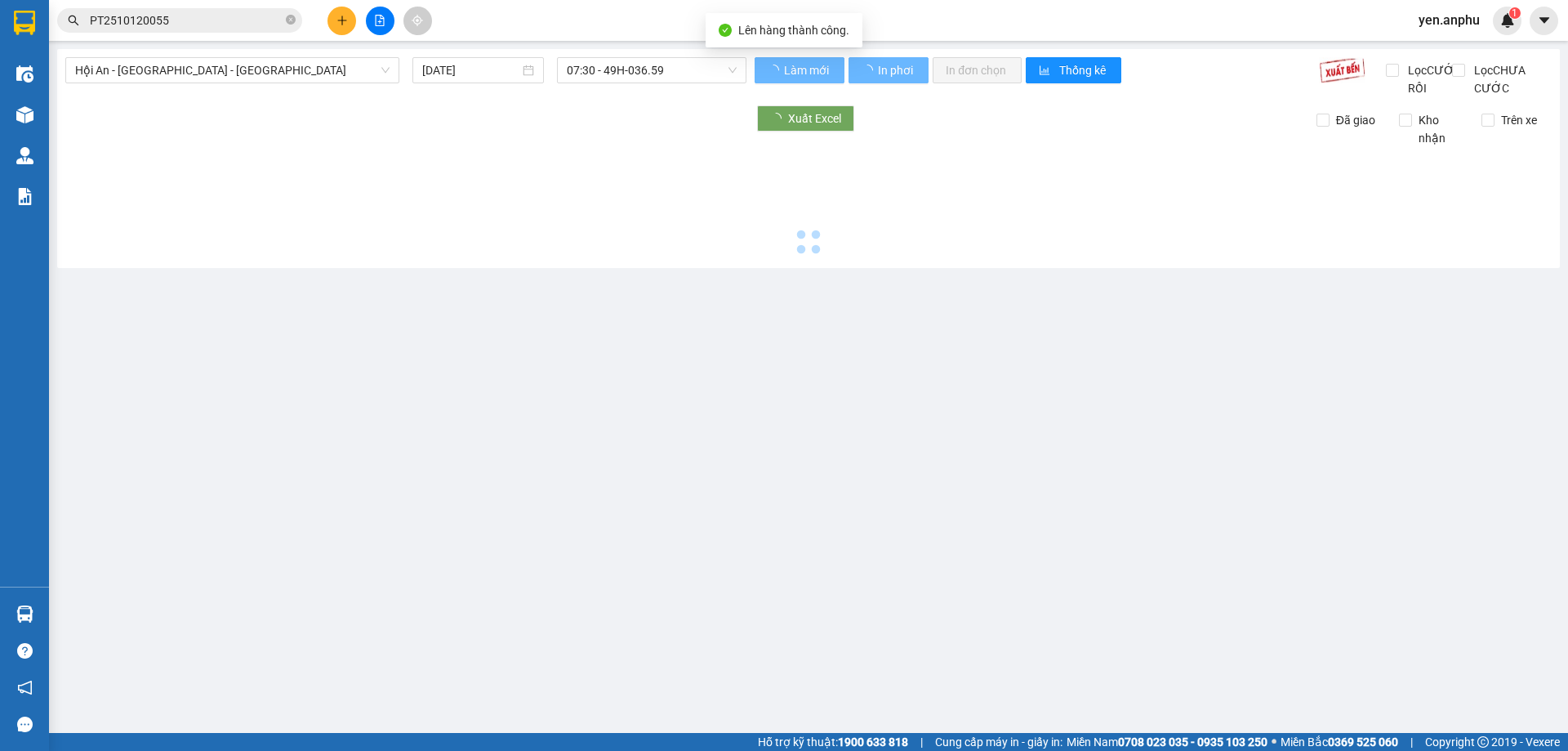
drag, startPoint x: 190, startPoint y: 47, endPoint x: 189, endPoint y: 58, distance: 11.0
click at [190, 52] on main "Hội An - [GEOGRAPHIC_DATA] - [GEOGRAPHIC_DATA] [DATE] 07:30 - 49H-036.59 Làm mớ…" at bounding box center [784, 366] width 1568 height 733
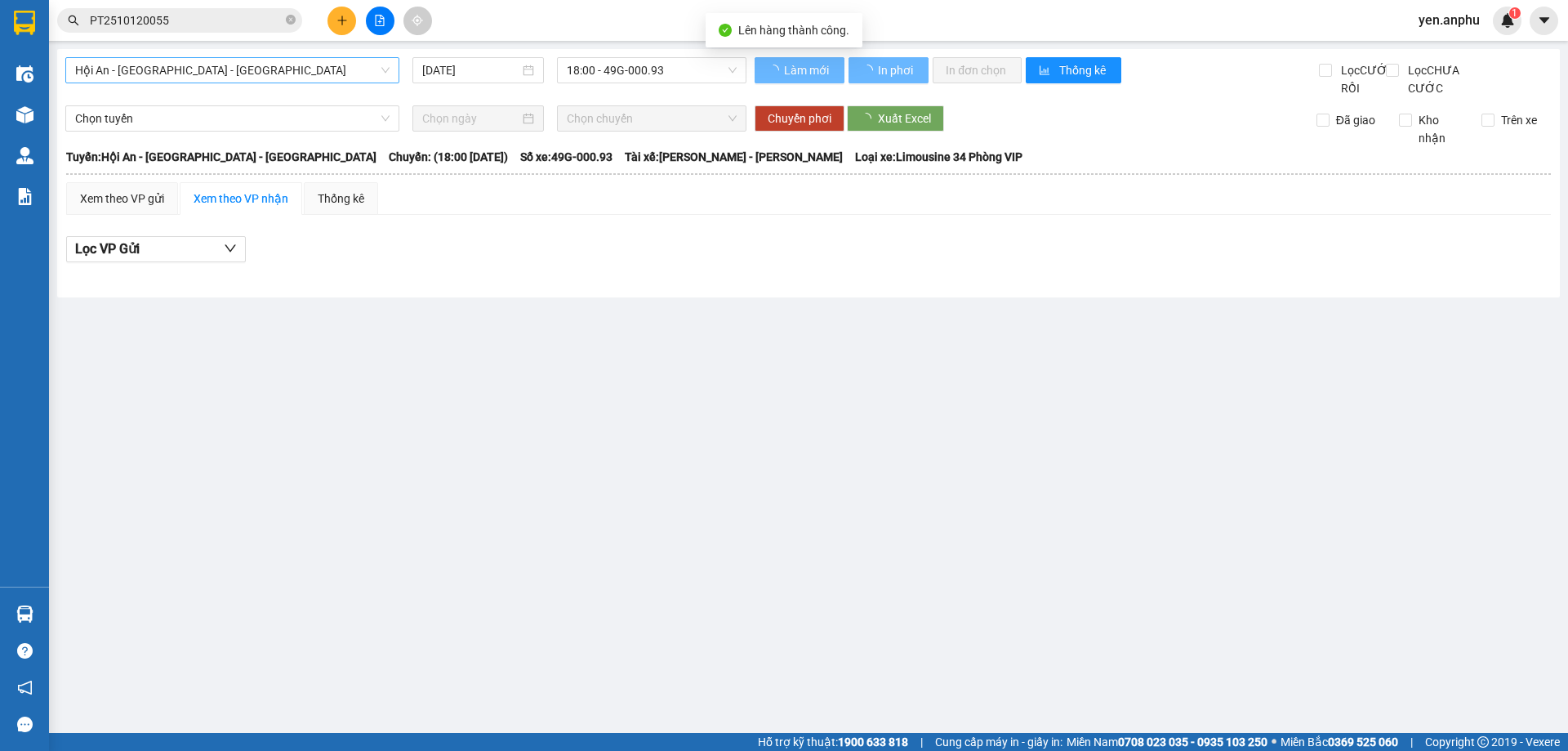
drag, startPoint x: 190, startPoint y: 63, endPoint x: 186, endPoint y: 75, distance: 12.6
click at [190, 66] on span "Hội An - [GEOGRAPHIC_DATA] - [GEOGRAPHIC_DATA]" at bounding box center [233, 70] width 314 height 25
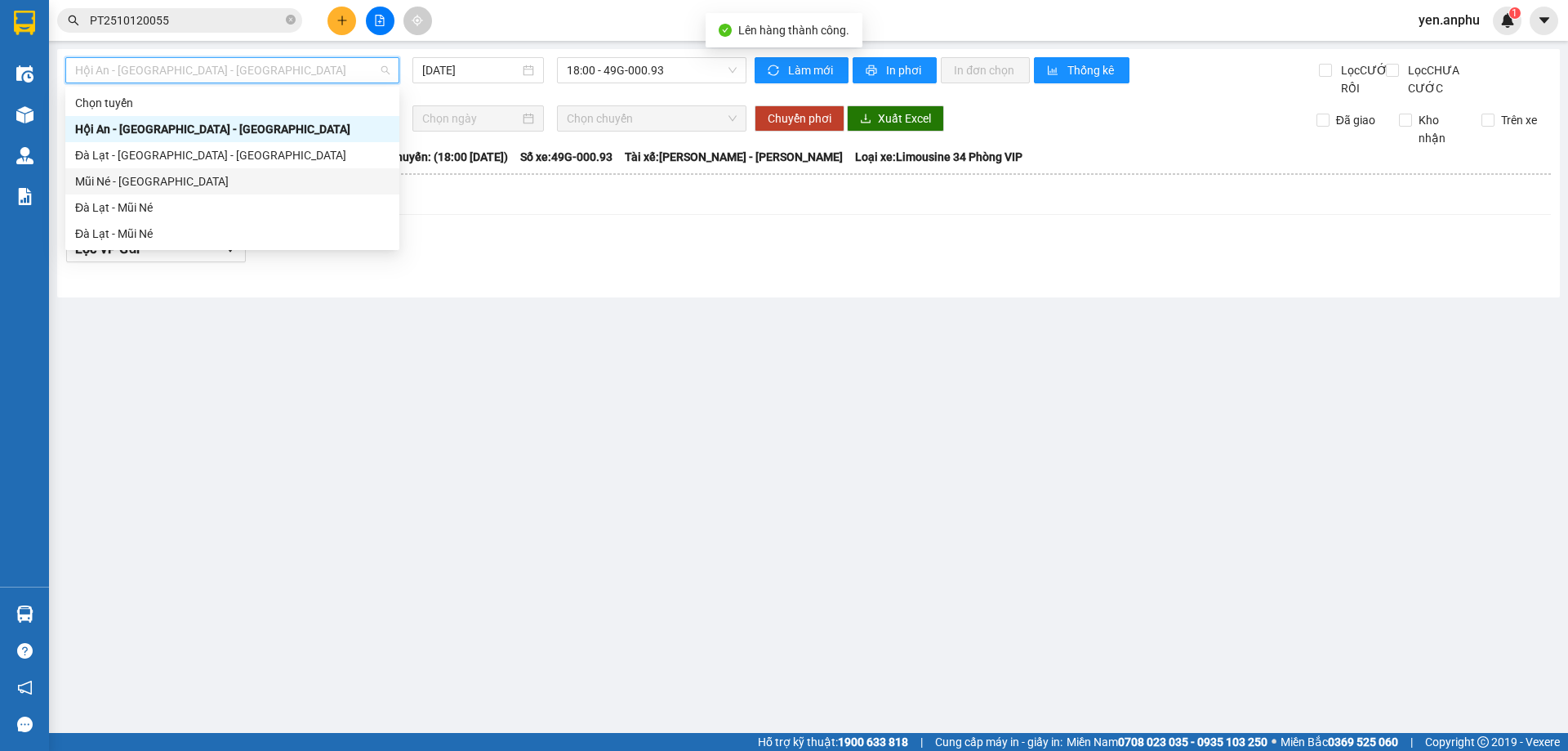
click at [134, 191] on div "Mũi Né - [GEOGRAPHIC_DATA]" at bounding box center [232, 182] width 334 height 26
type input "[DATE]"
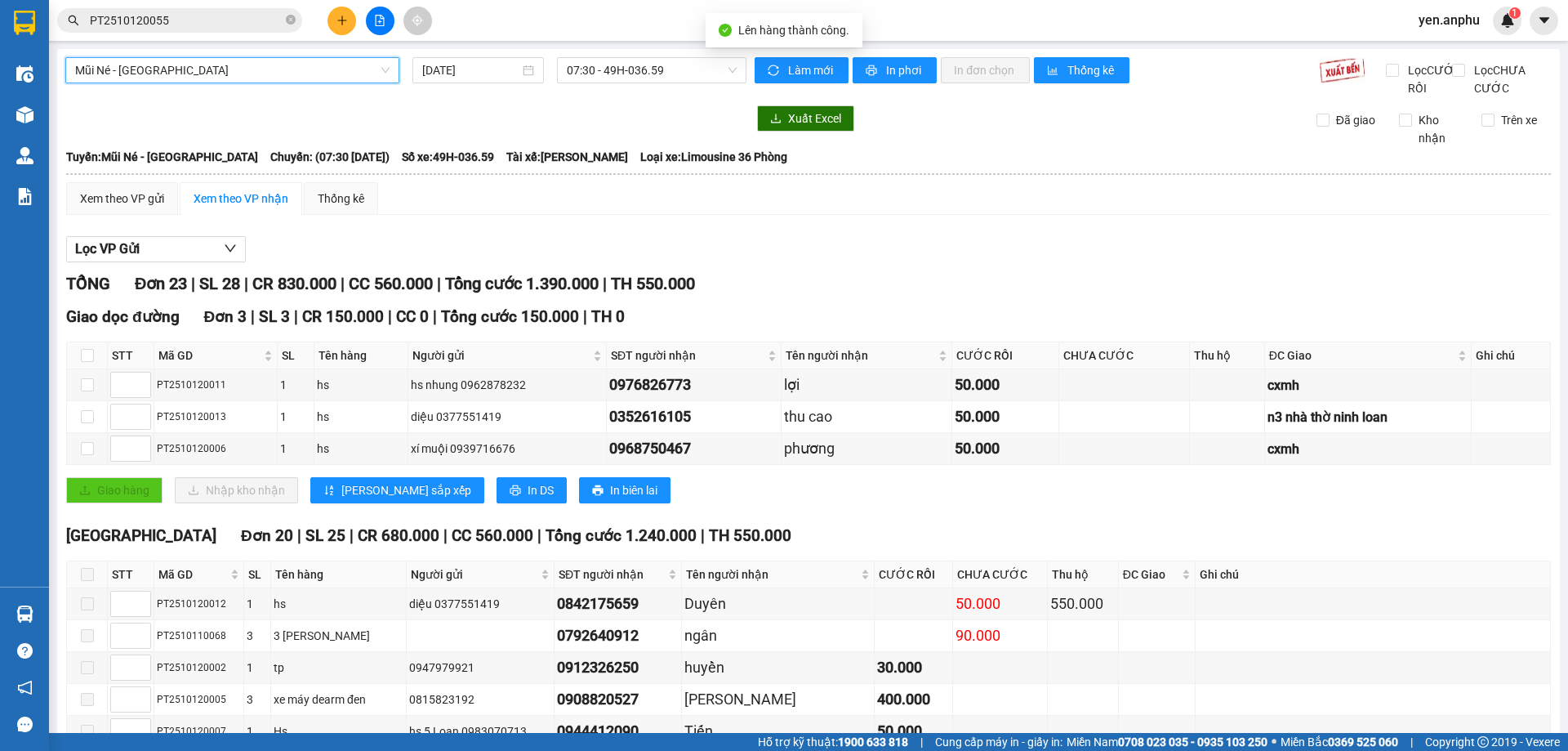
click at [149, 60] on span "Mũi Né - [GEOGRAPHIC_DATA]" at bounding box center [233, 70] width 314 height 25
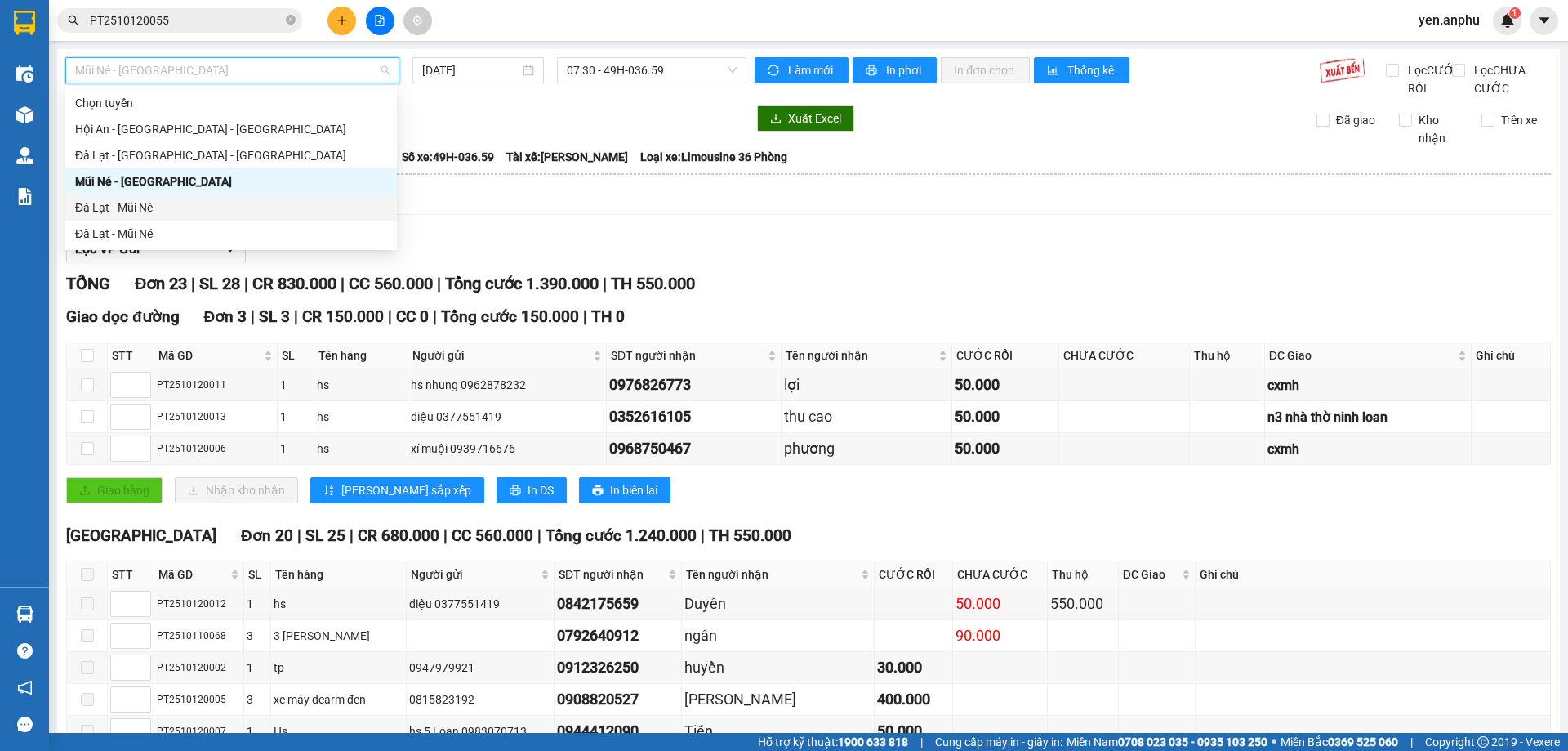
click at [105, 208] on div "Đà Lạt - Mũi Né" at bounding box center [231, 207] width 312 height 18
type input "[DATE]"
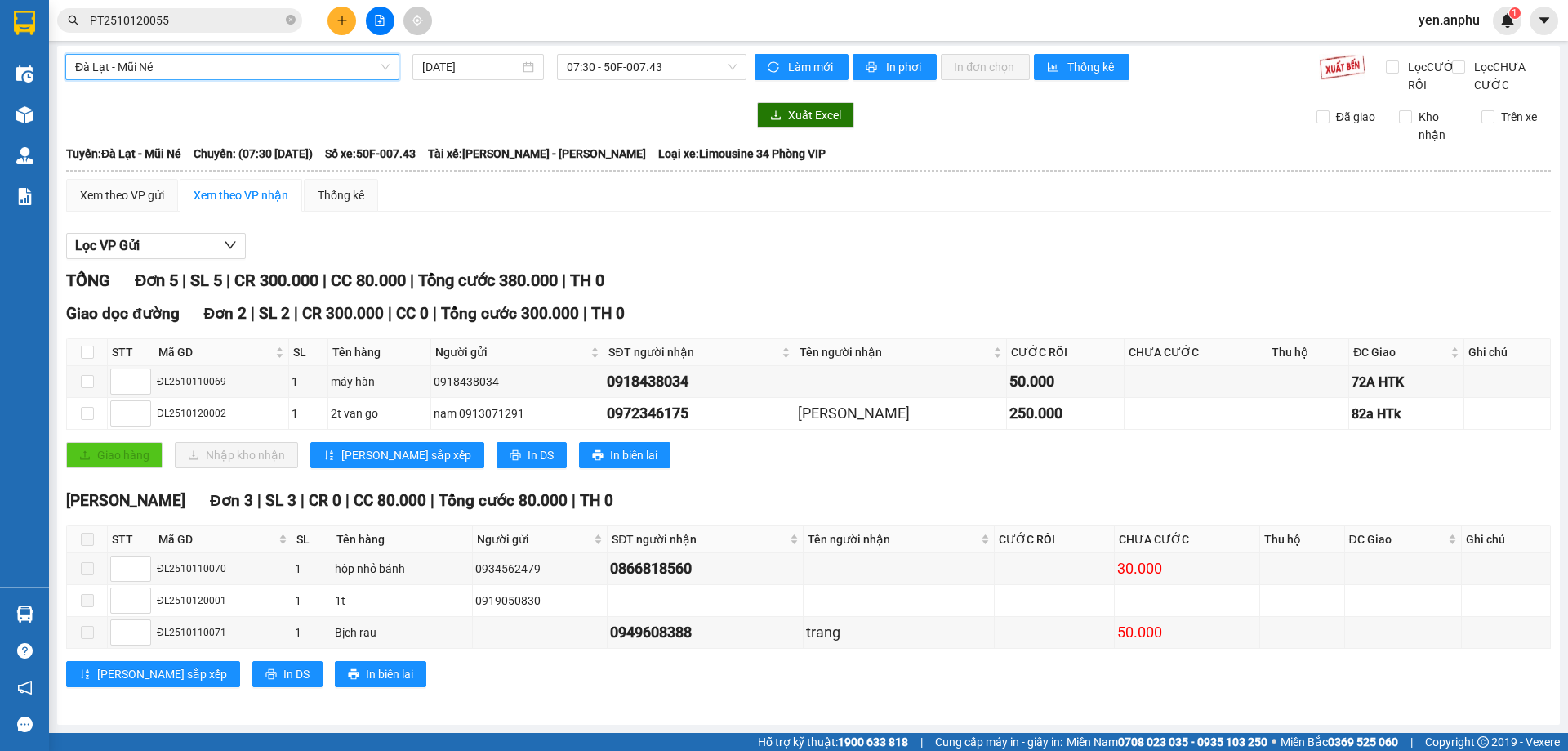
scroll to position [21, 0]
click at [658, 54] on span "07:30 - 50F-007.43" at bounding box center [651, 67] width 169 height 25
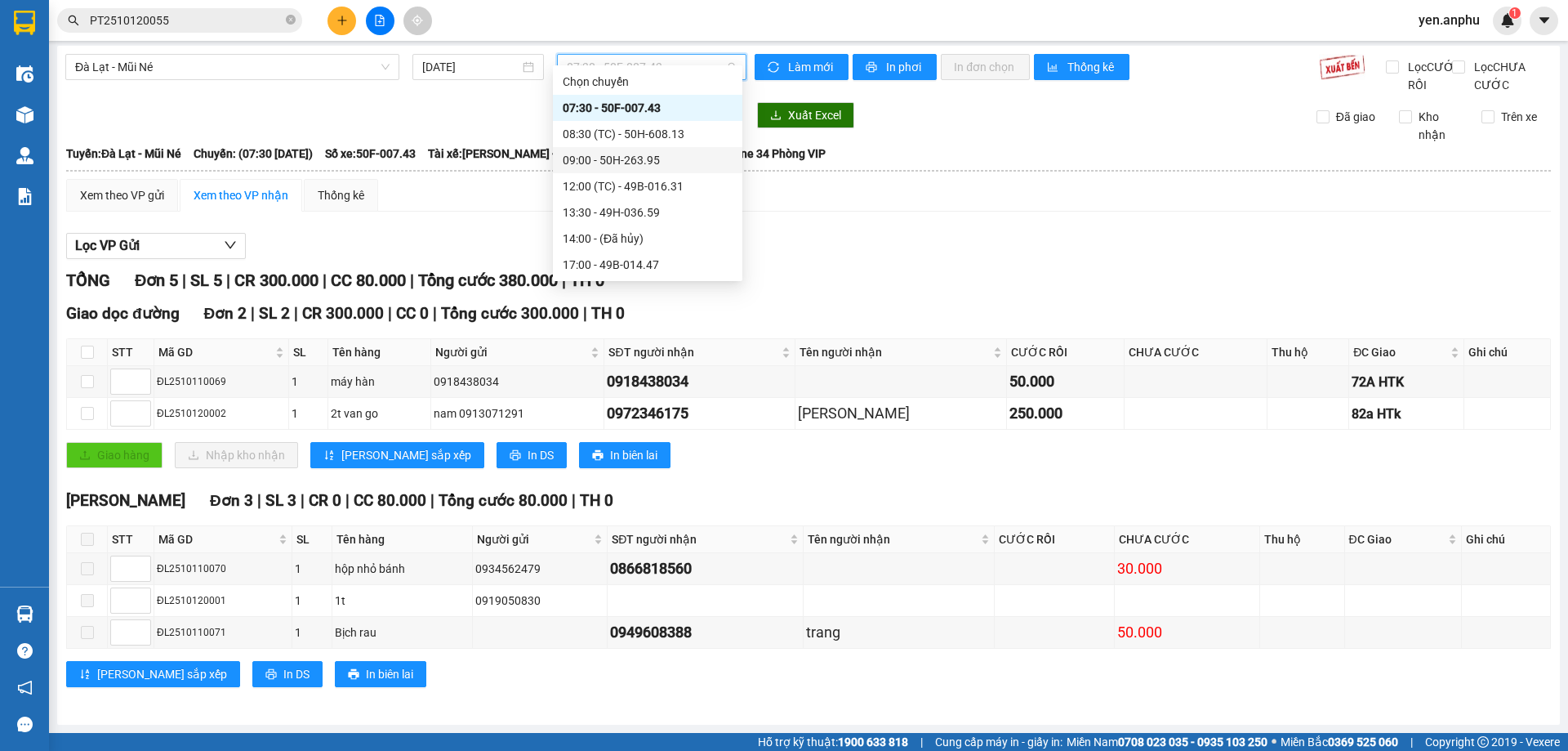
click at [617, 160] on div "09:00 - 50H-263.95" at bounding box center [647, 160] width 169 height 18
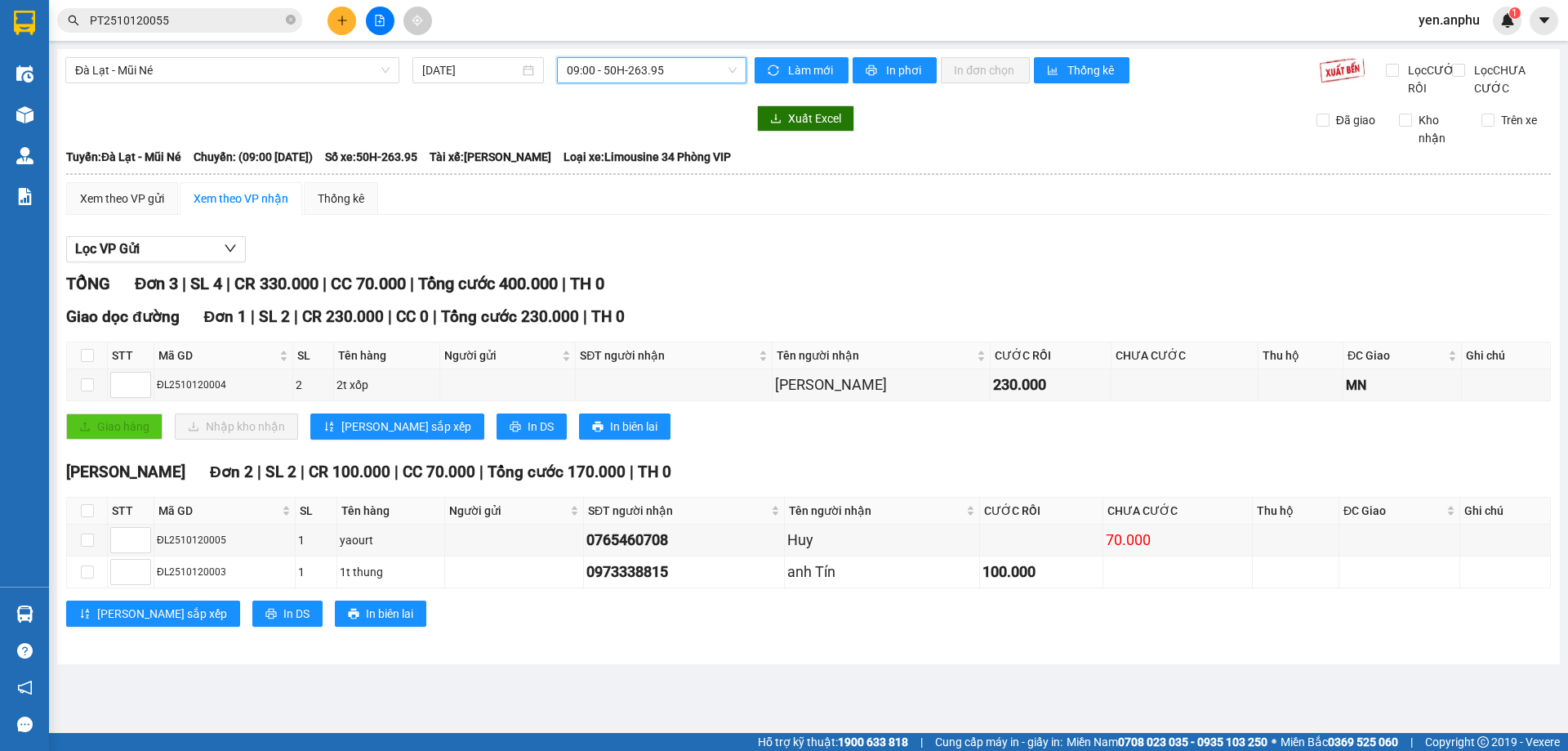
click at [588, 81] on span "09:00 - 50H-263.95" at bounding box center [651, 70] width 169 height 25
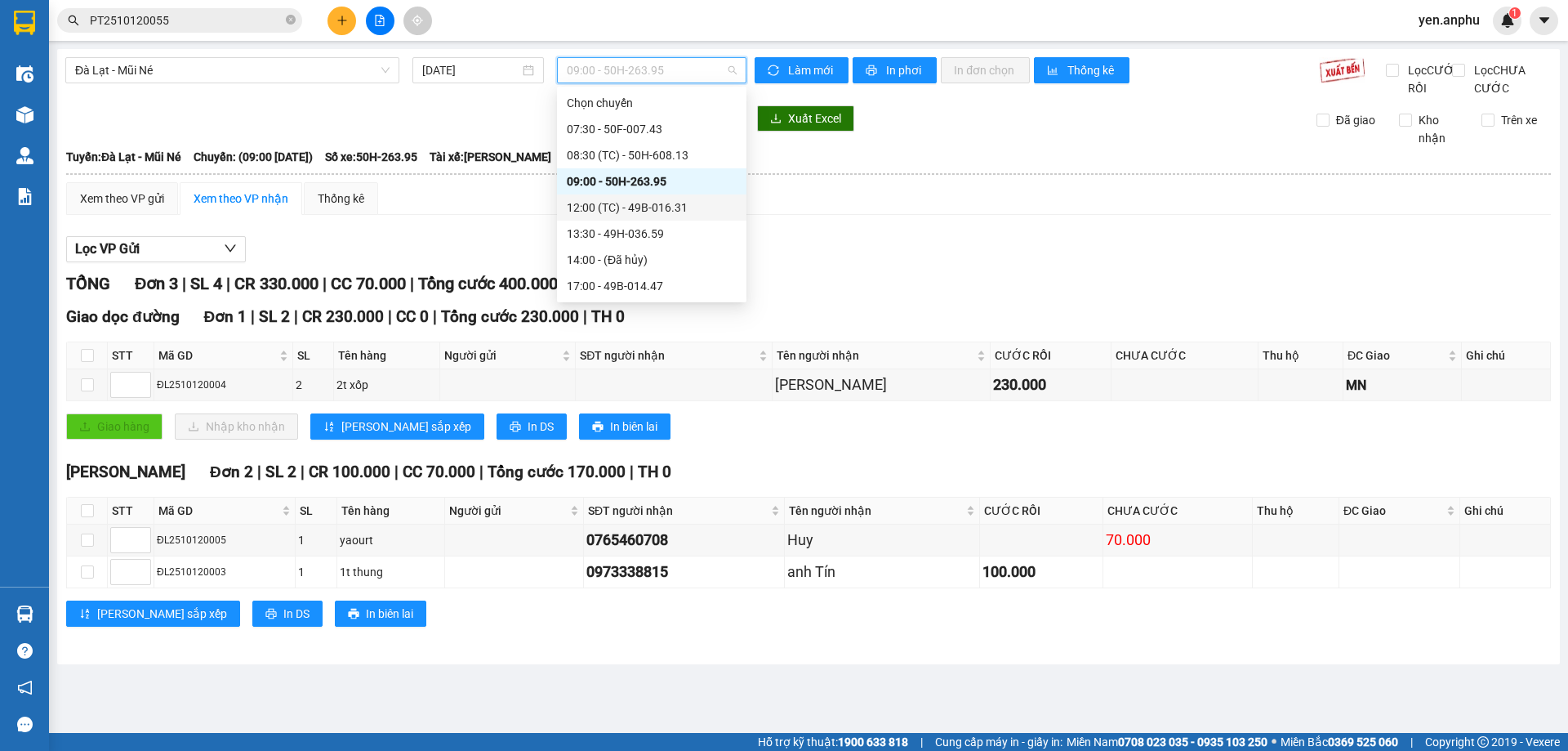
click at [597, 204] on div "12:00 (TC) - 49B-016.31" at bounding box center [651, 207] width 169 height 18
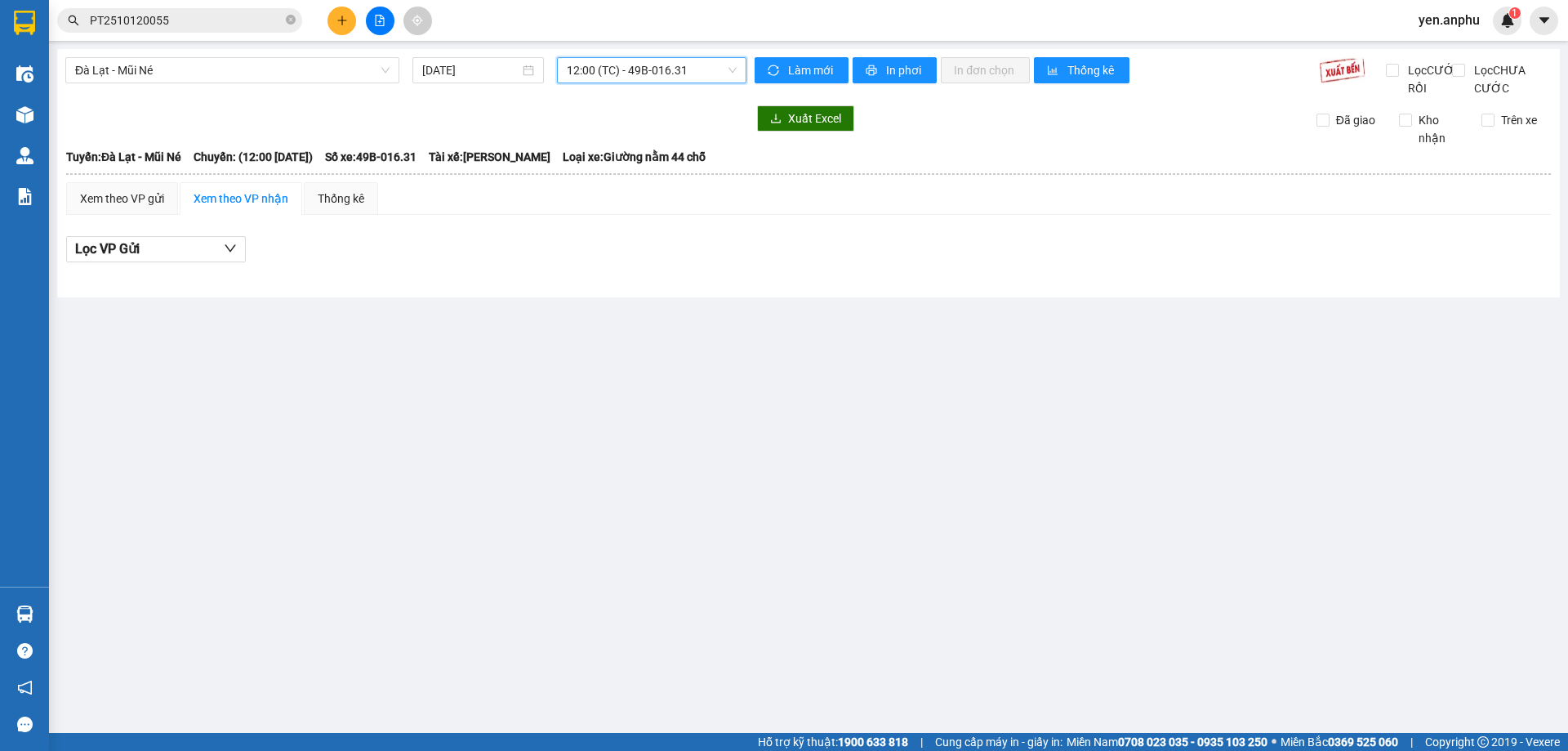
click at [586, 64] on span "12:00 (TC) - 49B-016.31" at bounding box center [651, 70] width 169 height 25
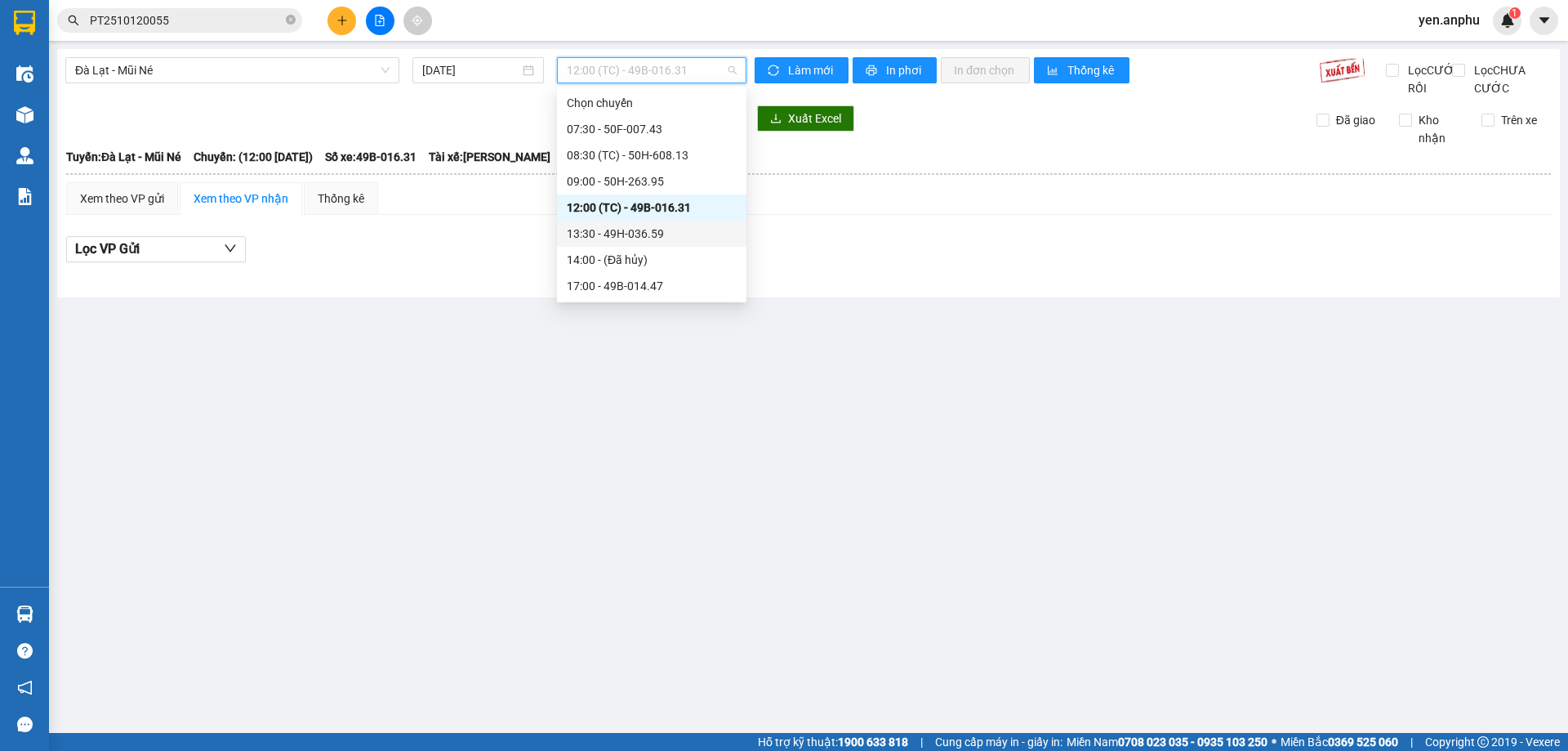
click at [601, 228] on div "13:30 - 49H-036.59" at bounding box center [651, 234] width 169 height 18
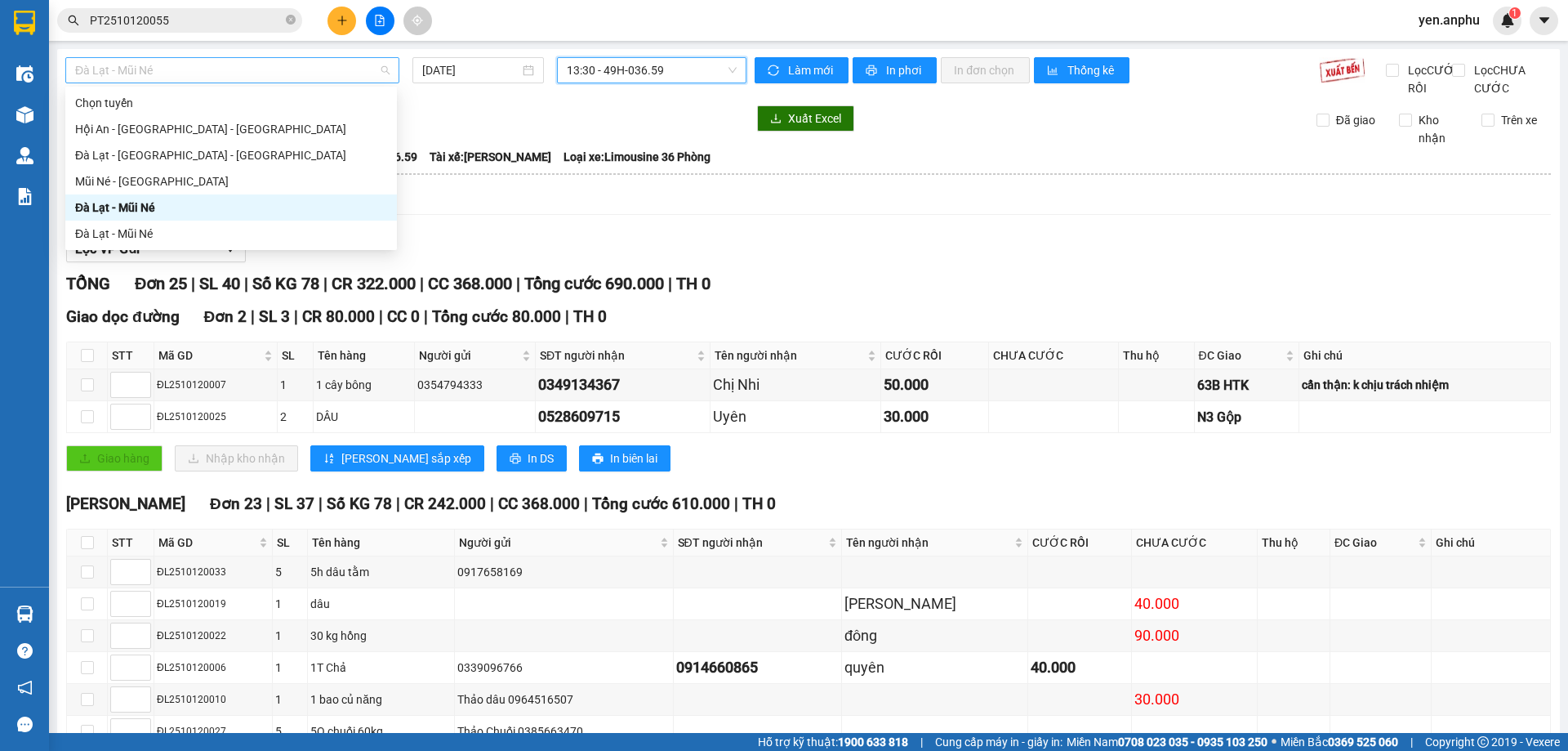
click at [294, 83] on div "Đà Lạt - Mũi Né" at bounding box center [232, 70] width 334 height 26
click at [203, 156] on div "Đà Lạt - [GEOGRAPHIC_DATA] - [GEOGRAPHIC_DATA]" at bounding box center [231, 155] width 312 height 18
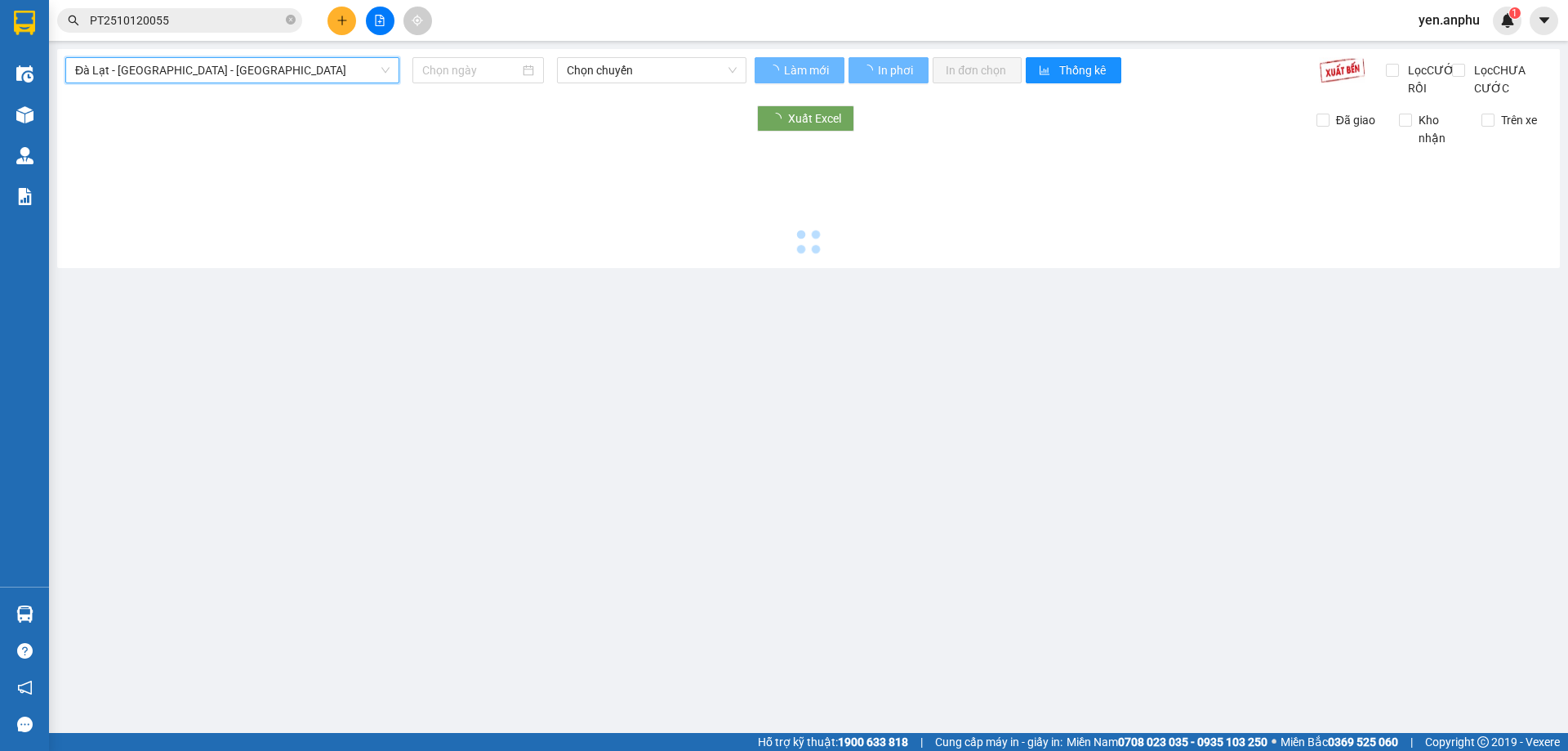
type input "[DATE]"
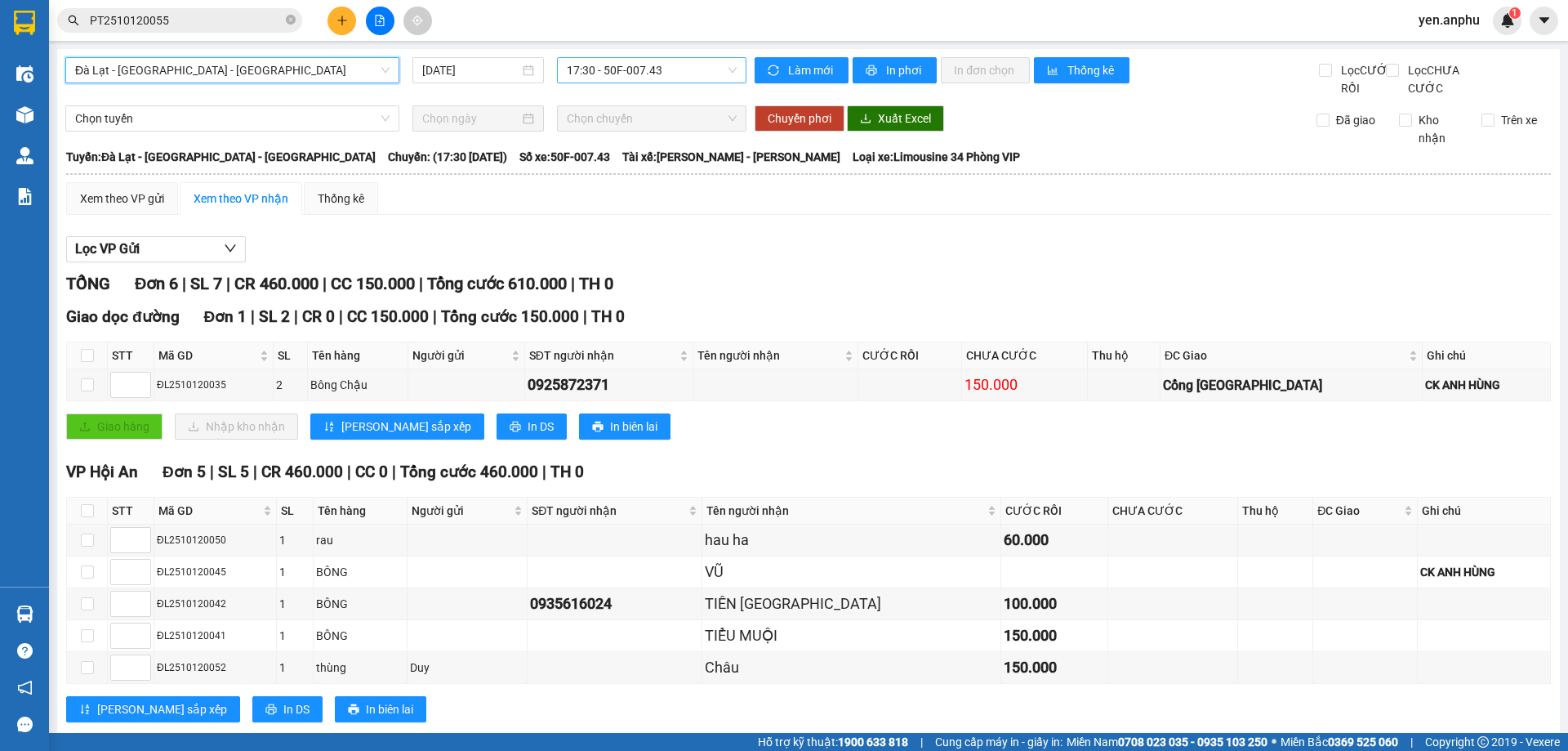
click at [639, 76] on span "17:30 - 50F-007.43" at bounding box center [651, 70] width 169 height 25
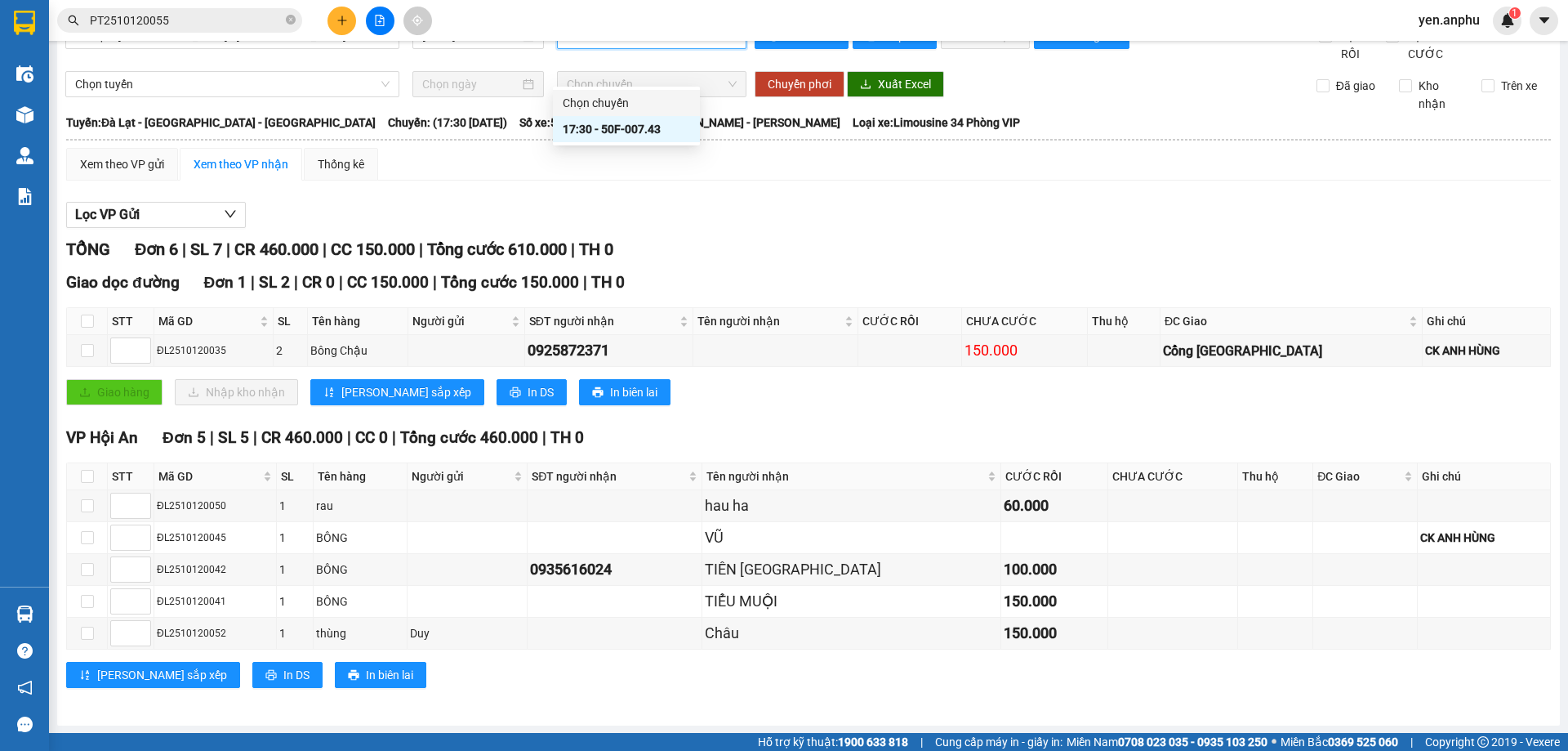
scroll to position [53, 0]
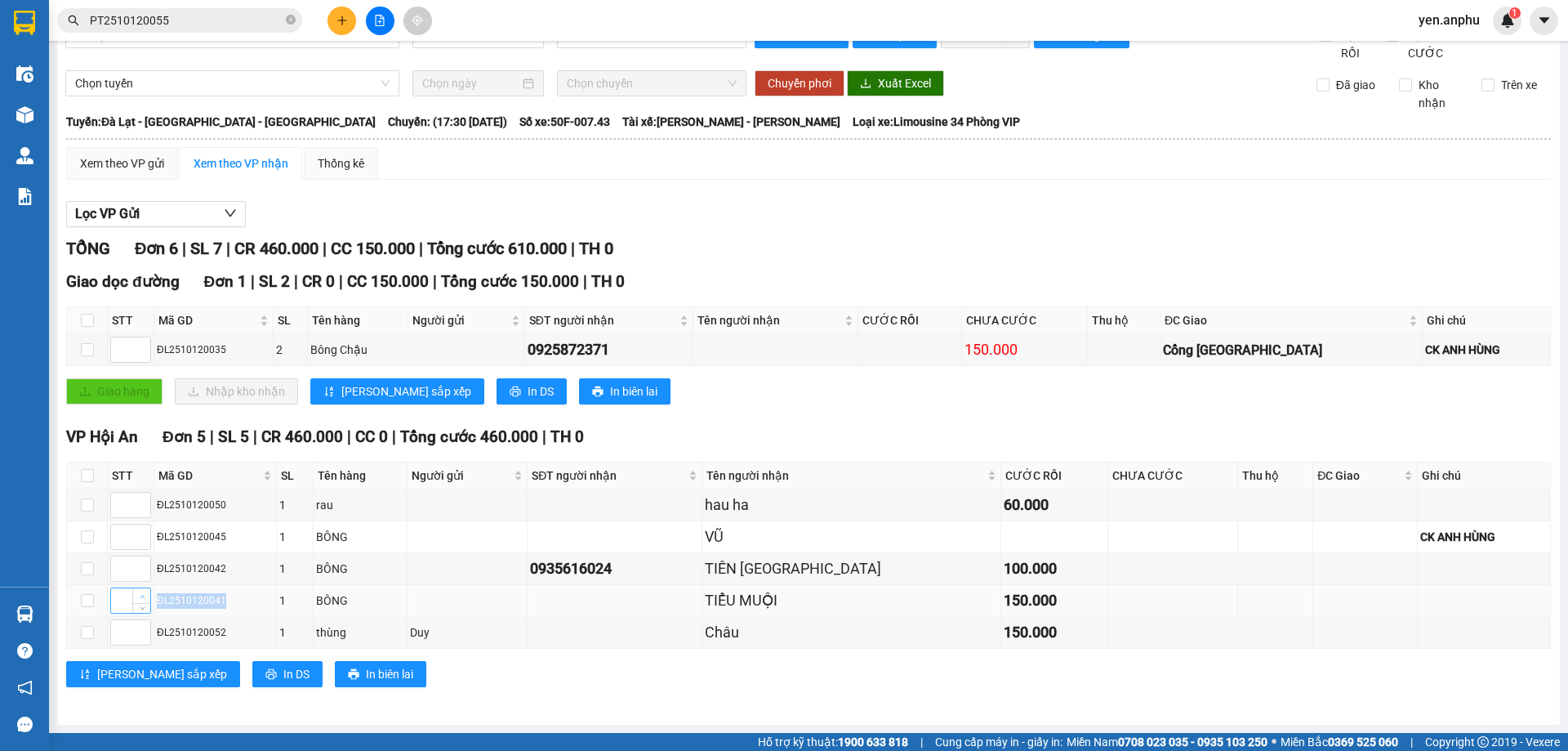
drag, startPoint x: 239, startPoint y: 609, endPoint x: 145, endPoint y: 596, distance: 94.9
click at [145, 596] on tr "ĐL2510120041 1 BÔNG TIỂU MUỘI 150.000" at bounding box center [809, 601] width 1484 height 32
